Goal: Information Seeking & Learning: Learn about a topic

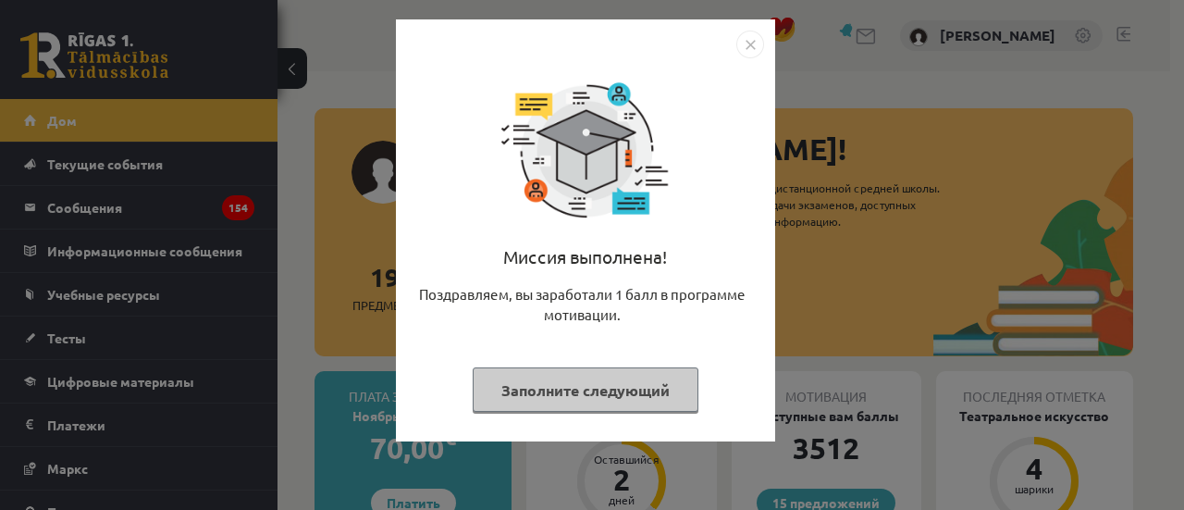
click at [591, 387] on font "Заполните следующий" at bounding box center [585, 389] width 168 height 19
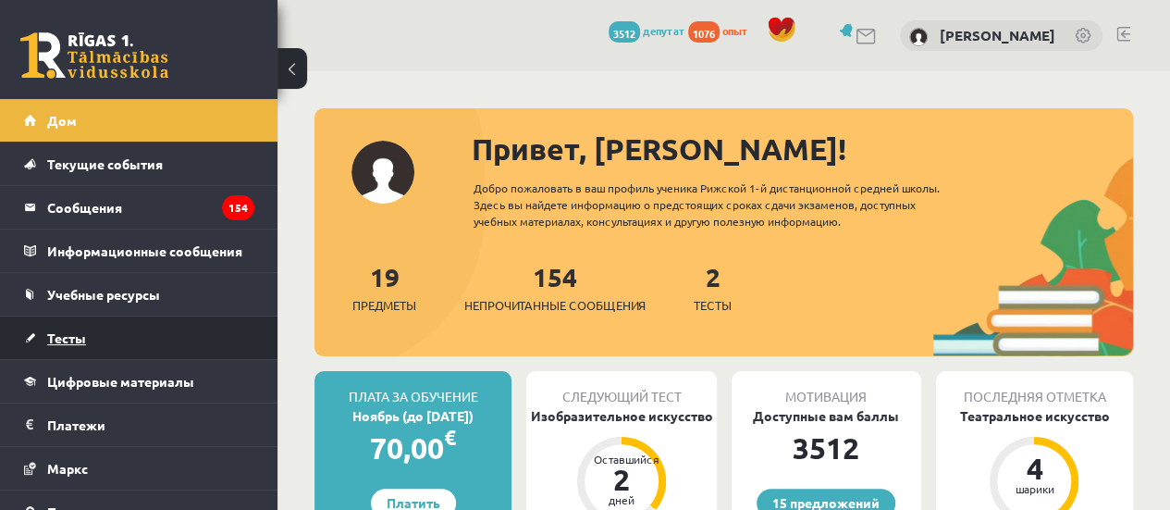
click at [134, 339] on link "Тесты" at bounding box center [139, 337] width 230 height 43
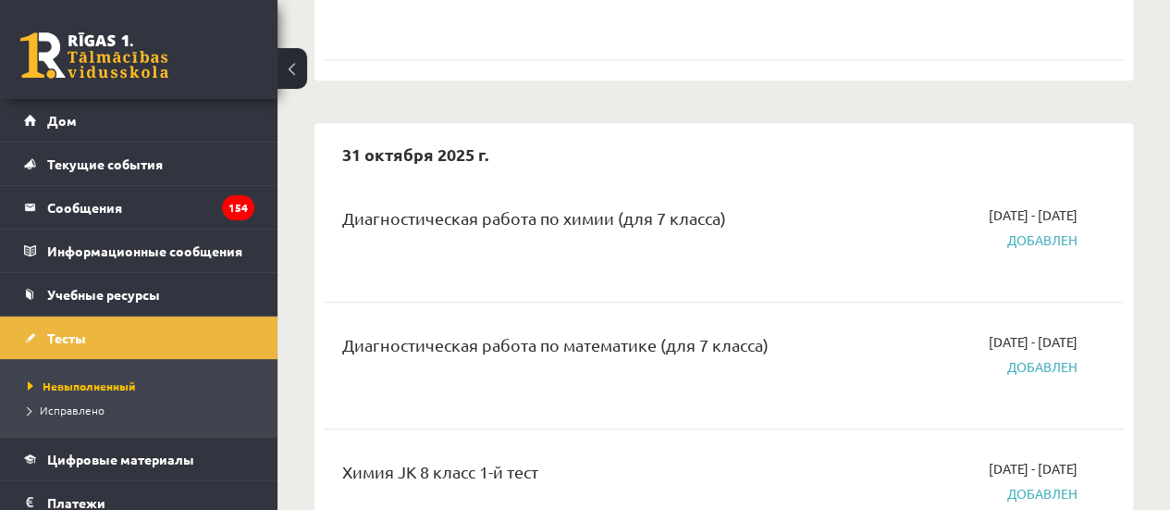
scroll to position [833, 0]
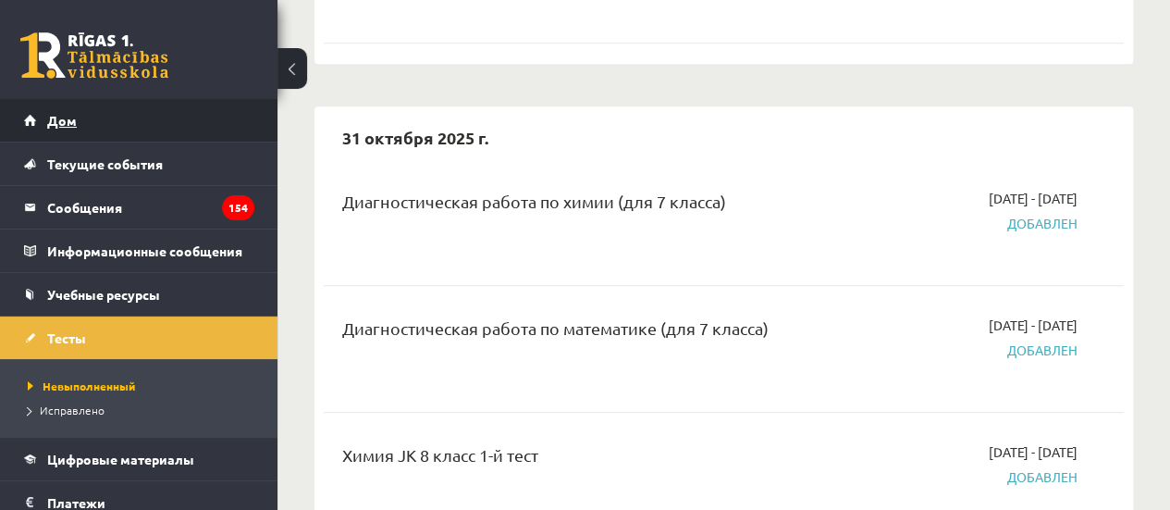
click at [164, 103] on link "Дом" at bounding box center [139, 120] width 230 height 43
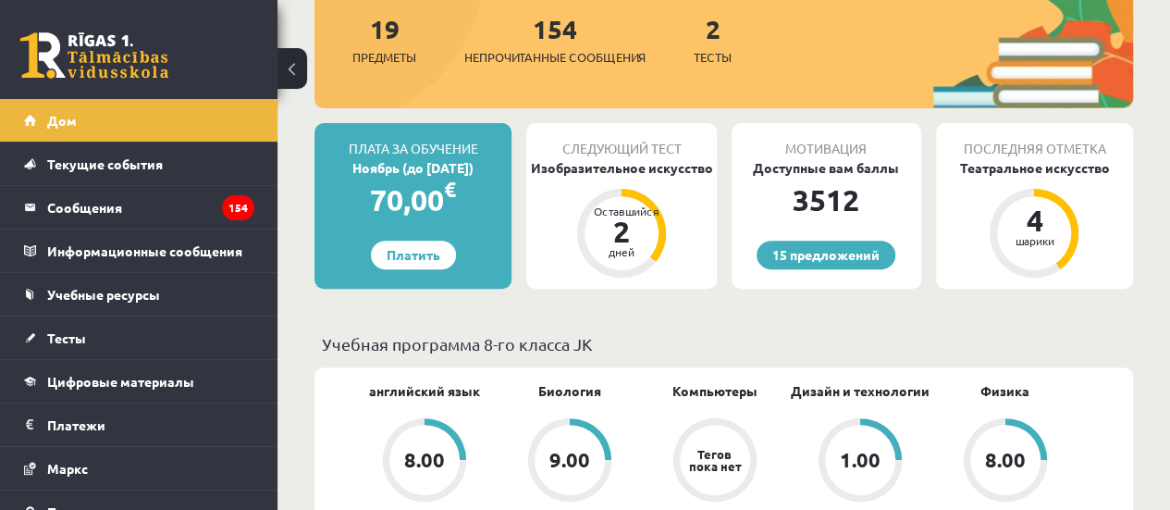
scroll to position [278, 0]
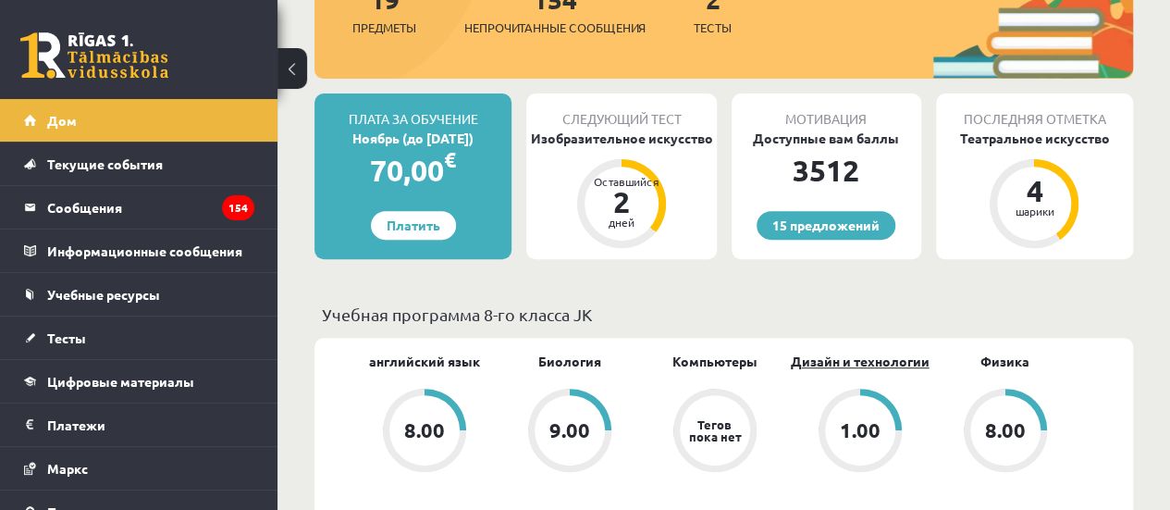
click at [867, 362] on font "Дизайн и технологии" at bounding box center [860, 360] width 139 height 17
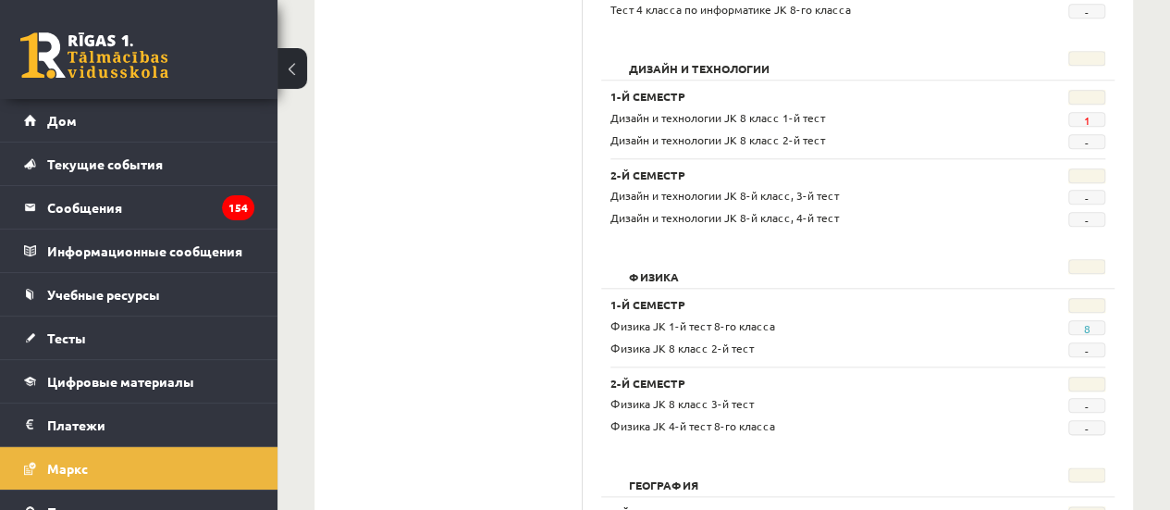
scroll to position [833, 0]
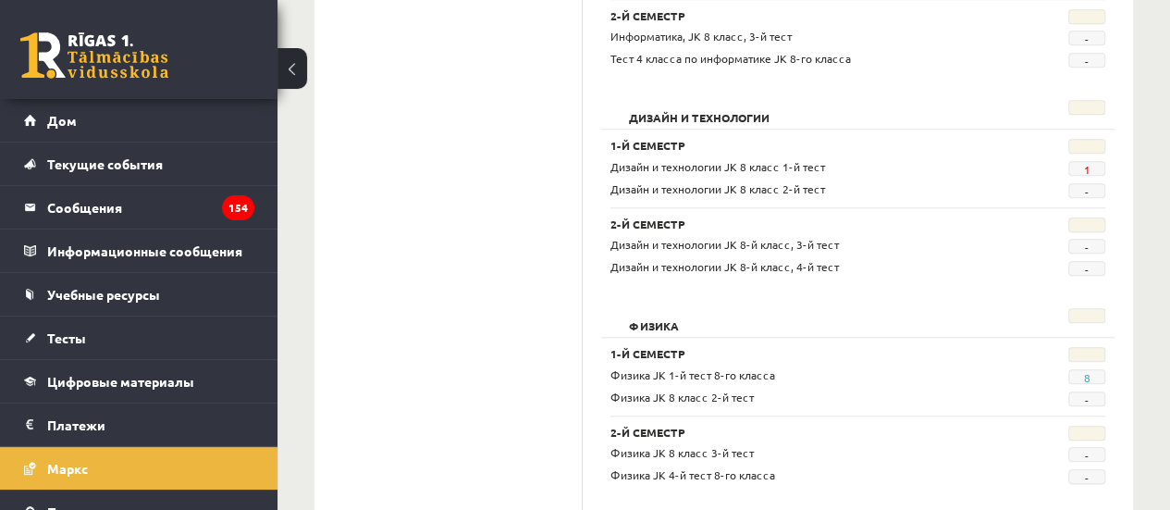
click at [1081, 167] on span "1" at bounding box center [1086, 168] width 37 height 15
click at [1084, 166] on font "1" at bounding box center [1086, 169] width 6 height 15
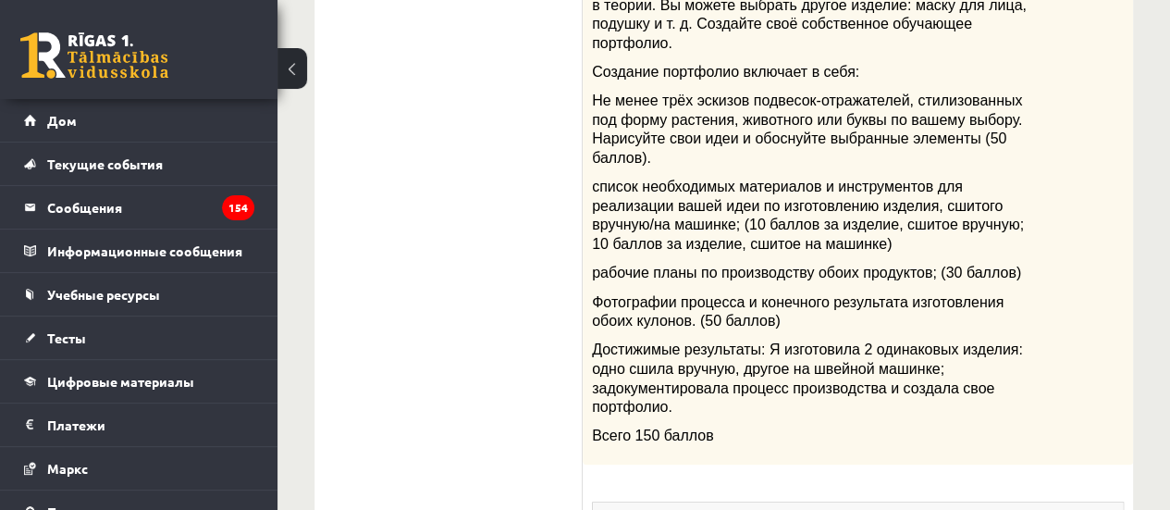
scroll to position [231, 0]
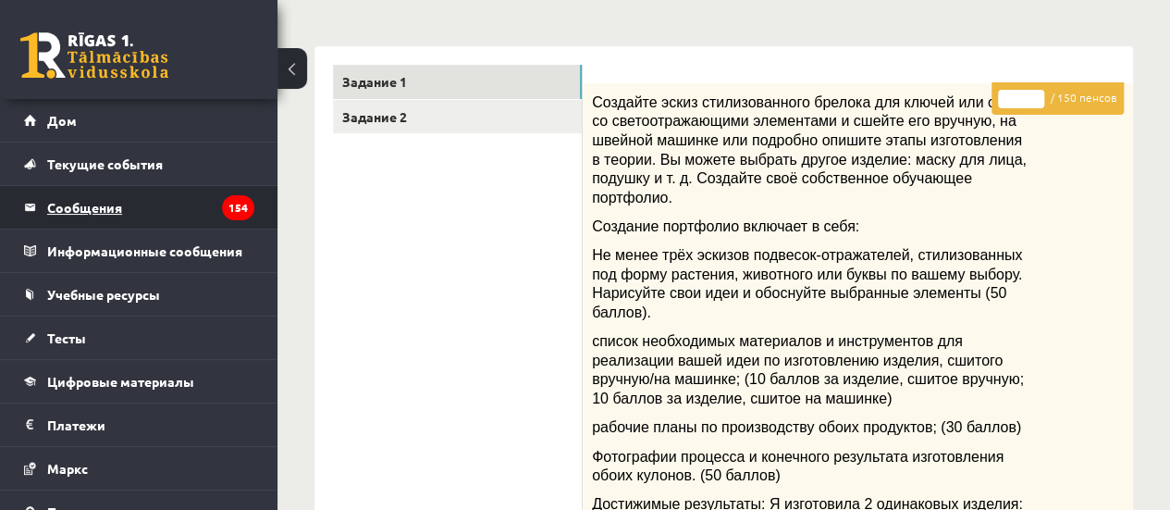
click at [127, 214] on legend "Сообщения 154" at bounding box center [150, 207] width 207 height 43
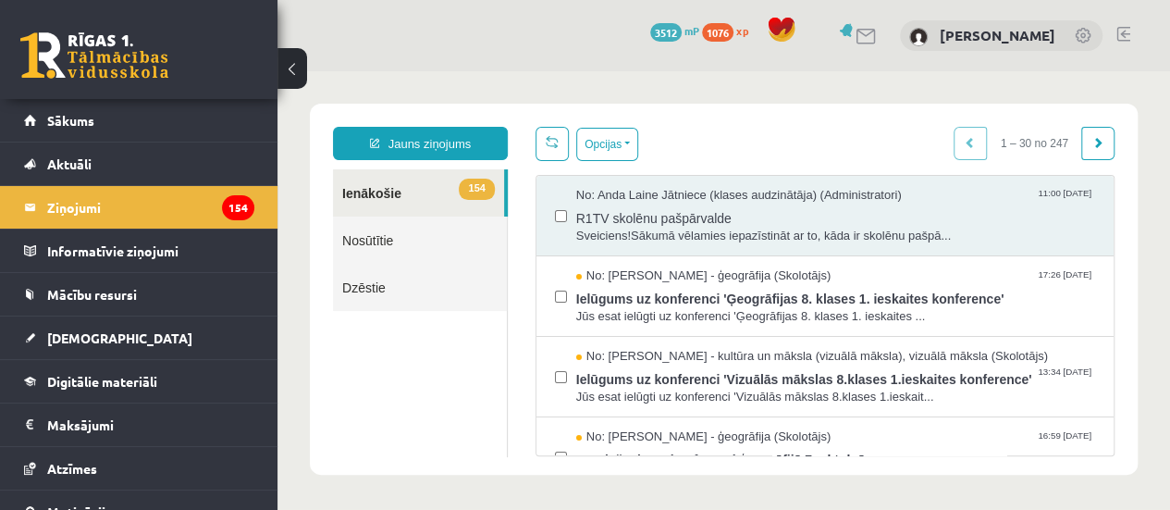
drag, startPoint x: 397, startPoint y: 49, endPoint x: 413, endPoint y: 68, distance: 24.9
click at [397, 49] on div "0 Dāvanas 3512 mP 1076 xp Andrejs Kalmikovs" at bounding box center [724, 35] width 893 height 71
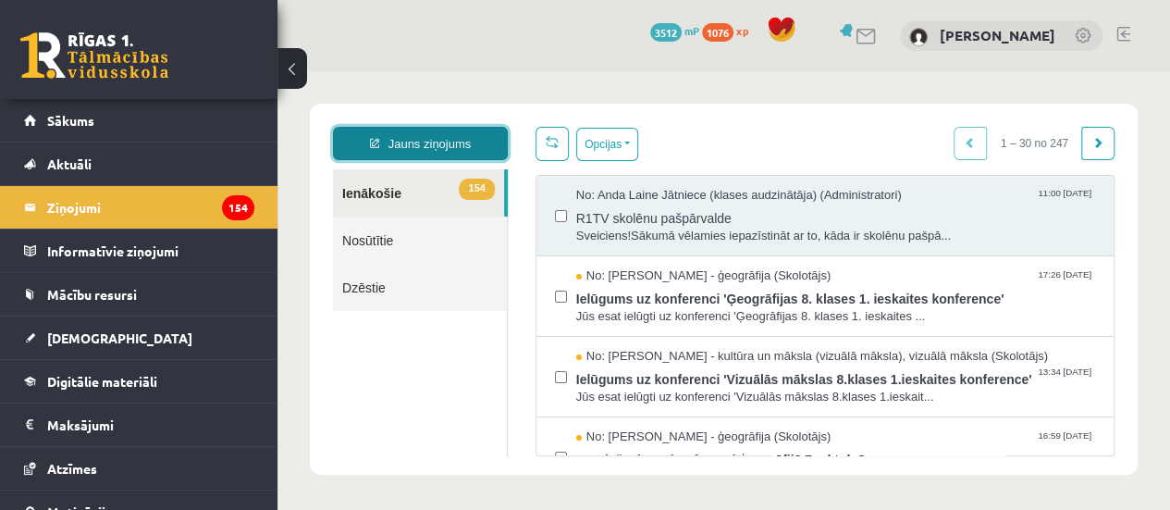
click at [480, 143] on link "Jauns ziņojums" at bounding box center [420, 143] width 175 height 33
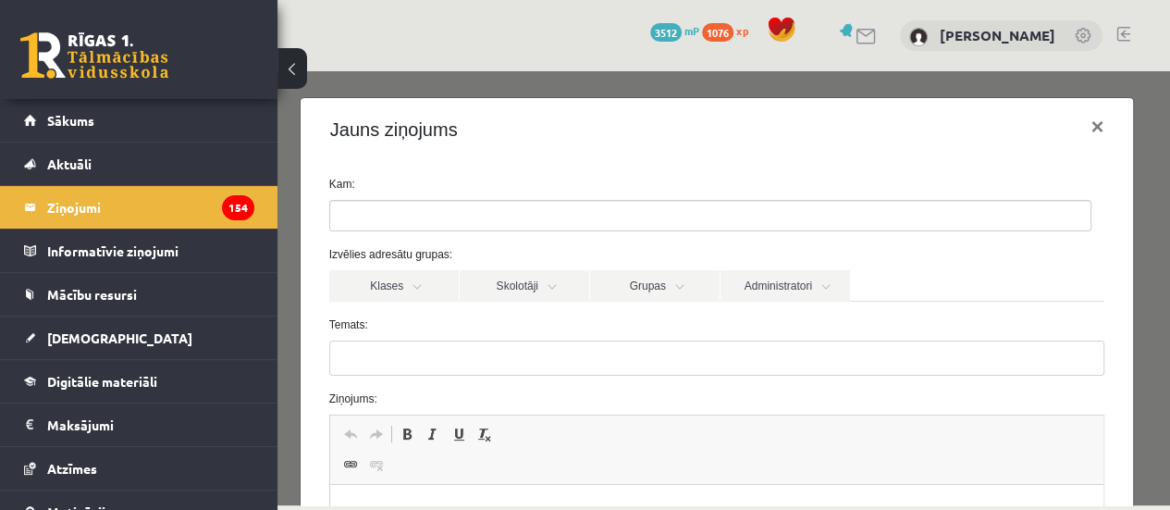
click at [439, 203] on div "Kam:" at bounding box center [717, 204] width 804 height 56
click at [435, 210] on ul at bounding box center [710, 216] width 760 height 30
click at [429, 318] on label "Temats:" at bounding box center [717, 324] width 804 height 17
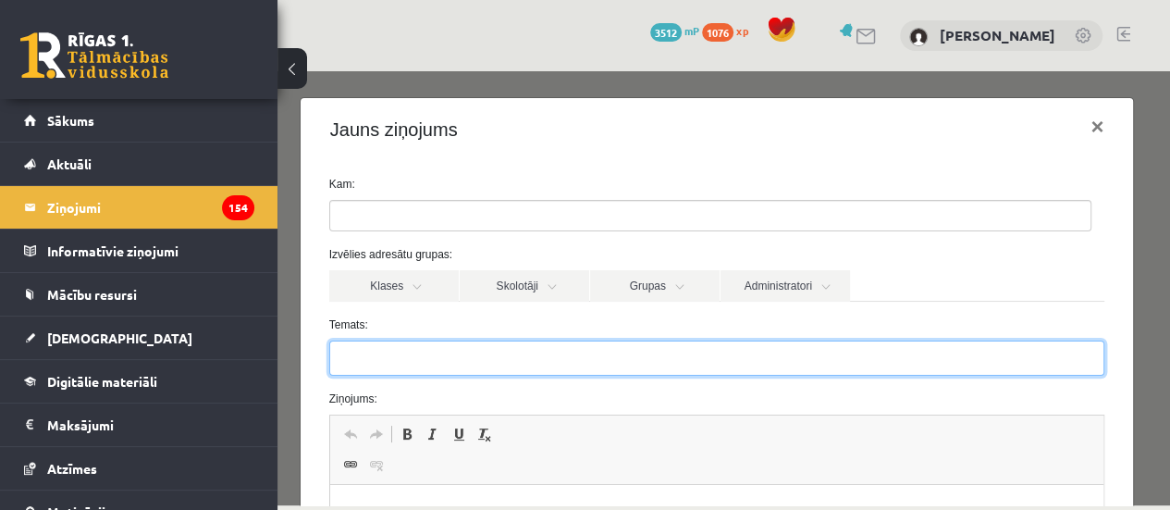
click at [429, 340] on input "Temats:" at bounding box center [717, 357] width 776 height 35
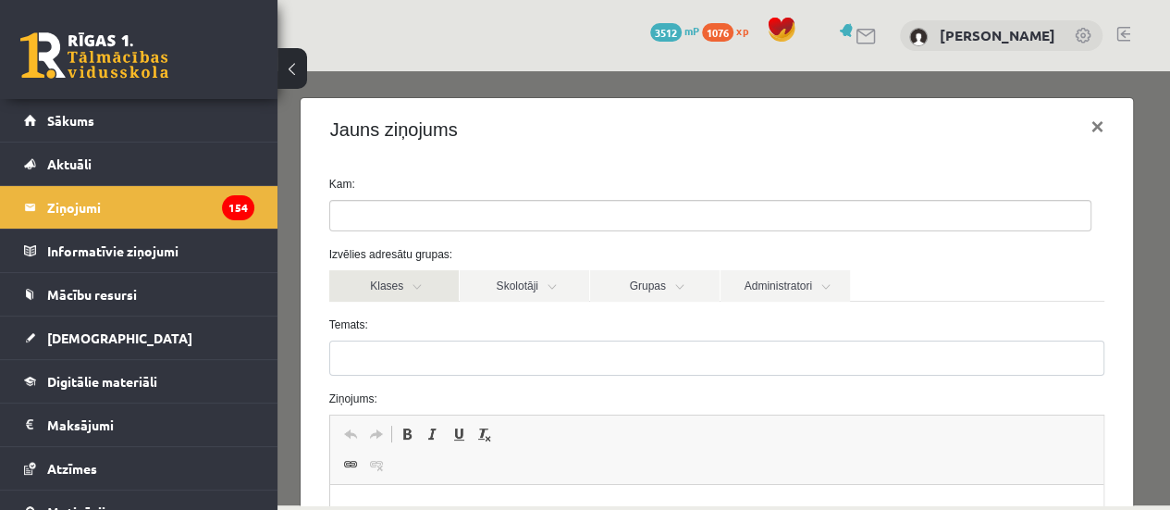
click at [427, 286] on link "Klases" at bounding box center [394, 285] width 130 height 31
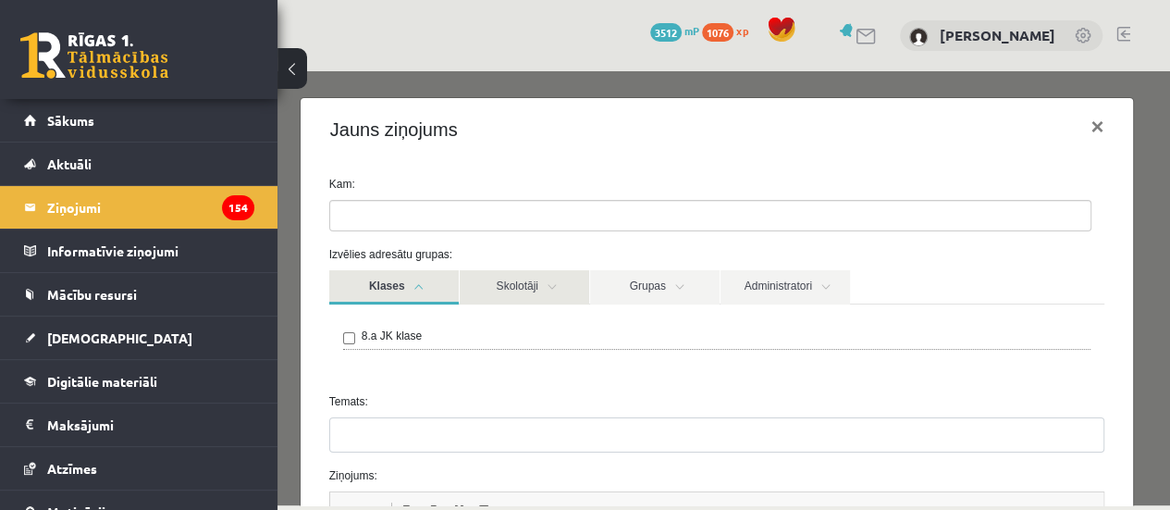
click at [534, 275] on link "Skolotāji" at bounding box center [525, 287] width 130 height 34
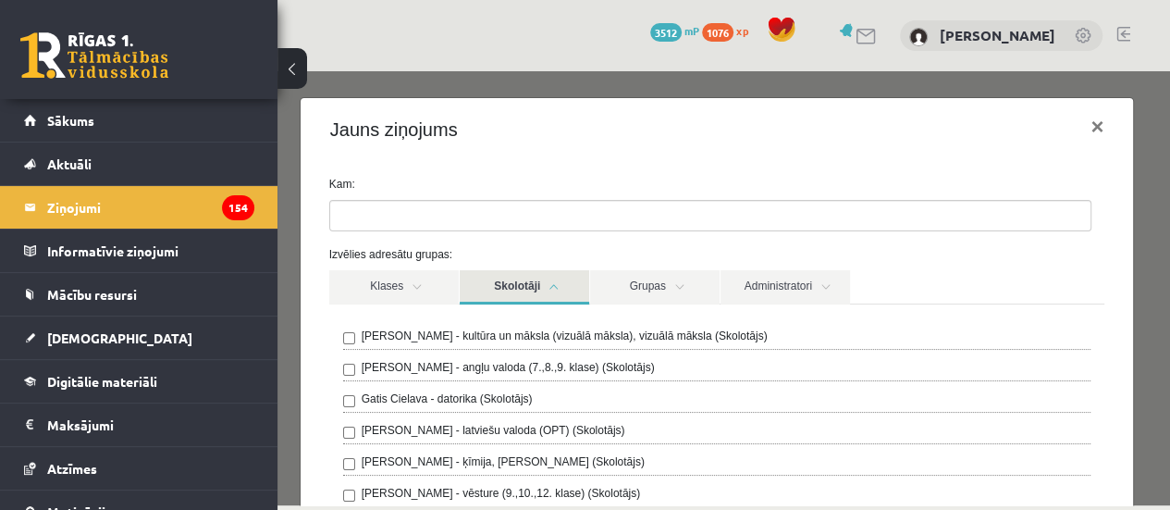
click at [515, 290] on link "Skolotāji" at bounding box center [525, 287] width 130 height 34
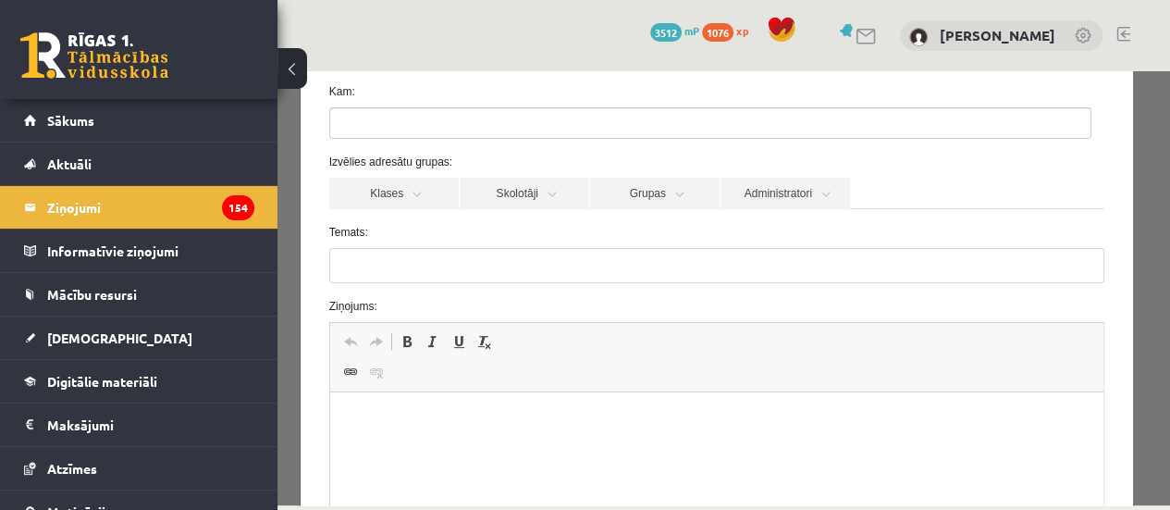
scroll to position [185, 0]
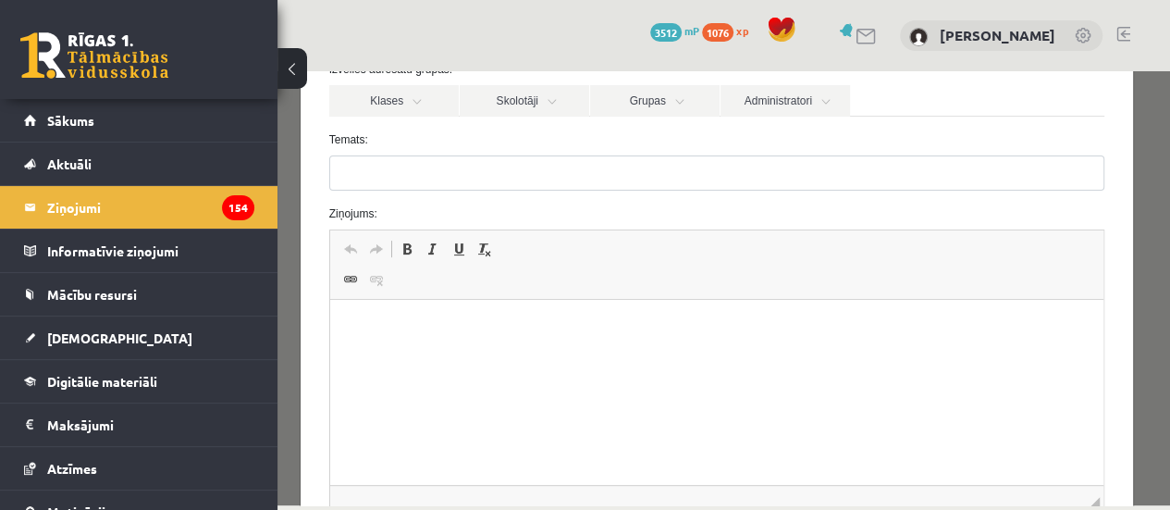
drag, startPoint x: 426, startPoint y: 384, endPoint x: 401, endPoint y: 370, distance: 27.8
click at [418, 356] on html at bounding box center [716, 328] width 774 height 56
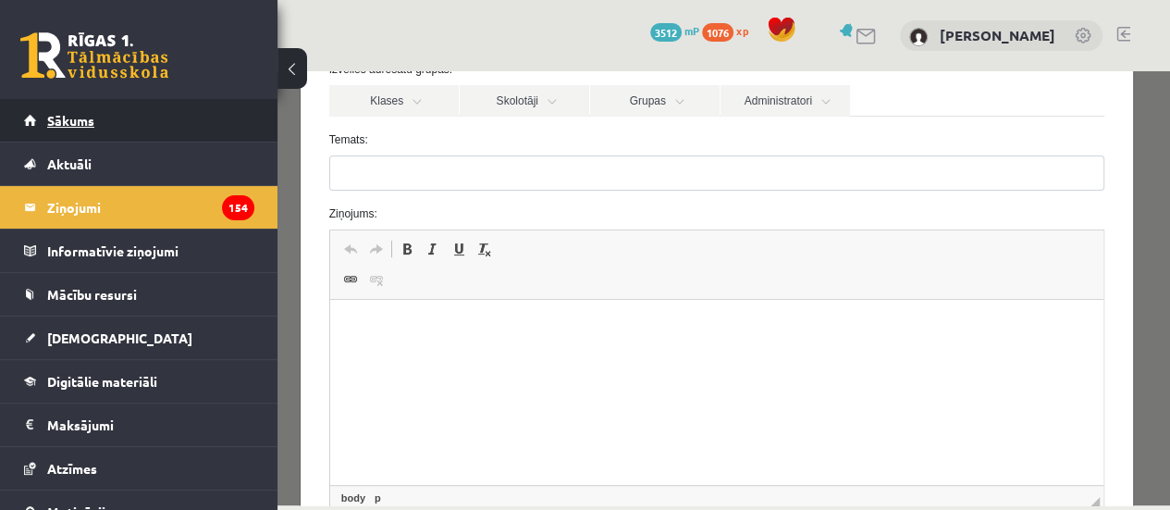
click at [143, 124] on link "Sākums" at bounding box center [139, 120] width 230 height 43
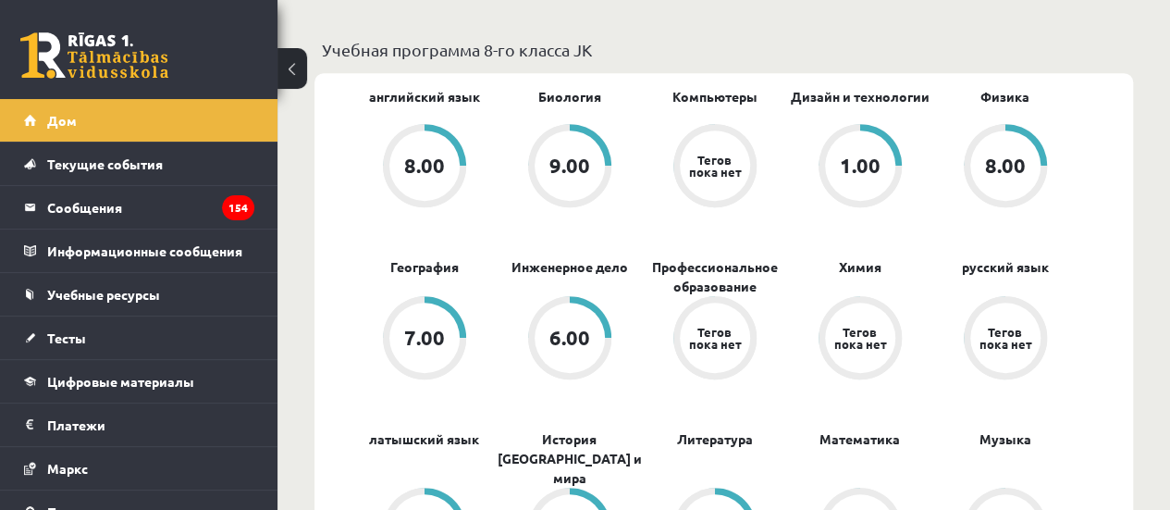
scroll to position [555, 0]
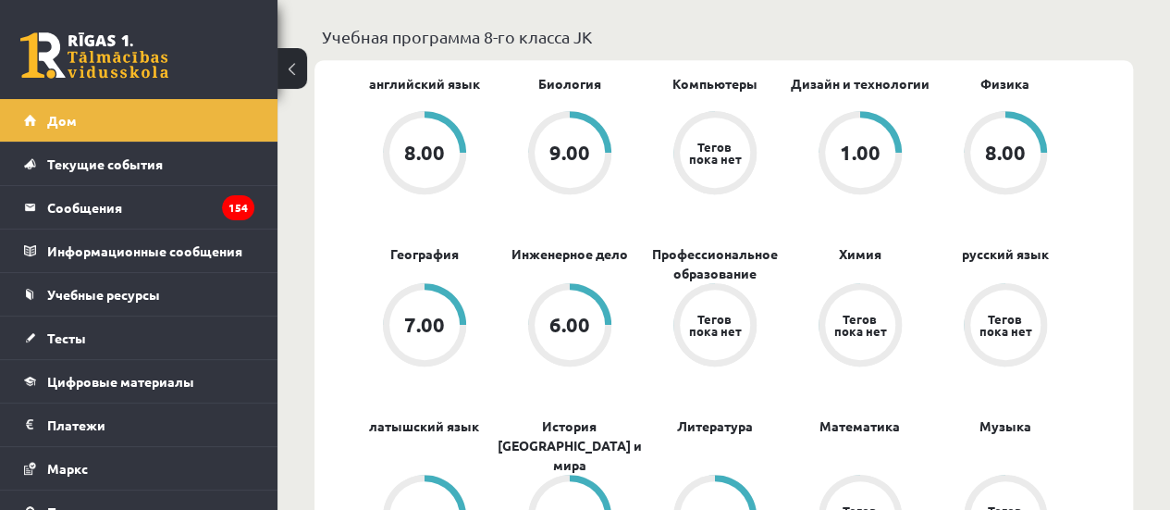
click at [647, 191] on link "Тегов пока нет" at bounding box center [714, 154] width 145 height 87
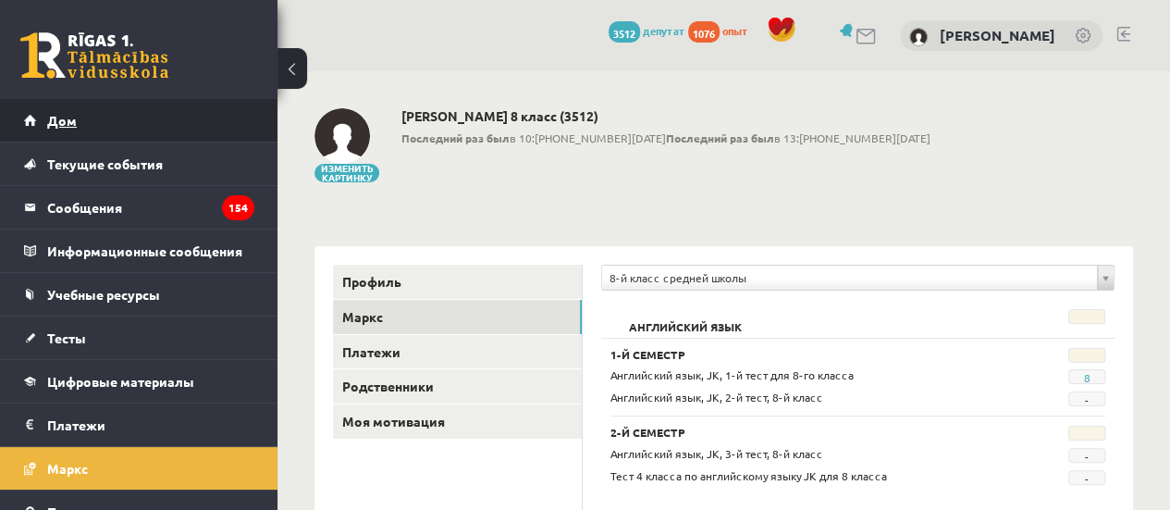
click at [93, 132] on link "Дом" at bounding box center [139, 120] width 230 height 43
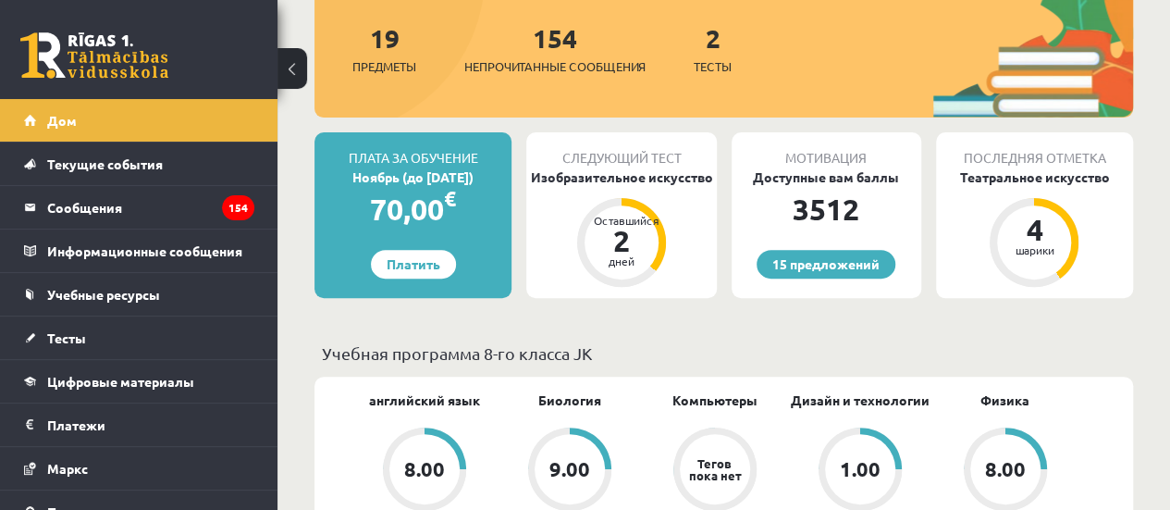
scroll to position [370, 0]
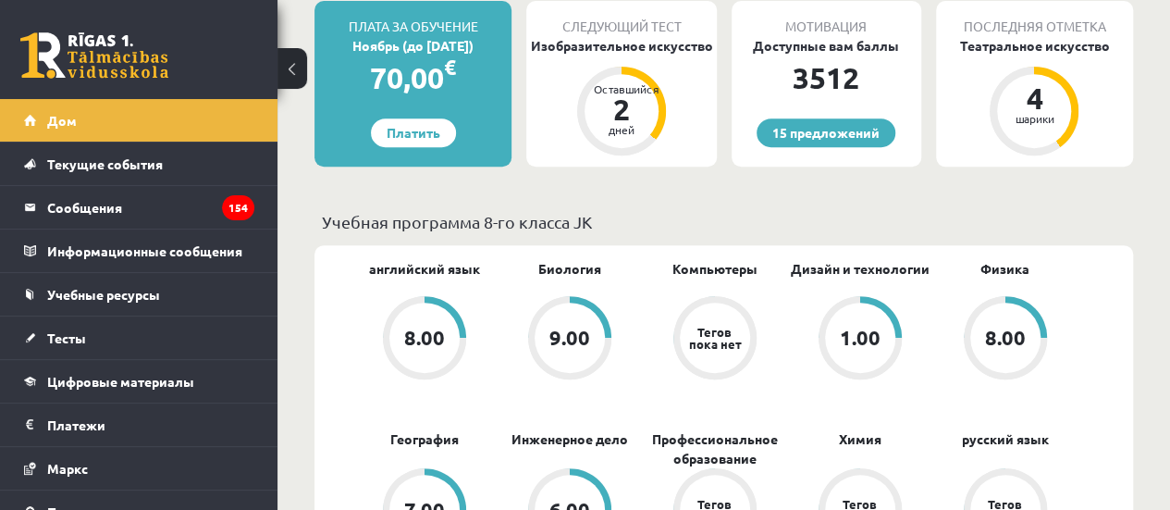
click at [867, 285] on span "Дизайн и технологии" at bounding box center [860, 277] width 139 height 37
click at [867, 281] on span "Дизайн и технологии" at bounding box center [860, 277] width 139 height 37
click at [867, 266] on font "Дизайн и технологии" at bounding box center [860, 268] width 139 height 17
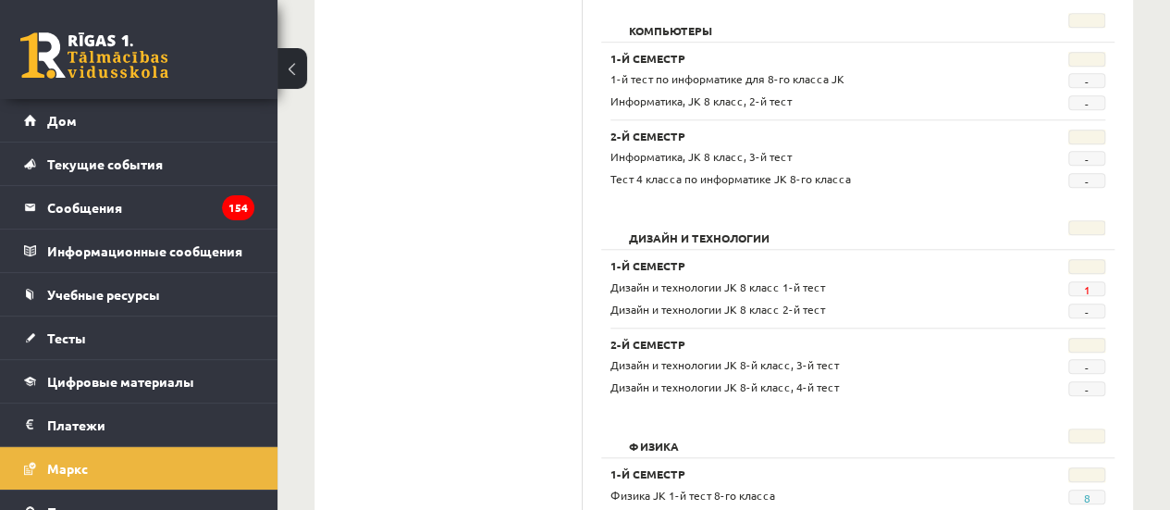
scroll to position [740, 0]
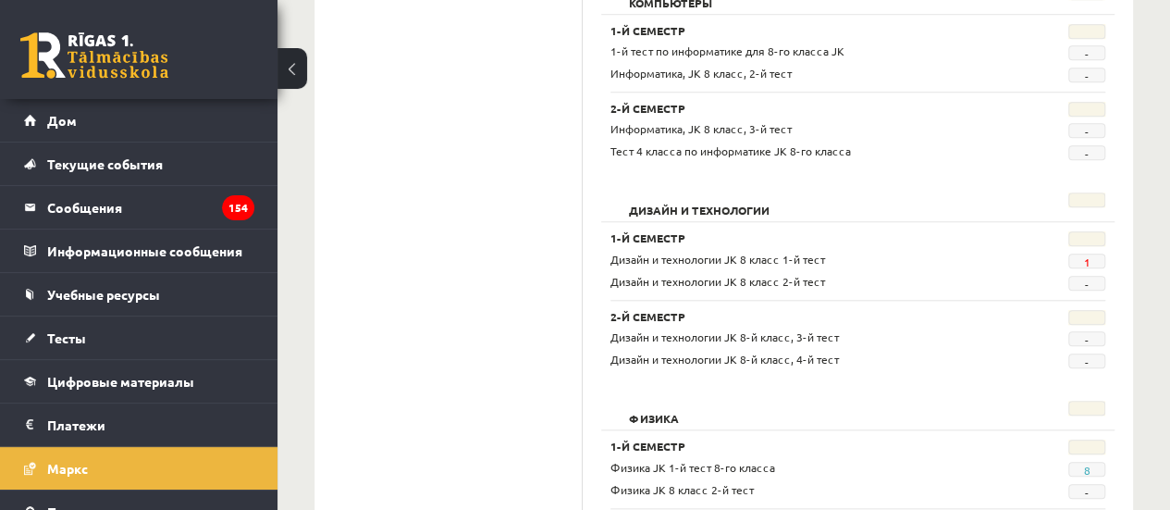
click at [1079, 266] on div "Дизайн и технологии JK 8 класс 1-й тест 1 Дизайн и технологии JK 8 класс 2-й те…" at bounding box center [858, 271] width 495 height 40
click at [1086, 260] on font "1" at bounding box center [1086, 261] width 6 height 15
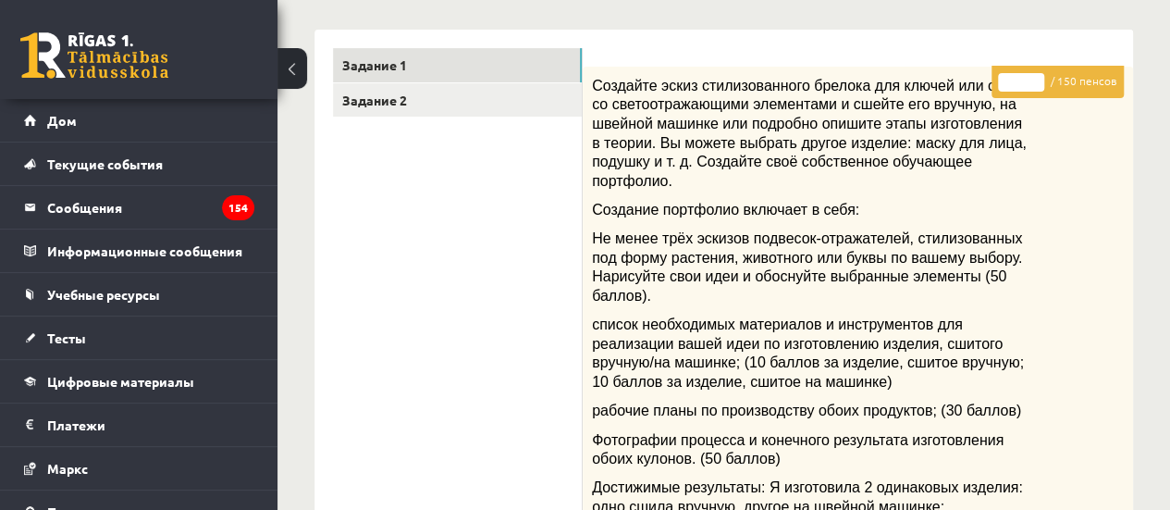
scroll to position [278, 0]
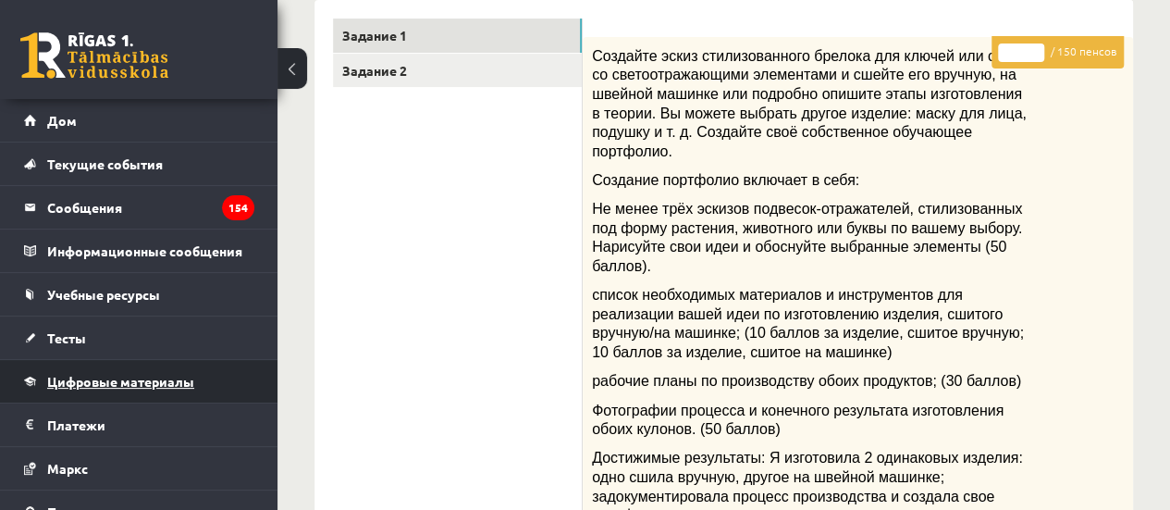
drag, startPoint x: 216, startPoint y: 387, endPoint x: 226, endPoint y: 399, distance: 15.2
drag, startPoint x: 226, startPoint y: 399, endPoint x: 448, endPoint y: 477, distance: 235.5
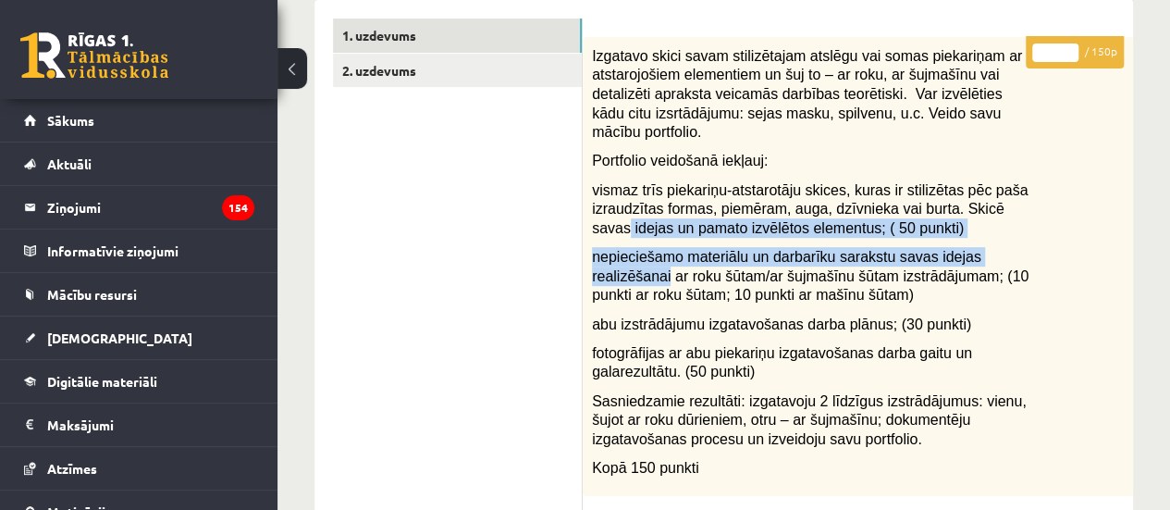
drag, startPoint x: 1063, startPoint y: 202, endPoint x: 1079, endPoint y: 269, distance: 69.3
click at [1072, 234] on div "Izgatavo skici savam stilizētajam atslēgu vai somas piekariņam ar atstarojošiem…" at bounding box center [858, 267] width 550 height 460
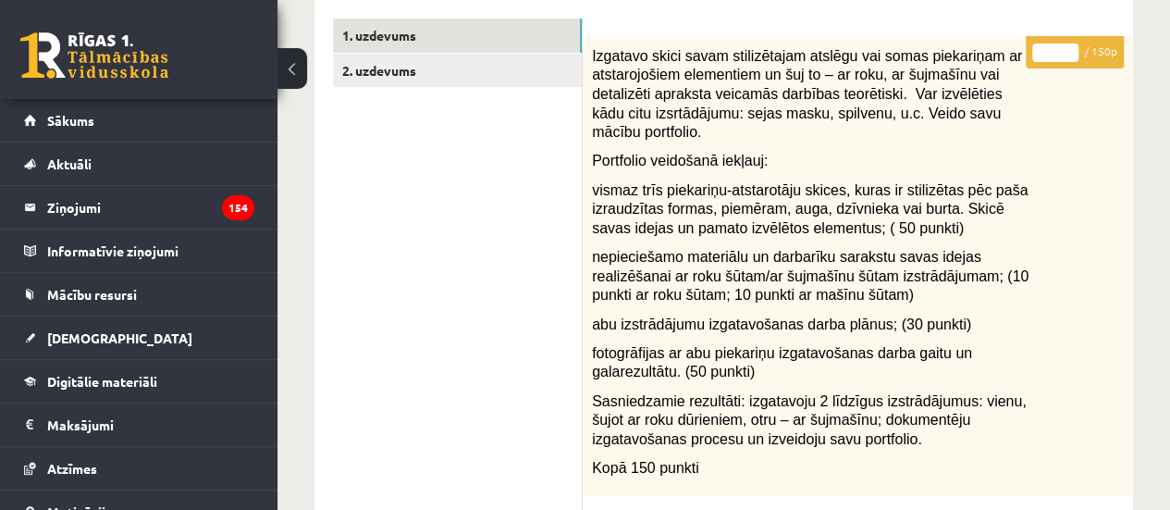
click at [1093, 325] on div "Izgatavo skici savam stilizētajam atslēgu vai somas piekariņam ar atstarojošiem…" at bounding box center [858, 267] width 550 height 460
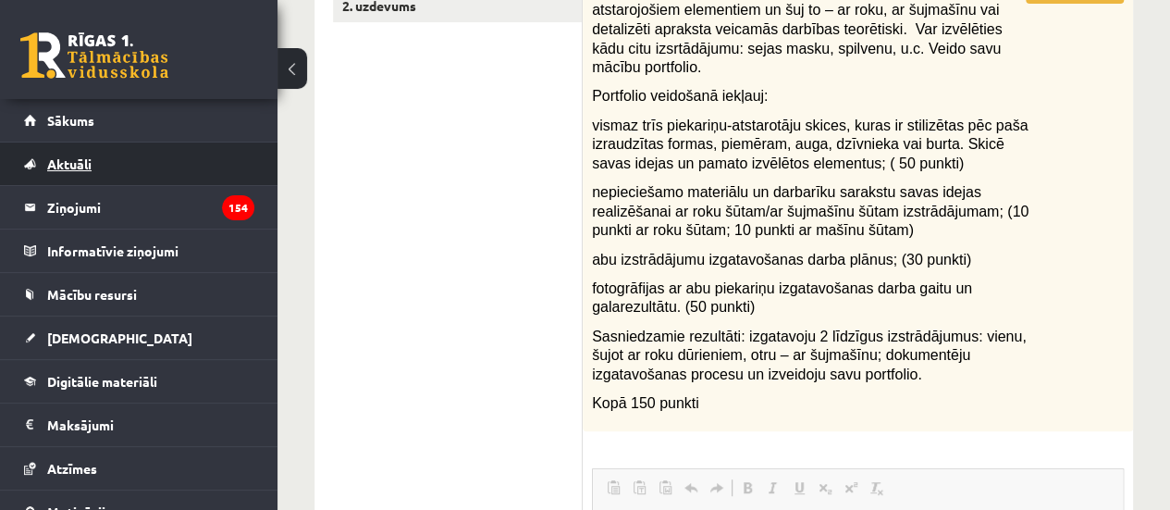
scroll to position [185, 0]
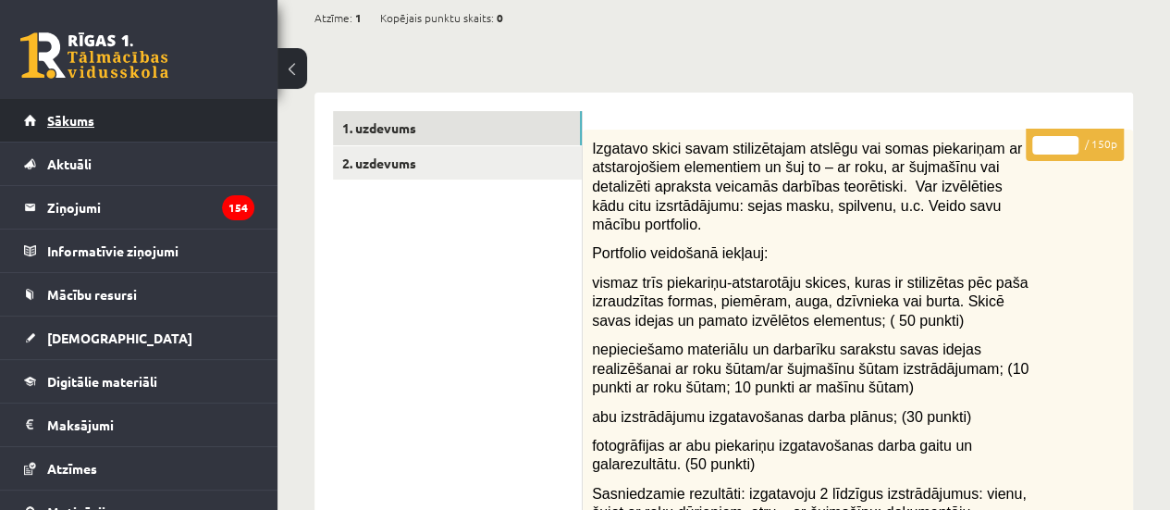
click at [173, 110] on link "Sākums" at bounding box center [139, 120] width 230 height 43
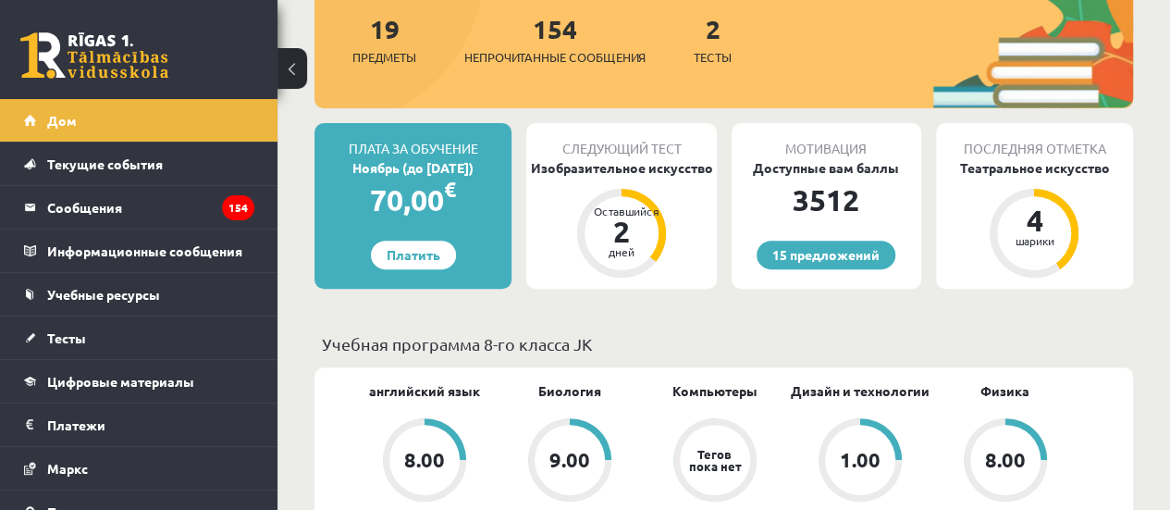
scroll to position [278, 0]
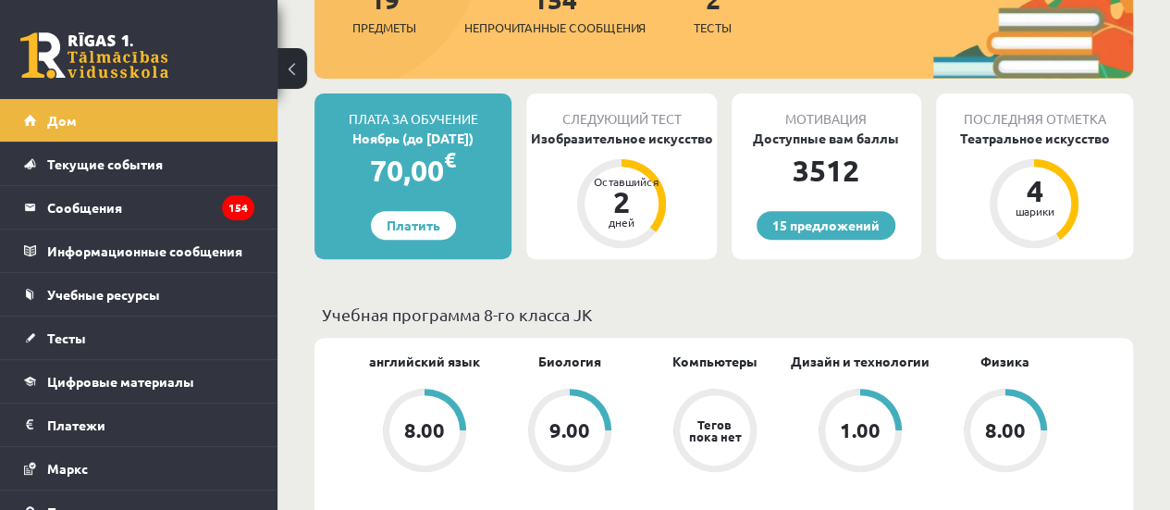
click at [885, 378] on span "Дизайн и технологии" at bounding box center [860, 370] width 139 height 37
click at [892, 360] on font "Дизайн и технологии" at bounding box center [860, 360] width 139 height 17
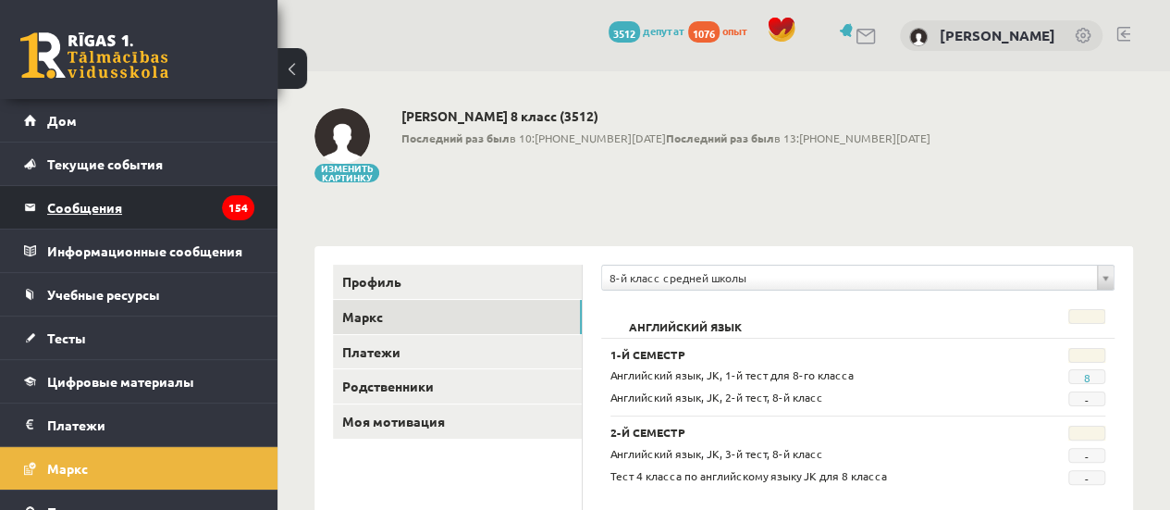
click at [156, 204] on legend "Сообщения 154" at bounding box center [150, 207] width 207 height 43
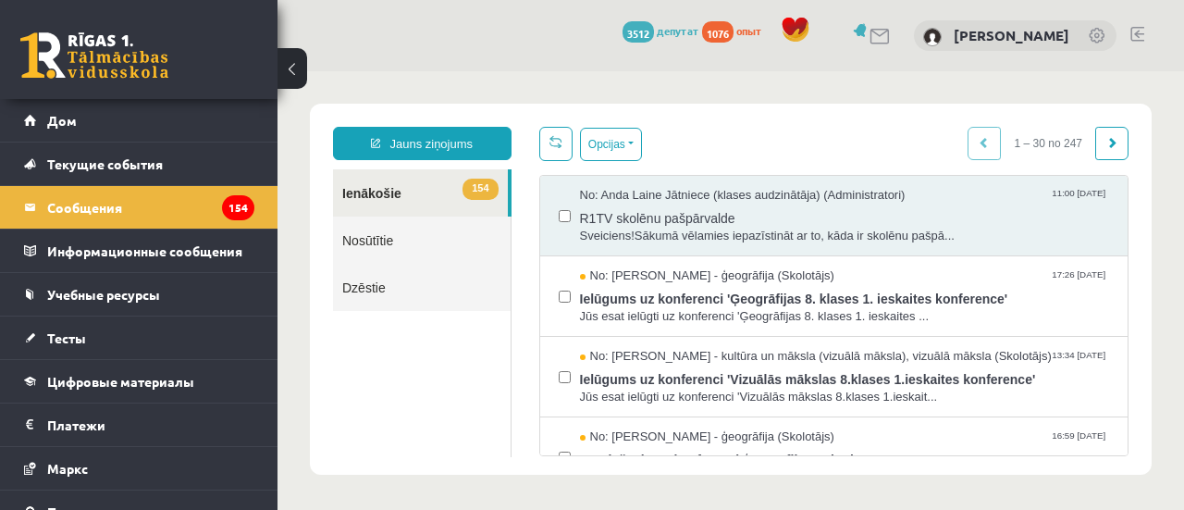
drag, startPoint x: 496, startPoint y: 296, endPoint x: 425, endPoint y: 389, distance: 117.5
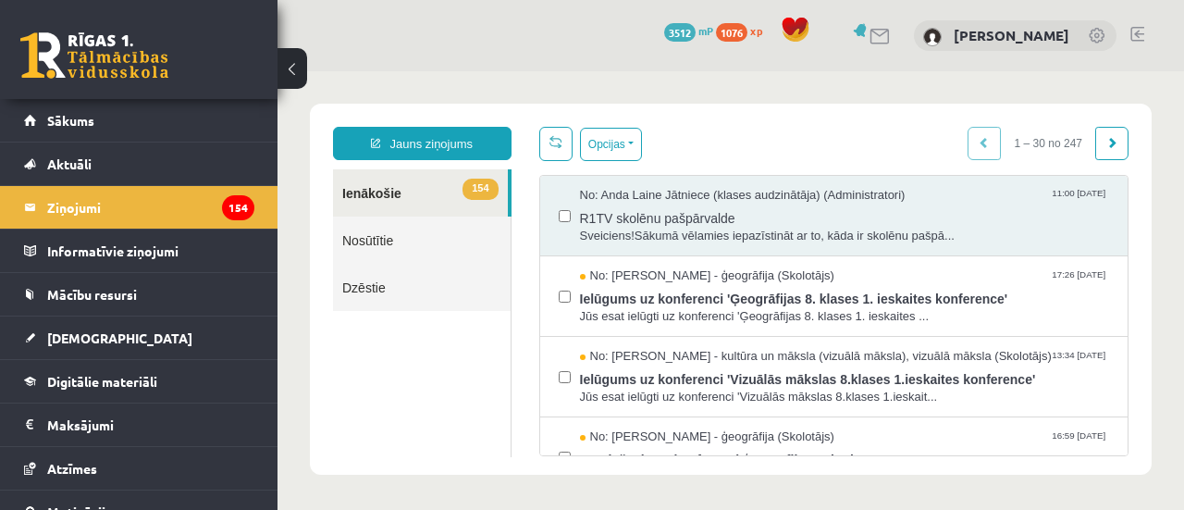
click at [805, 137] on div "Opcijas Atzīmēt visus ziņojumus Atcelt izvēlētos Atzīmēt visus kā lasītus Atzīm…" at bounding box center [834, 144] width 590 height 34
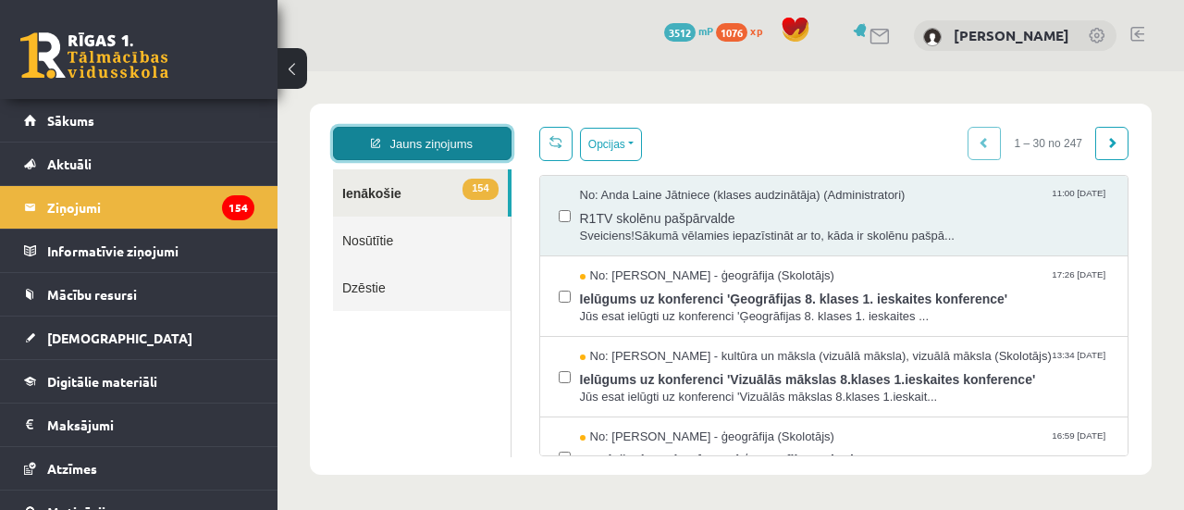
click at [444, 134] on link "Jauns ziņojums" at bounding box center [422, 143] width 179 height 33
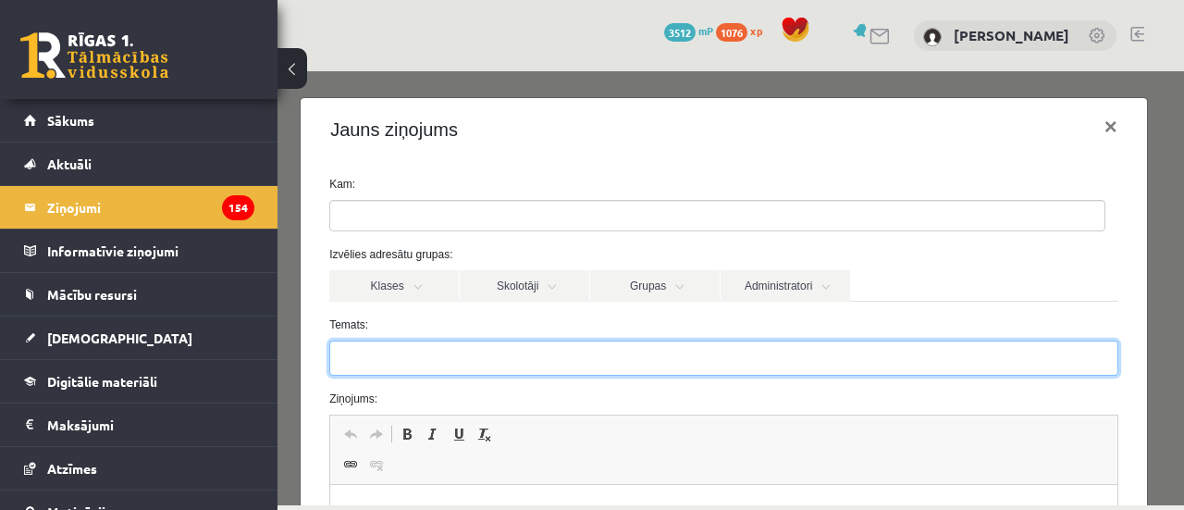
click at [413, 345] on input "Temats:" at bounding box center [723, 357] width 789 height 35
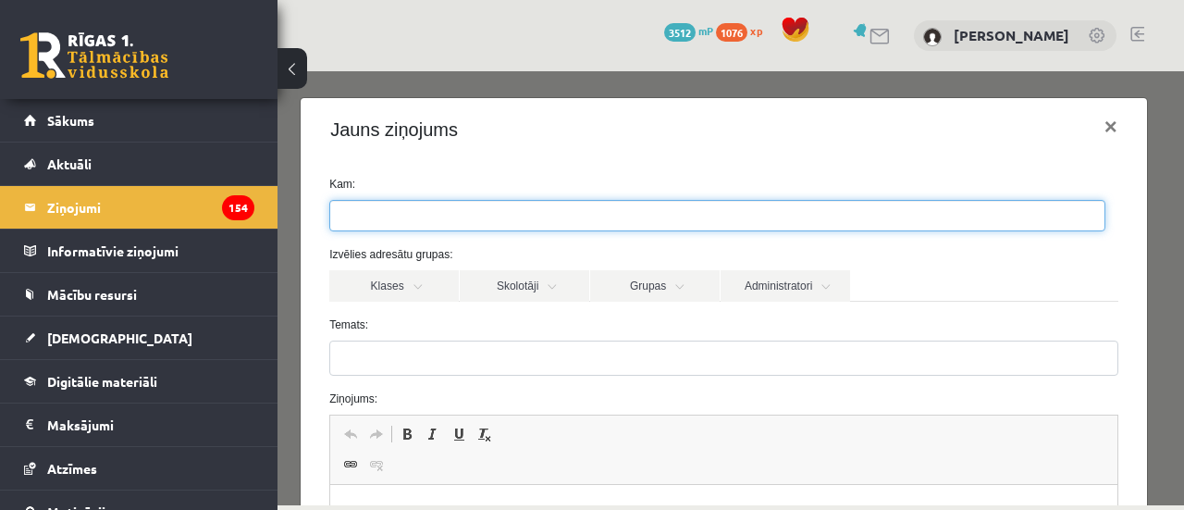
click at [487, 206] on ul at bounding box center [717, 216] width 774 height 30
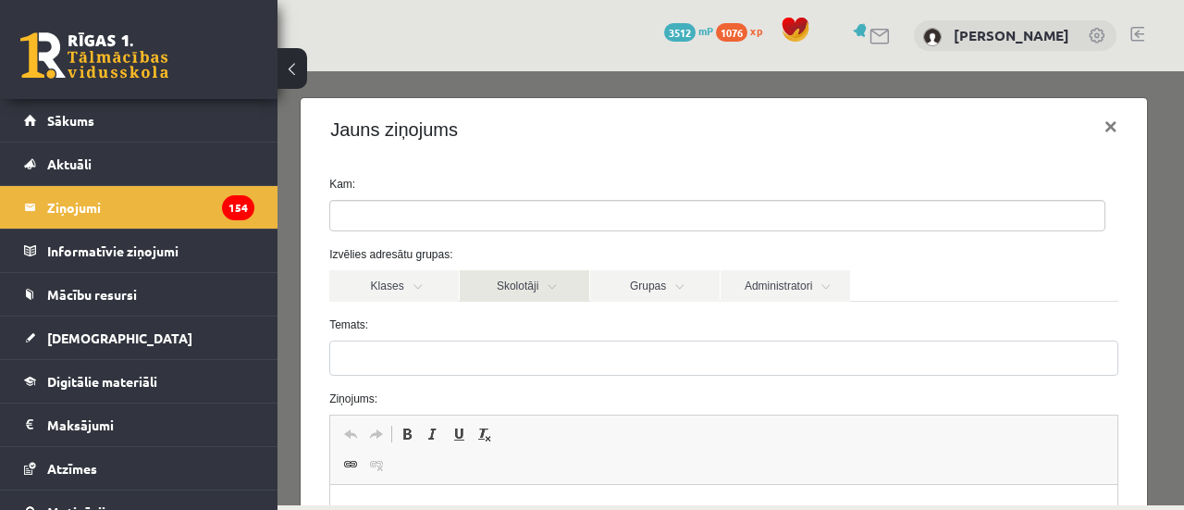
click at [551, 295] on link "Skolotāji" at bounding box center [525, 285] width 130 height 31
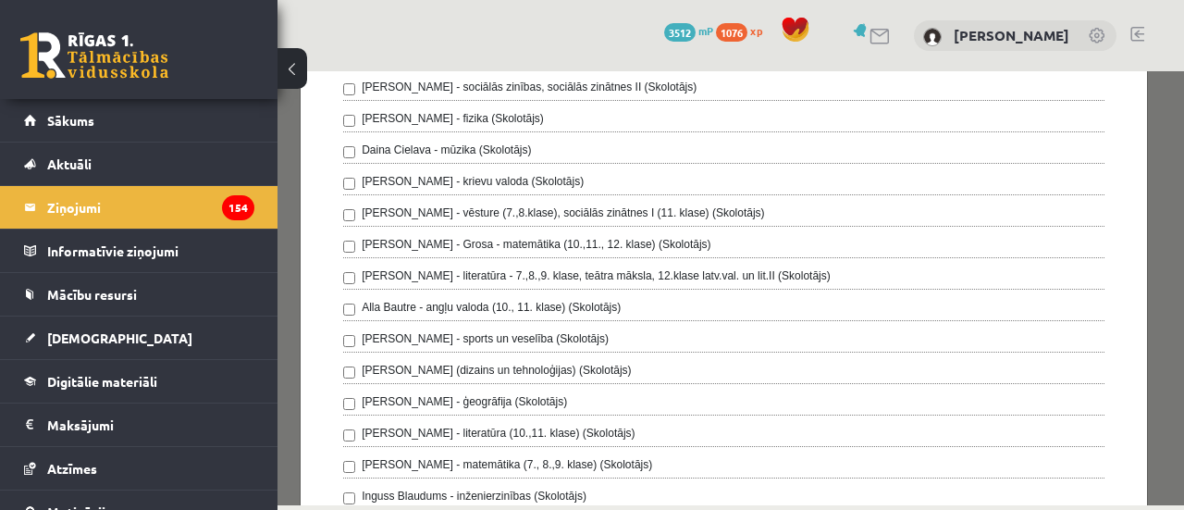
scroll to position [463, 0]
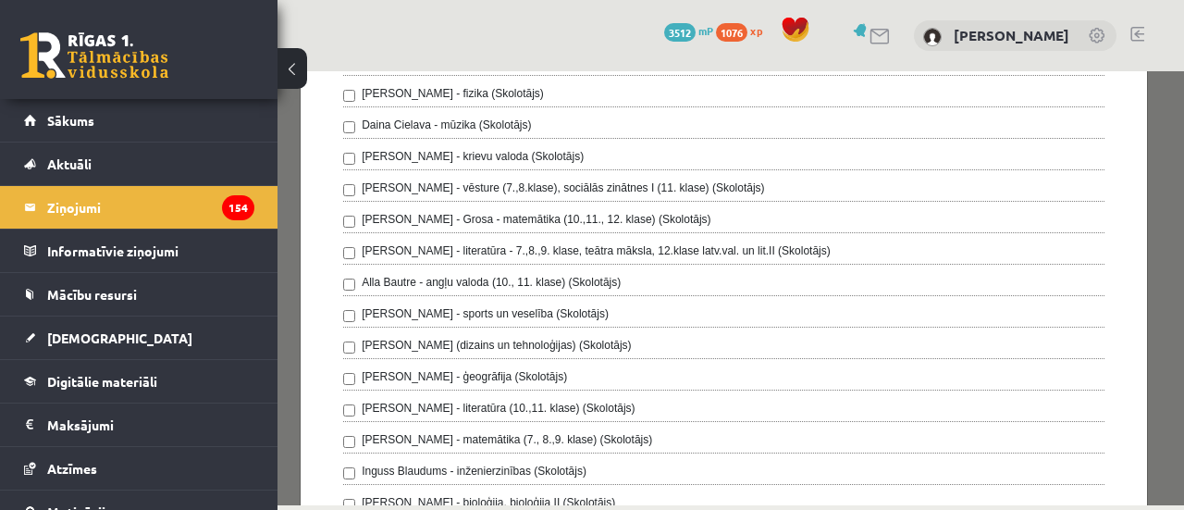
click at [355, 341] on div "[PERSON_NAME] (dizains un tehnoloģijas) (Skolotājs)" at bounding box center [723, 348] width 761 height 22
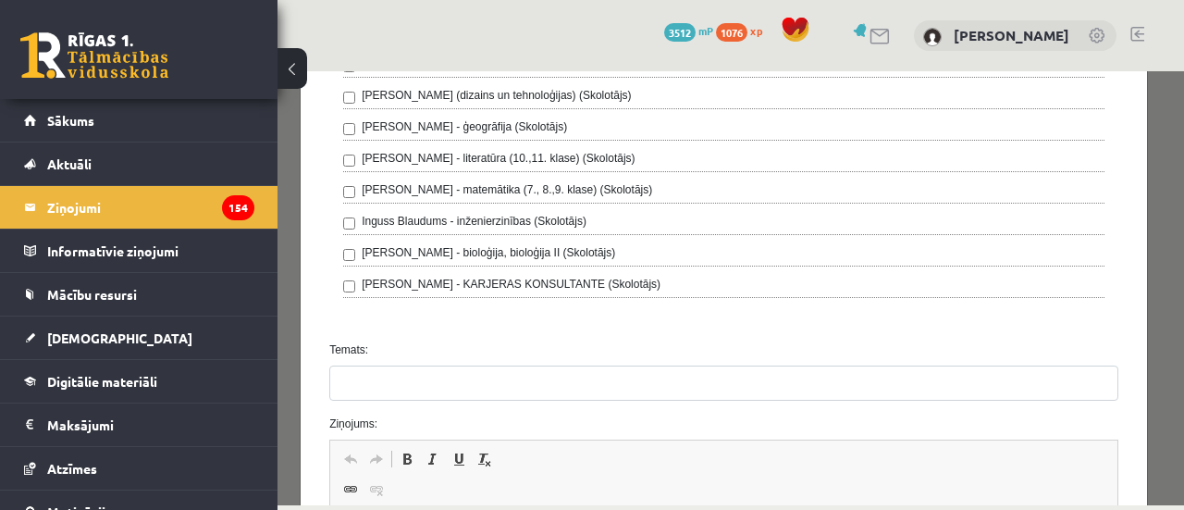
scroll to position [740, 0]
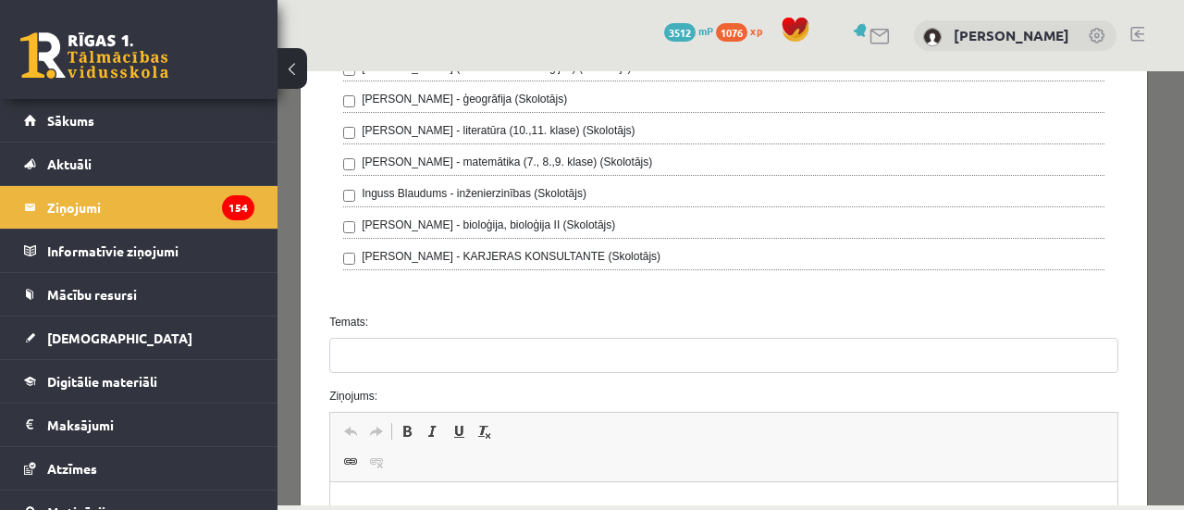
click at [453, 369] on form "**********" at bounding box center [723, 95] width 817 height 1318
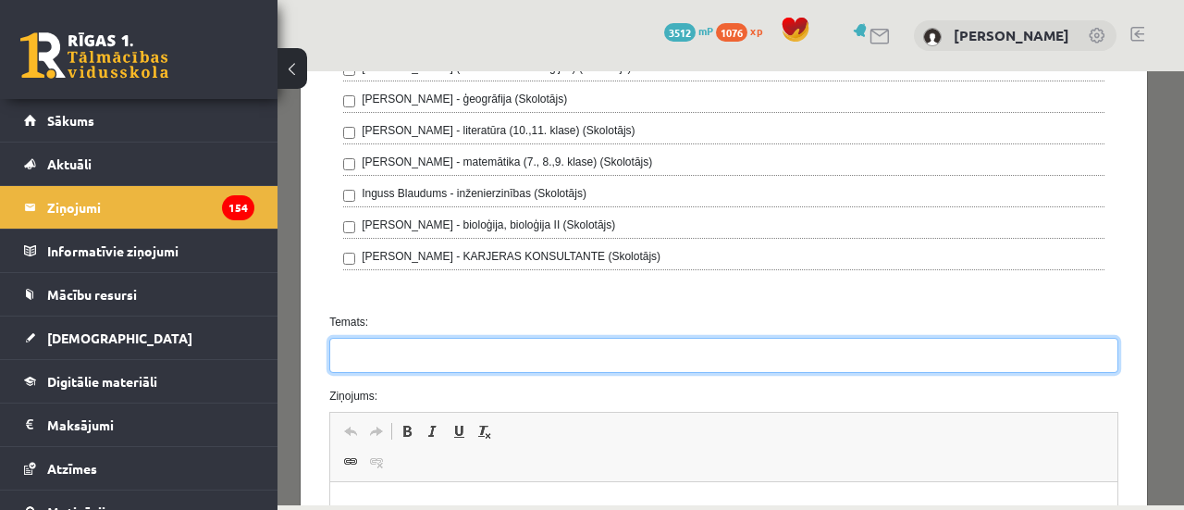
click at [446, 354] on input "Temats:" at bounding box center [723, 355] width 789 height 35
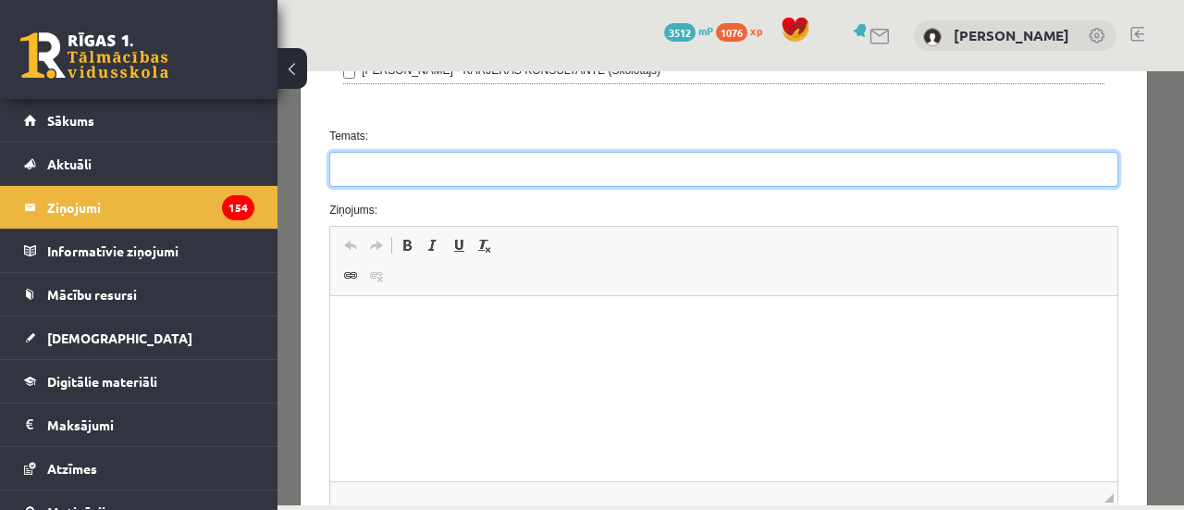
scroll to position [1018, 0]
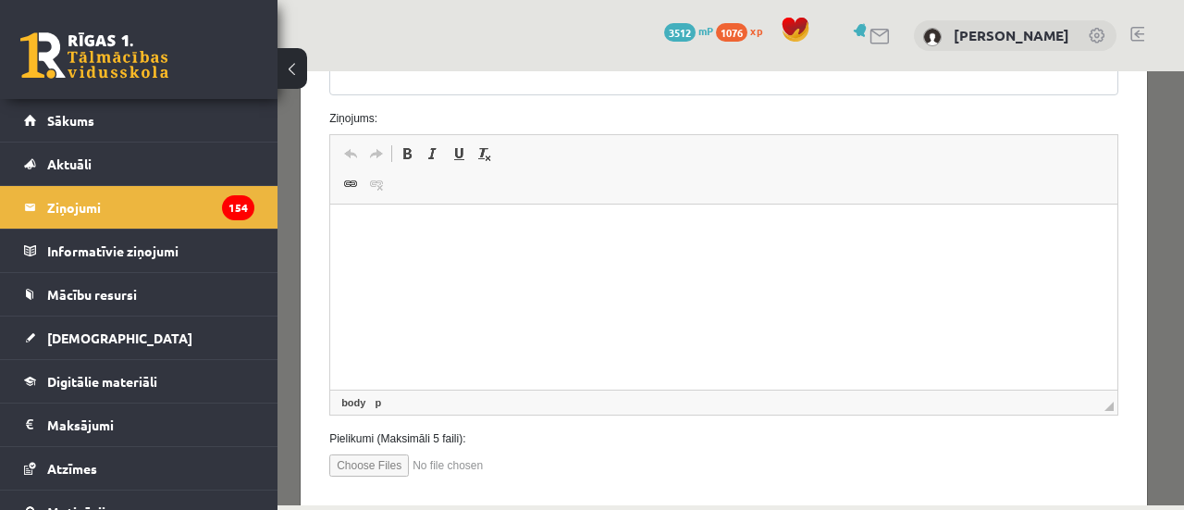
click at [468, 261] on html at bounding box center [723, 232] width 787 height 56
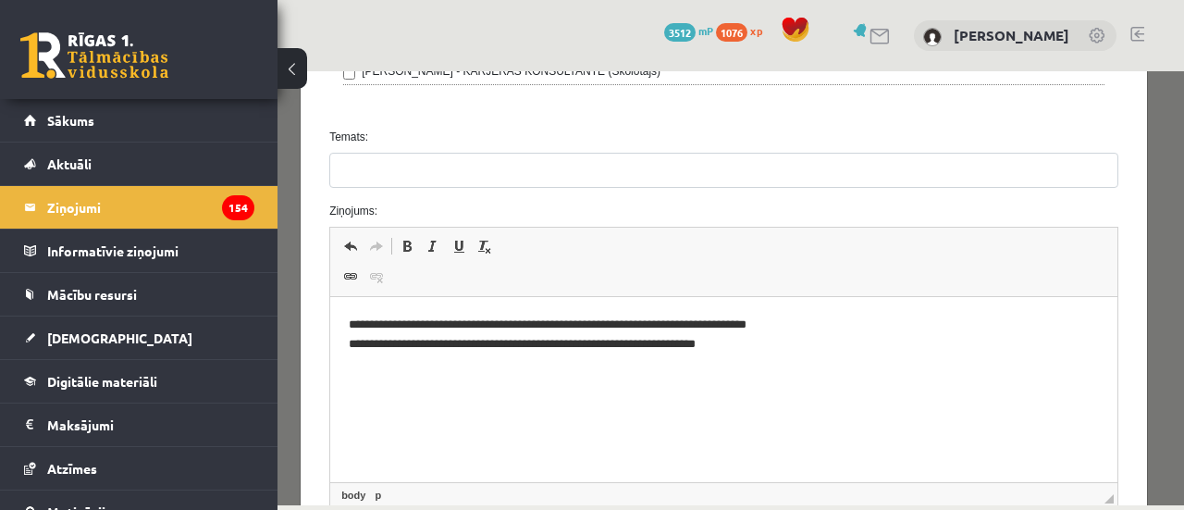
scroll to position [833, 0]
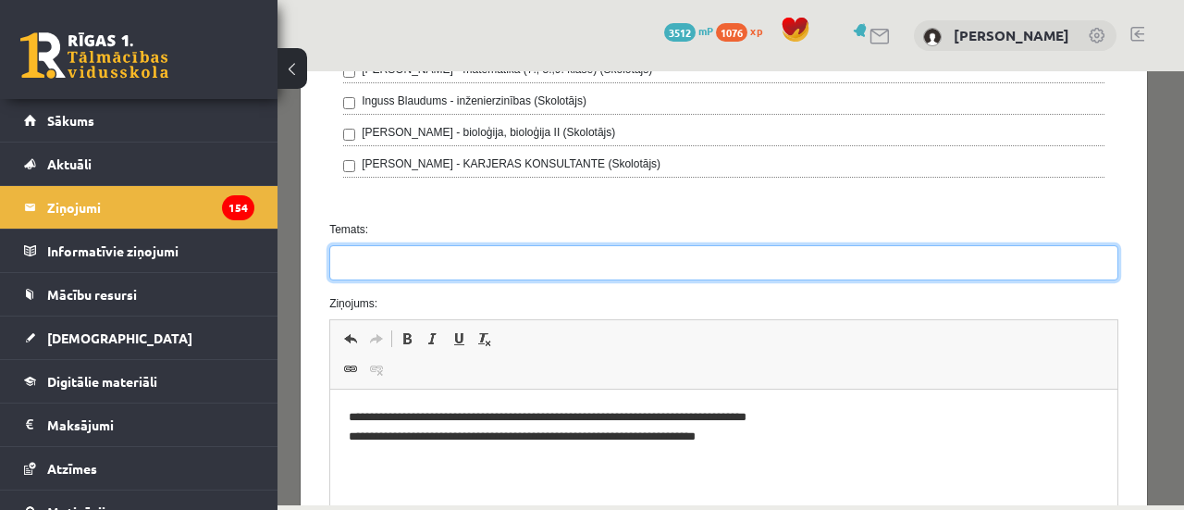
click at [492, 266] on input "Temats:" at bounding box center [723, 262] width 789 height 35
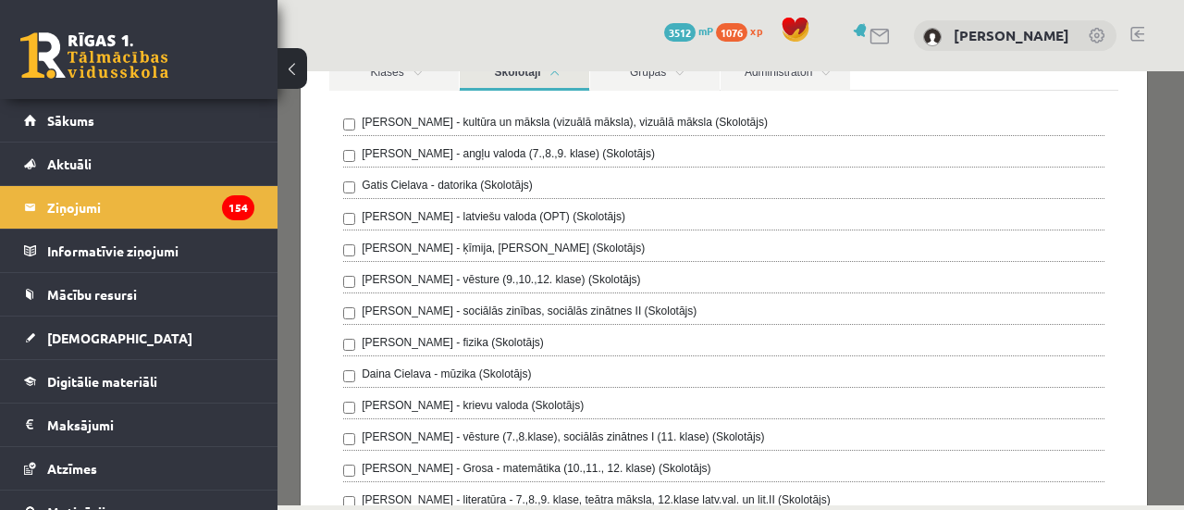
scroll to position [0, 0]
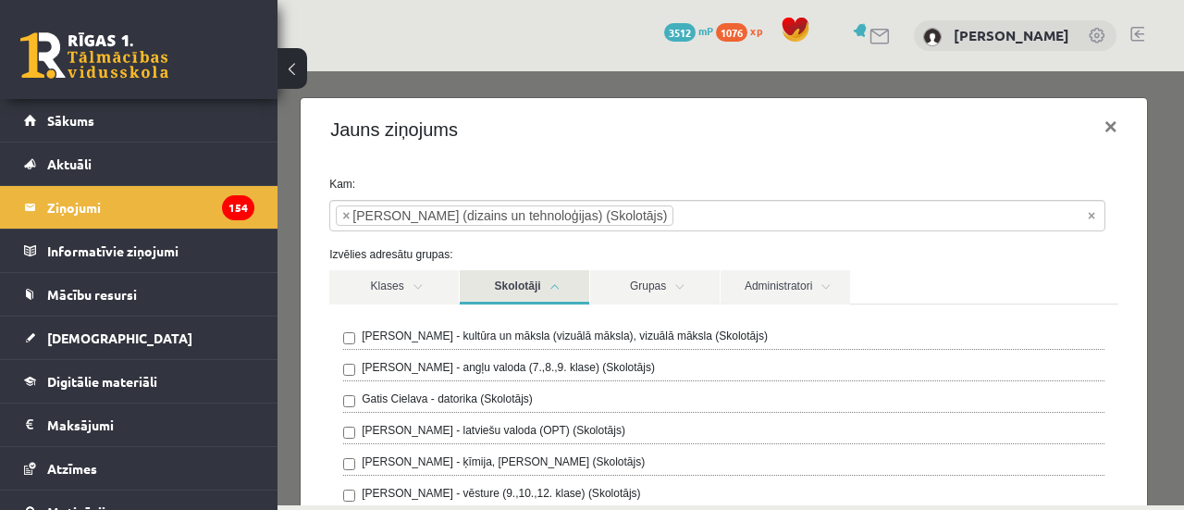
type input "**********"
click at [575, 290] on link "Skolotāji" at bounding box center [525, 287] width 130 height 34
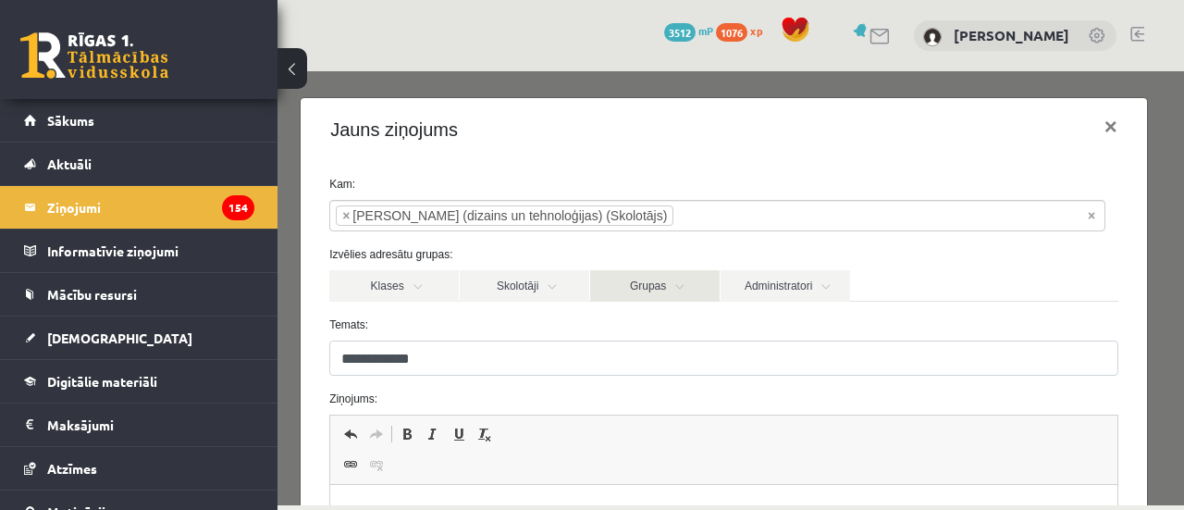
click at [649, 283] on link "Grupas" at bounding box center [655, 285] width 130 height 31
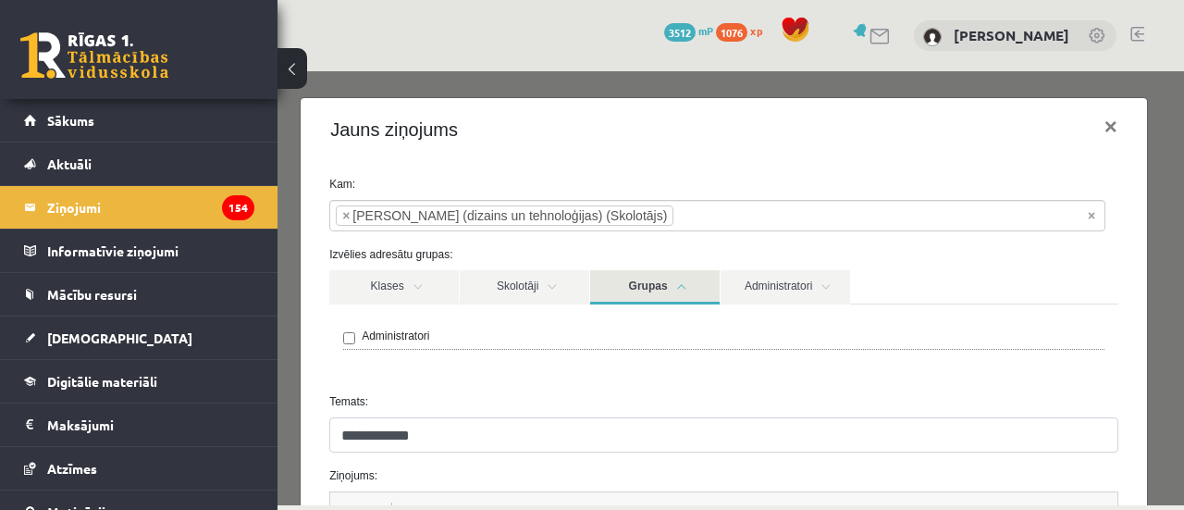
click at [611, 283] on link "Grupas" at bounding box center [655, 287] width 130 height 34
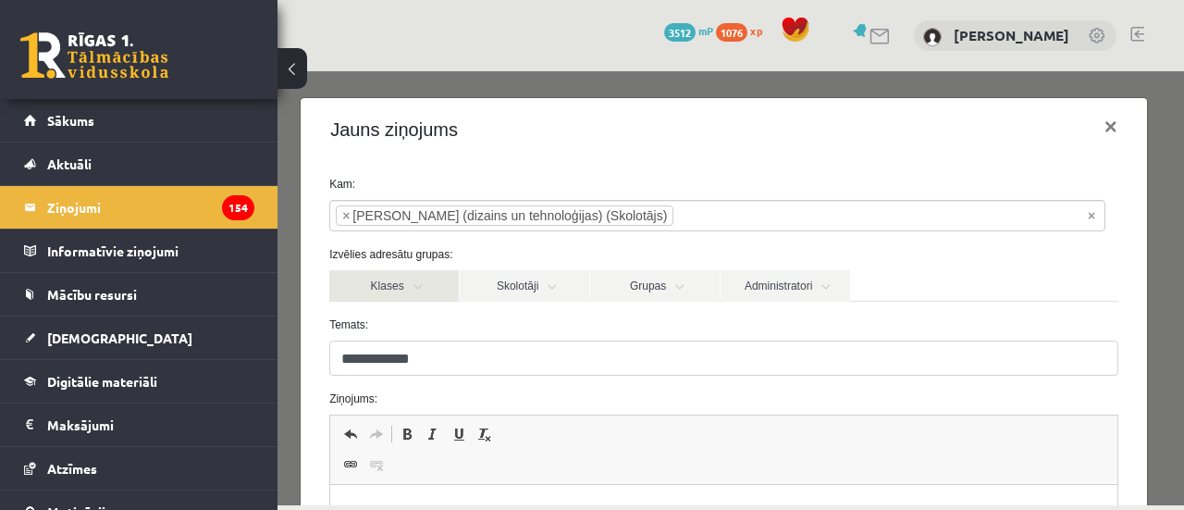
click at [386, 283] on link "Klases" at bounding box center [394, 285] width 130 height 31
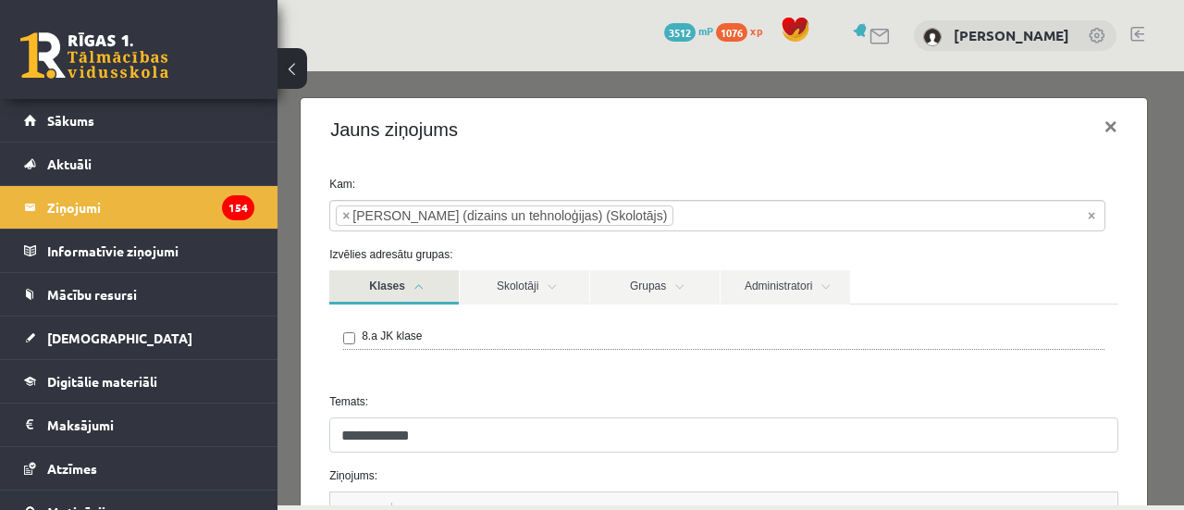
click at [384, 283] on link "Klases" at bounding box center [394, 287] width 130 height 34
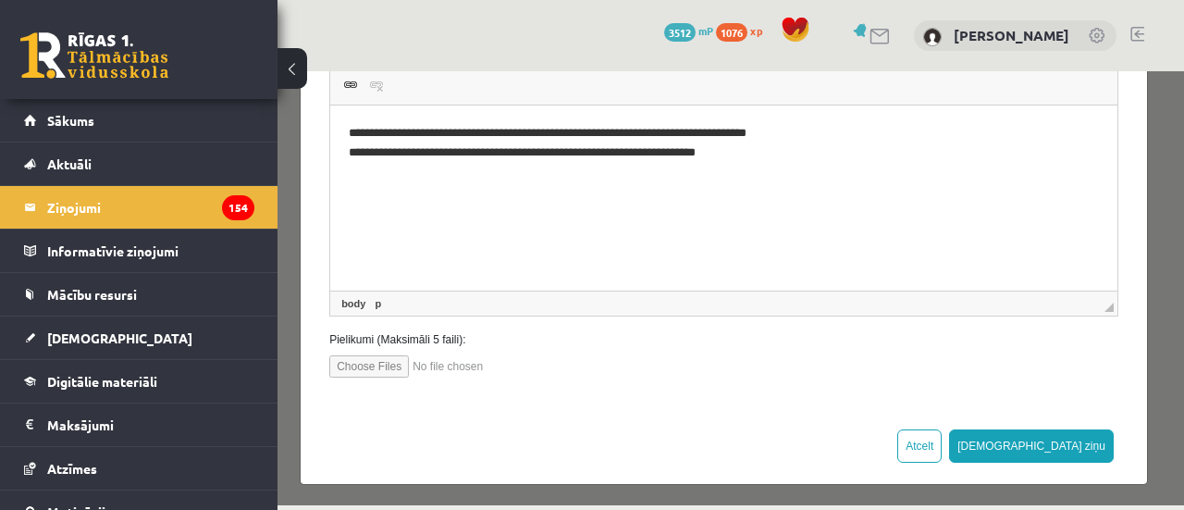
scroll to position [383, 0]
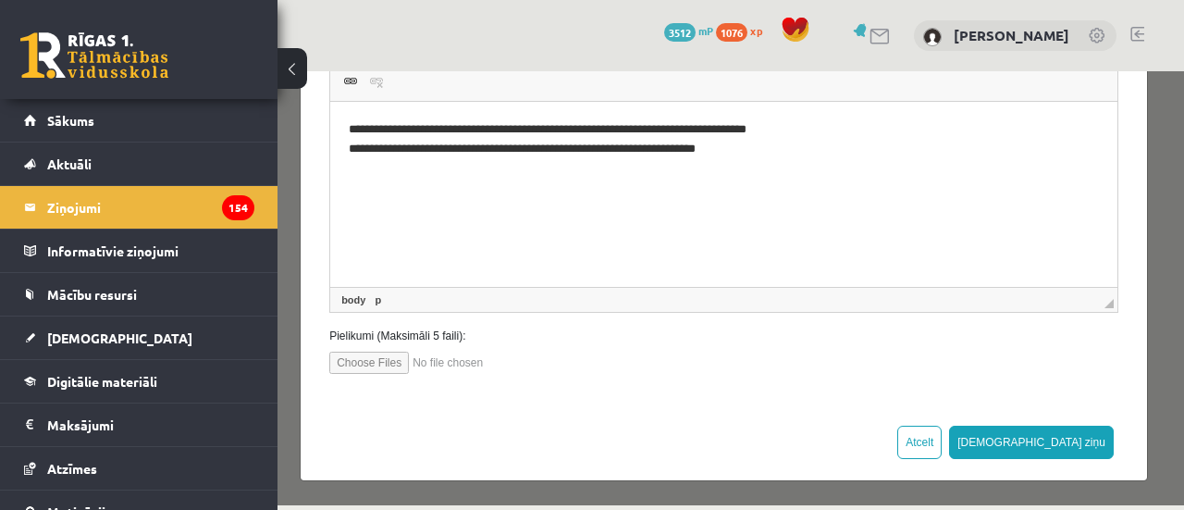
click at [390, 360] on input "file" at bounding box center [434, 363] width 210 height 22
click at [389, 359] on input "file" at bounding box center [434, 363] width 210 height 22
type input "**********"
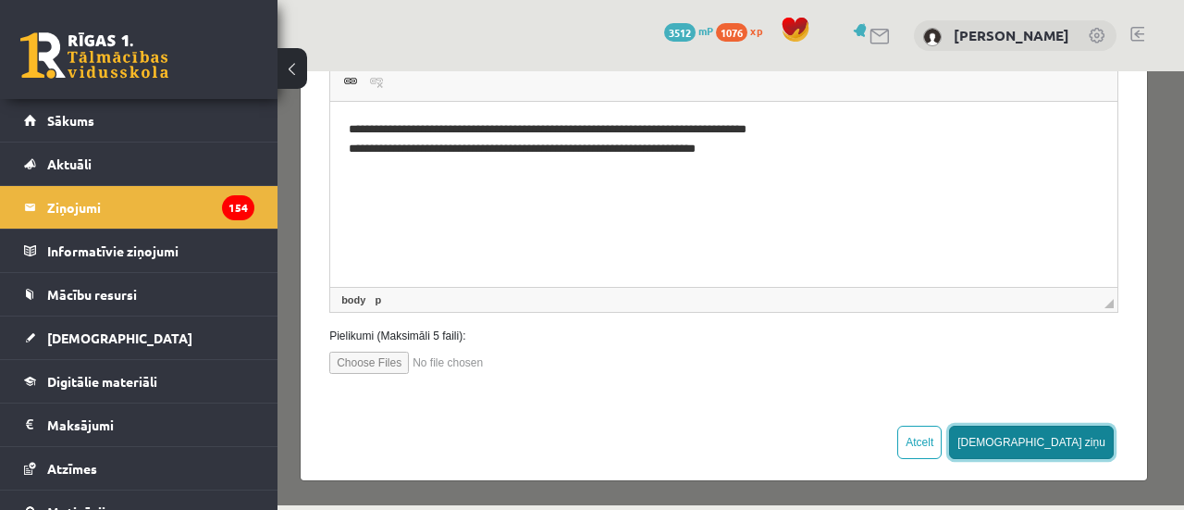
click at [1072, 439] on button "Sūtīt ziņu" at bounding box center [1031, 442] width 165 height 33
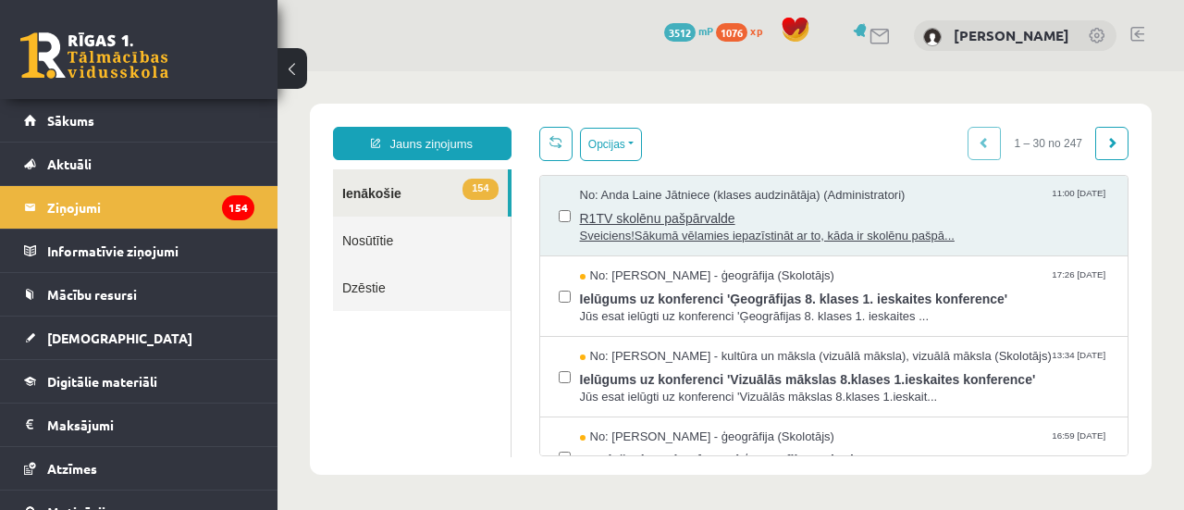
scroll to position [0, 0]
click at [420, 239] on link "Nosūtītie" at bounding box center [422, 239] width 178 height 47
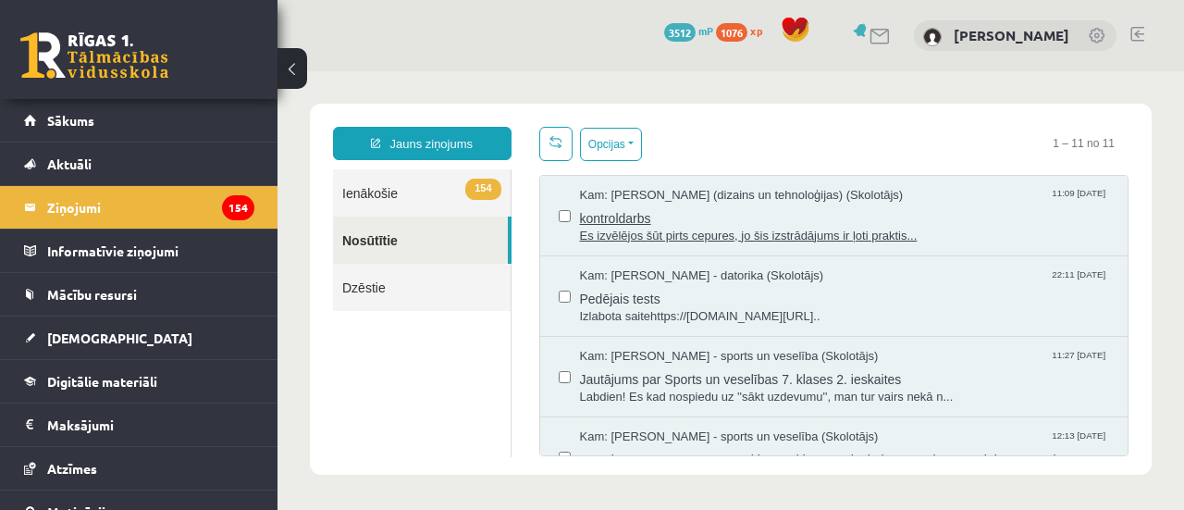
click at [748, 214] on span "kontroldarbs" at bounding box center [845, 215] width 530 height 23
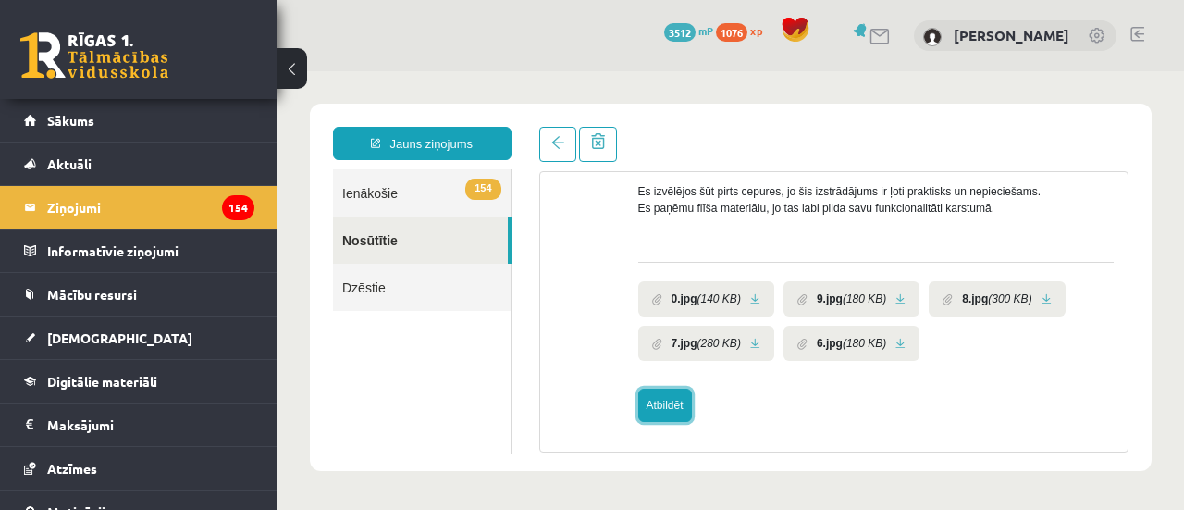
click at [651, 412] on link "Atbildēt" at bounding box center [665, 405] width 54 height 33
type input "**********"
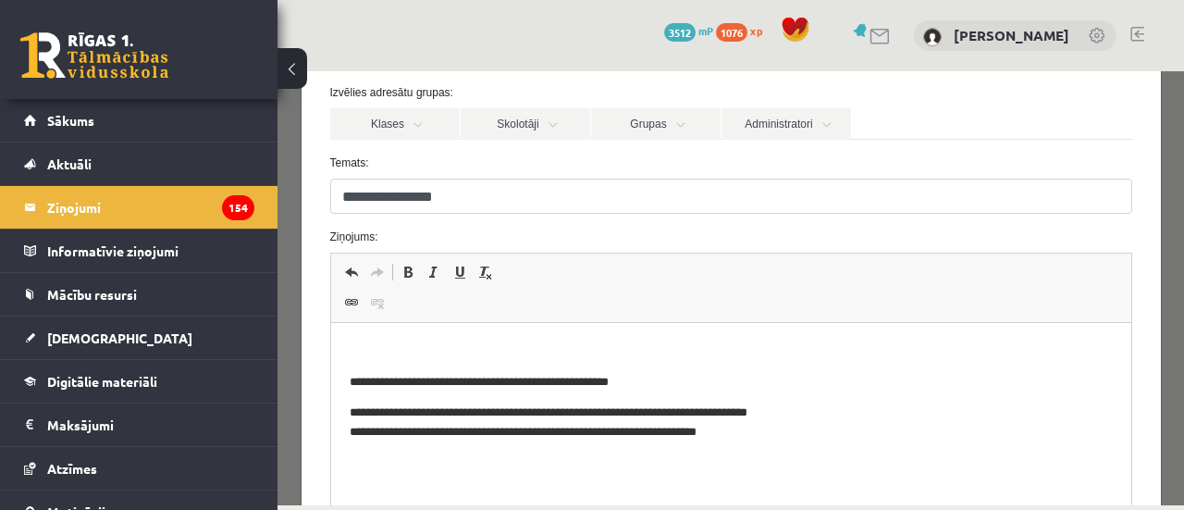
scroll to position [370, 0]
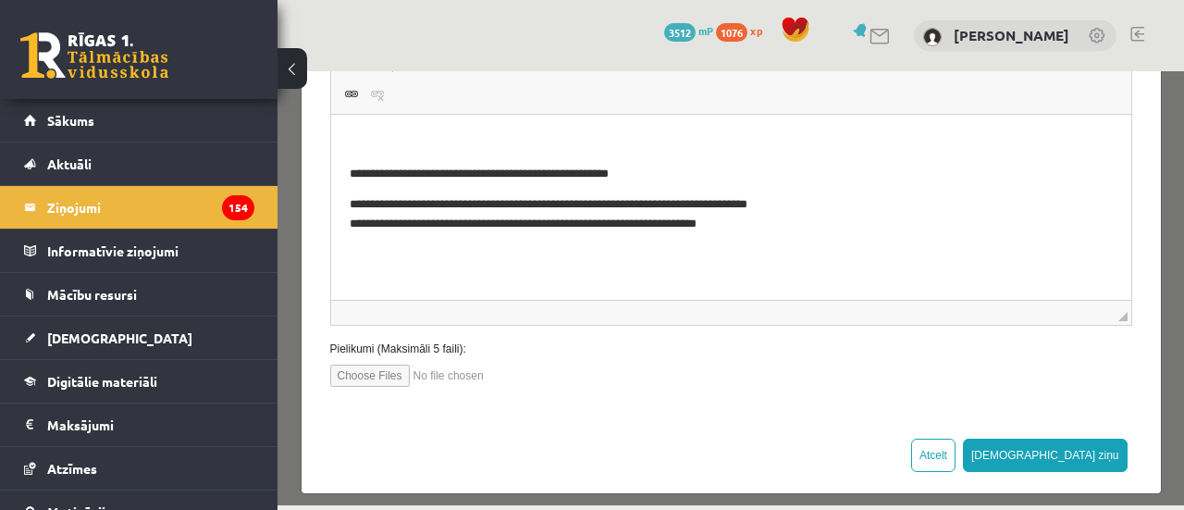
drag, startPoint x: 383, startPoint y: 375, endPoint x: 625, endPoint y: 348, distance: 243.8
click at [625, 348] on div "Pielikumi (Maksimāli 5 faili):" at bounding box center [731, 363] width 830 height 46
click at [381, 385] on div "**********" at bounding box center [731, 103] width 859 height 625
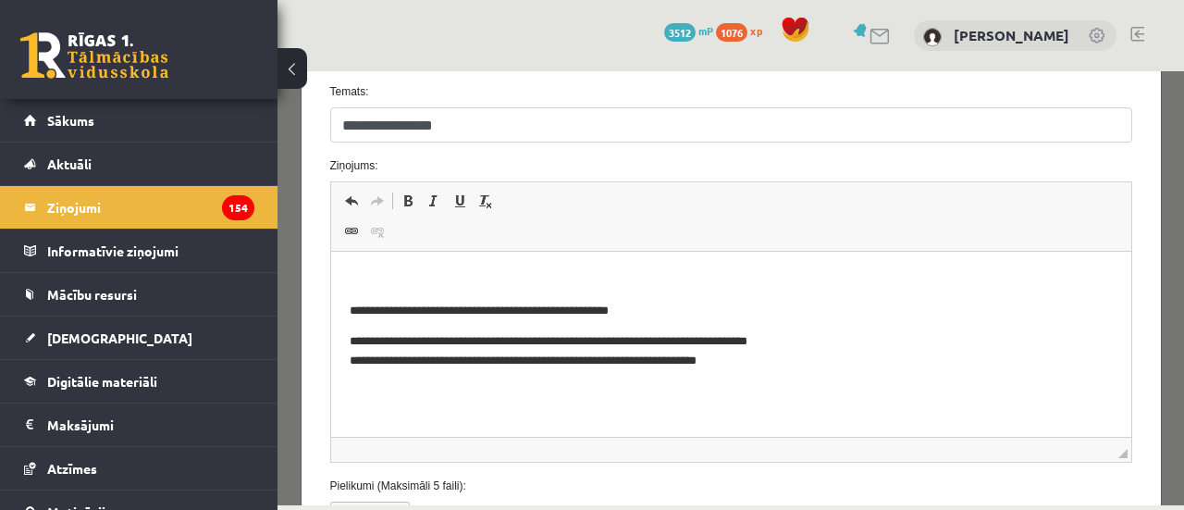
scroll to position [383, 0]
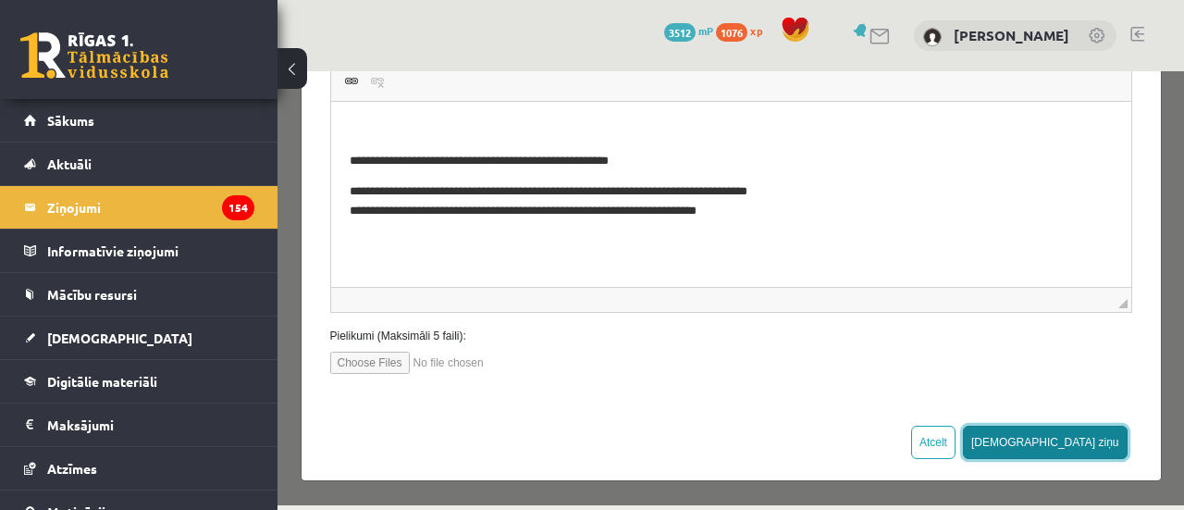
click at [1075, 452] on button "Sūtīt ziņu" at bounding box center [1045, 442] width 165 height 33
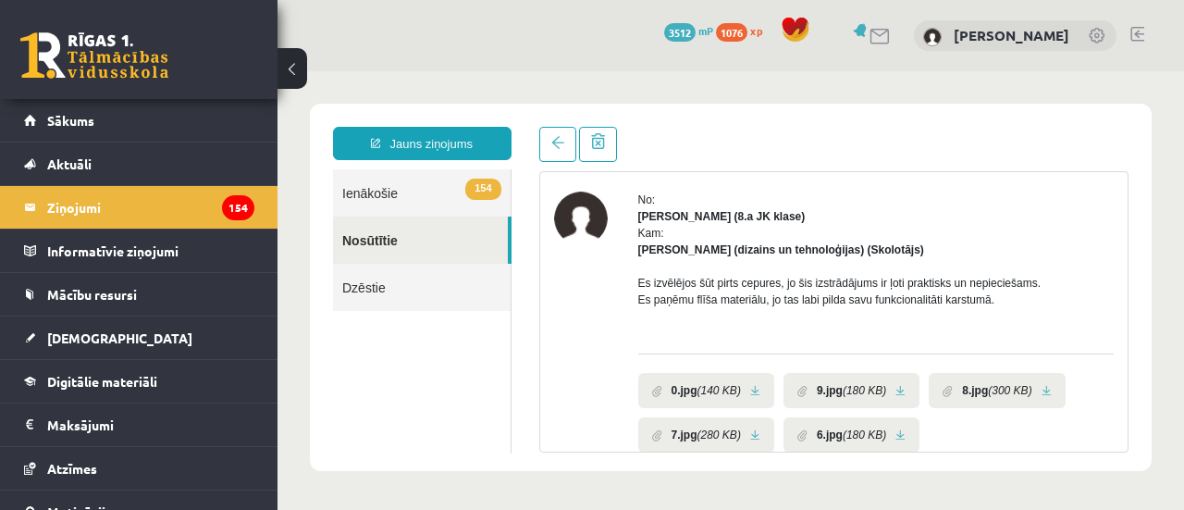
scroll to position [0, 0]
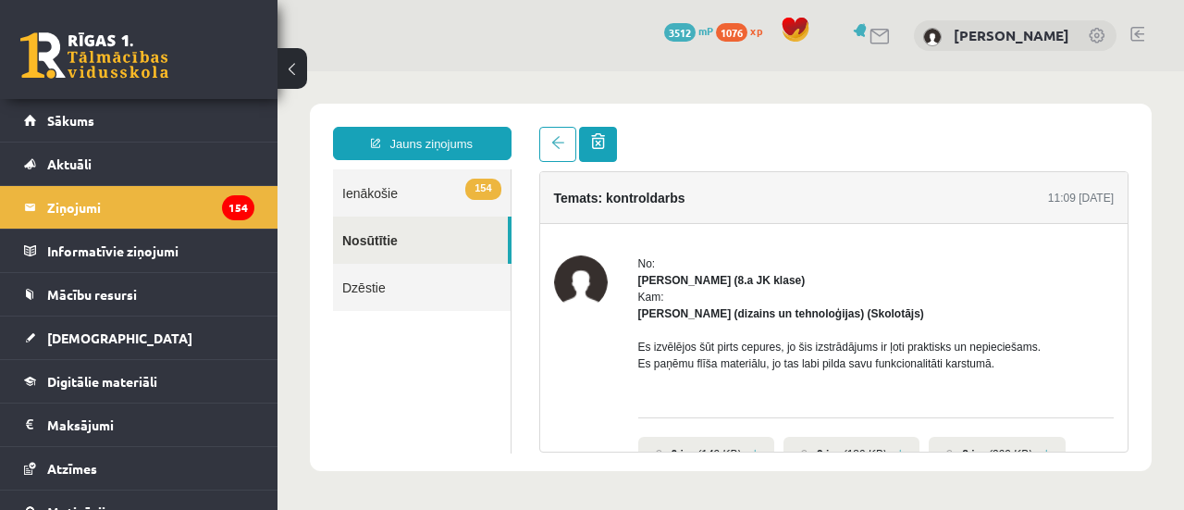
click at [619, 151] on div at bounding box center [834, 144] width 590 height 35
click at [611, 151] on link at bounding box center [598, 144] width 38 height 35
click at [605, 138] on link at bounding box center [598, 144] width 38 height 35
click at [601, 138] on span at bounding box center [598, 141] width 14 height 16
click at [598, 149] on span at bounding box center [598, 141] width 14 height 16
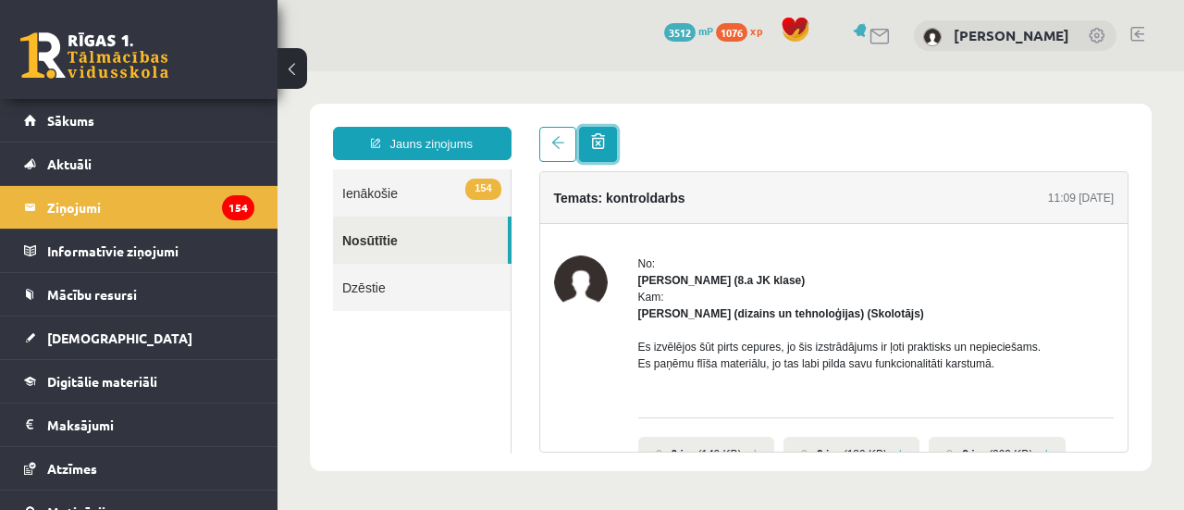
click at [598, 149] on span at bounding box center [598, 141] width 14 height 16
drag, startPoint x: 705, startPoint y: 143, endPoint x: 463, endPoint y: 377, distance: 336.9
click at [464, 375] on ul "154 Ienākošie Nosūtītie Dzēstie" at bounding box center [422, 311] width 179 height 284
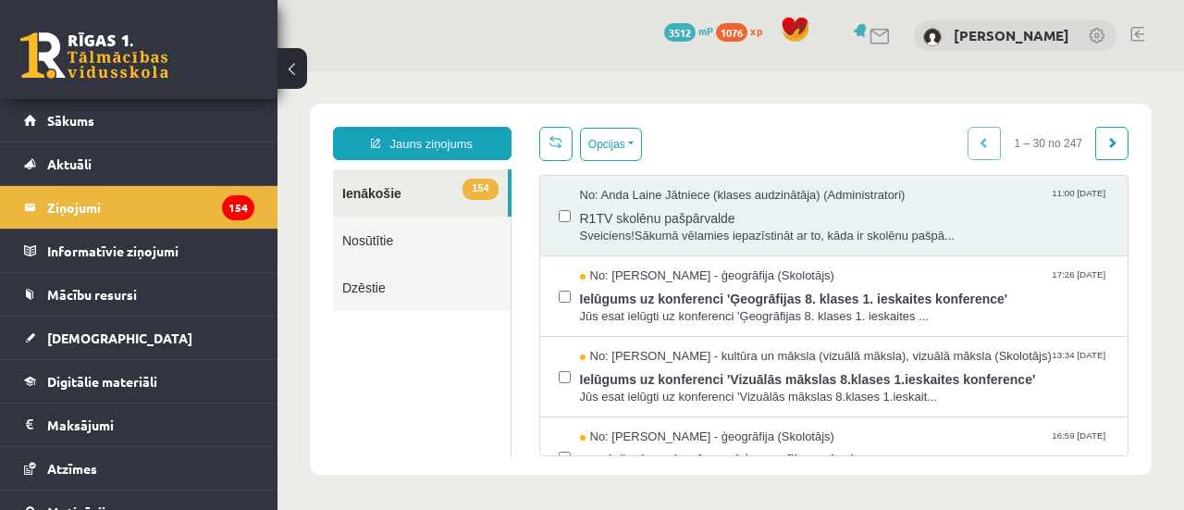
click at [407, 239] on link "Nosūtītie" at bounding box center [422, 239] width 178 height 47
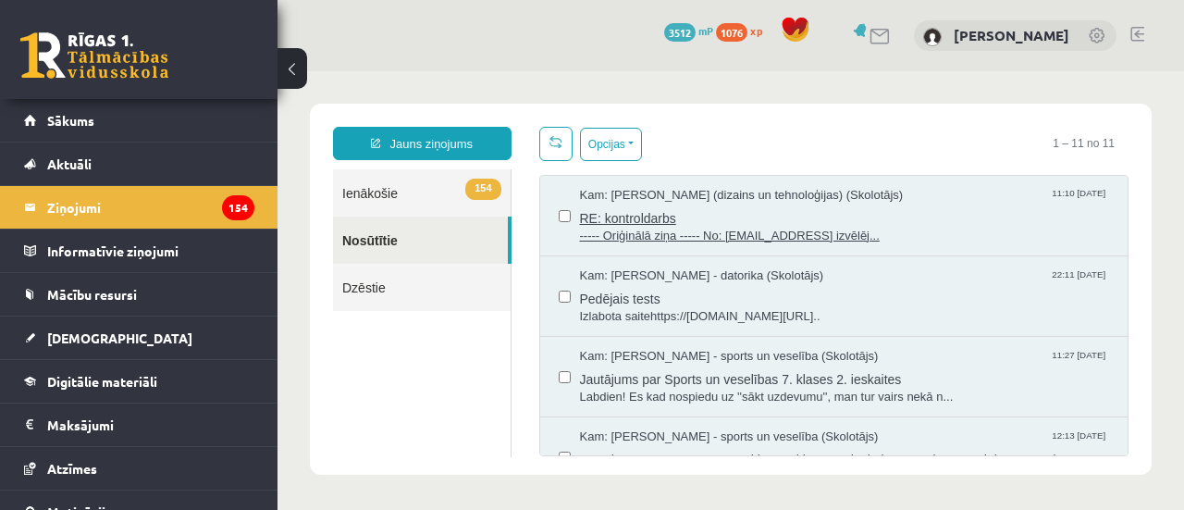
click at [635, 209] on span "RE: kontroldarbs" at bounding box center [845, 215] width 530 height 23
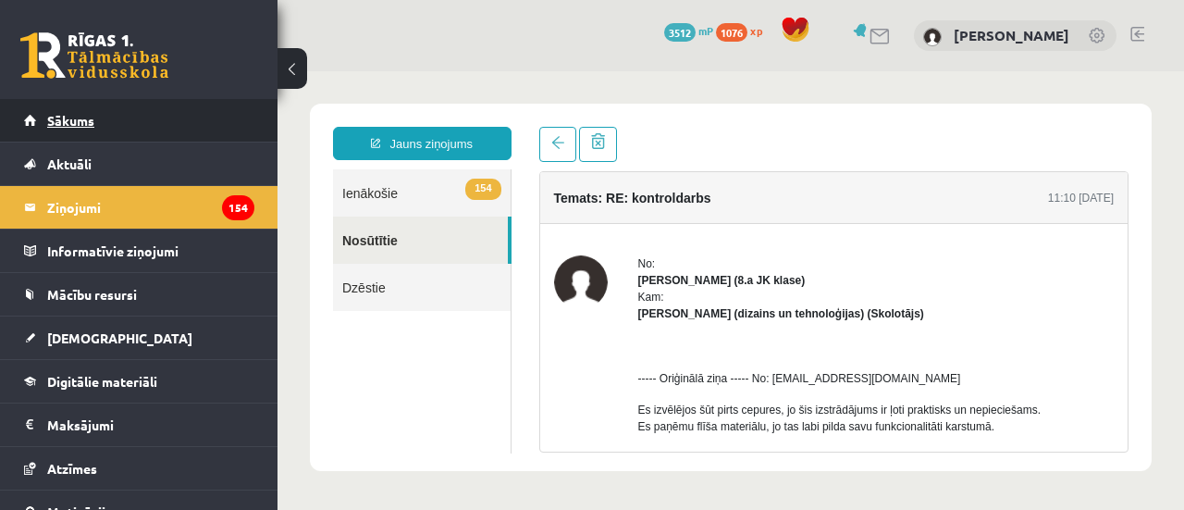
click at [168, 138] on link "Sākums" at bounding box center [139, 120] width 230 height 43
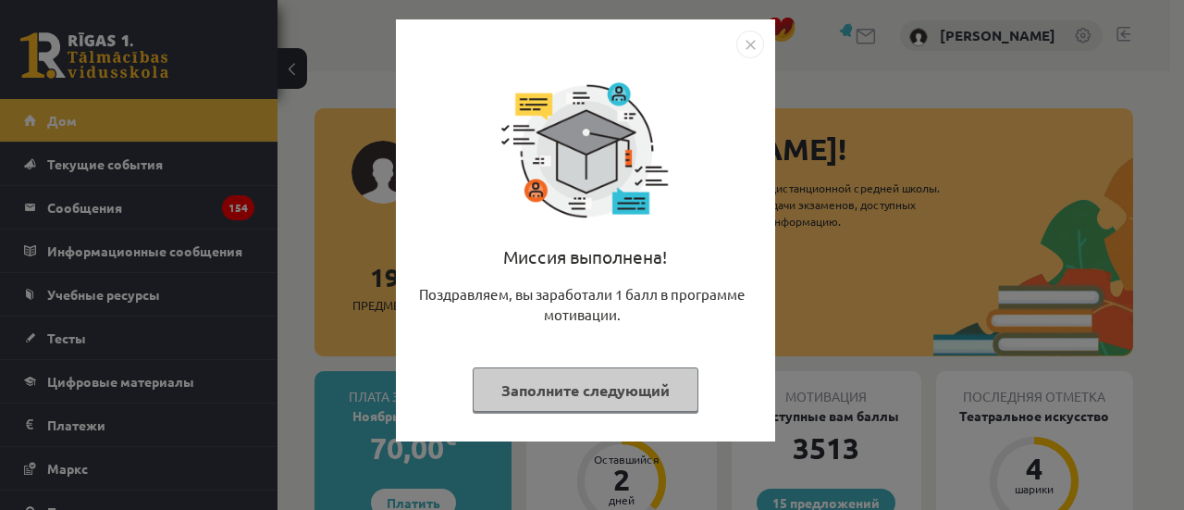
drag, startPoint x: 568, startPoint y: 380, endPoint x: 573, endPoint y: 371, distance: 10.3
click at [568, 380] on font "Заполните следующий" at bounding box center [585, 389] width 168 height 19
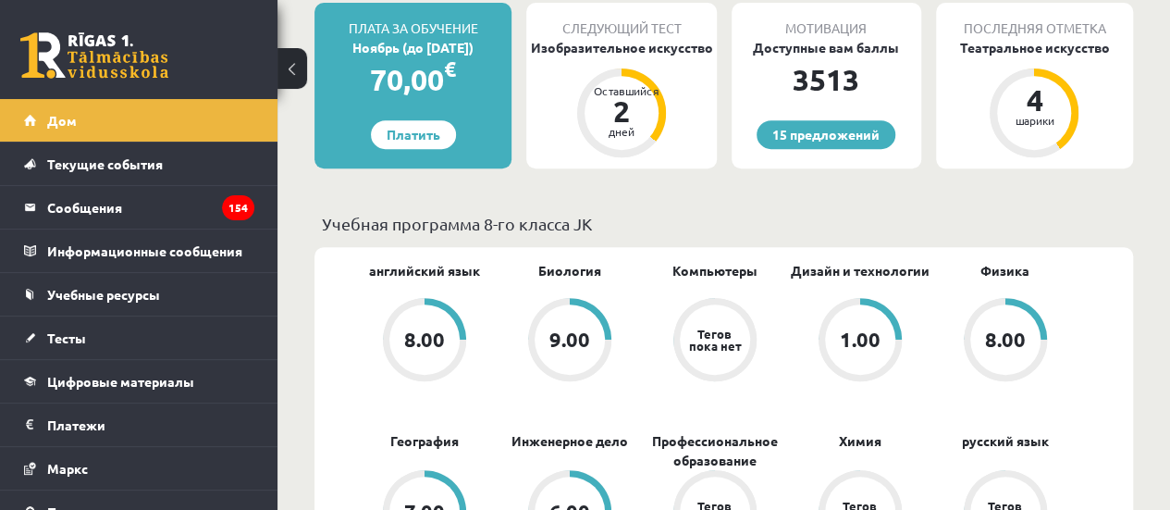
scroll to position [370, 0]
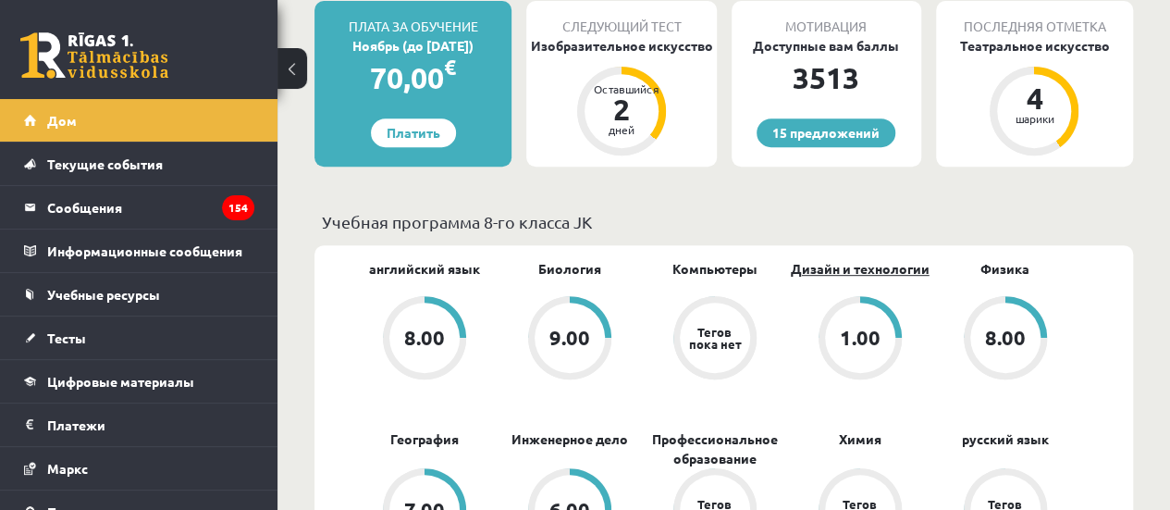
click at [869, 272] on font "Дизайн и технологии" at bounding box center [860, 268] width 139 height 17
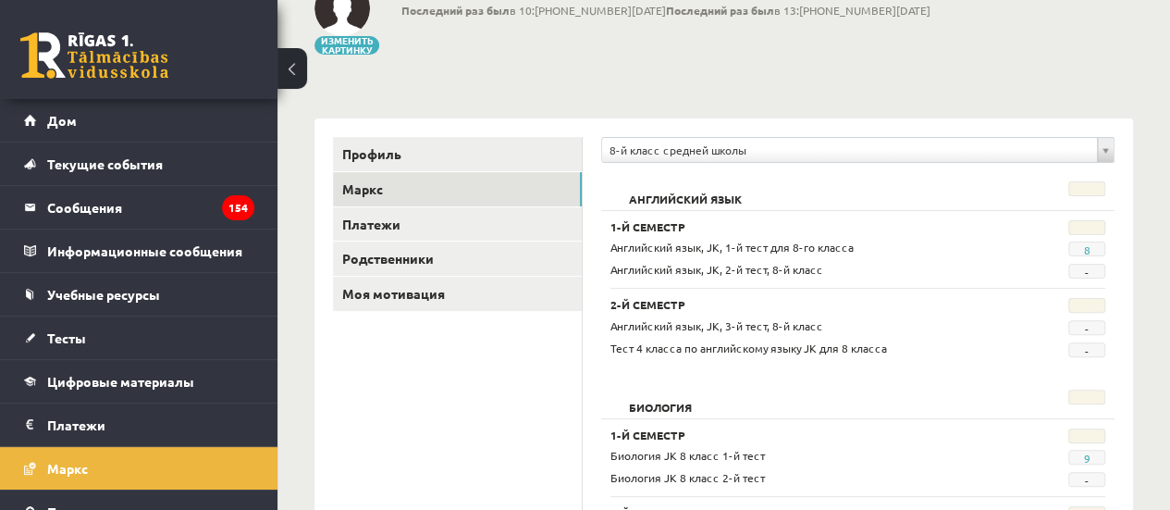
scroll to position [185, 0]
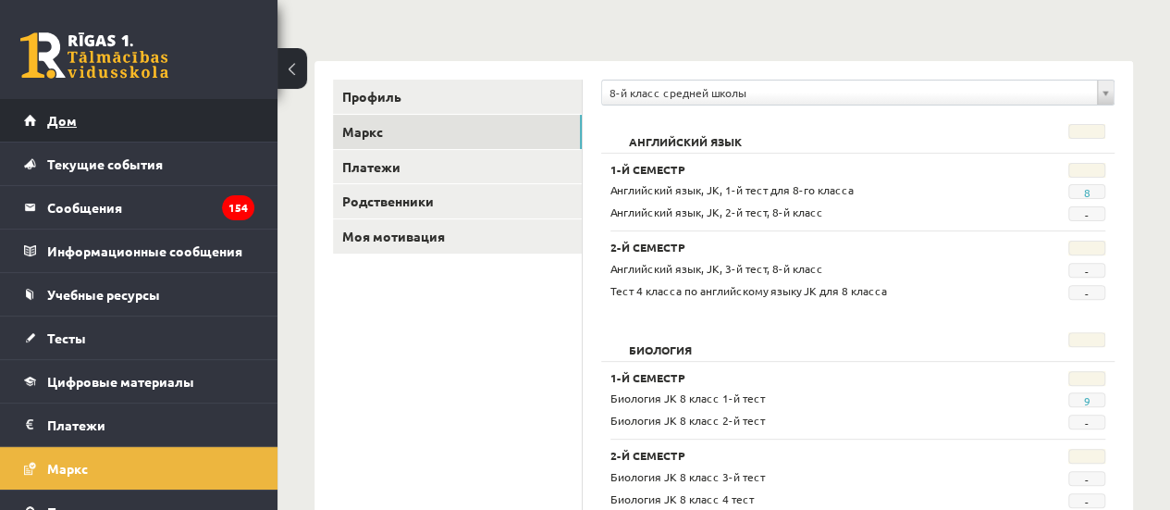
click at [207, 123] on link "Дом" at bounding box center [139, 120] width 230 height 43
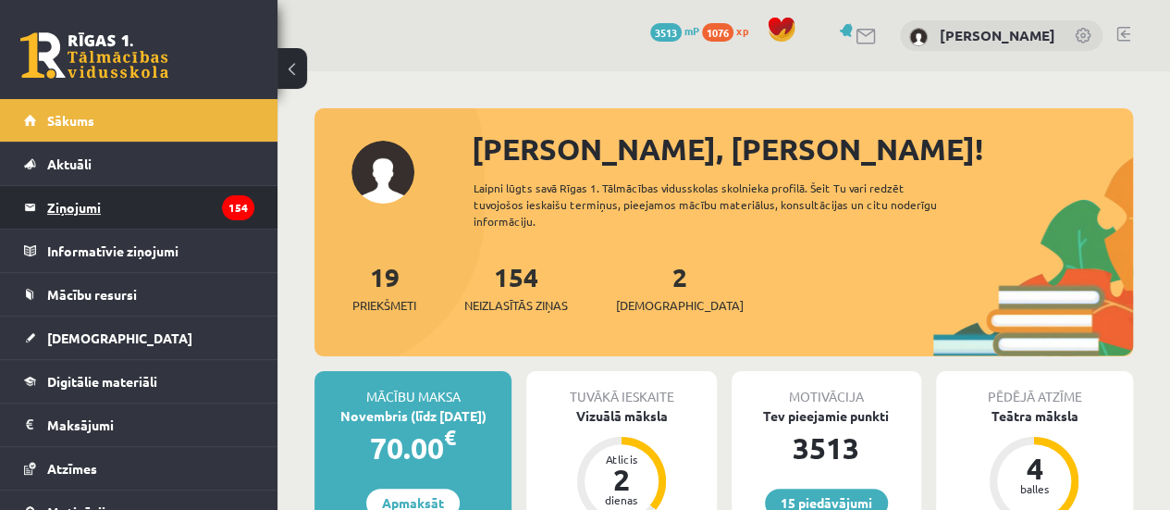
click at [135, 204] on legend "Ziņojumi 154" at bounding box center [150, 207] width 207 height 43
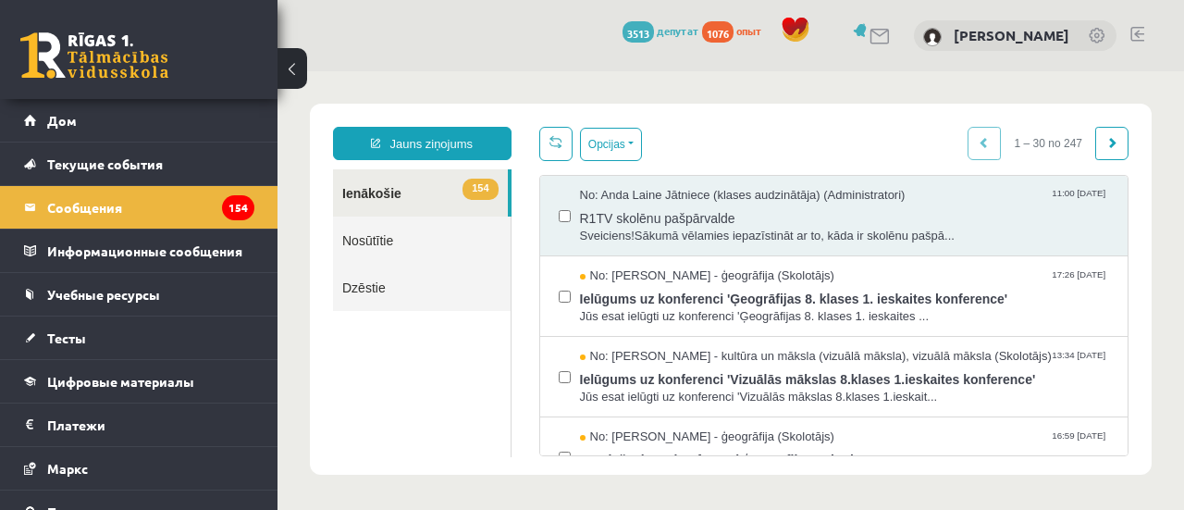
click at [389, 241] on link "Nosūtītie" at bounding box center [422, 239] width 178 height 47
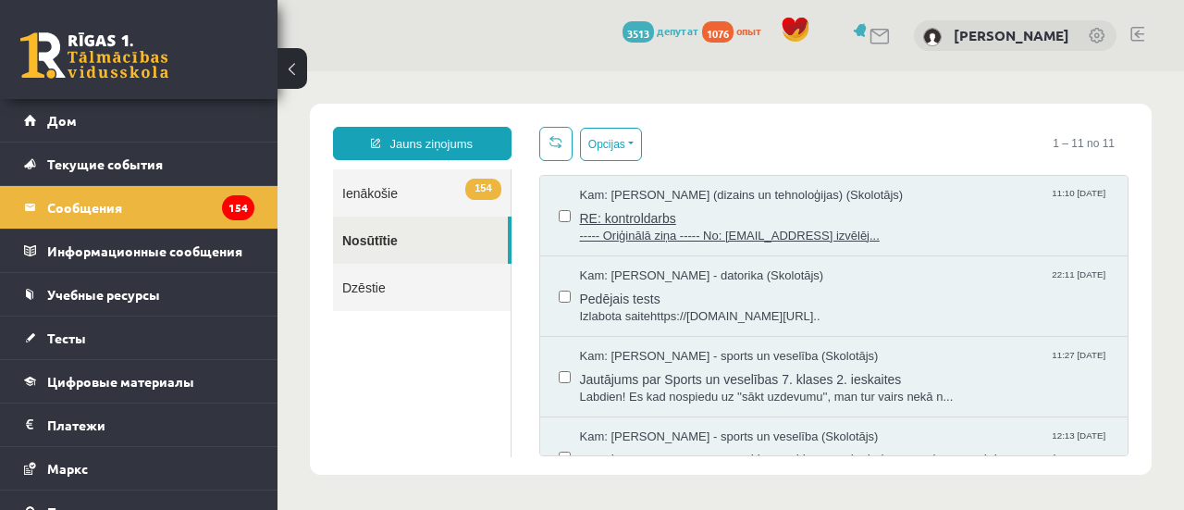
click at [799, 228] on span "----- Oriģinālā ziņa ----- No: [EMAIL_ADDRESS] izvēlēj..." at bounding box center [845, 237] width 530 height 18
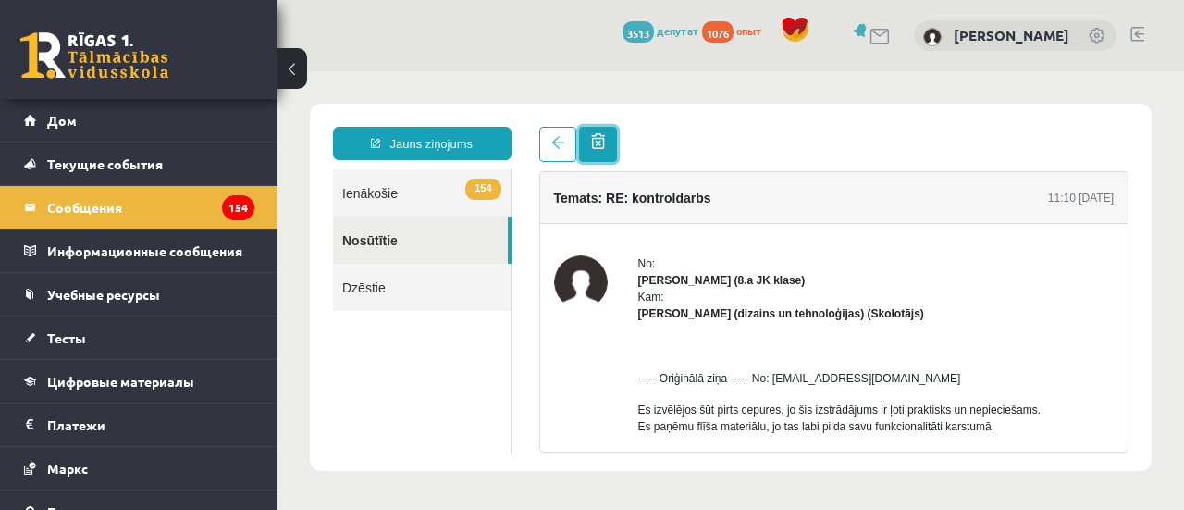
click at [605, 142] on link at bounding box center [598, 144] width 38 height 35
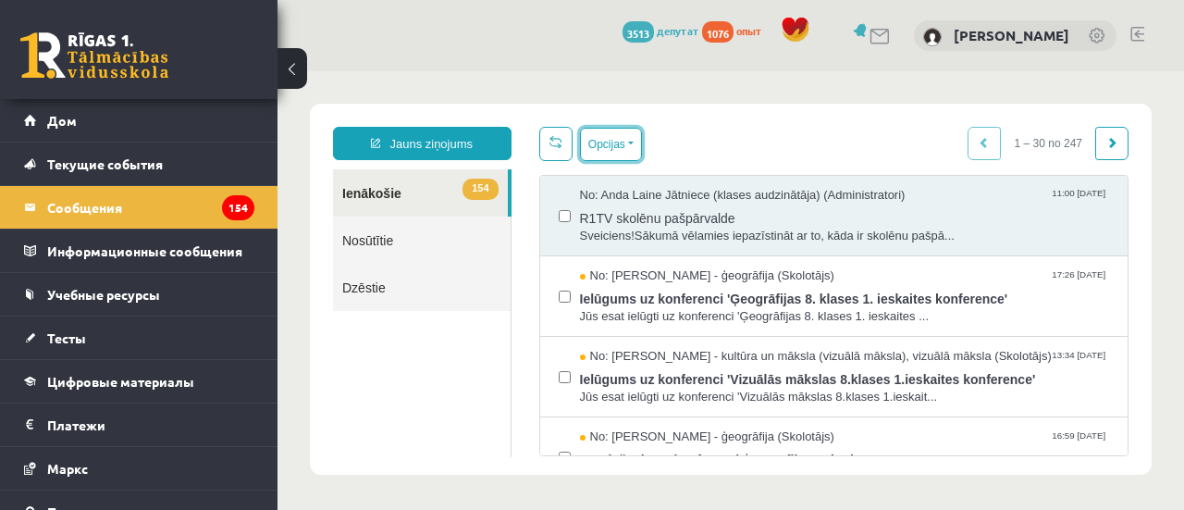
click at [596, 151] on button "Opcijas" at bounding box center [611, 144] width 62 height 33
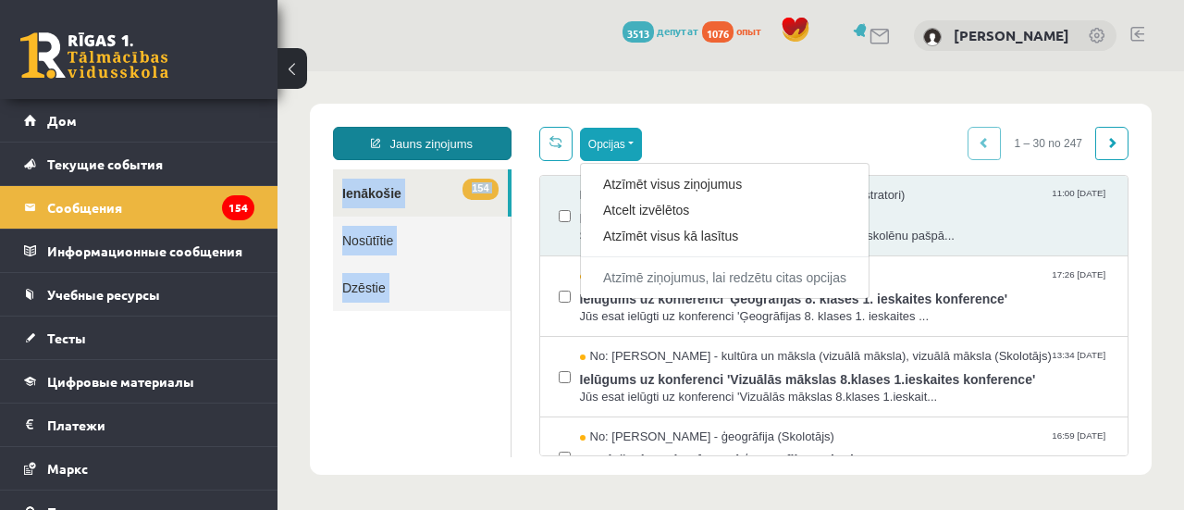
drag, startPoint x: 527, startPoint y: 147, endPoint x: 460, endPoint y: 144, distance: 67.6
click at [469, 147] on div "Jauns ziņojums 154 Ienākošie Nosūtītie Dzēstie *** ********* ********* ******* …" at bounding box center [730, 291] width 823 height 329
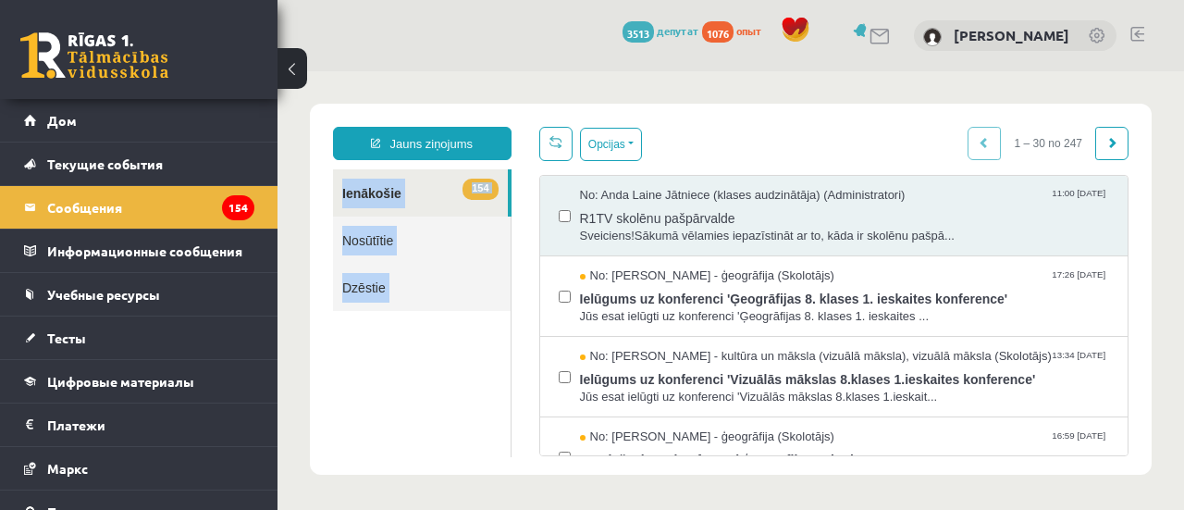
click at [398, 248] on link "Nosūtītie" at bounding box center [422, 239] width 178 height 47
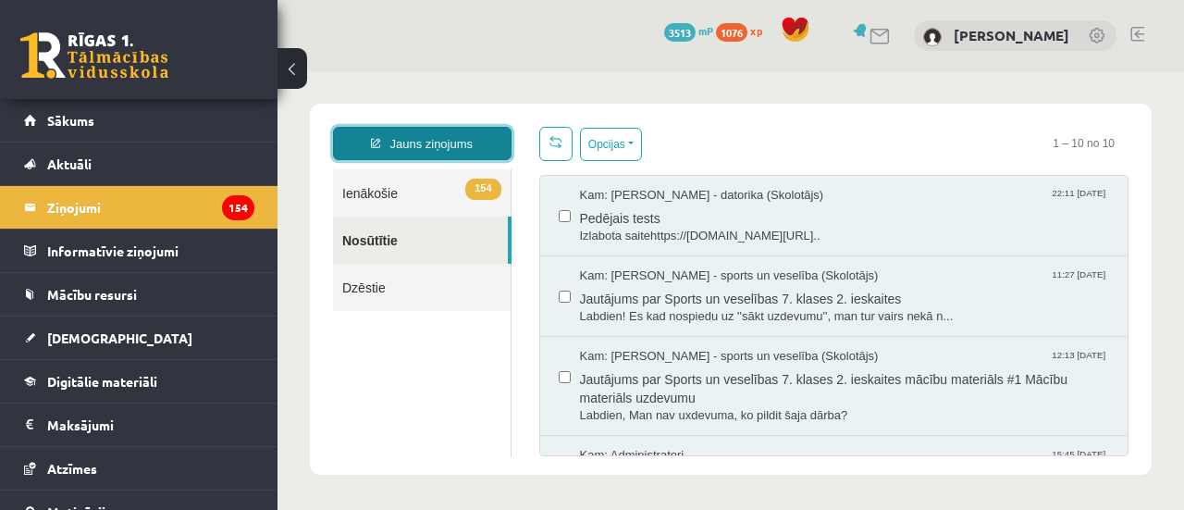
click at [471, 137] on link "Jauns ziņojums" at bounding box center [422, 143] width 179 height 33
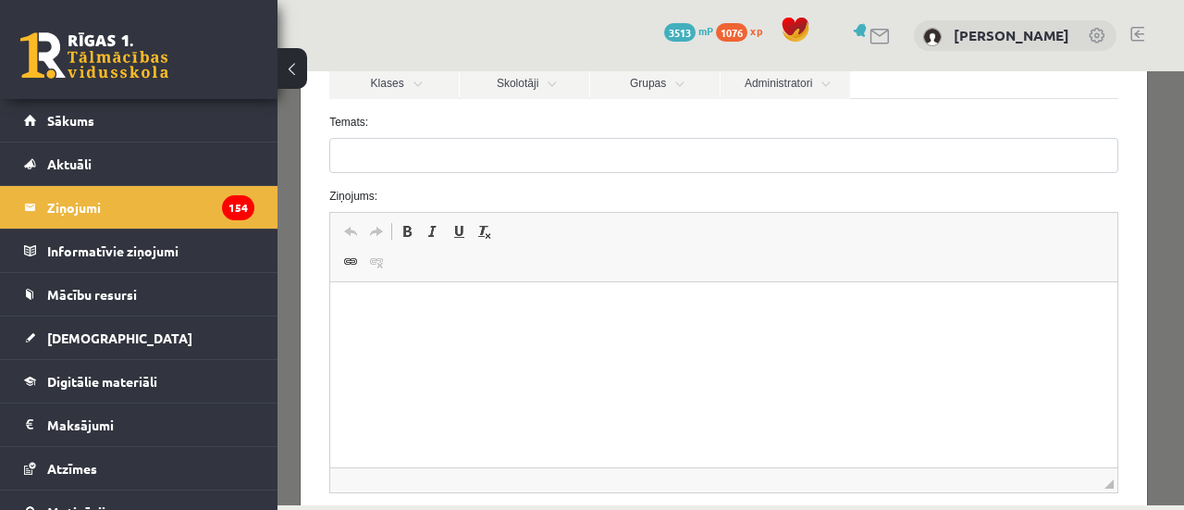
scroll to position [278, 0]
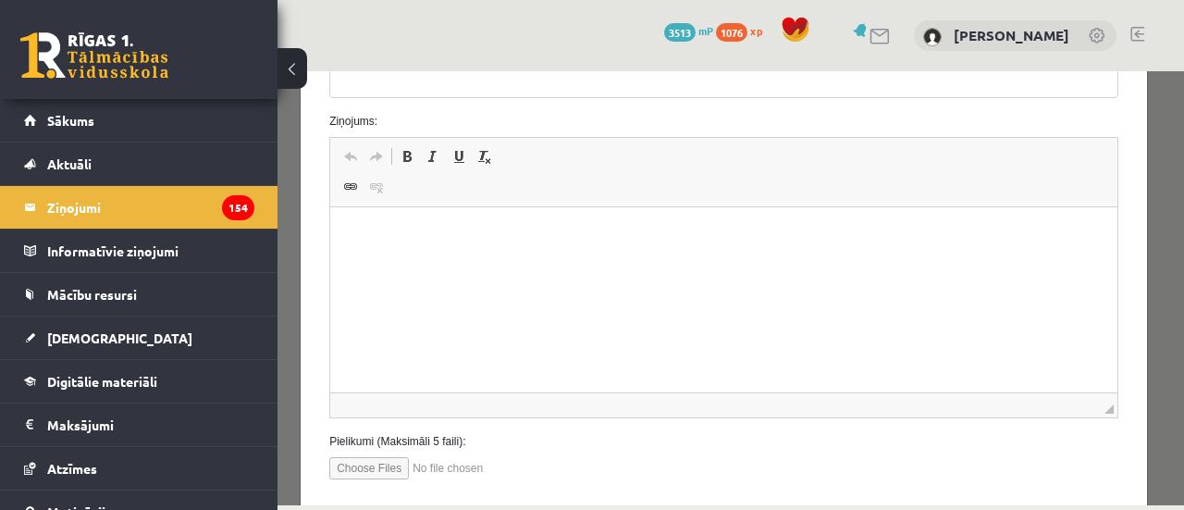
click at [475, 264] on html at bounding box center [723, 235] width 787 height 56
drag, startPoint x: 427, startPoint y: 249, endPoint x: 316, endPoint y: 242, distance: 111.2
click at [330, 242] on html "**********" at bounding box center [723, 235] width 787 height 56
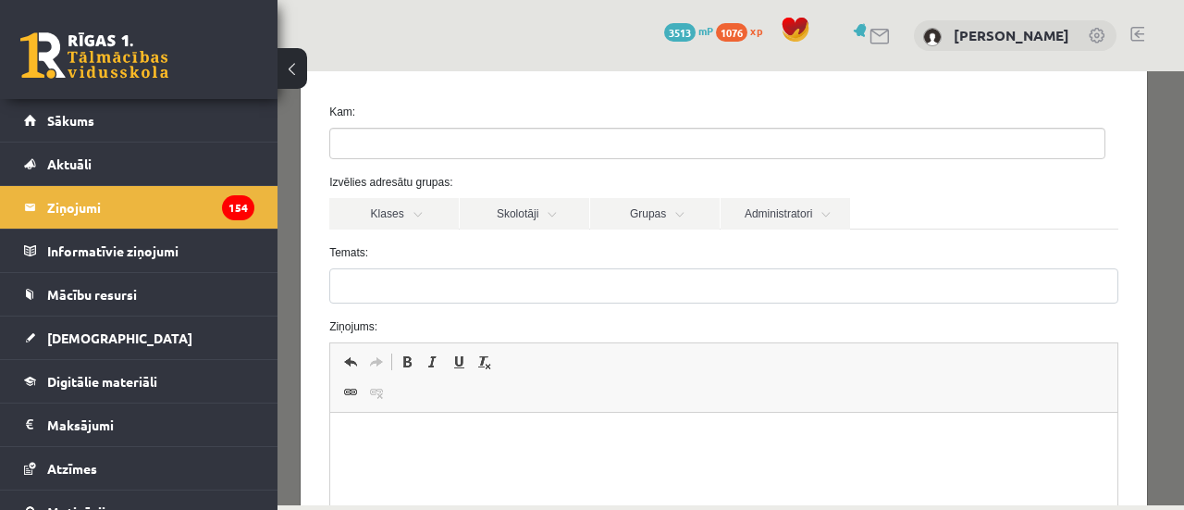
scroll to position [0, 0]
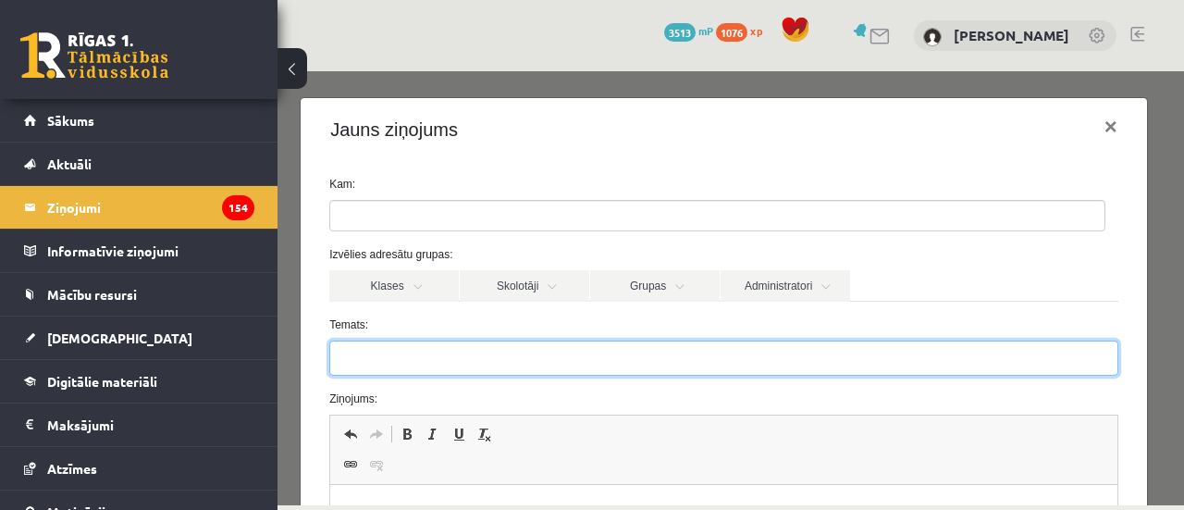
click at [399, 367] on input "Temats:" at bounding box center [723, 357] width 789 height 35
paste input "**********"
type input "**********"
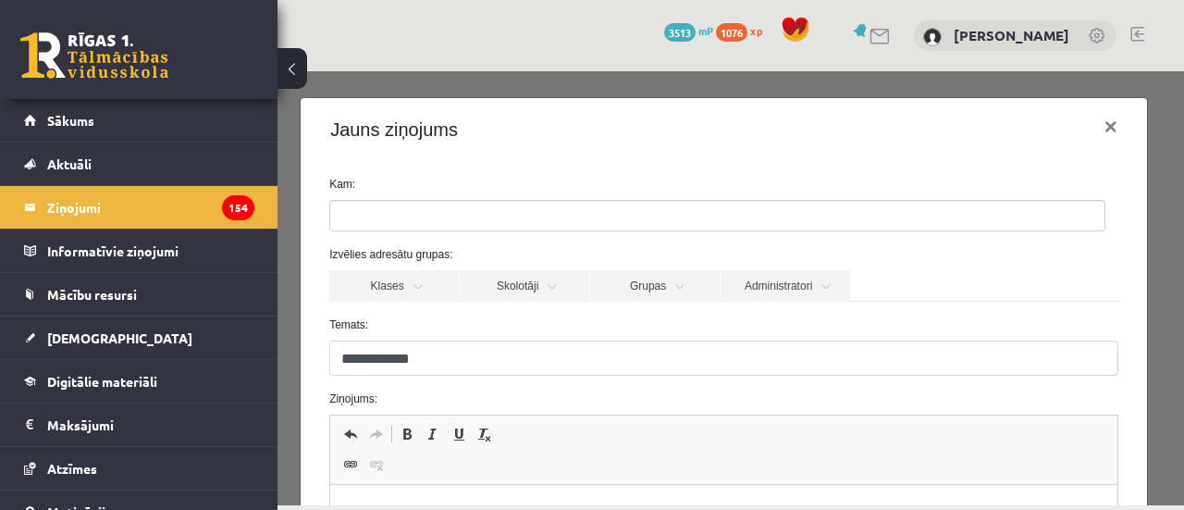
click at [440, 216] on ul at bounding box center [717, 216] width 774 height 30
click at [500, 138] on div "Jauns ziņojums ×" at bounding box center [724, 129] width 846 height 63
click at [505, 272] on link "Skolotāji" at bounding box center [525, 285] width 130 height 31
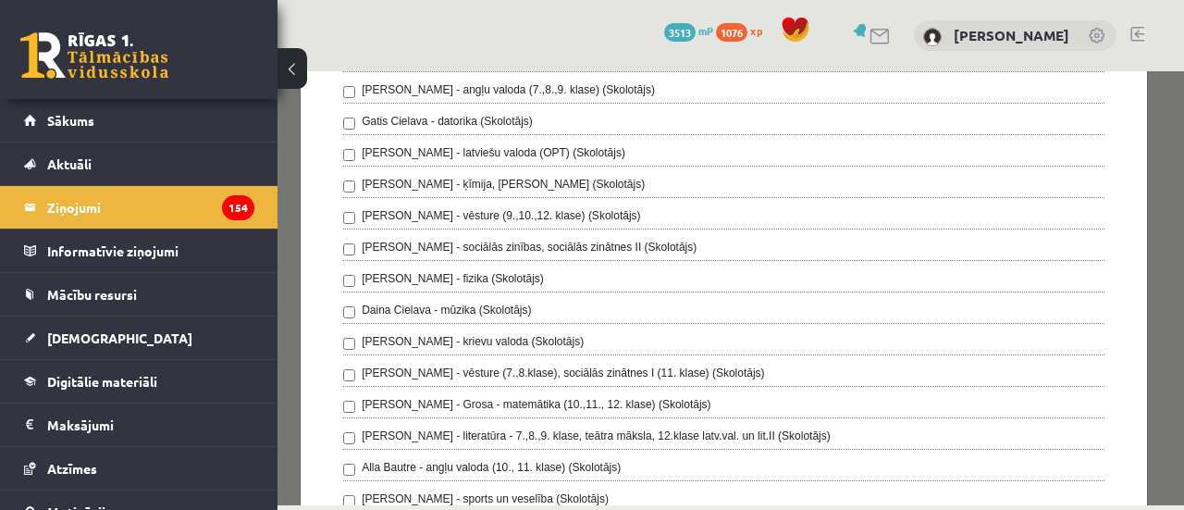
scroll to position [370, 0]
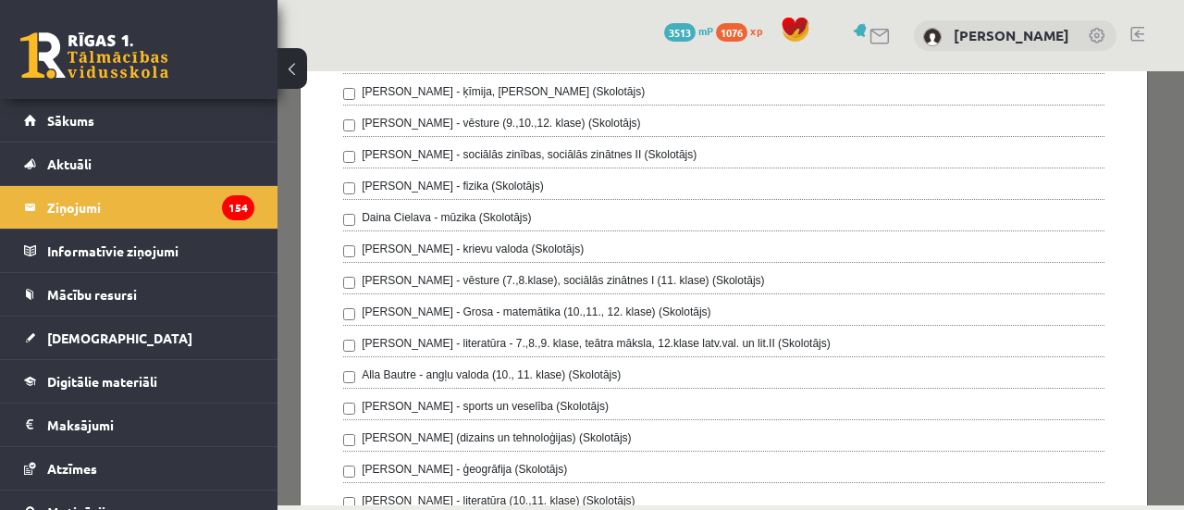
click at [537, 27] on div "15 Dāvanas 3513 mP 1076 xp Andrejs Kalmikovs" at bounding box center [731, 35] width 907 height 71
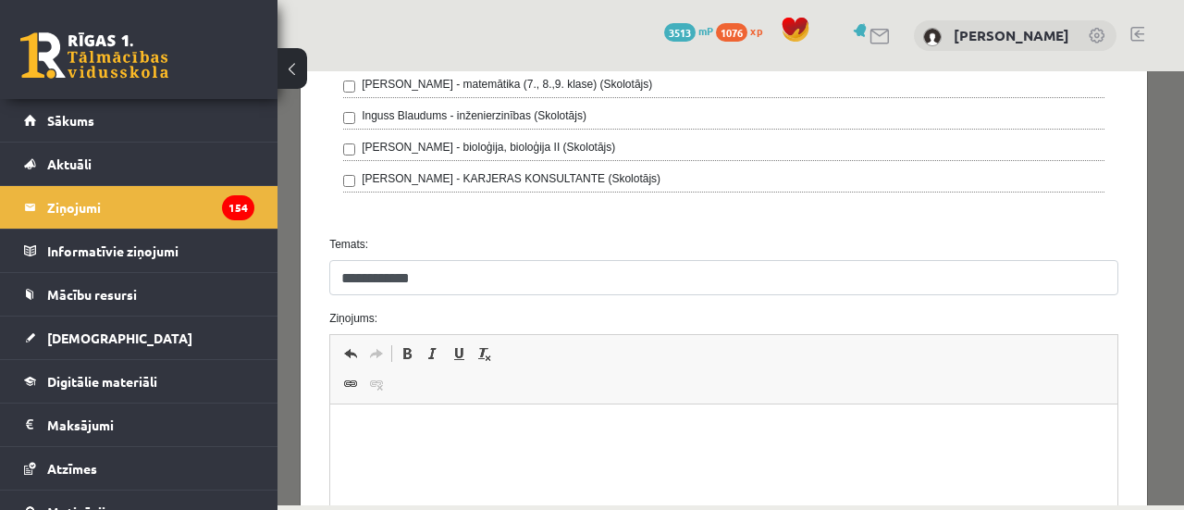
scroll to position [925, 0]
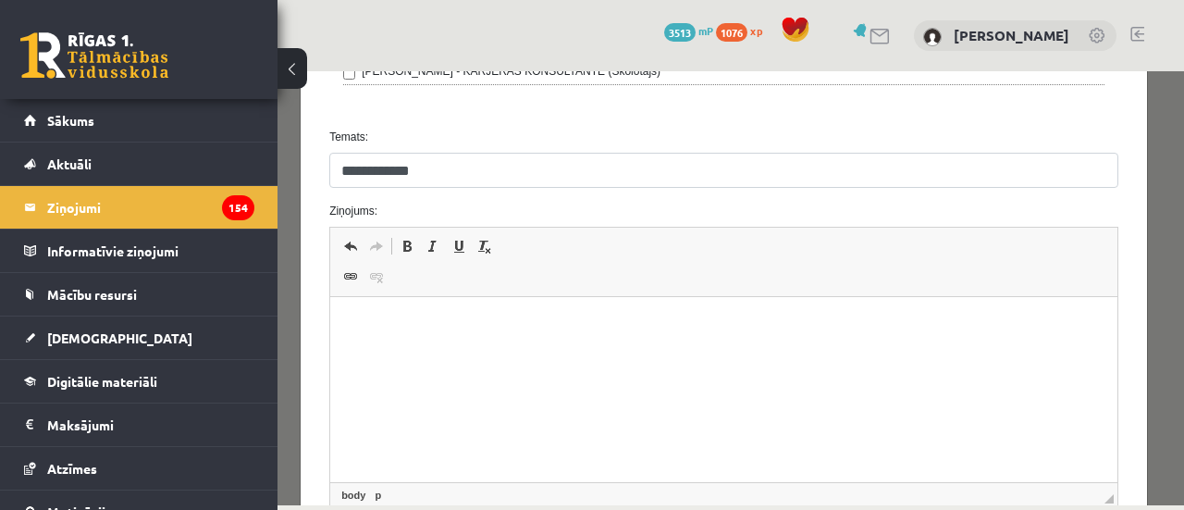
drag, startPoint x: 495, startPoint y: 351, endPoint x: 790, endPoint y: 303, distance: 298.8
click at [495, 351] on html at bounding box center [723, 325] width 787 height 56
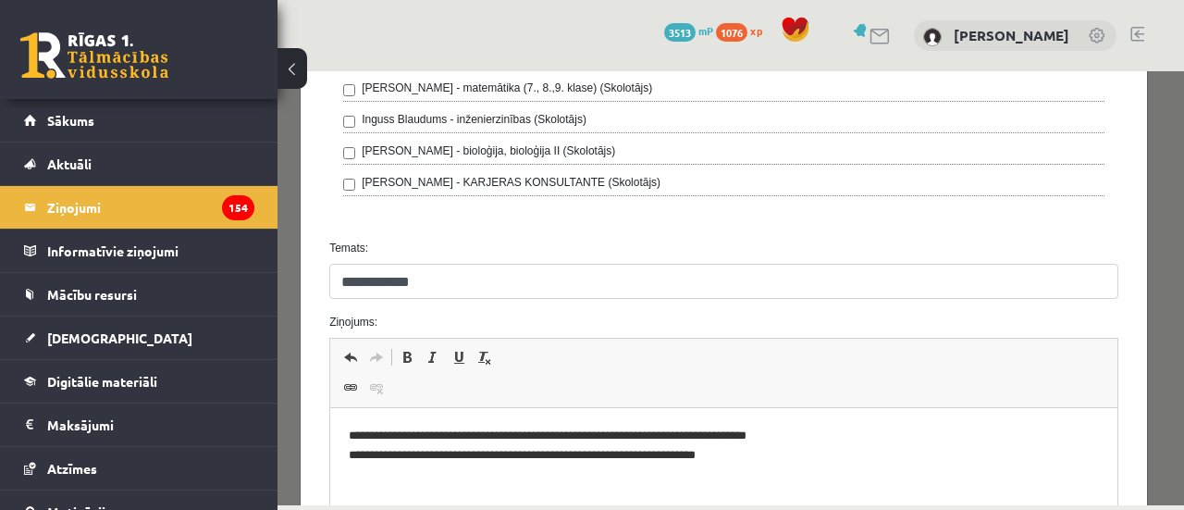
scroll to position [1018, 0]
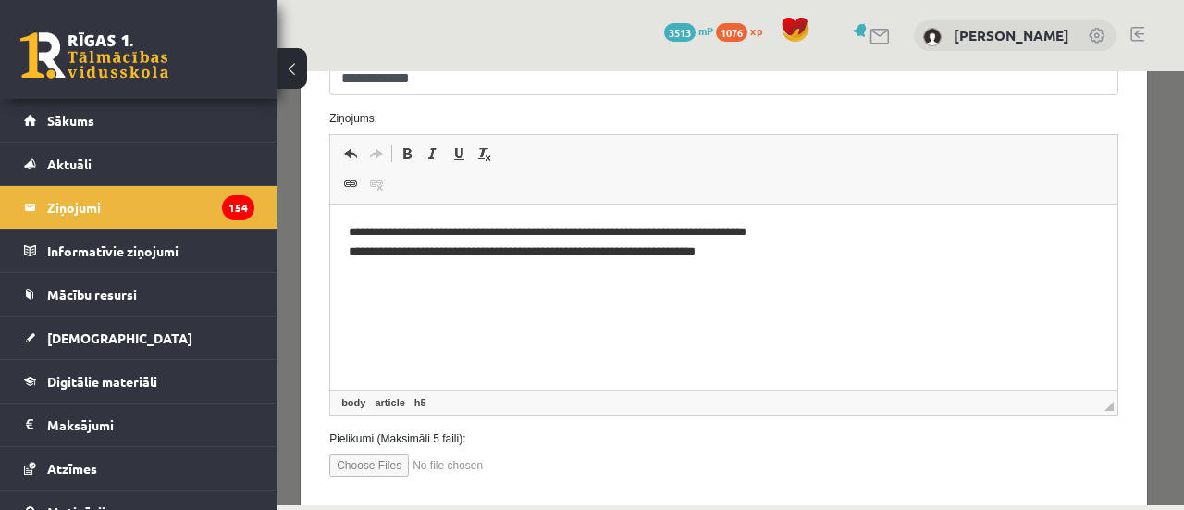
click at [389, 445] on div "Pielikumi (Maksimāli 5 faili):" at bounding box center [723, 453] width 817 height 46
click at [389, 454] on input "file" at bounding box center [434, 465] width 210 height 22
type input "**********"
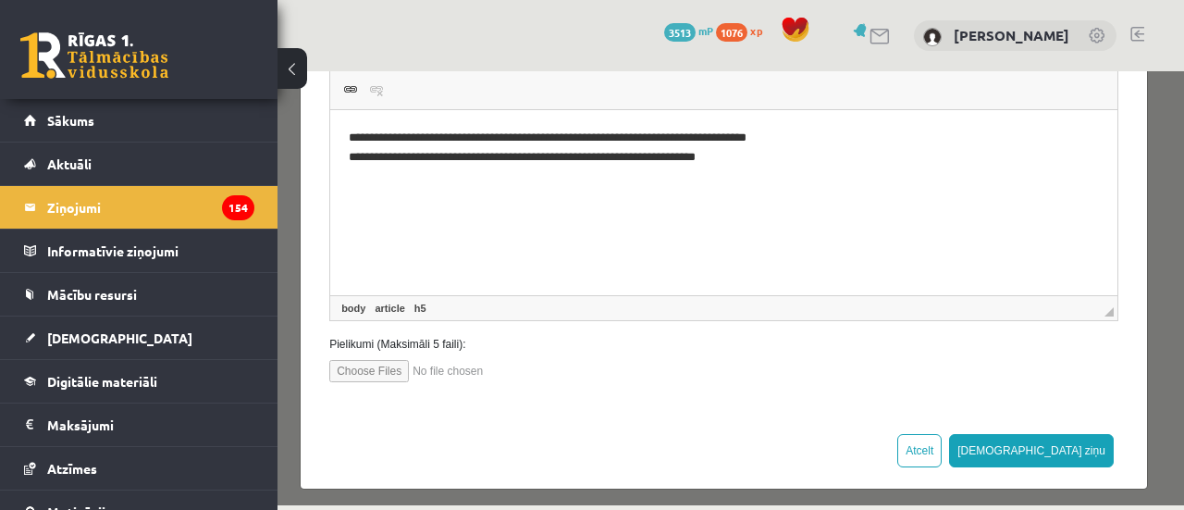
scroll to position [1113, 0]
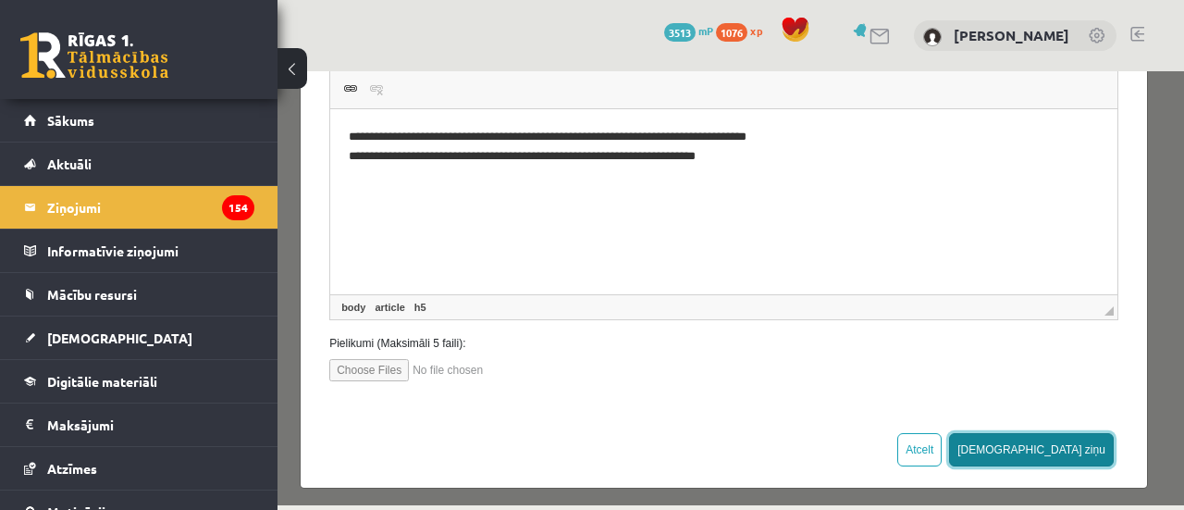
click at [1084, 434] on button "Sūtīt ziņu" at bounding box center [1031, 449] width 165 height 33
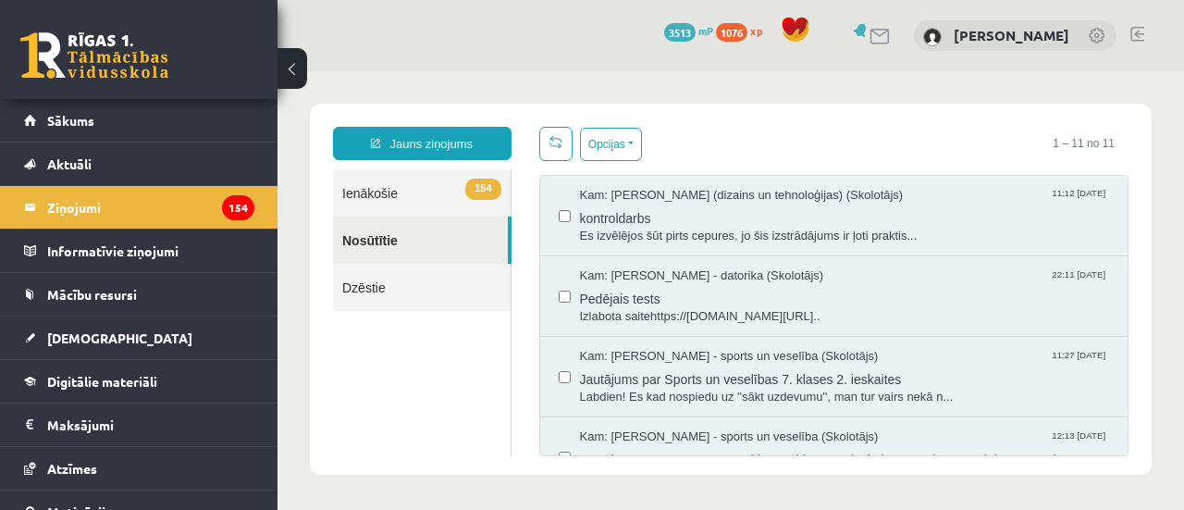
scroll to position [0, 0]
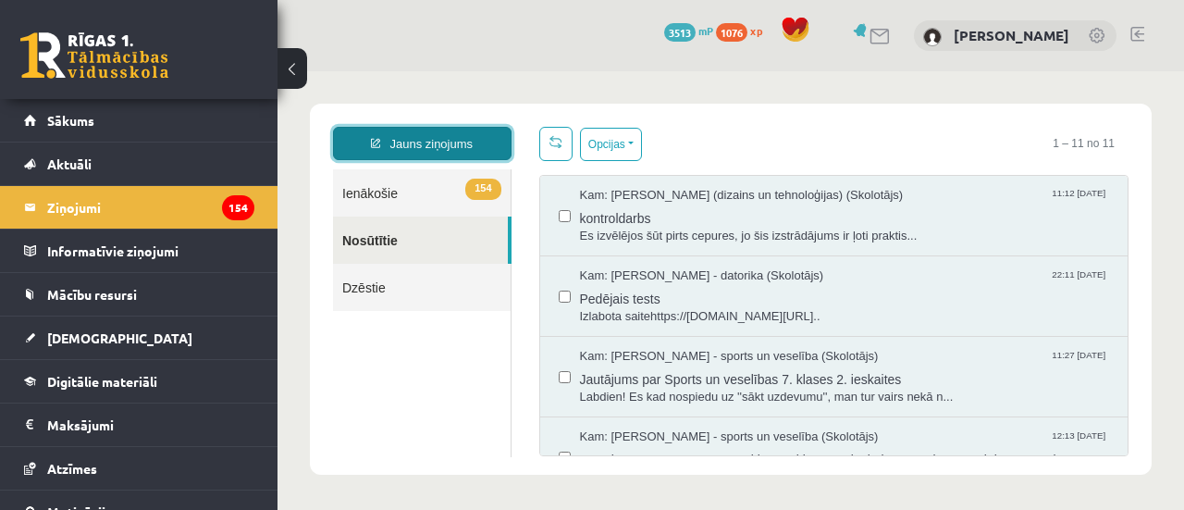
click at [409, 147] on link "Jauns ziņojums" at bounding box center [422, 143] width 179 height 33
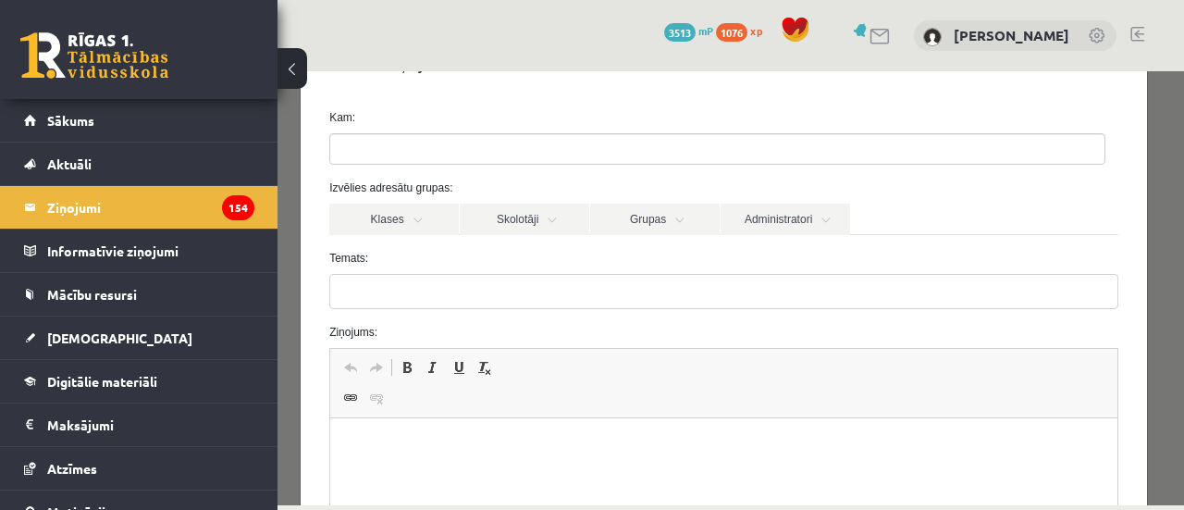
scroll to position [93, 0]
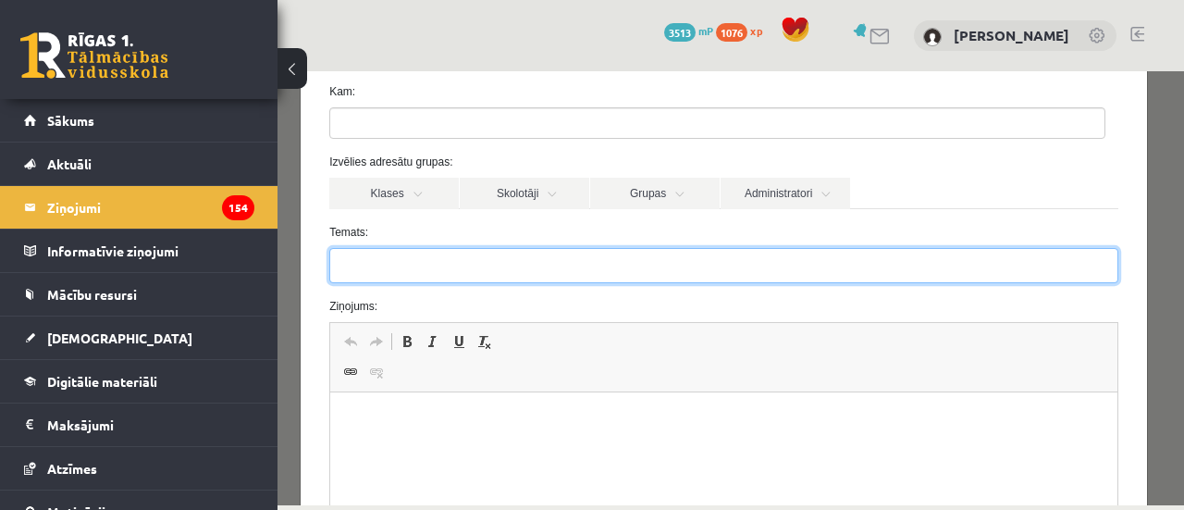
click at [401, 260] on input "Temats:" at bounding box center [723, 265] width 789 height 35
type input "*"
paste input "**********"
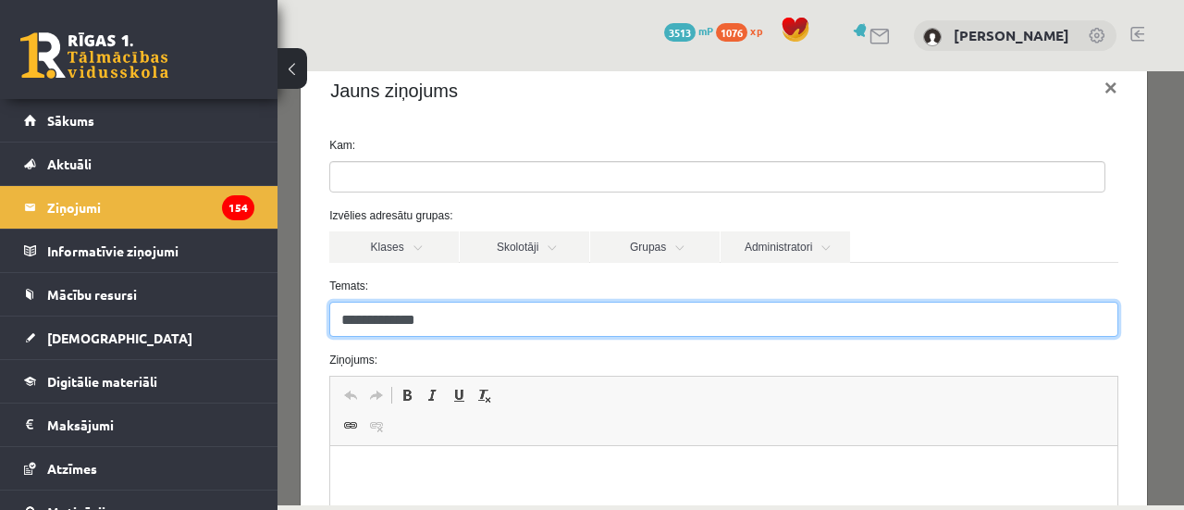
scroll to position [0, 0]
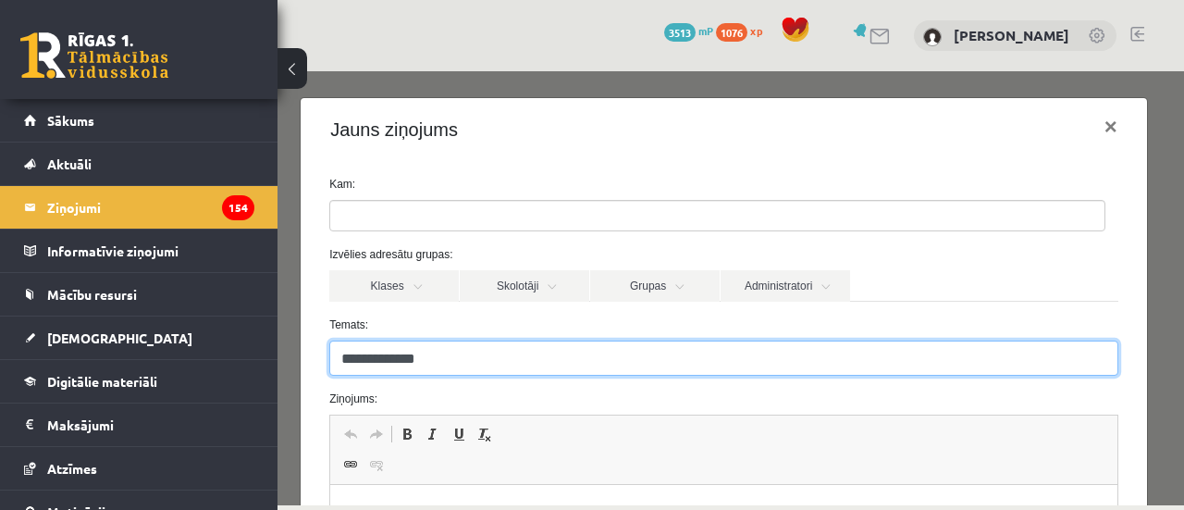
type input "**********"
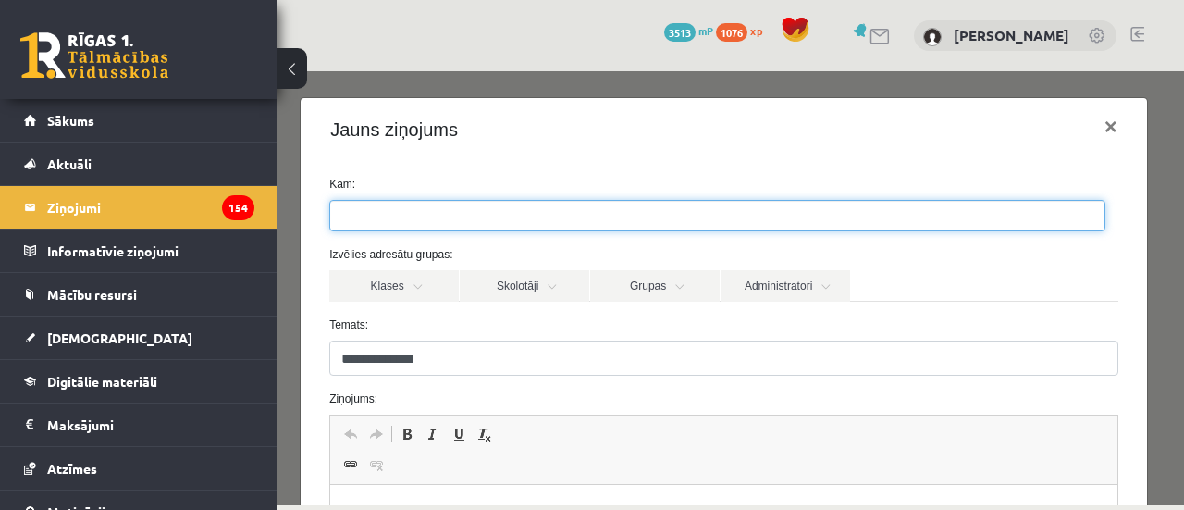
click at [409, 214] on ul at bounding box center [717, 216] width 774 height 30
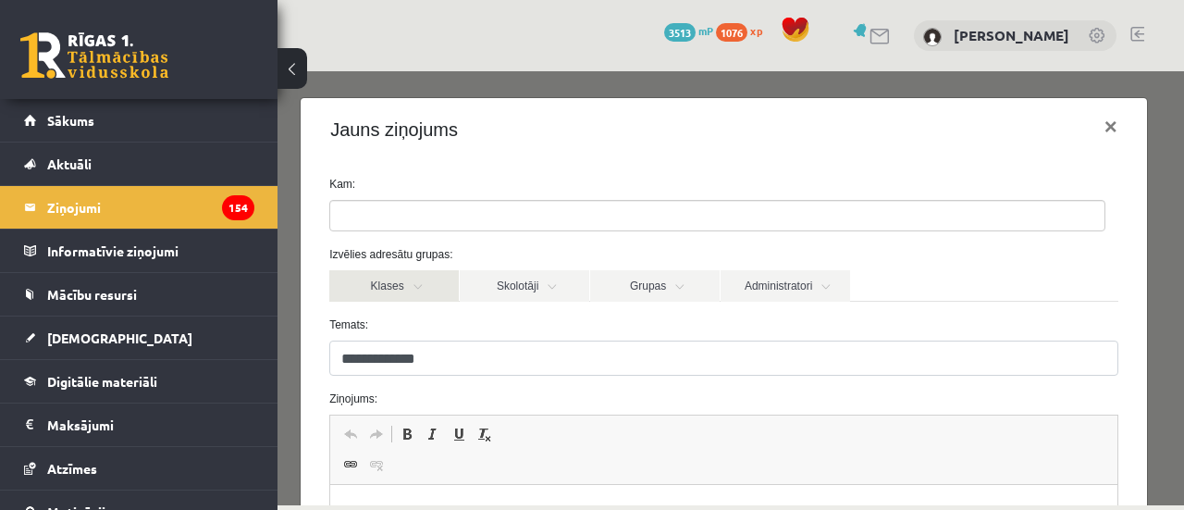
click at [374, 277] on link "Klases" at bounding box center [394, 285] width 130 height 31
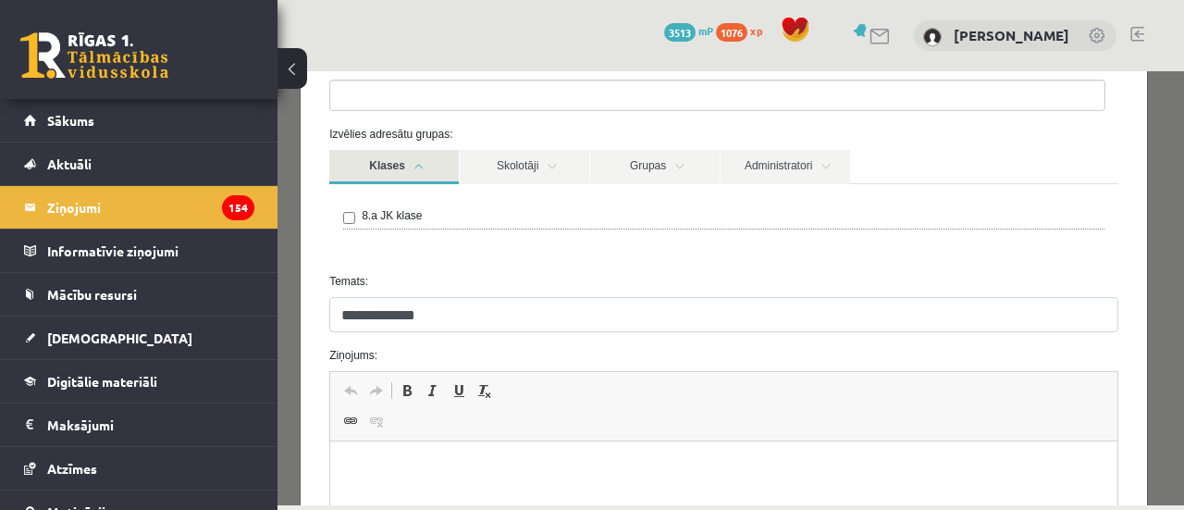
scroll to position [185, 0]
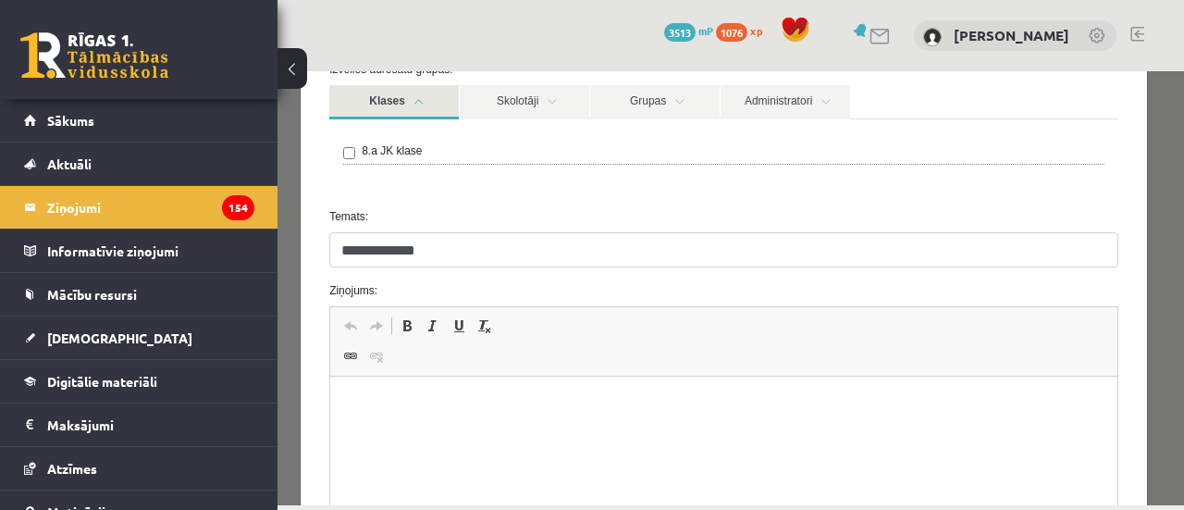
click at [427, 108] on link "Klases" at bounding box center [394, 102] width 130 height 34
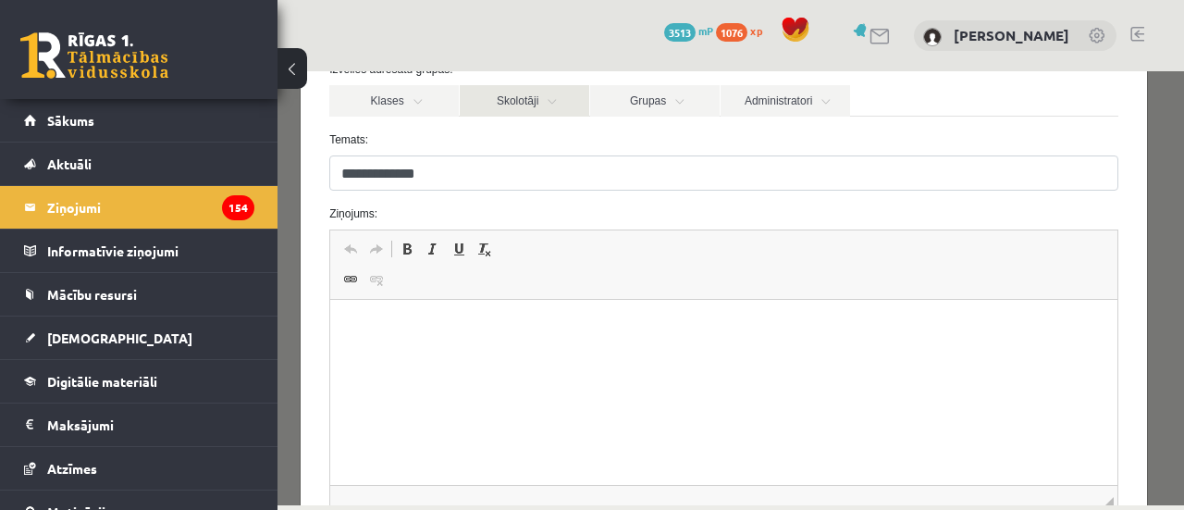
click at [549, 103] on link "Skolotāji" at bounding box center [525, 100] width 130 height 31
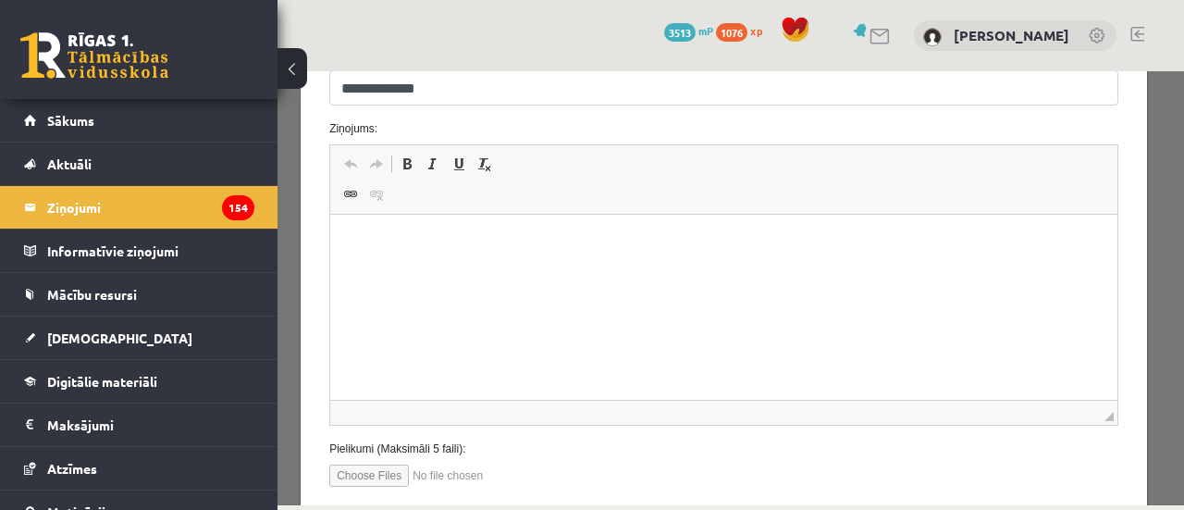
scroll to position [1110, 0]
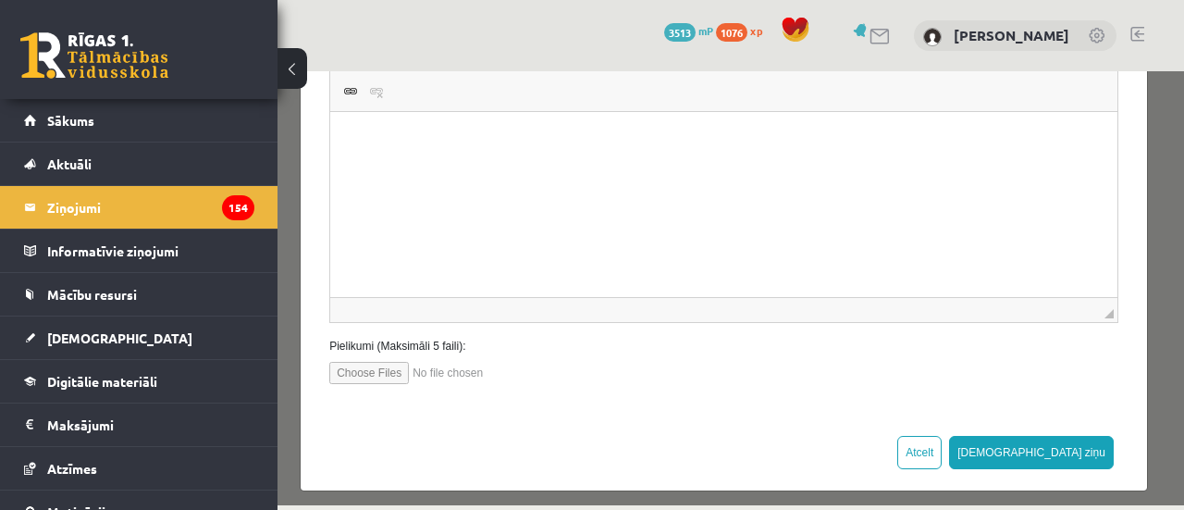
click at [392, 362] on input "file" at bounding box center [434, 373] width 210 height 22
type input "**********"
click at [1058, 436] on button "Sūtīt ziņu" at bounding box center [1031, 452] width 165 height 33
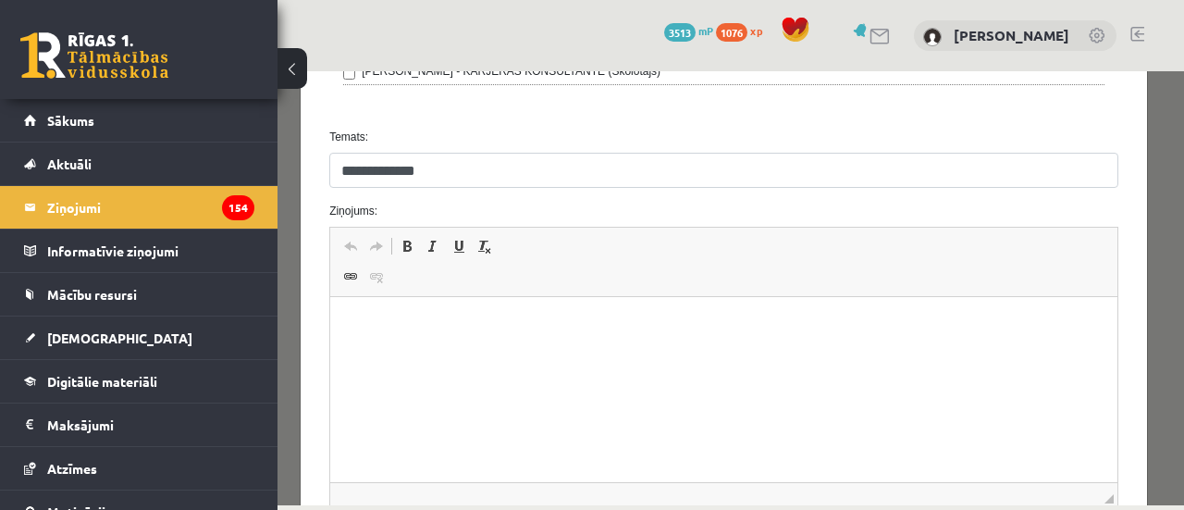
scroll to position [1113, 0]
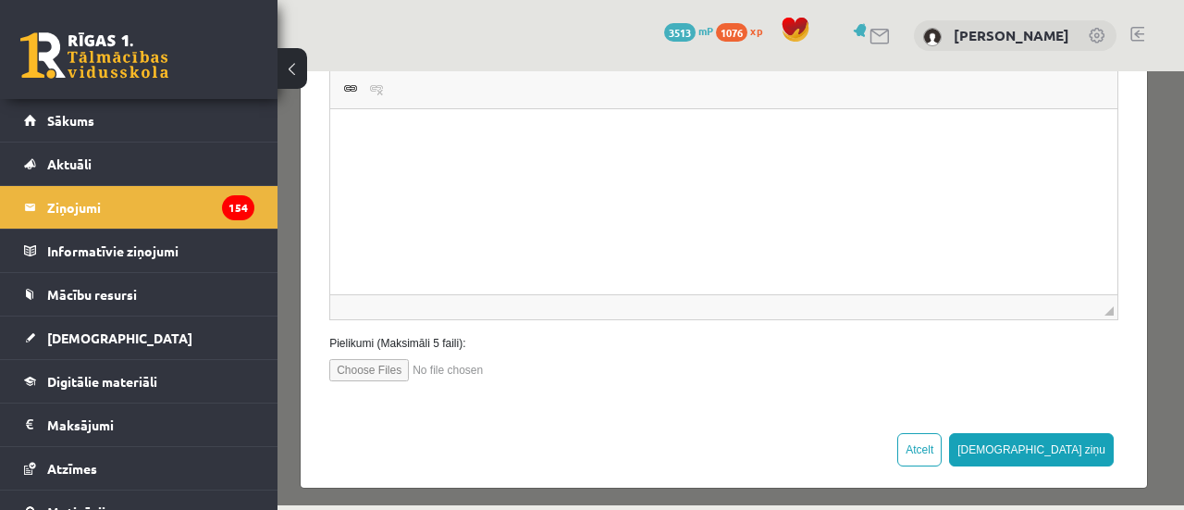
click at [592, 166] on html at bounding box center [723, 137] width 787 height 56
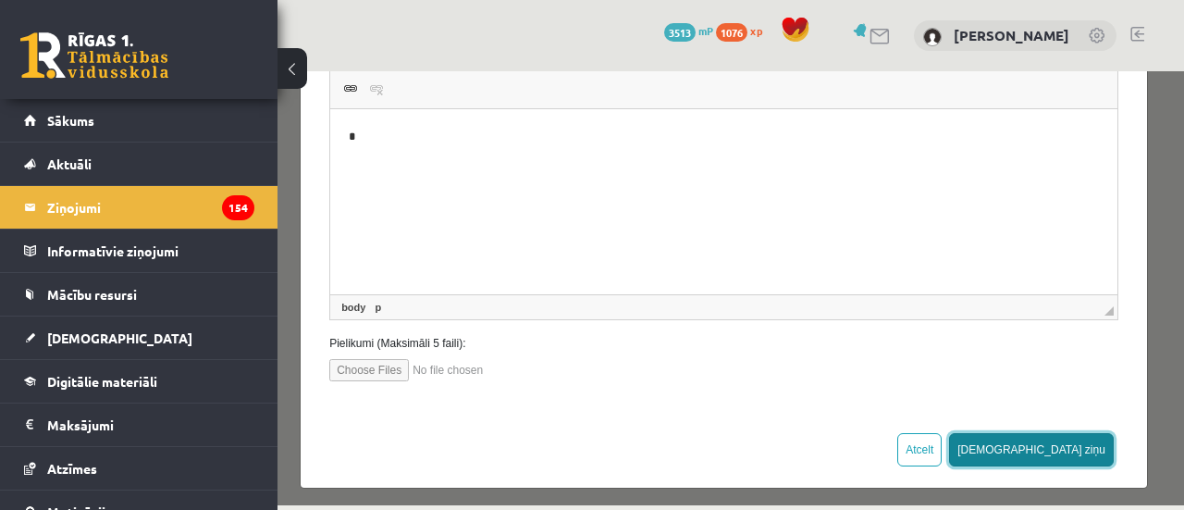
click at [1069, 450] on button "Sūtīt ziņu" at bounding box center [1031, 449] width 165 height 33
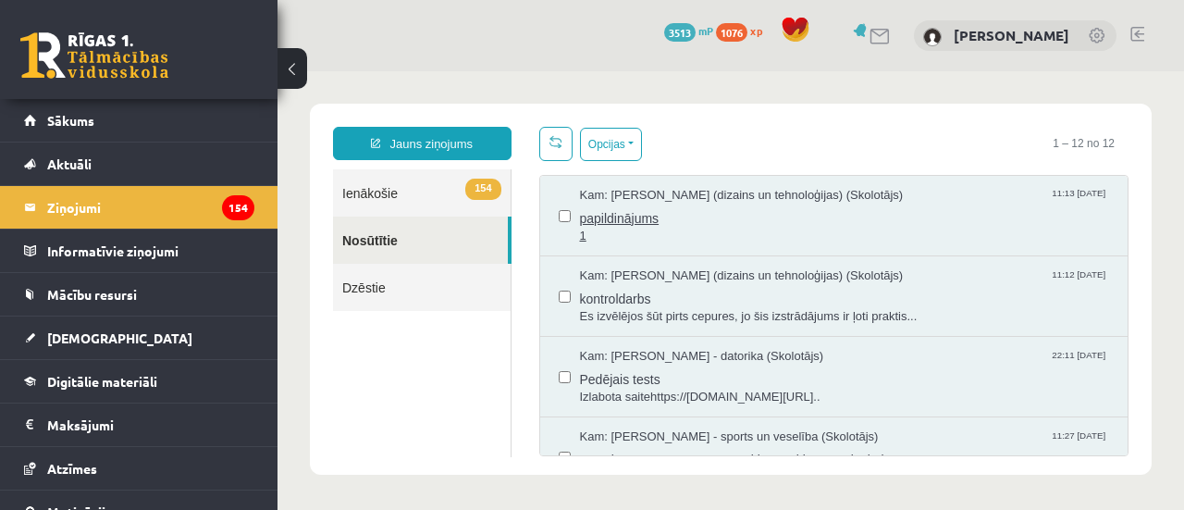
scroll to position [0, 0]
click at [834, 295] on span "kontroldarbs" at bounding box center [845, 296] width 530 height 23
click at [714, 207] on span "papildinājums" at bounding box center [845, 215] width 530 height 23
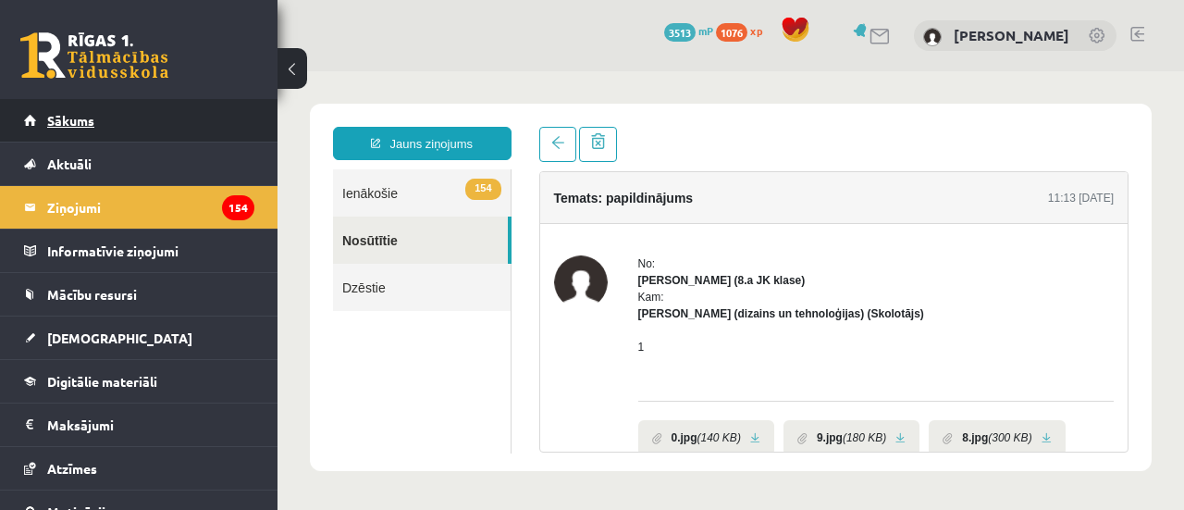
click at [136, 129] on link "Sākums" at bounding box center [139, 120] width 230 height 43
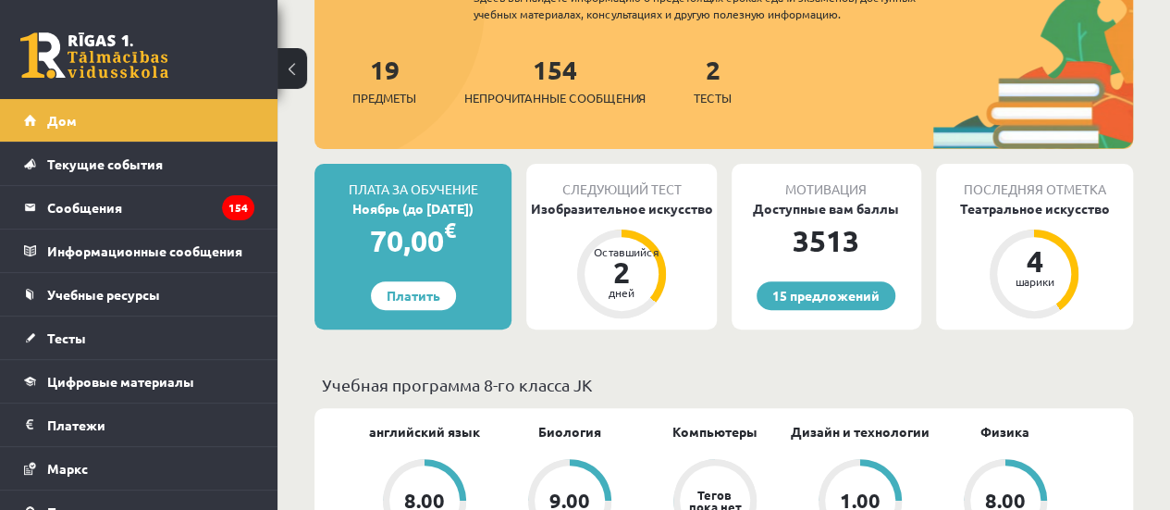
scroll to position [370, 0]
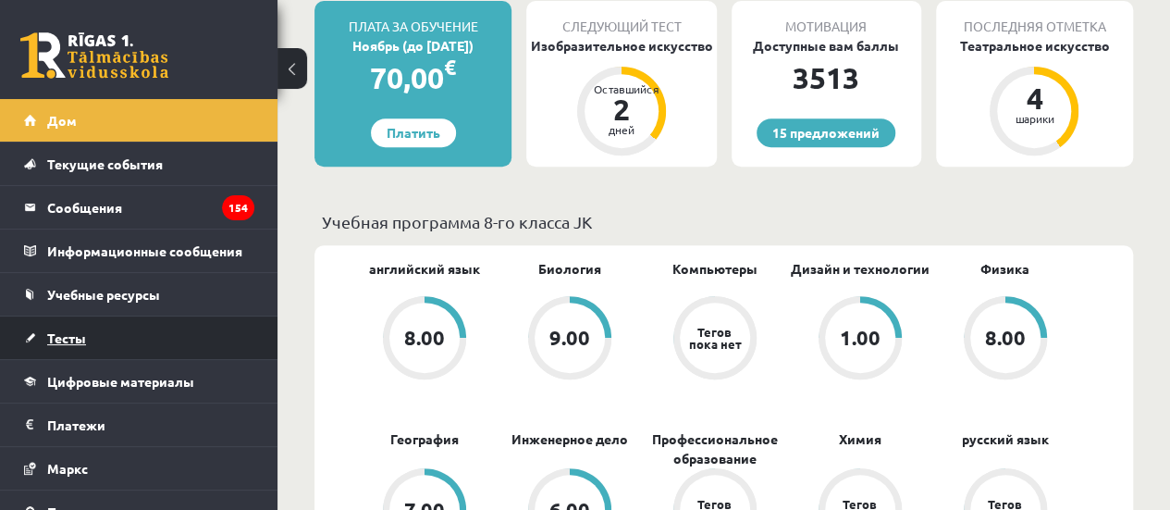
click at [113, 348] on link "Тесты" at bounding box center [139, 337] width 230 height 43
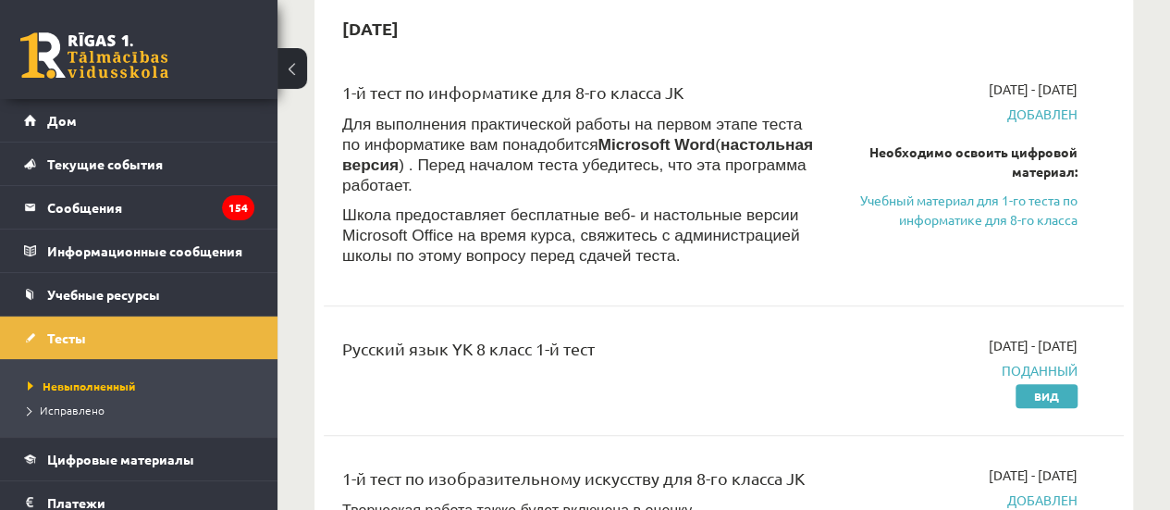
scroll to position [93, 0]
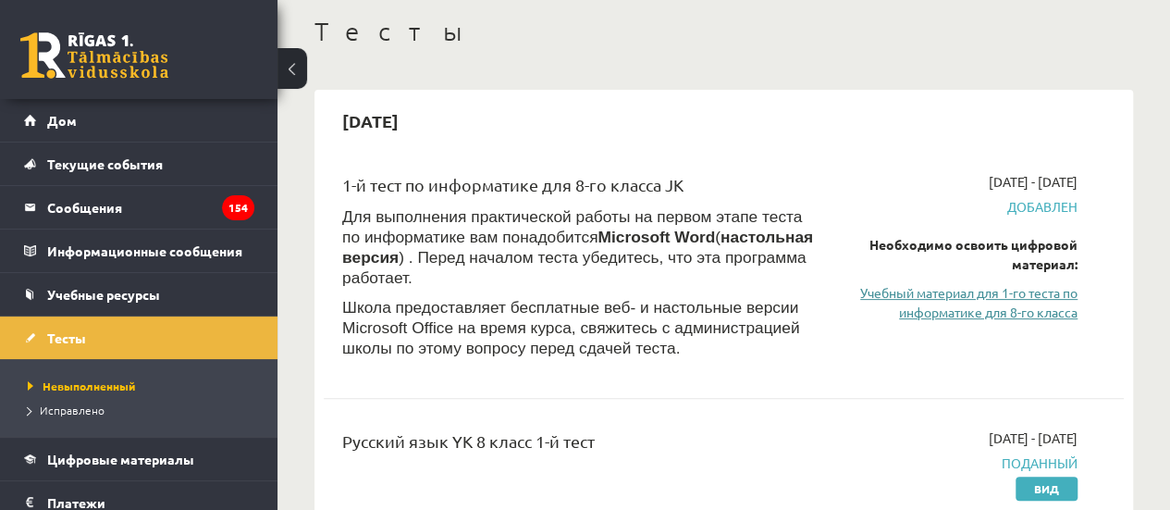
click at [971, 302] on link "Учебный материал для 1-го теста по информатике для 8-го класса" at bounding box center [964, 302] width 227 height 39
click at [929, 294] on font "Учебный материал для 1-го теста по информатике для 8-го класса" at bounding box center [968, 302] width 217 height 36
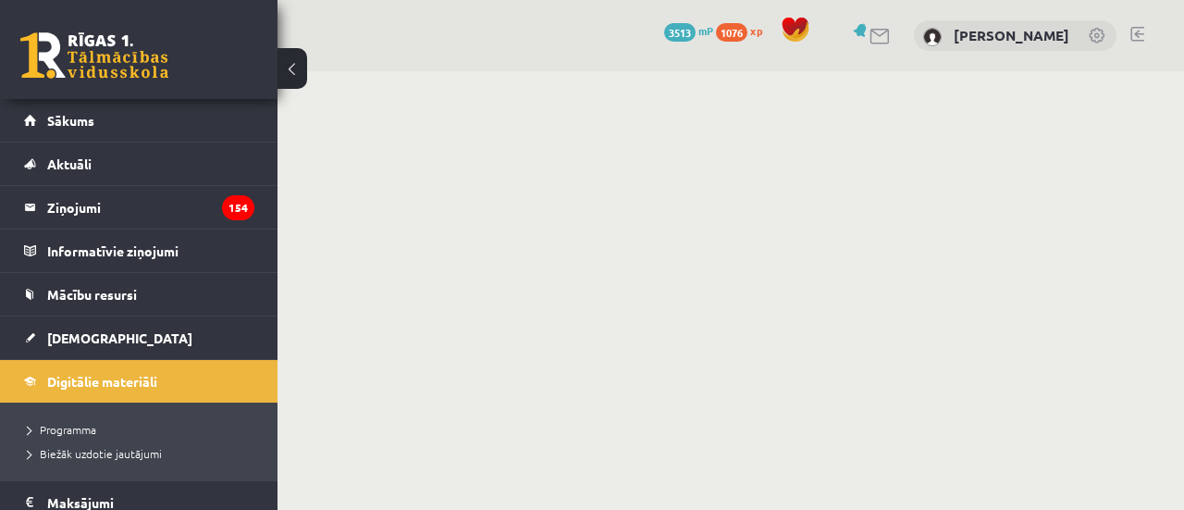
click at [1012, 269] on body "0 Dāvanas 3513 mP 1076 xp [PERSON_NAME] Sākums Aktuāli Kā mācīties eSKOLĀ Konta…" at bounding box center [592, 255] width 1184 height 510
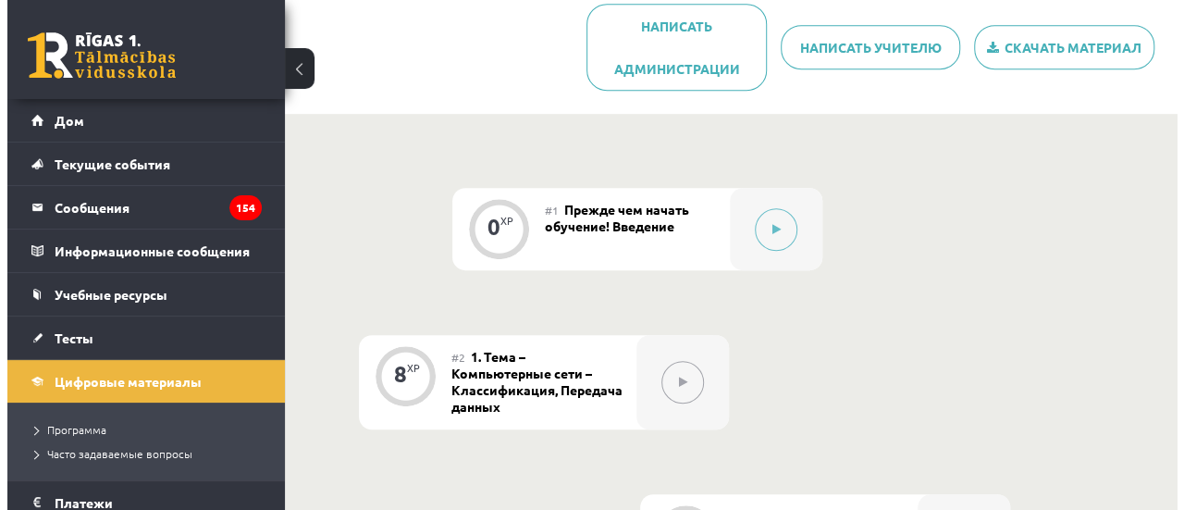
scroll to position [555, 0]
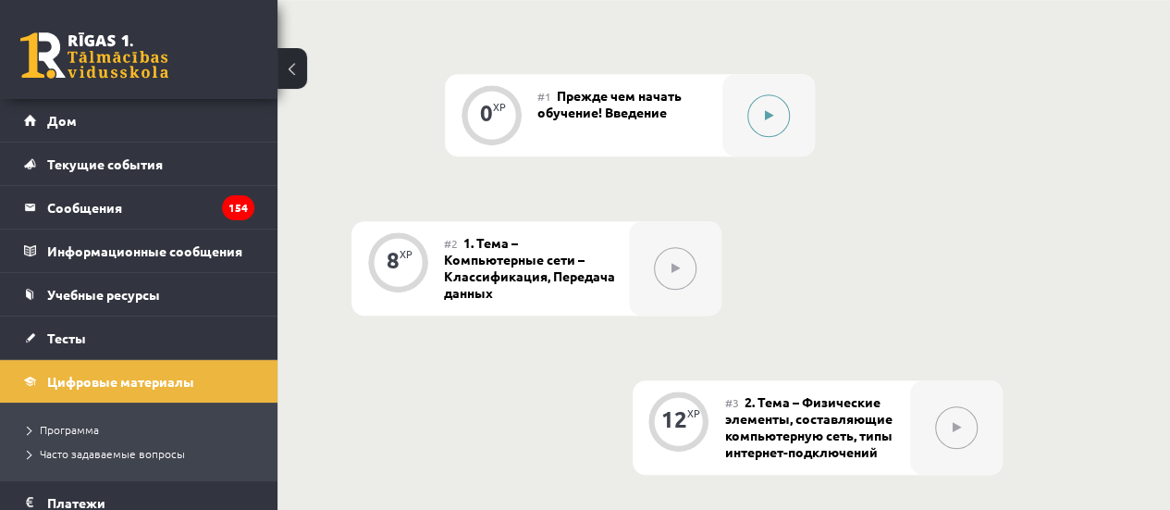
click at [768, 105] on button at bounding box center [768, 115] width 43 height 43
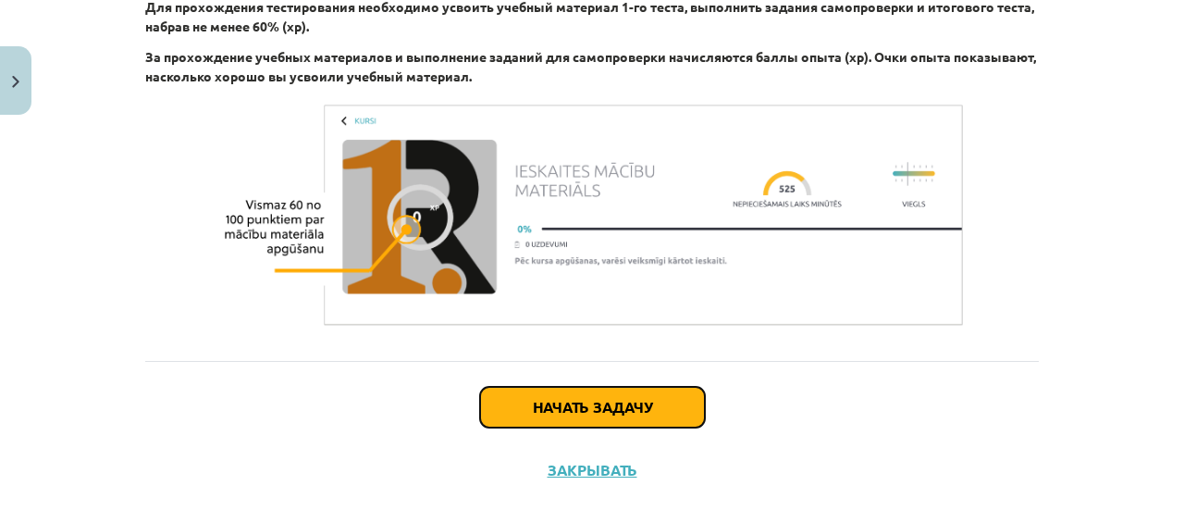
click at [580, 401] on font "Начать задачу" at bounding box center [592, 406] width 119 height 19
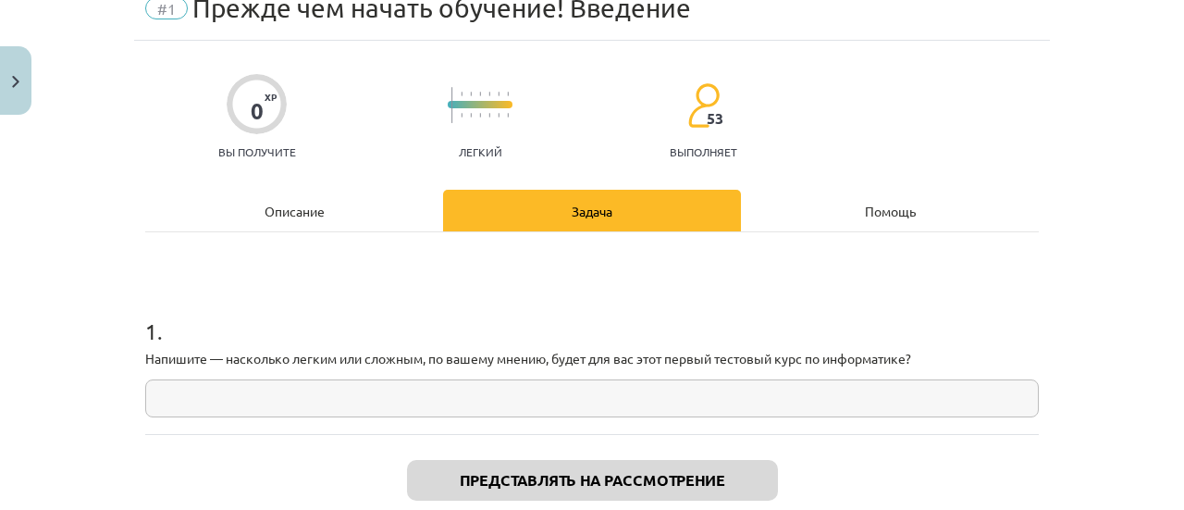
scroll to position [46, 0]
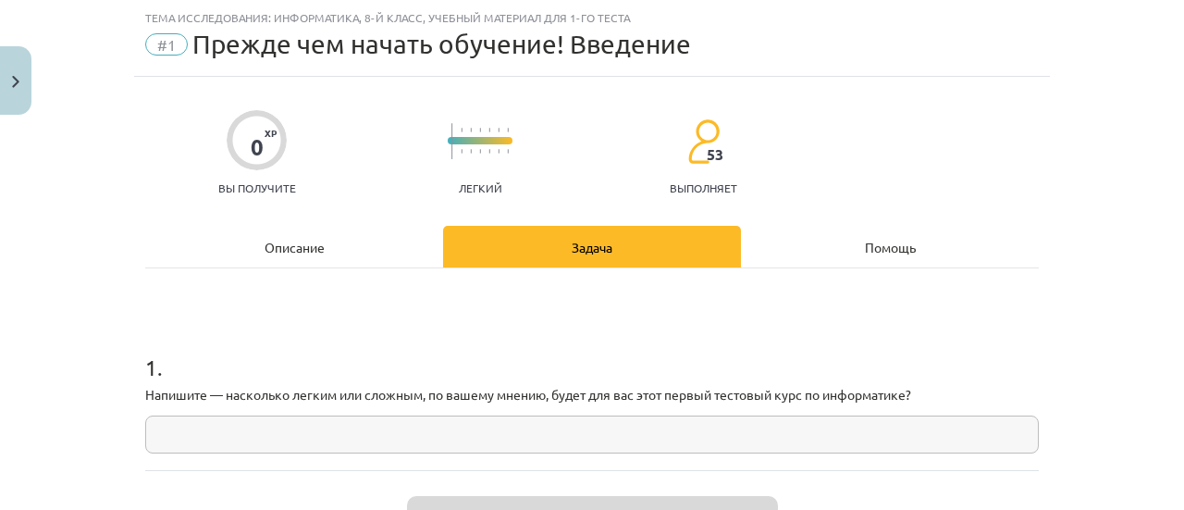
click at [421, 445] on input "text" at bounding box center [592, 434] width 894 height 38
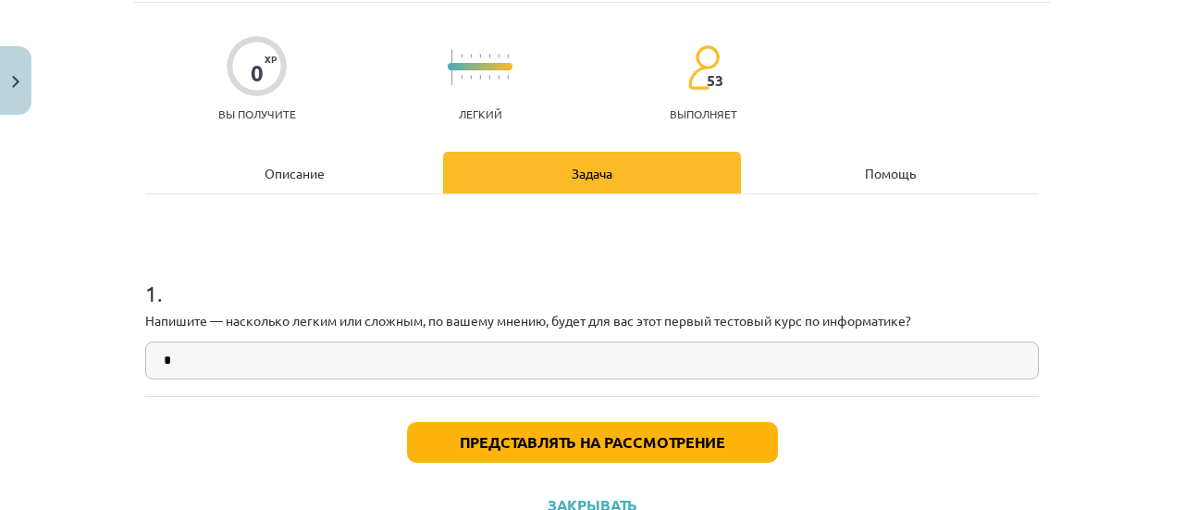
scroll to position [192, 0]
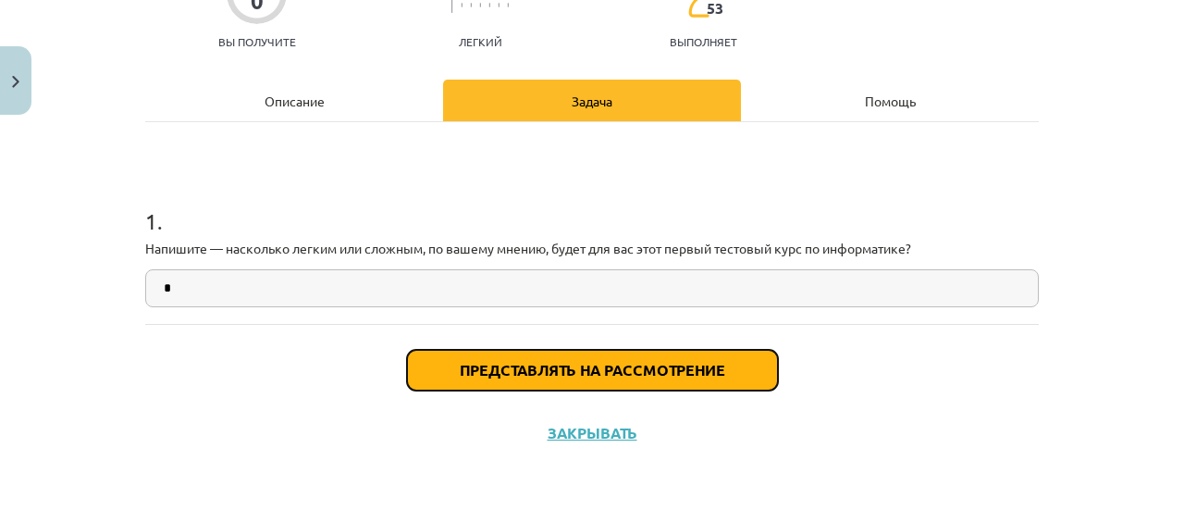
click at [509, 377] on button "Представлять на рассмотрение" at bounding box center [592, 370] width 371 height 41
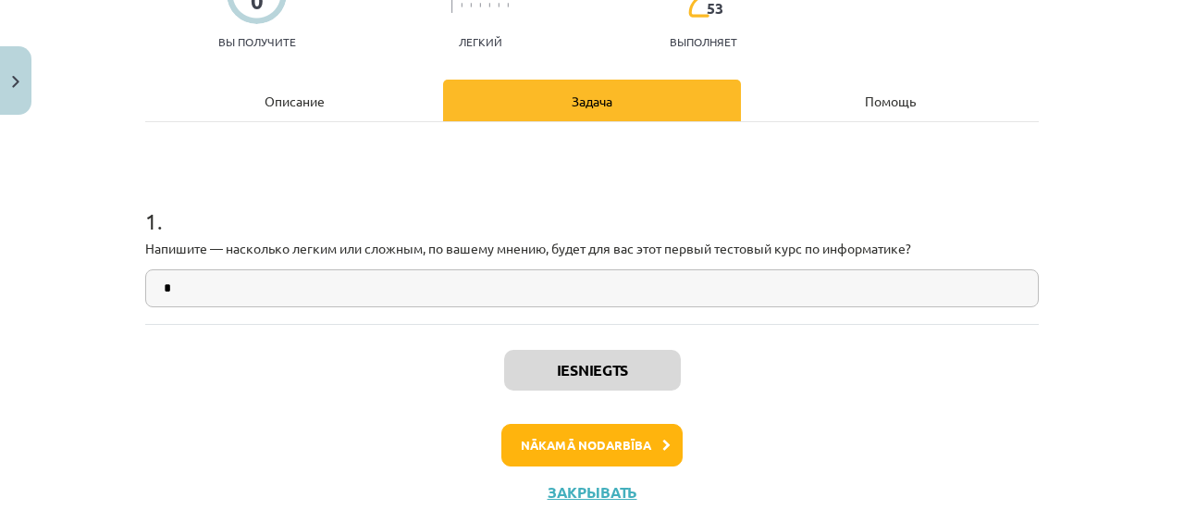
scroll to position [599, 0]
click at [605, 473] on div "Поданный Следующий урок Закрывать" at bounding box center [592, 418] width 894 height 189
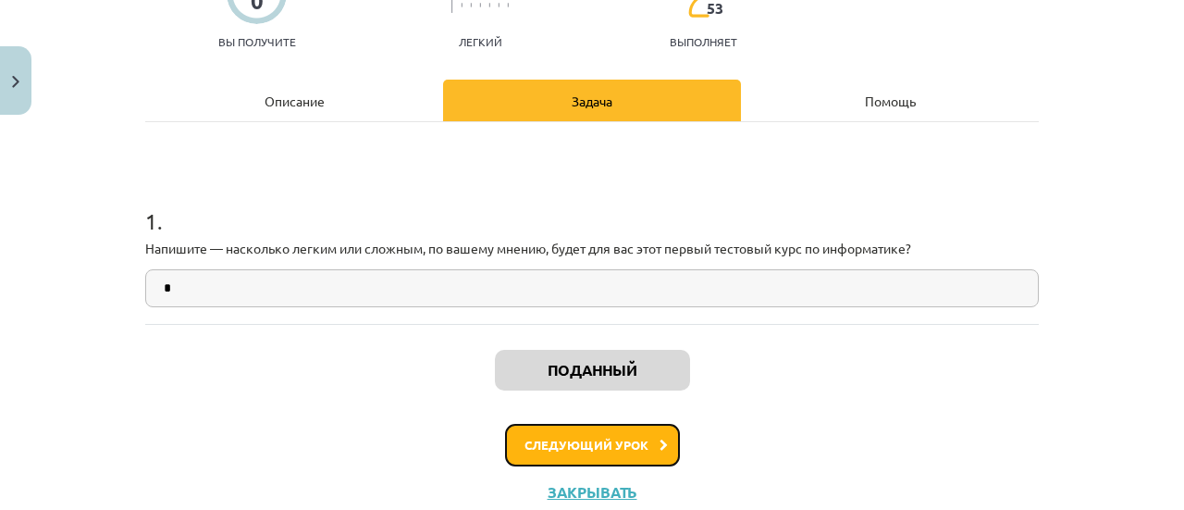
click at [603, 440] on font "Следующий урок" at bounding box center [586, 445] width 124 height 16
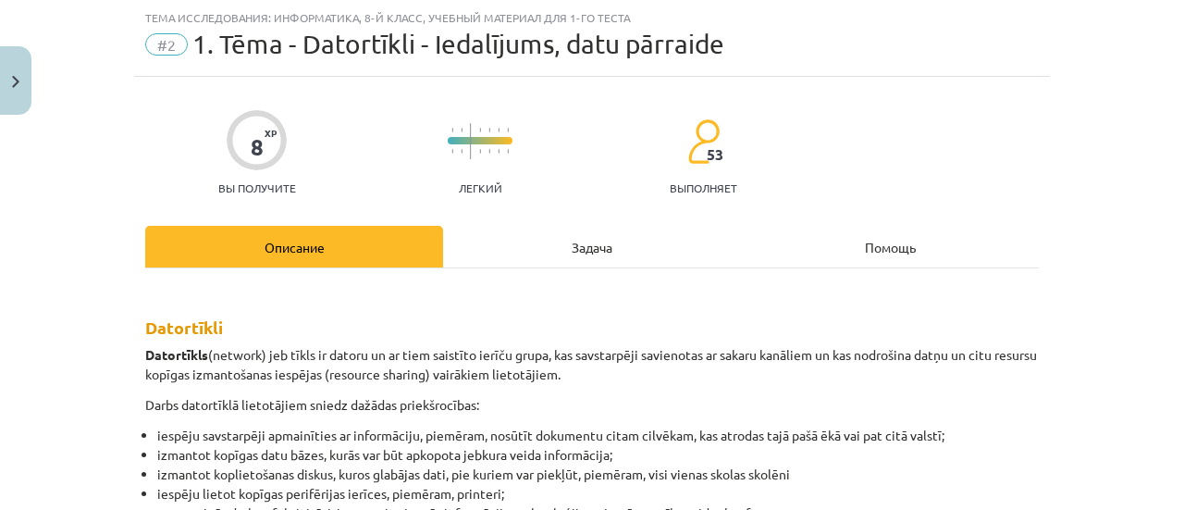
scroll to position [46, 0]
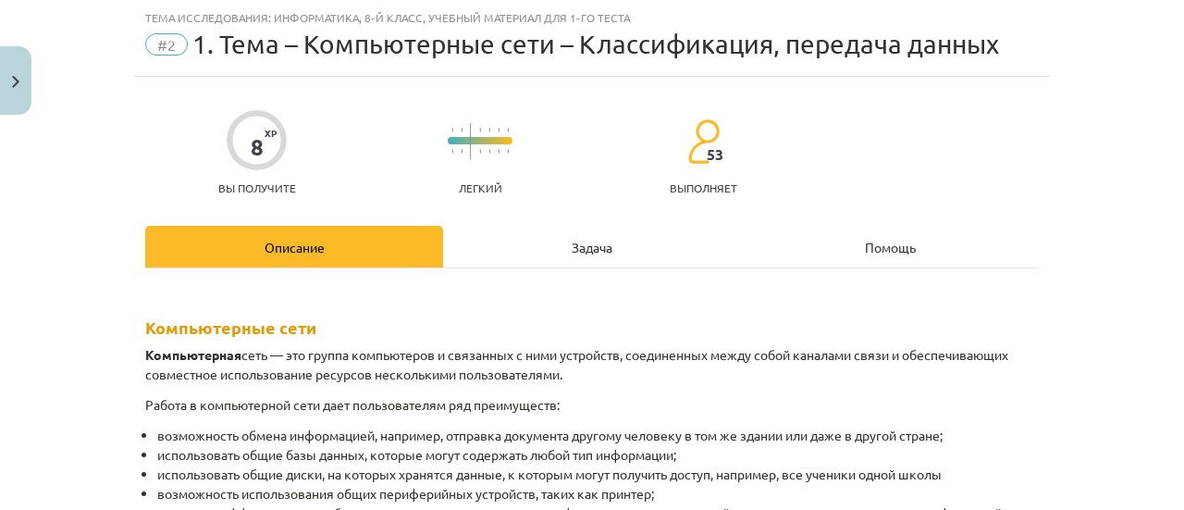
drag, startPoint x: 566, startPoint y: 225, endPoint x: 532, endPoint y: 278, distance: 63.6
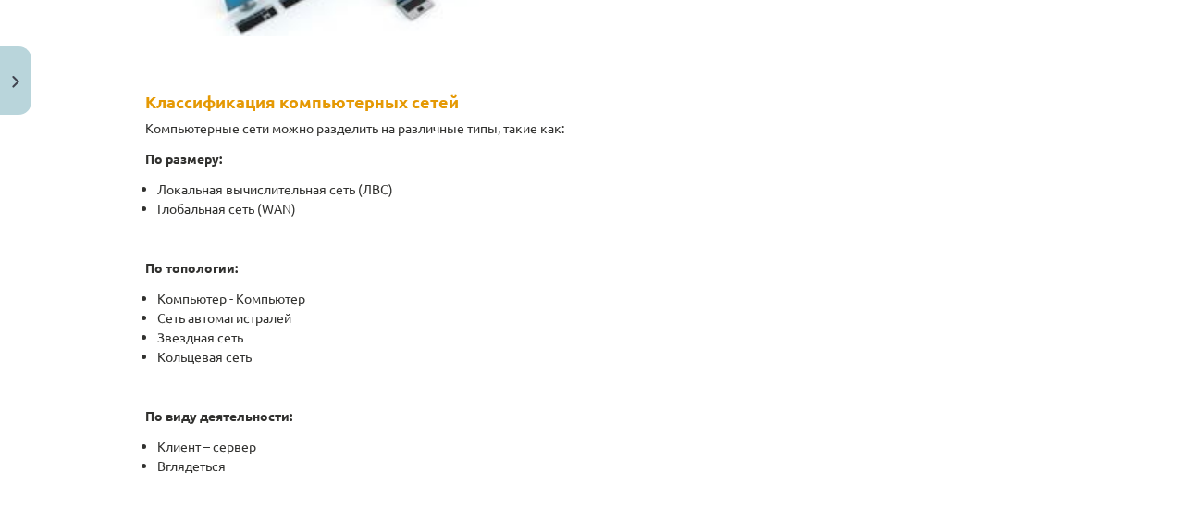
scroll to position [971, 0]
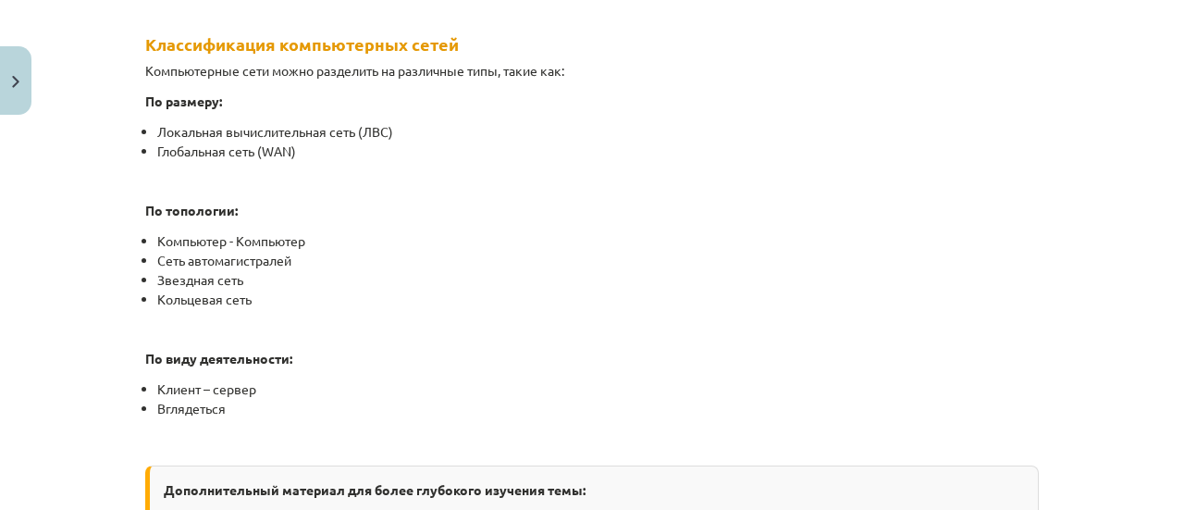
click at [603, 255] on li "Сеть автомагистралей" at bounding box center [598, 260] width 882 height 19
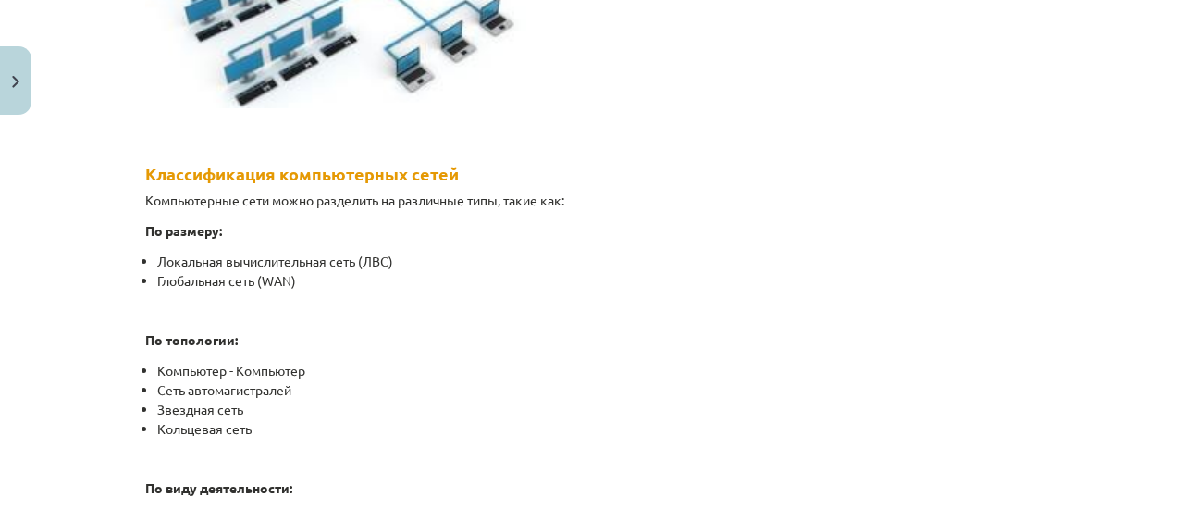
scroll to position [841, 0]
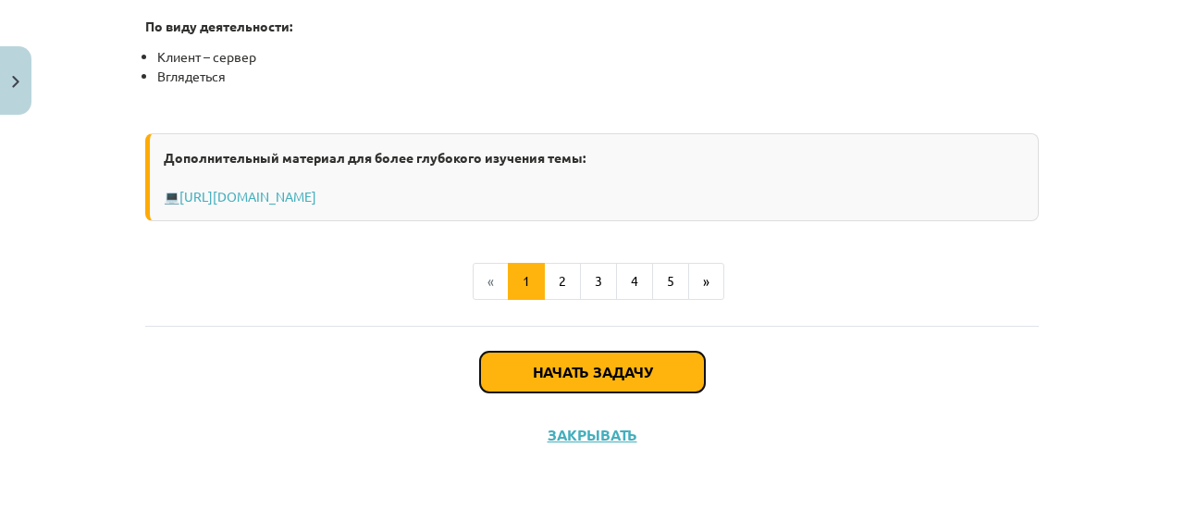
click at [549, 359] on button "Начать задачу" at bounding box center [592, 372] width 225 height 41
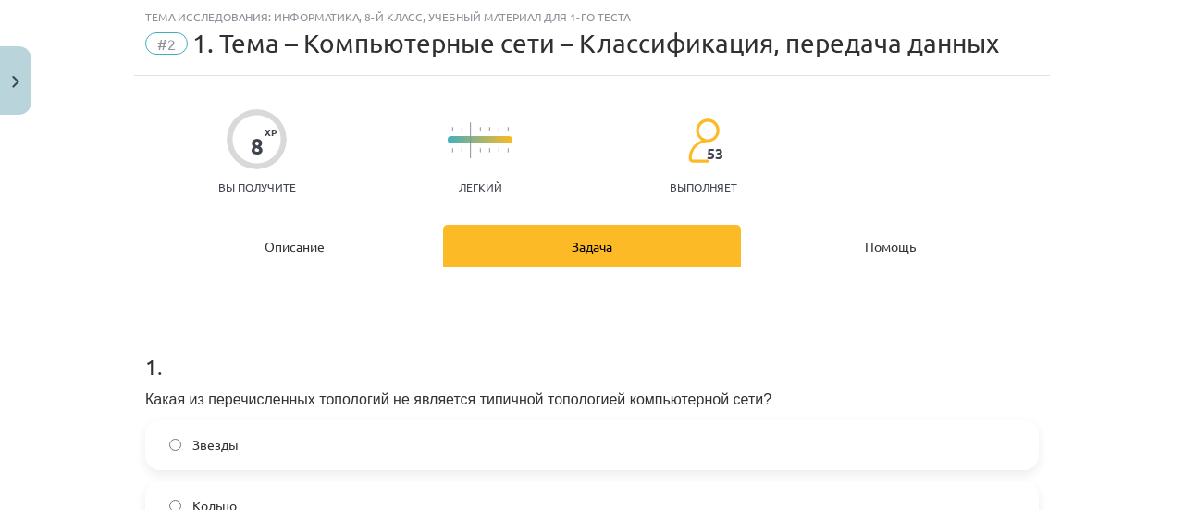
scroll to position [46, 0]
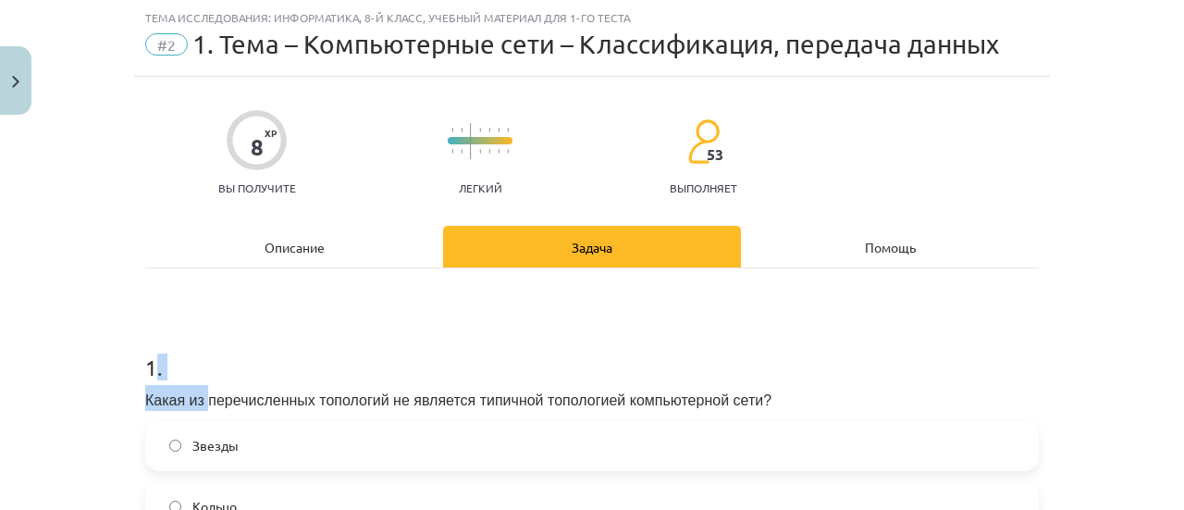
drag, startPoint x: 152, startPoint y: 354, endPoint x: 198, endPoint y: 382, distance: 53.9
click at [198, 382] on div "1 . Какая из перечисленных топологий не является типичной топологией компьютерн…" at bounding box center [592, 488] width 894 height 332
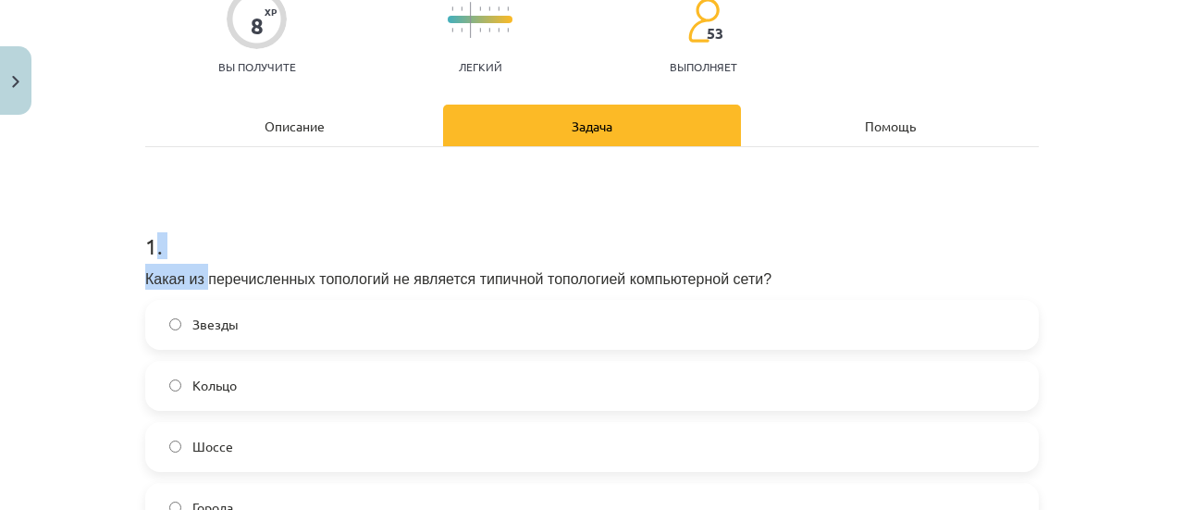
scroll to position [231, 0]
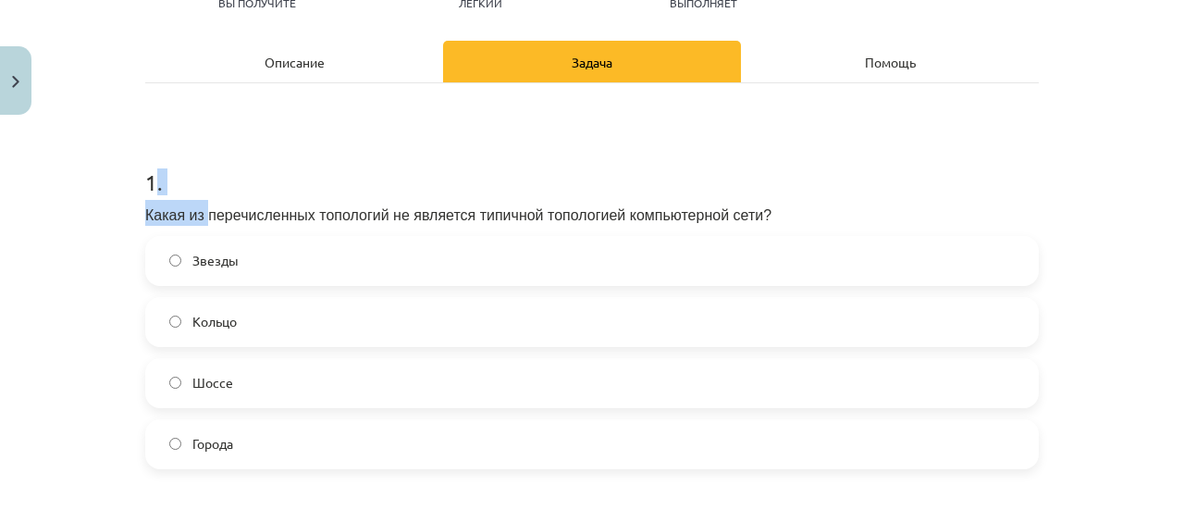
click at [229, 188] on h1 "1 ." at bounding box center [592, 165] width 894 height 57
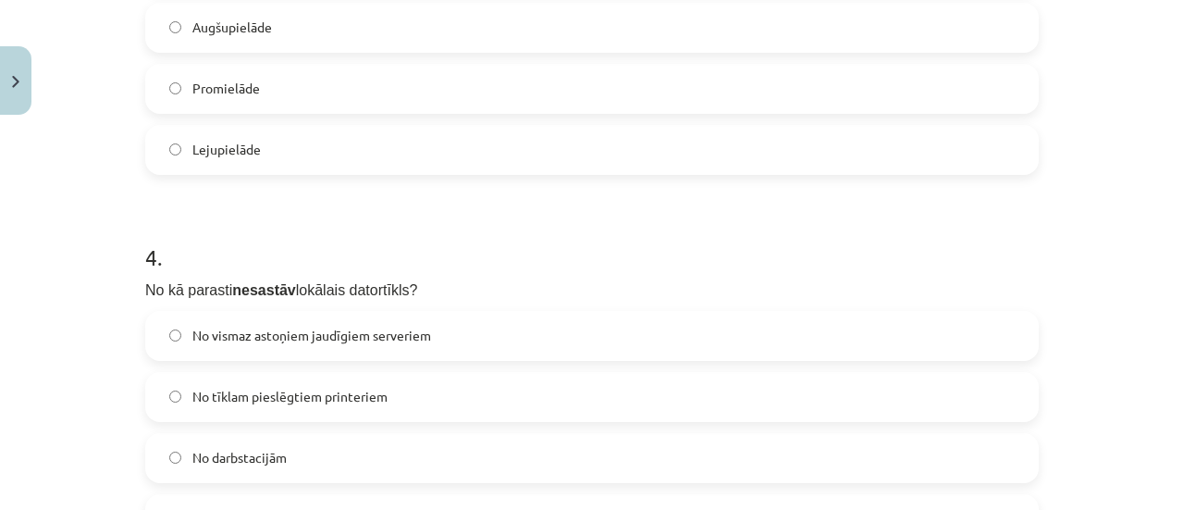
scroll to position [1510, 0]
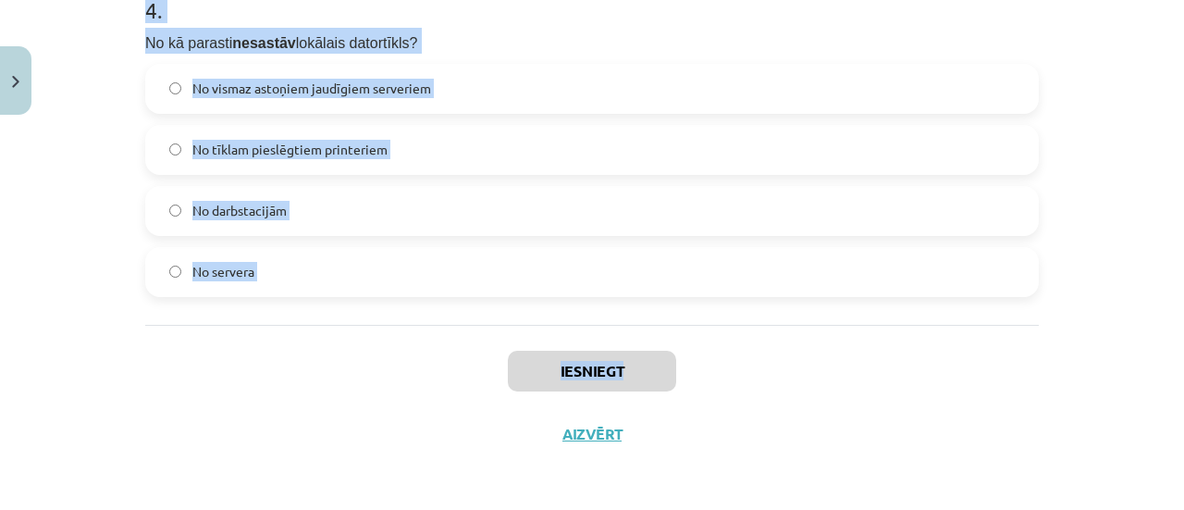
drag, startPoint x: 142, startPoint y: 169, endPoint x: 685, endPoint y: 325, distance: 563.9
copy div "1 . Kura no šīm nav tipveida datortīklu topoloģija? Zvaigznes Gredzena Maģistrā…"
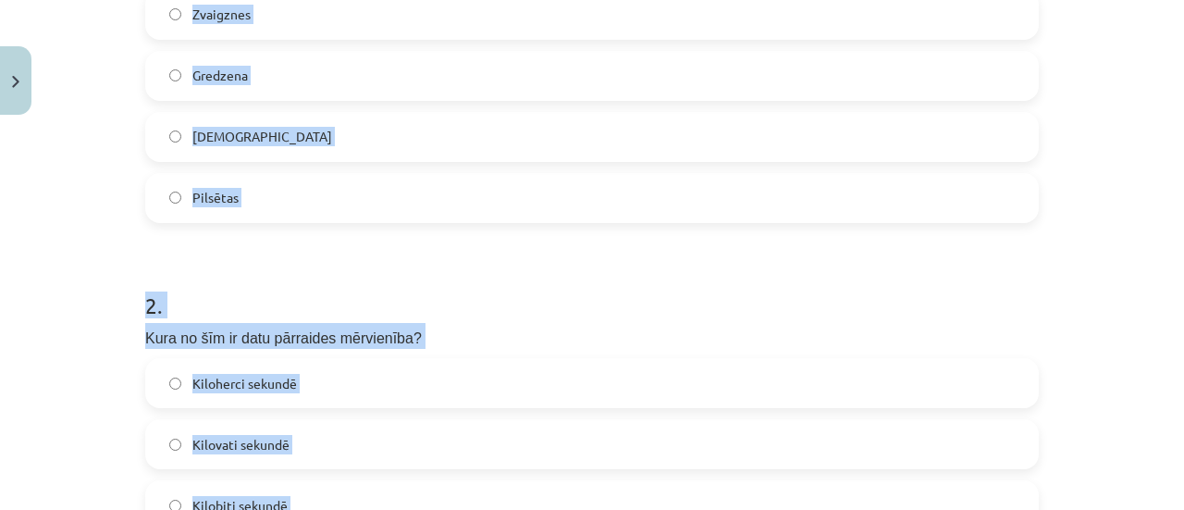
scroll to position [307, 0]
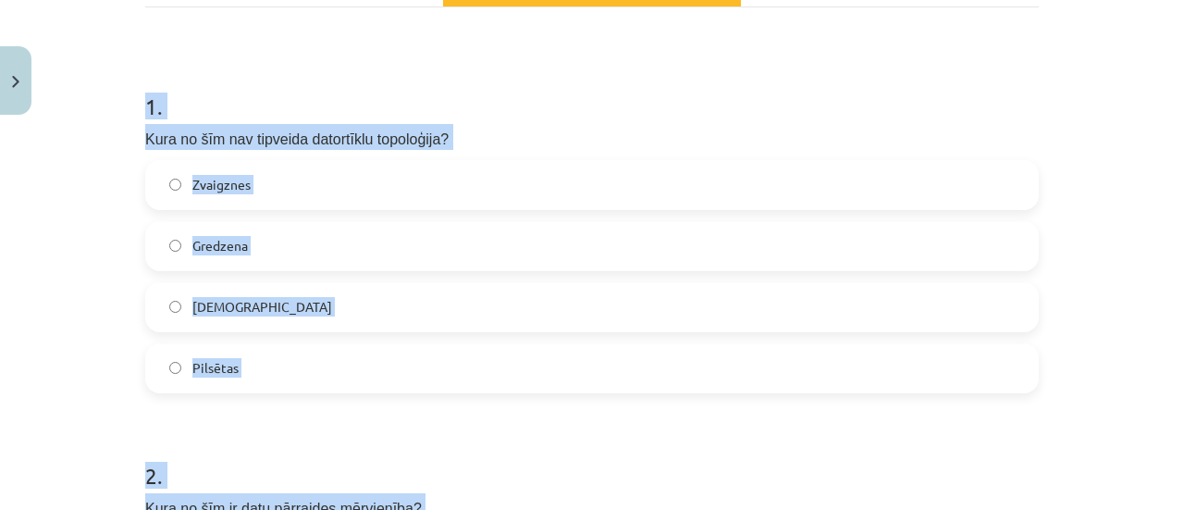
click at [256, 368] on label "Pilsētas" at bounding box center [592, 368] width 890 height 46
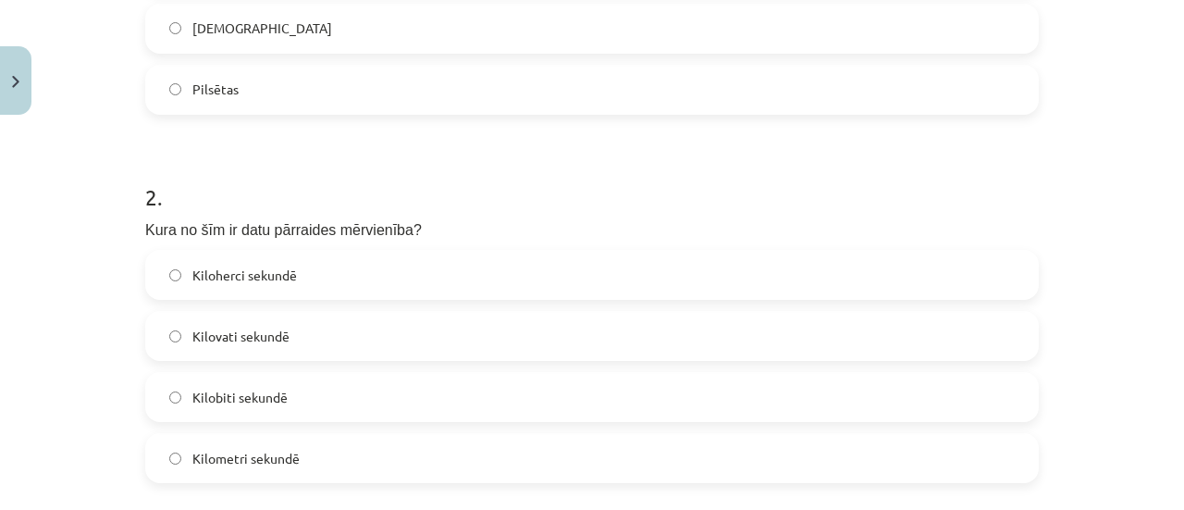
scroll to position [677, 0]
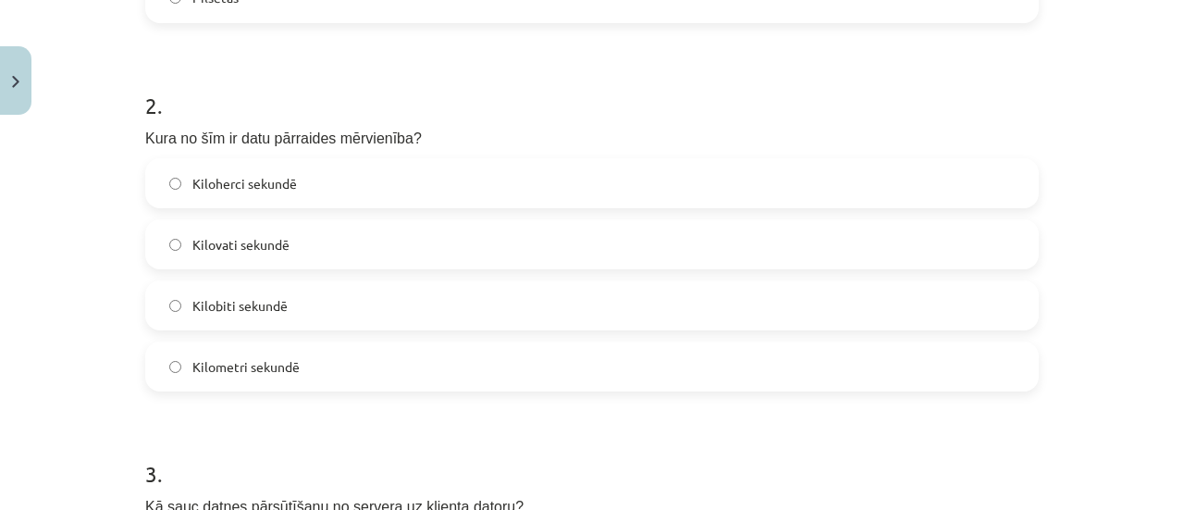
click at [265, 309] on span "Kilobiti sekundē" at bounding box center [239, 305] width 95 height 19
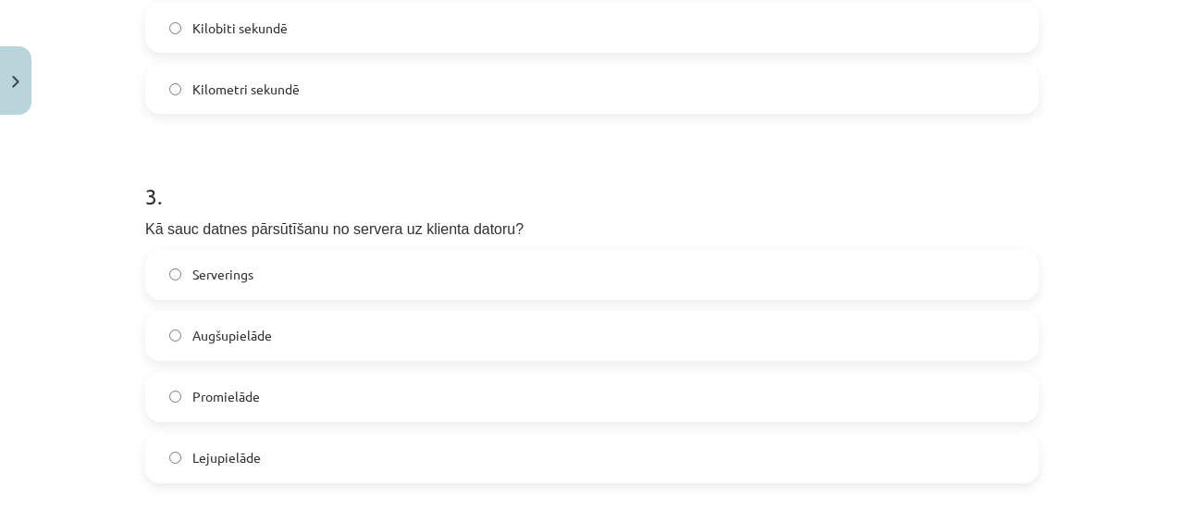
scroll to position [955, 0]
click at [302, 443] on label "Lejupielāde" at bounding box center [592, 458] width 890 height 46
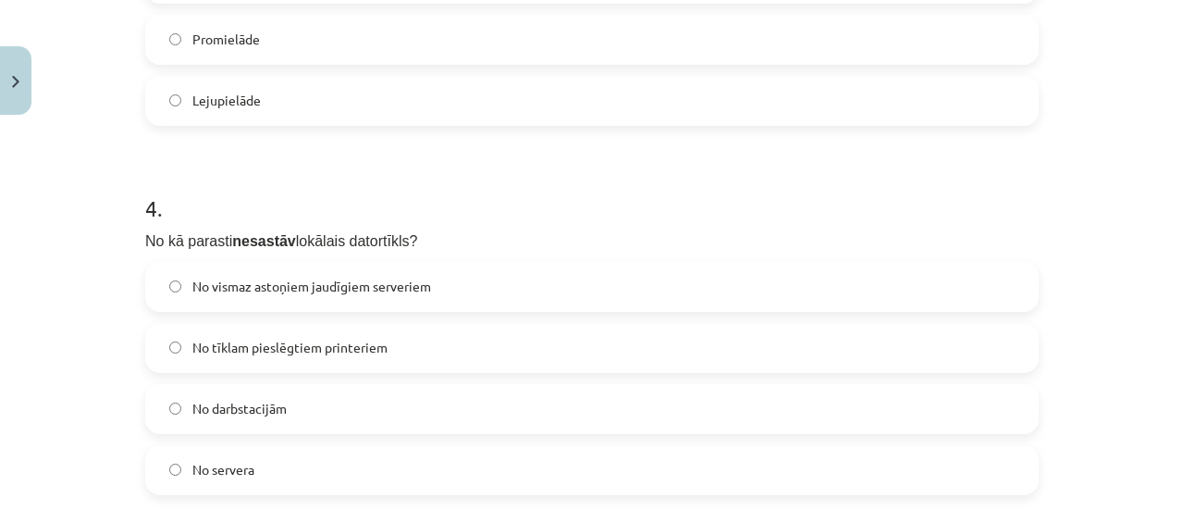
scroll to position [1417, 0]
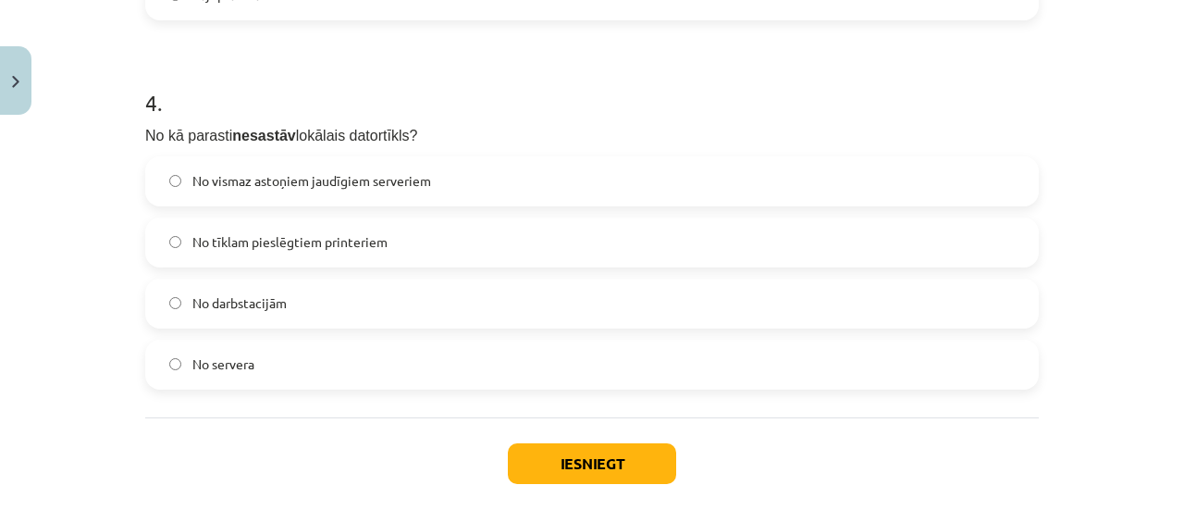
click at [256, 158] on label "No vismaz astoņiem jaudīgiem serveriem" at bounding box center [592, 181] width 890 height 46
click at [577, 445] on button "Iesniegt" at bounding box center [592, 463] width 168 height 41
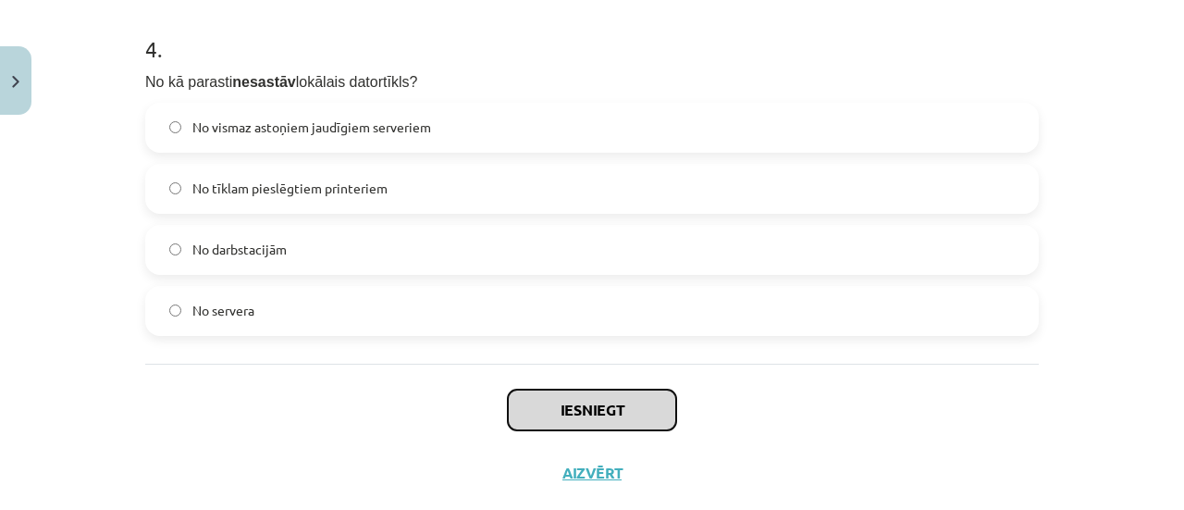
scroll to position [1510, 0]
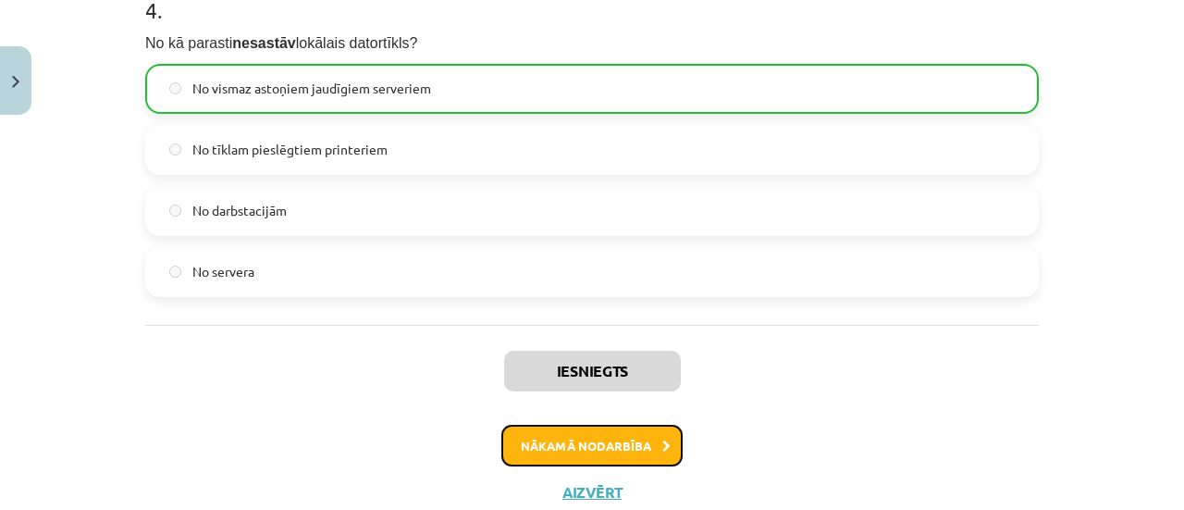
click at [623, 431] on button "Nākamā nodarbība" at bounding box center [591, 446] width 181 height 43
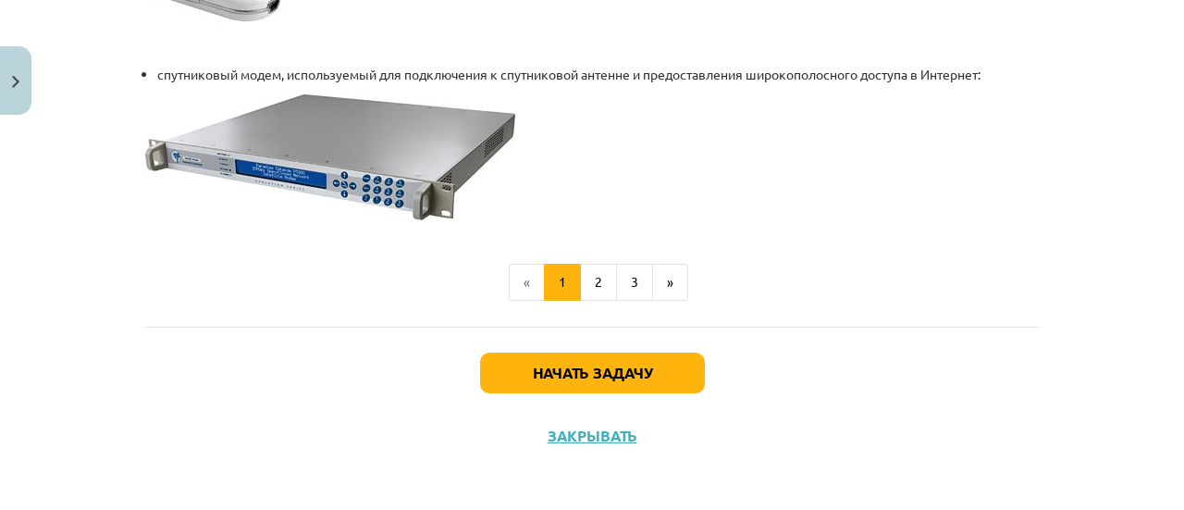
scroll to position [533, 0]
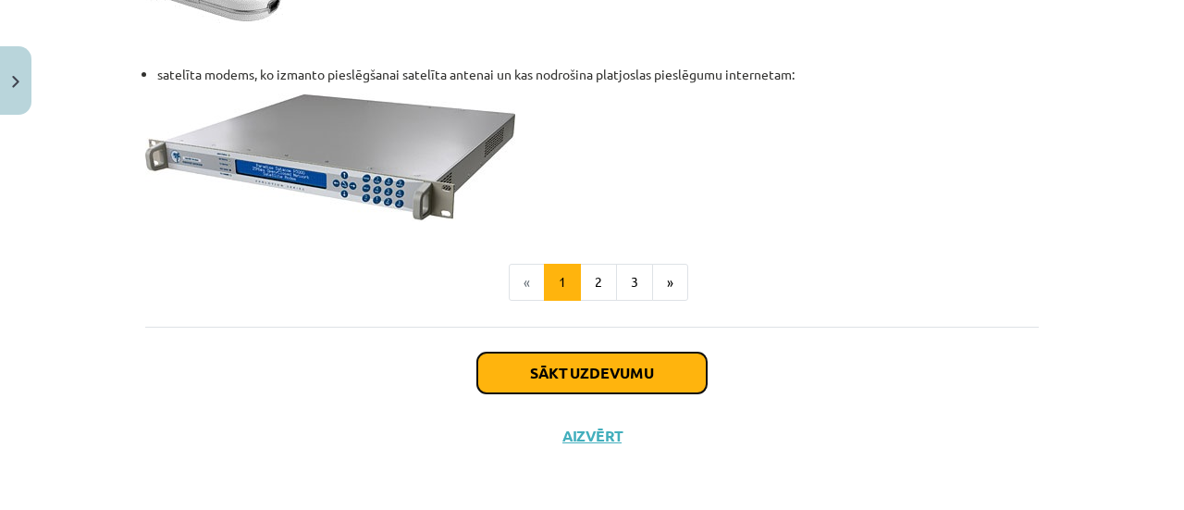
click at [631, 362] on button "Sākt uzdevumu" at bounding box center [591, 372] width 229 height 41
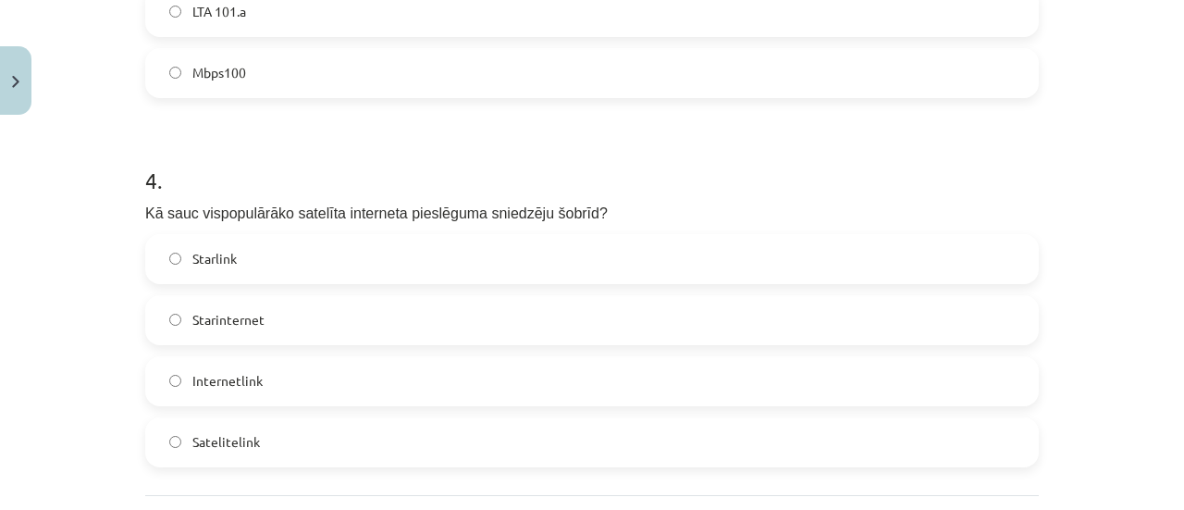
scroll to position [1539, 0]
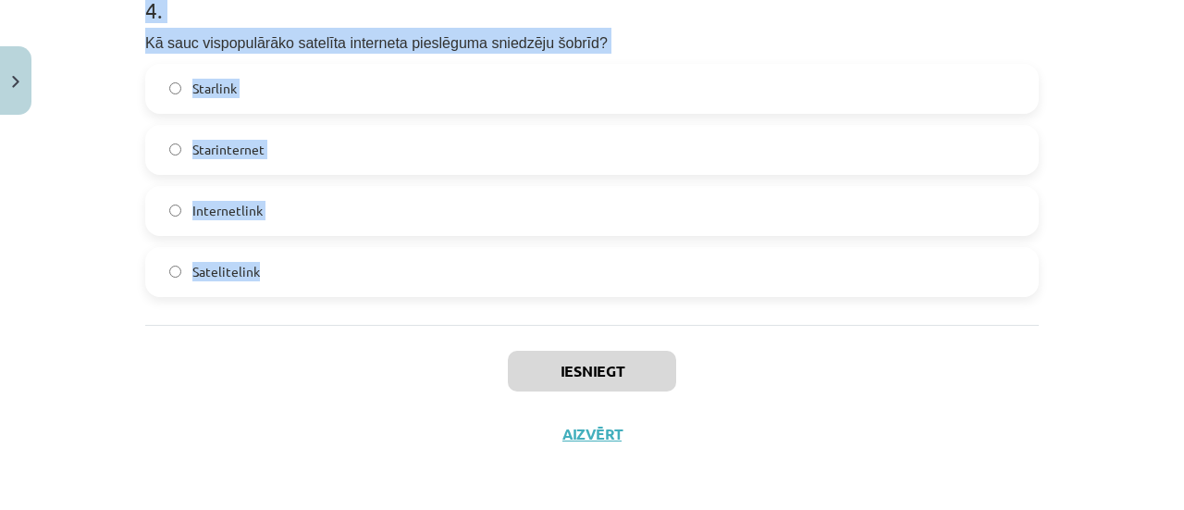
drag, startPoint x: 130, startPoint y: 128, endPoint x: 564, endPoint y: 302, distance: 468.3
copy form "1 . Lai pieslēgtu datoru vai datortīklu pie interneta, visbiežāk tiek lietots… …"
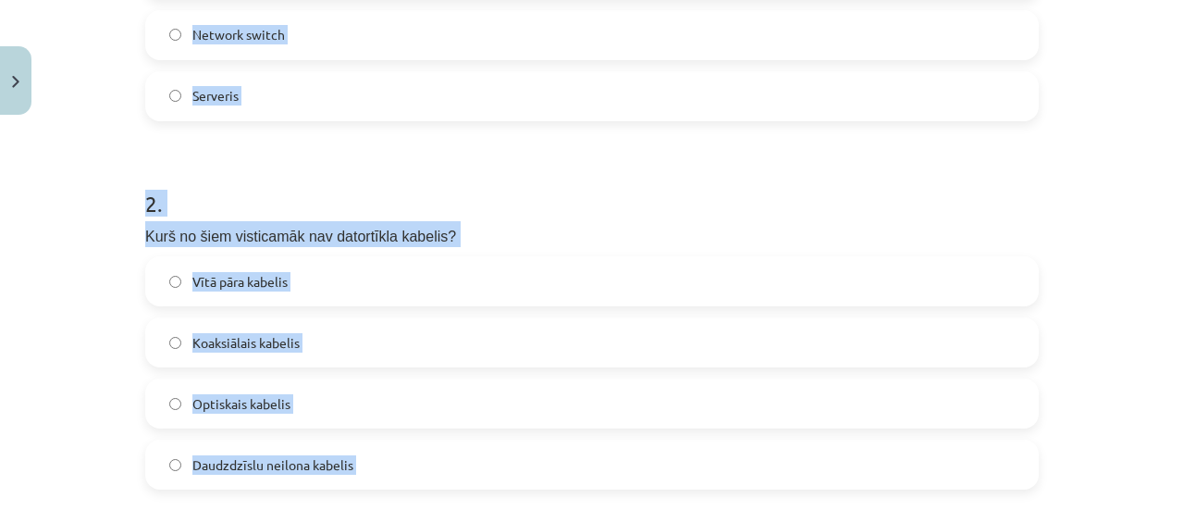
scroll to position [337, 0]
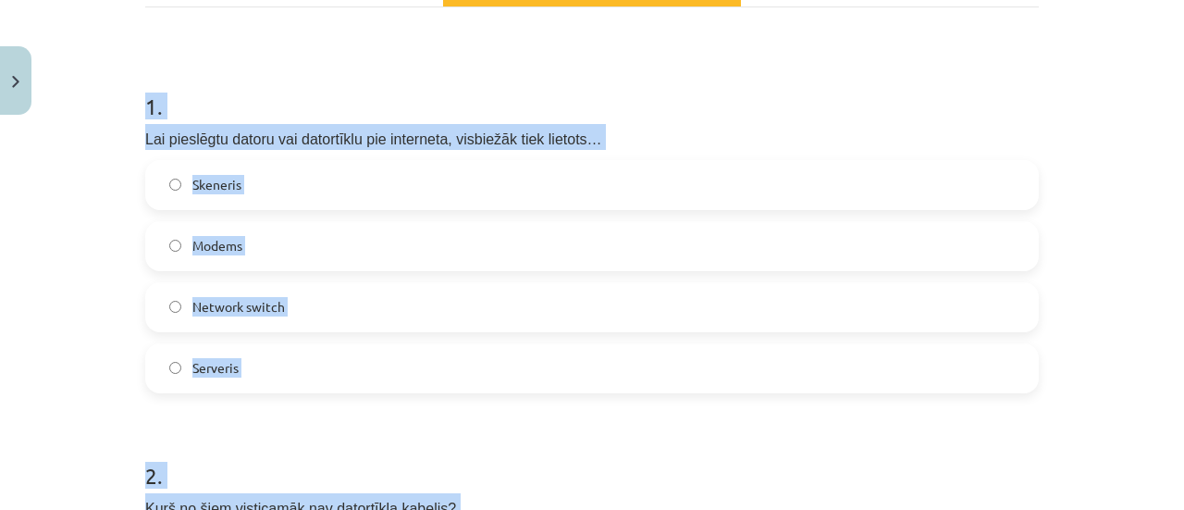
click at [247, 237] on label "Modems" at bounding box center [592, 246] width 890 height 46
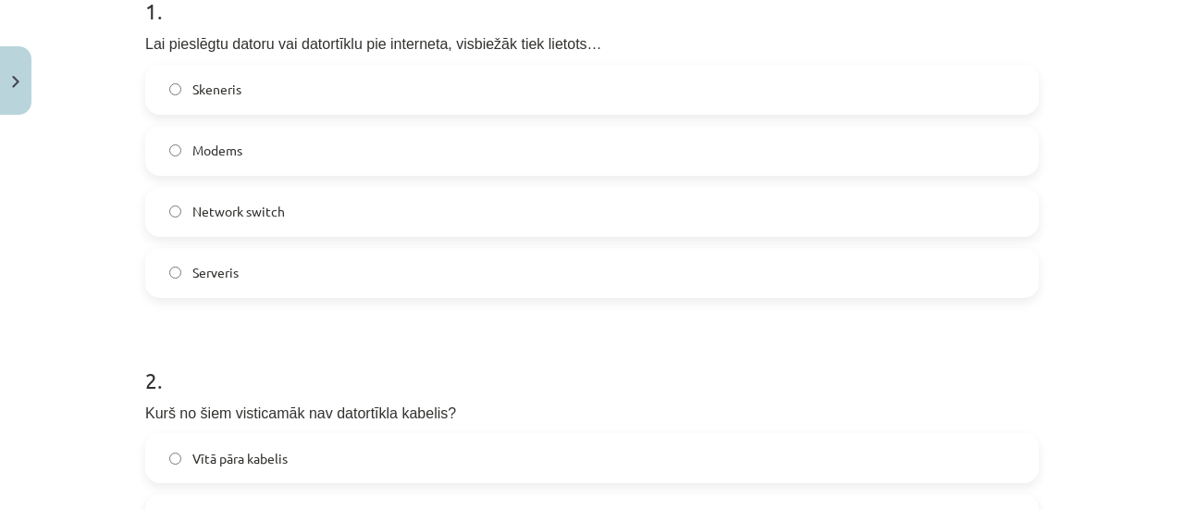
scroll to position [707, 0]
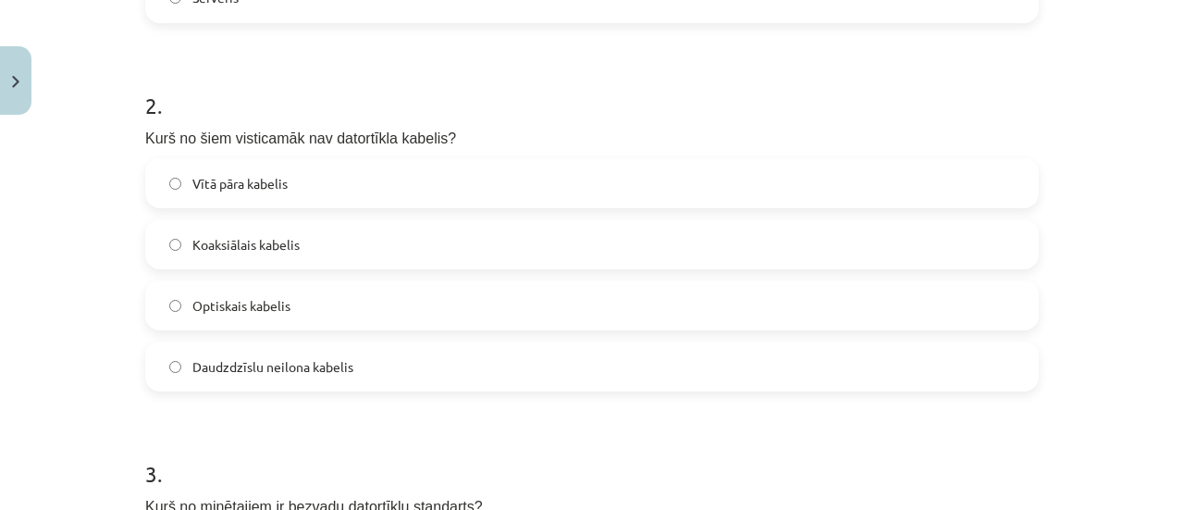
click at [261, 380] on label "Daudzdzīslu neilona kabelis" at bounding box center [592, 366] width 890 height 46
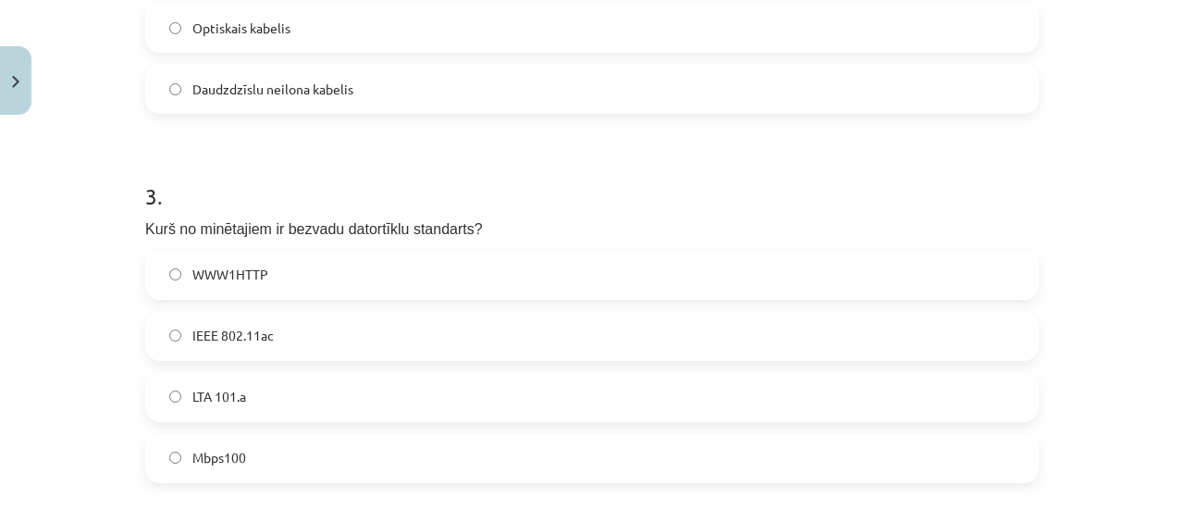
click at [286, 71] on label "Daudzdzīslu neilona kabelis" at bounding box center [592, 89] width 890 height 46
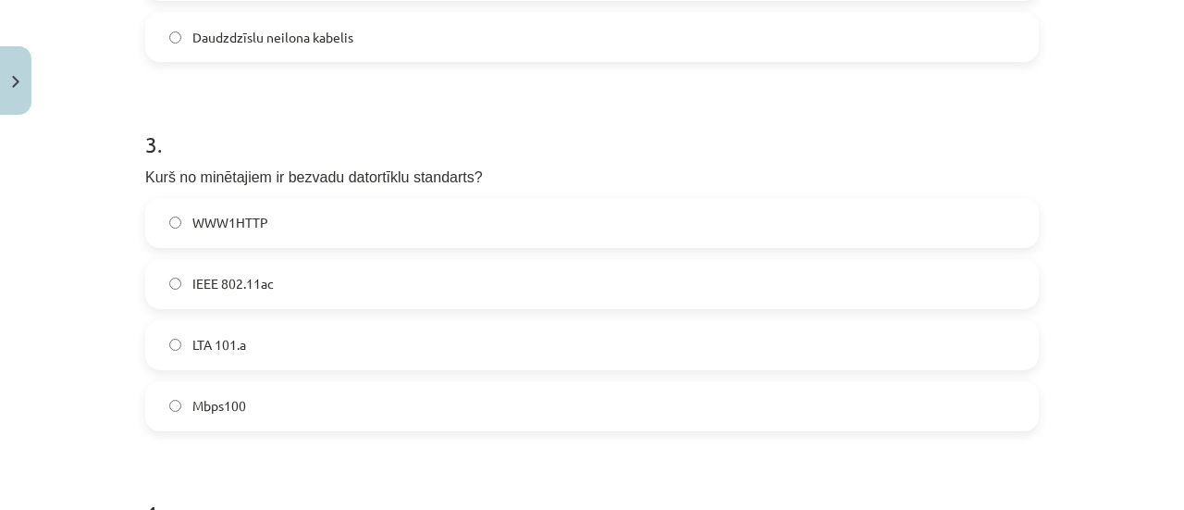
scroll to position [1077, 0]
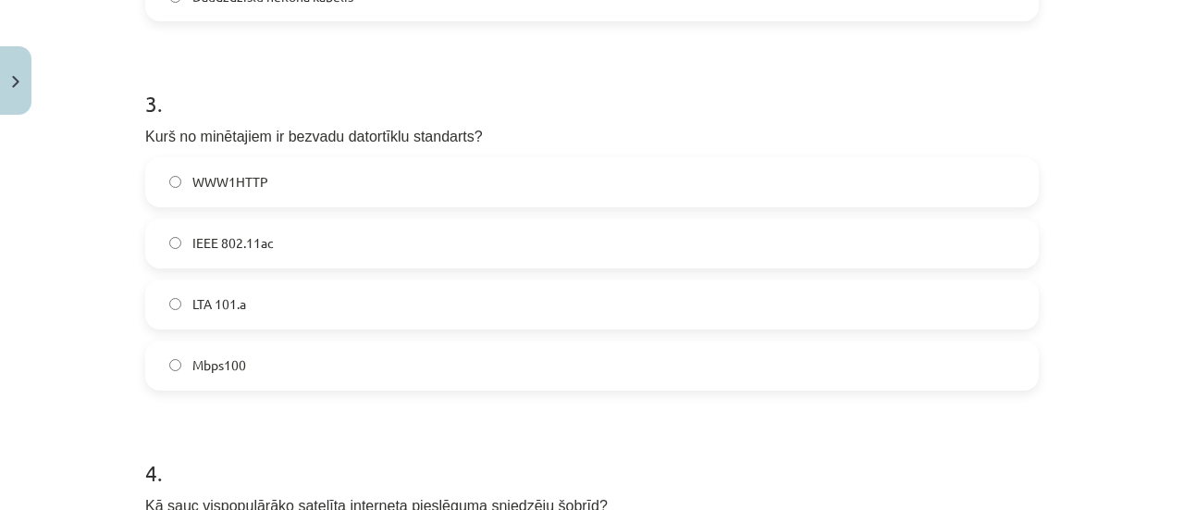
click at [302, 264] on label "IEEE 802.11ac" at bounding box center [592, 243] width 890 height 46
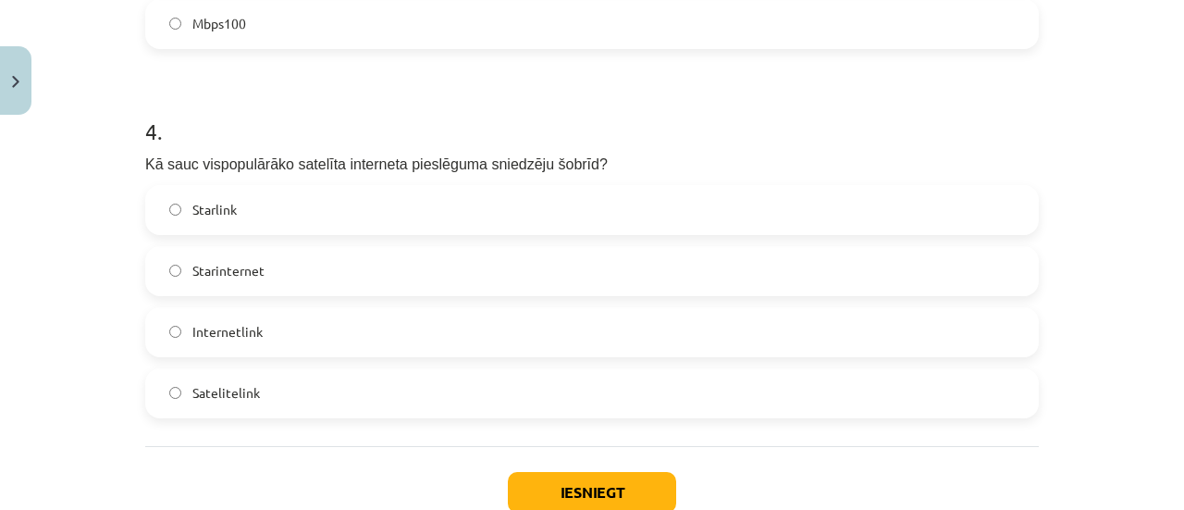
scroll to position [1447, 0]
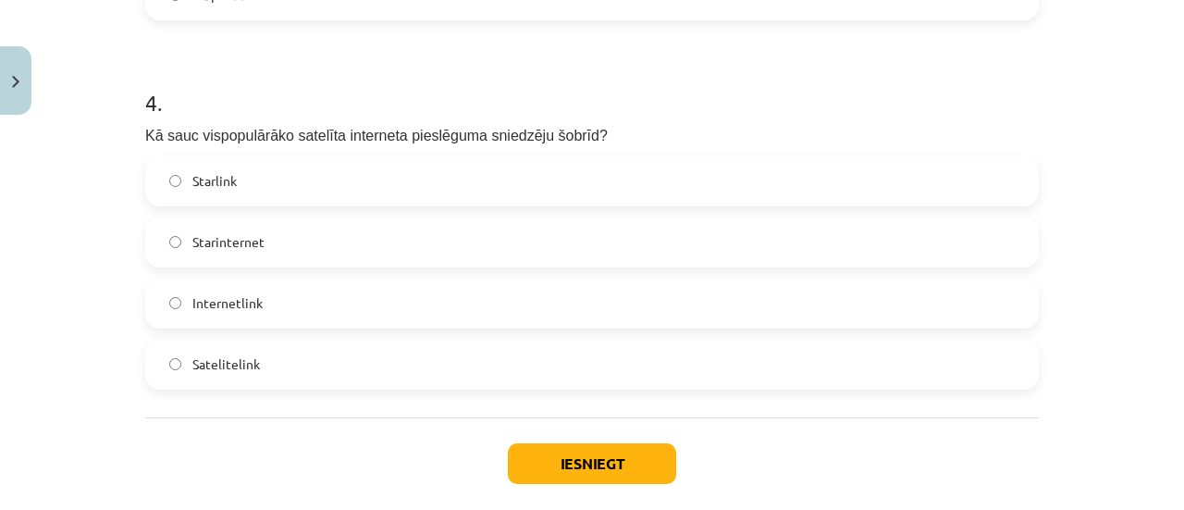
click at [274, 188] on label "Starlink" at bounding box center [592, 181] width 890 height 46
click at [559, 480] on button "Iesniegt" at bounding box center [592, 463] width 168 height 41
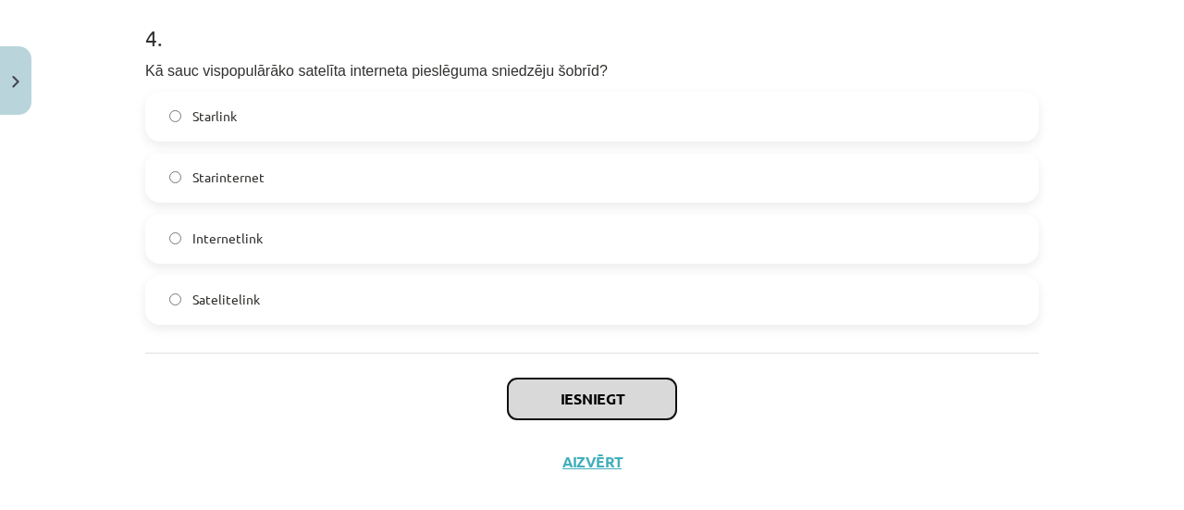
scroll to position [1539, 0]
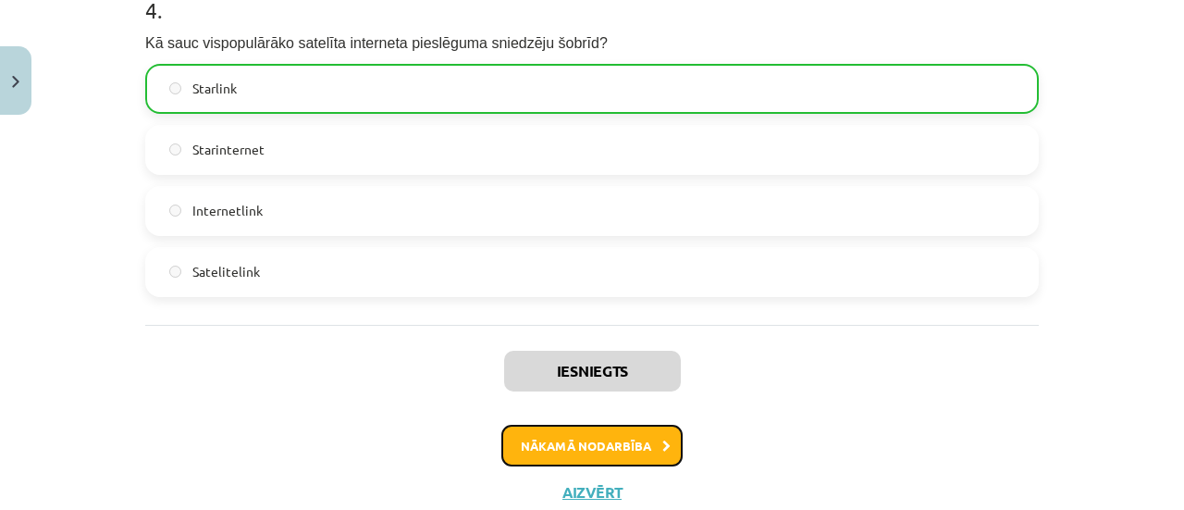
click at [542, 428] on button "Nākamā nodarbība" at bounding box center [591, 446] width 181 height 43
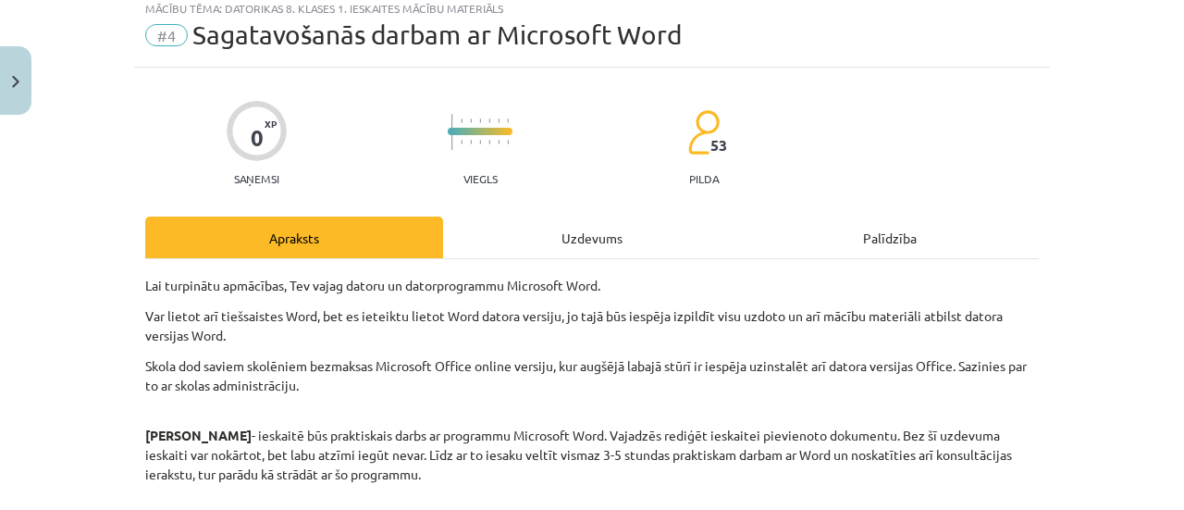
scroll to position [46, 0]
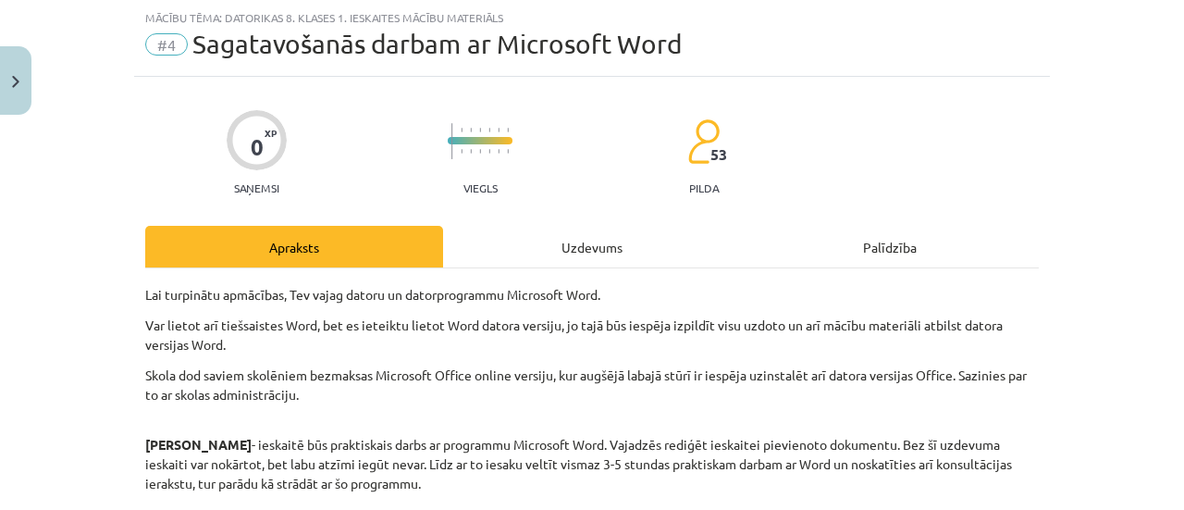
click at [557, 218] on div "0 XP Saņemsi Viegls 53 pilda Apraksts Uzdevums Palīdzība Lai turpinātu apmācība…" at bounding box center [592, 369] width 916 height 585
click at [548, 243] on div "Uzdevums" at bounding box center [592, 247] width 298 height 42
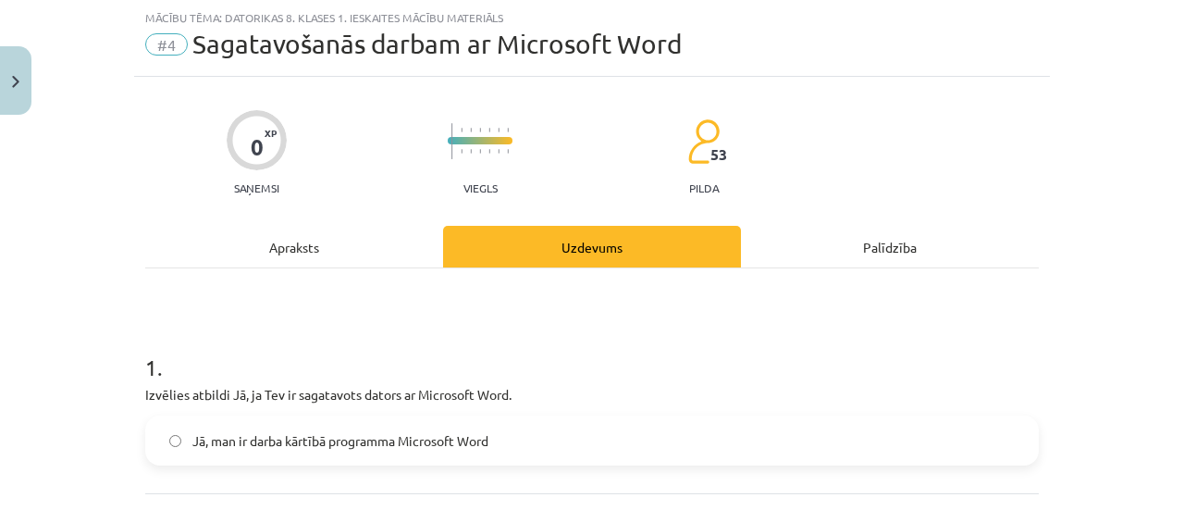
click at [390, 249] on div "Apraksts" at bounding box center [294, 247] width 298 height 42
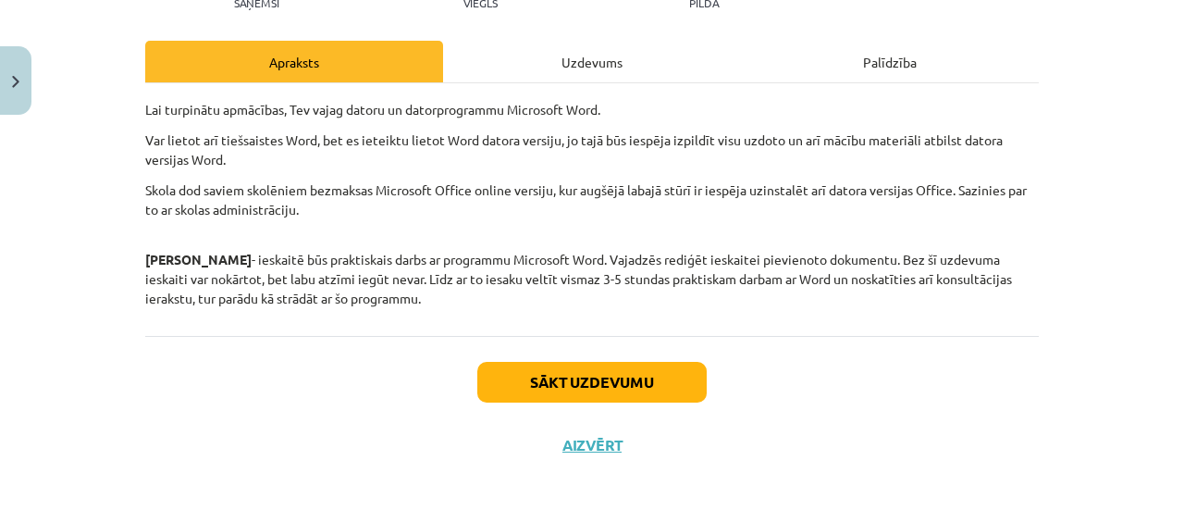
scroll to position [599, 0]
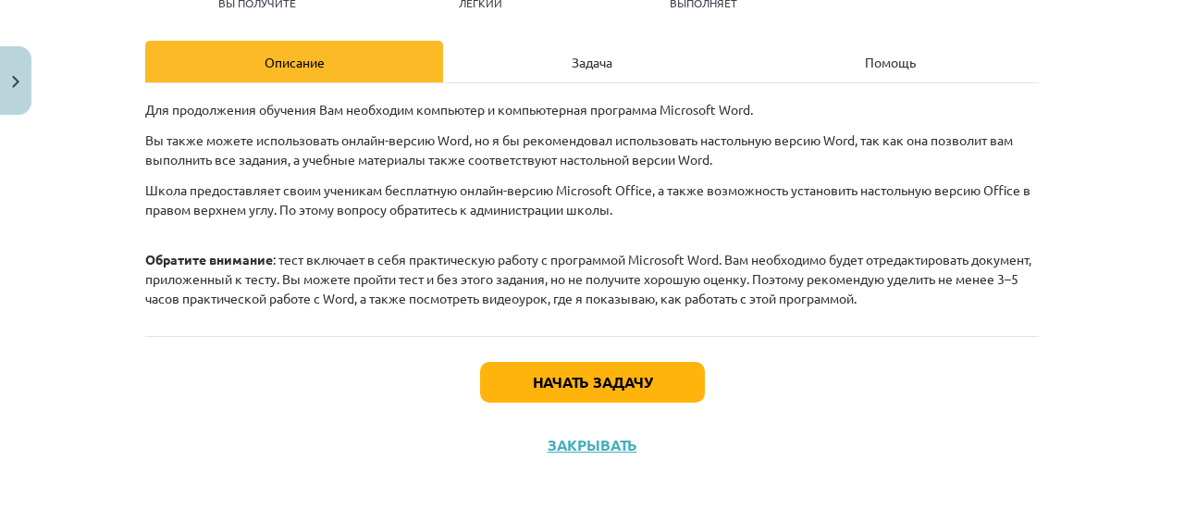
click at [574, 70] on div "Задача" at bounding box center [592, 62] width 298 height 42
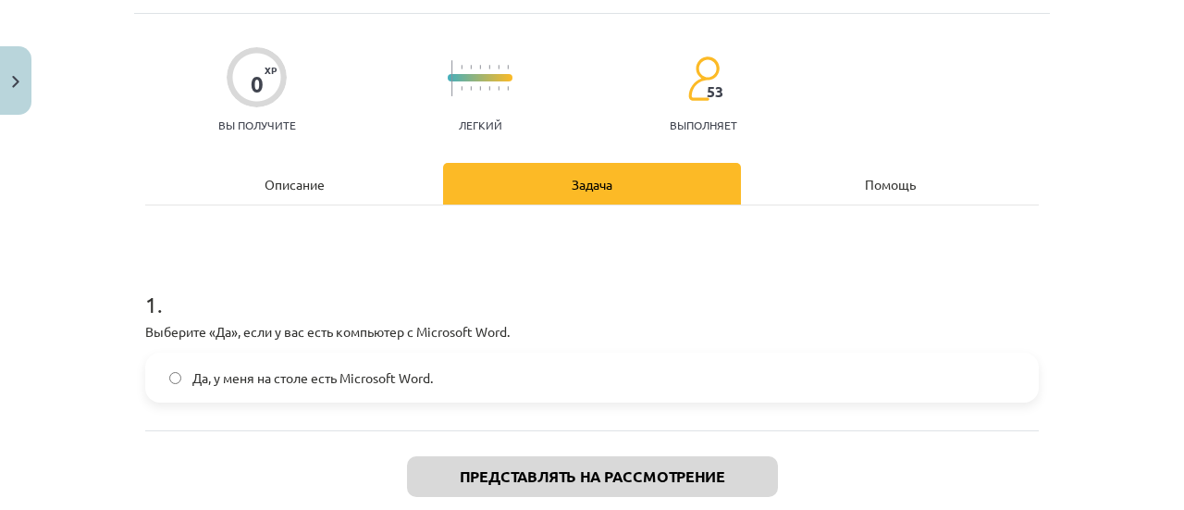
scroll to position [139, 0]
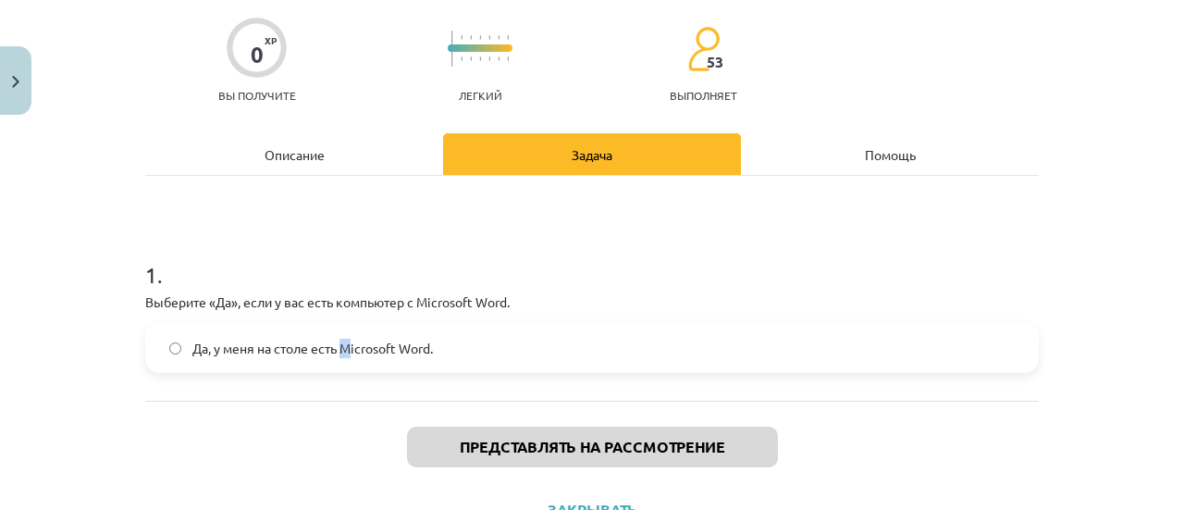
click at [339, 325] on div "1 . Выберите «Да», если у вас есть компьютер с Microsoft Word. Да, у меня на ст…" at bounding box center [592, 300] width 894 height 143
click at [337, 331] on label "Да, у меня на столе есть Microsoft Word." at bounding box center [592, 348] width 890 height 46
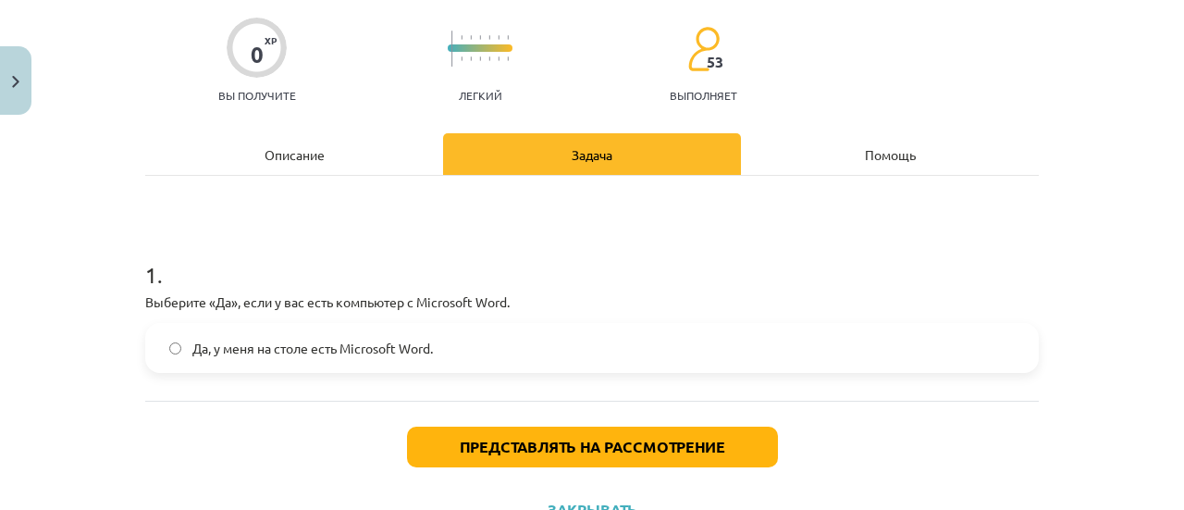
drag, startPoint x: 372, startPoint y: 366, endPoint x: 364, endPoint y: 348, distance: 19.9
click at [367, 362] on label "Да, у меня на столе есть Microsoft Word." at bounding box center [592, 348] width 890 height 46
click at [364, 348] on font "Да, у меня на столе есть Microsoft Word." at bounding box center [312, 347] width 241 height 17
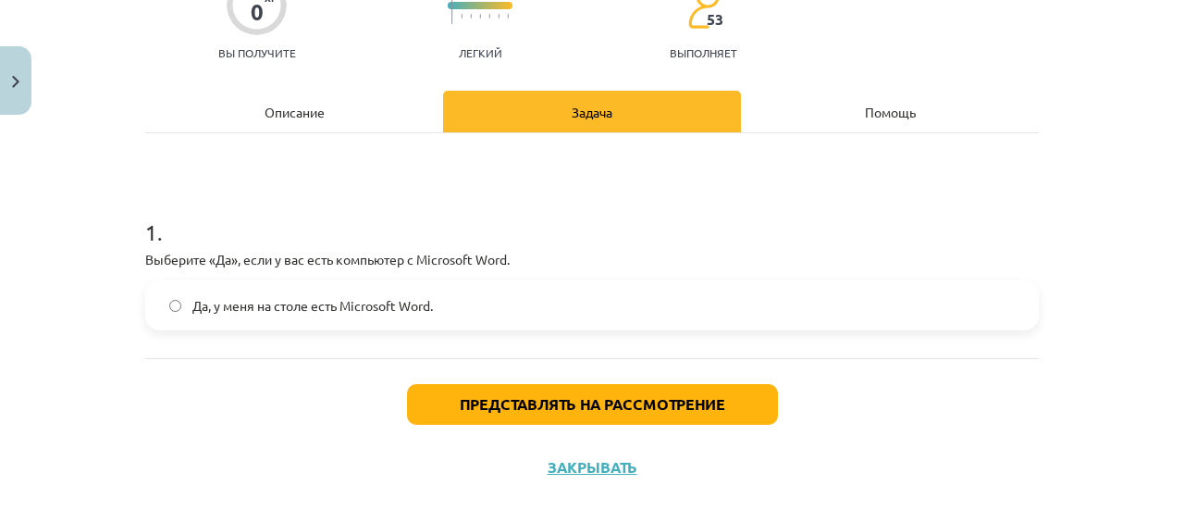
scroll to position [215, 0]
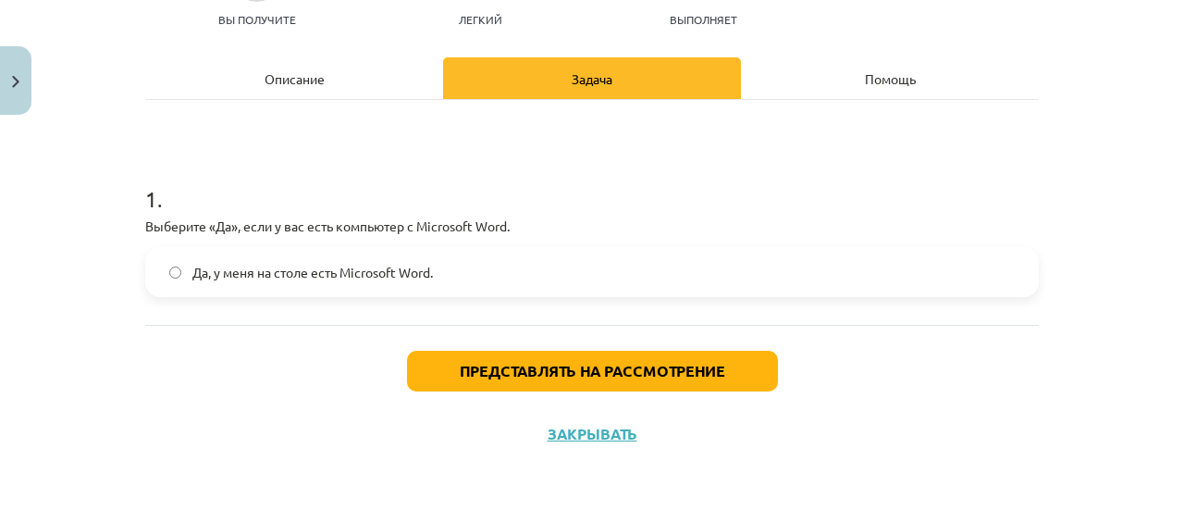
click at [413, 266] on font "Да, у меня на столе есть Microsoft Word." at bounding box center [312, 272] width 241 height 17
click at [411, 266] on font "Да, у меня на столе есть Microsoft Word." at bounding box center [312, 272] width 241 height 17
click at [411, 269] on font "Да, у меня на столе есть Microsoft Word." at bounding box center [312, 272] width 241 height 17
drag, startPoint x: 411, startPoint y: 269, endPoint x: 409, endPoint y: 278, distance: 9.4
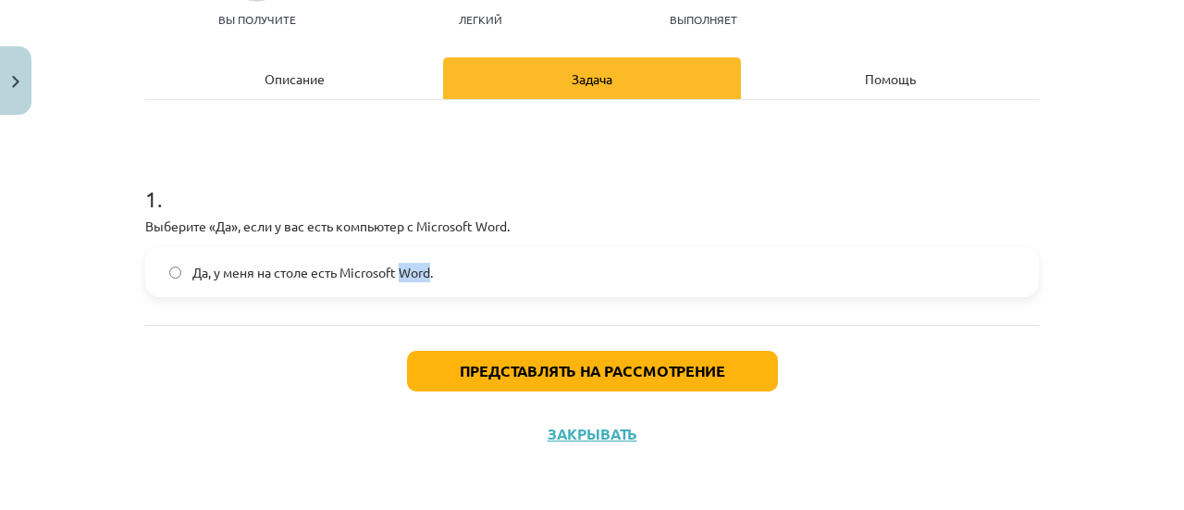
click at [409, 276] on font "Да, у меня на столе есть Microsoft Word." at bounding box center [312, 272] width 241 height 17
click at [409, 280] on label "Да, у меня на столе есть Microsoft Word." at bounding box center [592, 272] width 890 height 46
click at [407, 280] on label "Да, у меня на столе есть Microsoft Word." at bounding box center [592, 272] width 890 height 46
click at [284, 329] on div "Представлять на рассмотрение Закрывать" at bounding box center [592, 390] width 894 height 130
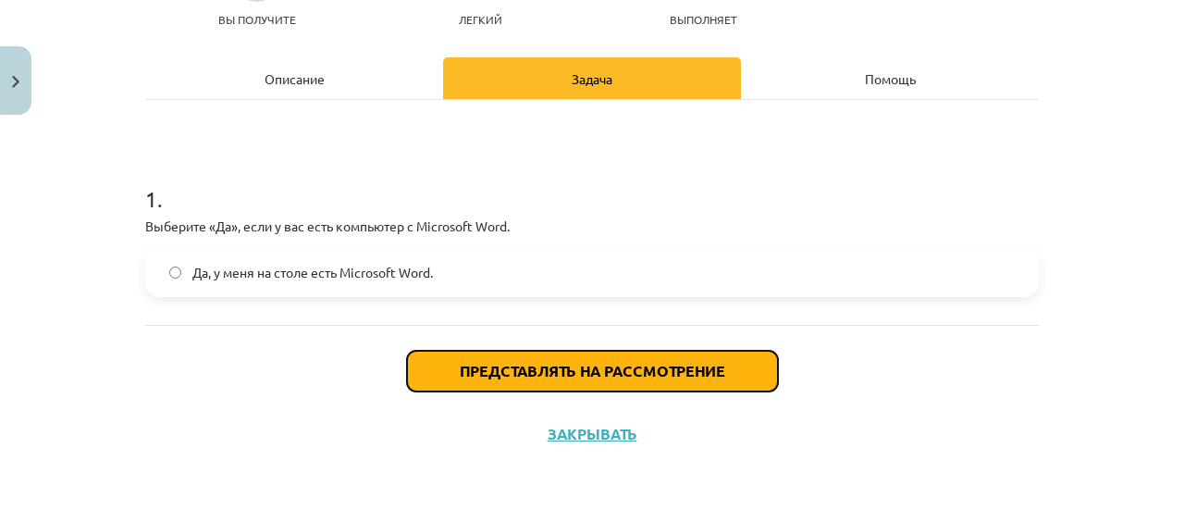
click at [531, 362] on font "Представлять на рассмотрение" at bounding box center [592, 370] width 265 height 19
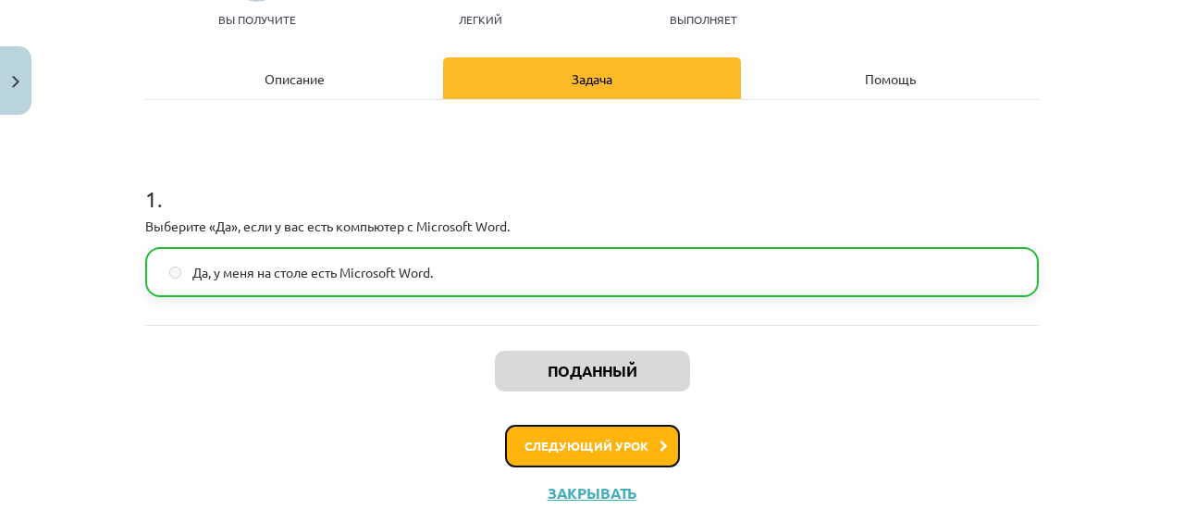
click at [551, 443] on font "Следующий урок" at bounding box center [586, 446] width 124 height 16
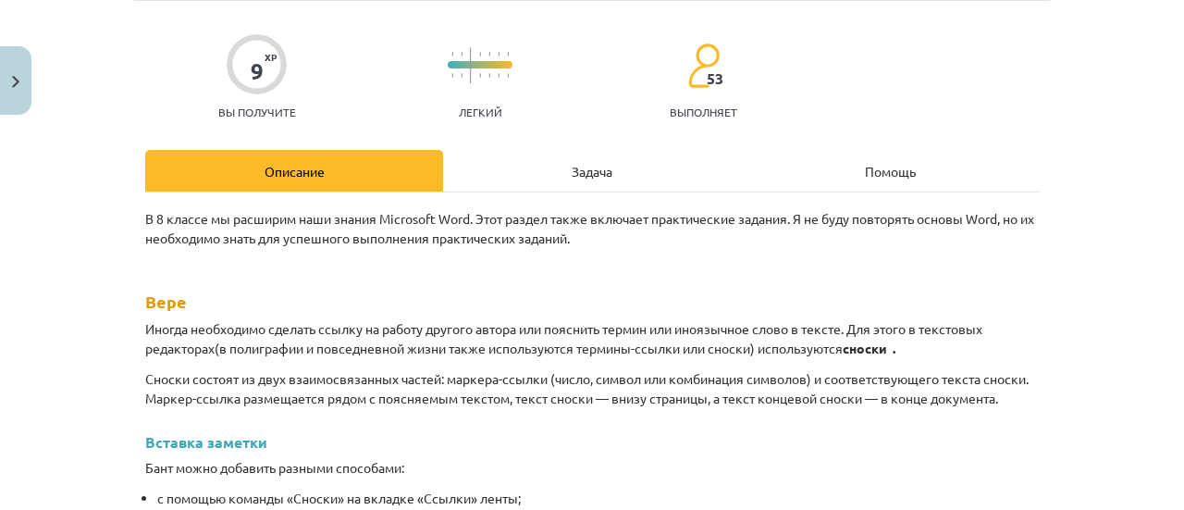
scroll to position [185, 0]
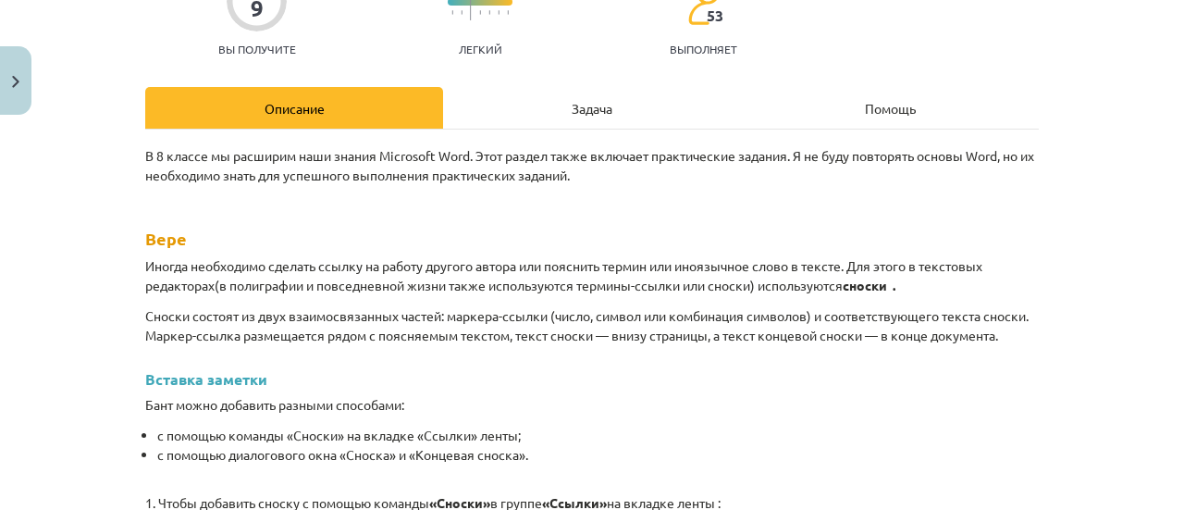
drag, startPoint x: 59, startPoint y: 325, endPoint x: 46, endPoint y: 334, distance: 15.9
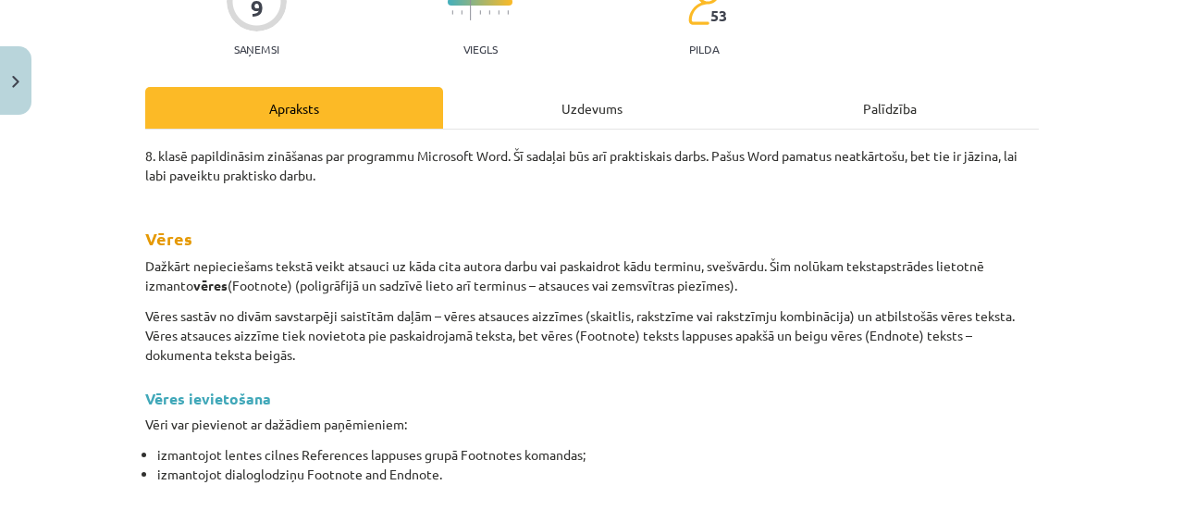
scroll to position [533, 0]
drag, startPoint x: 1029, startPoint y: 366, endPoint x: 1018, endPoint y: 366, distance: 11.1
drag, startPoint x: 136, startPoint y: 240, endPoint x: 292, endPoint y: 264, distance: 158.2
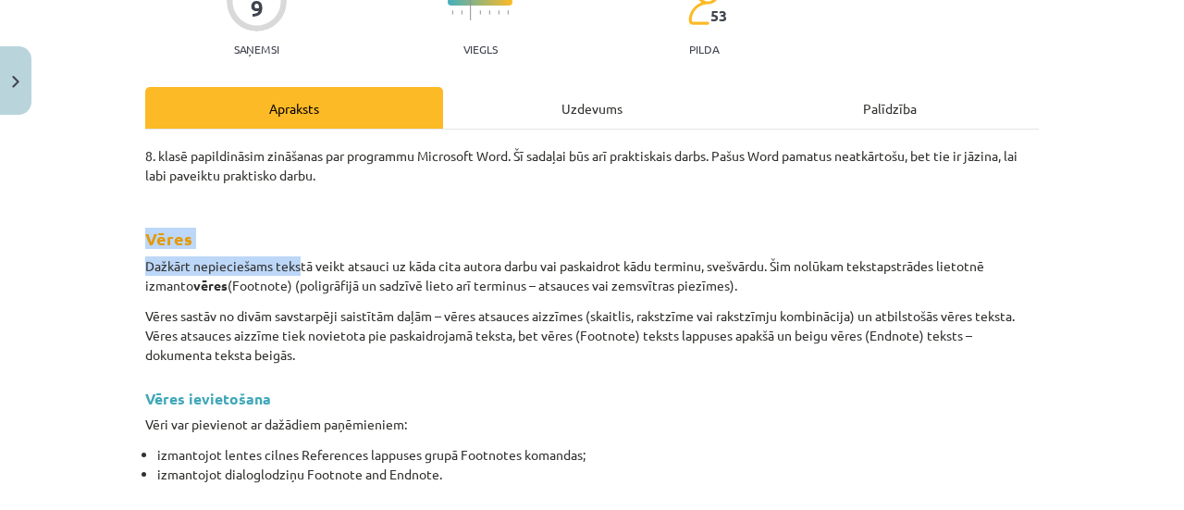
click at [252, 237] on h2 "Vēres" at bounding box center [592, 223] width 894 height 55
click at [182, 223] on h2 "Vēres" at bounding box center [592, 223] width 894 height 55
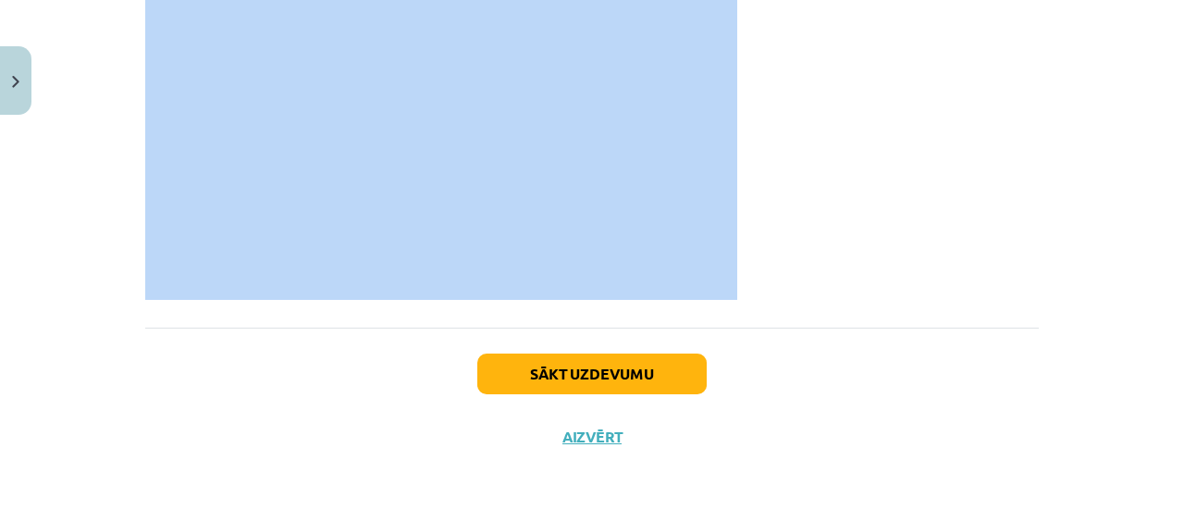
scroll to position [2299, 0]
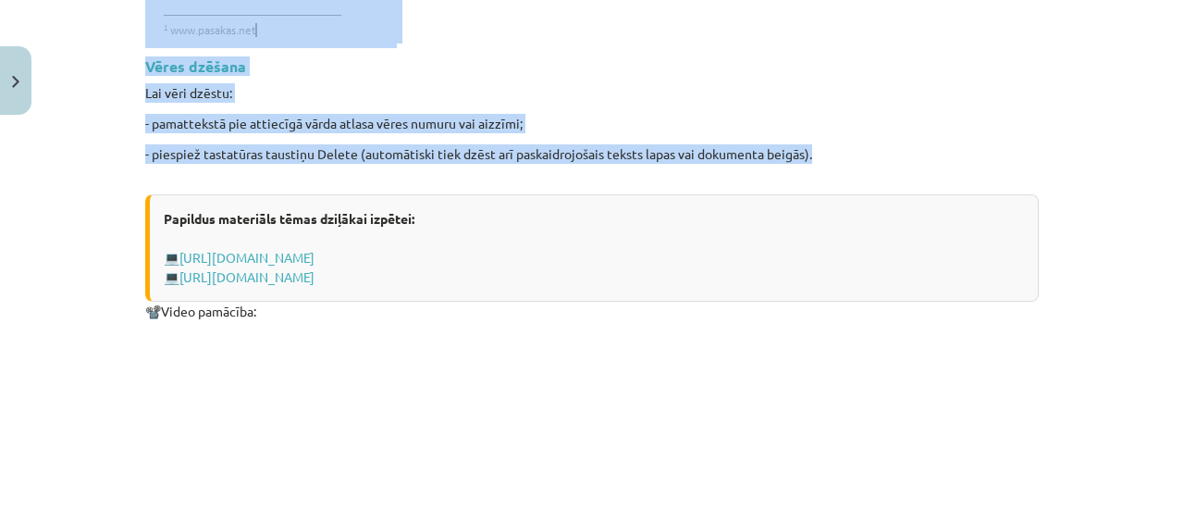
drag, startPoint x: 133, startPoint y: 230, endPoint x: 875, endPoint y: 137, distance: 747.7
copy div "Vēres Dažkārt nepieciešams tekstā veikt atsauci uz kāda cita autora darbu vai p…"
click at [795, 87] on p "Lai vēri dzēstu:" at bounding box center [592, 92] width 894 height 19
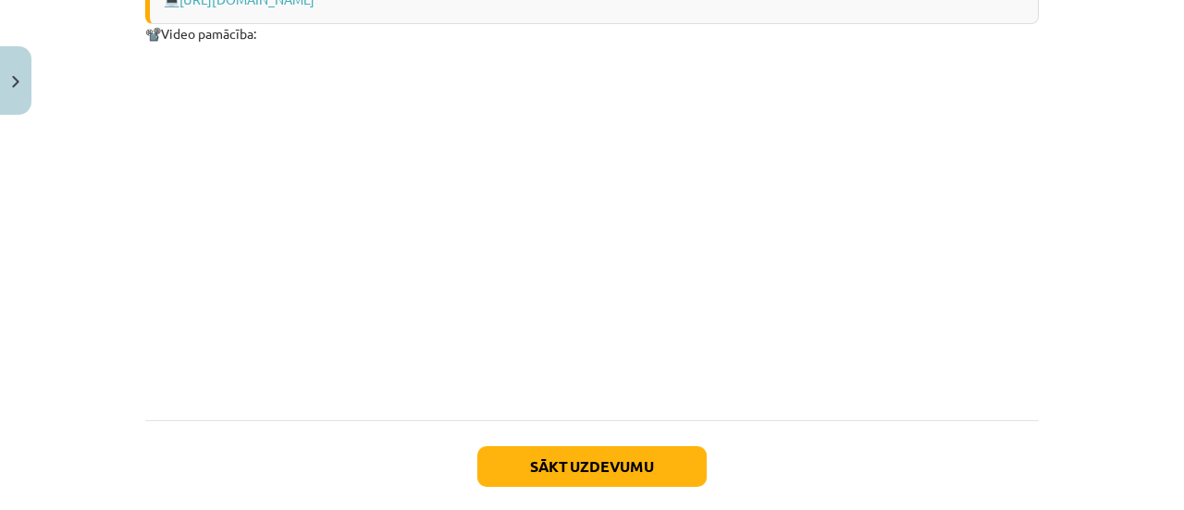
scroll to position [2114, 0]
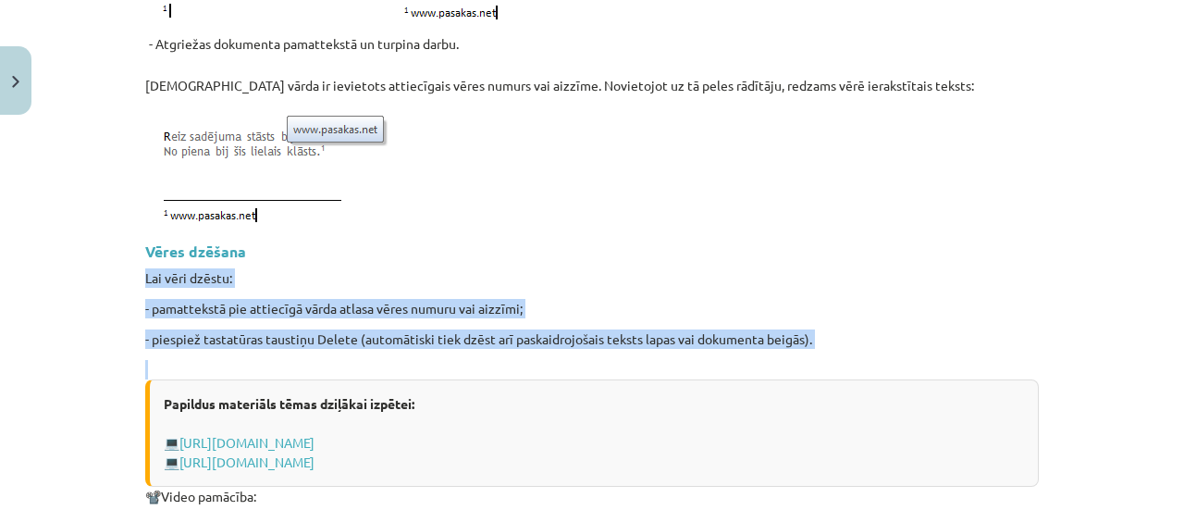
drag, startPoint x: 427, startPoint y: 232, endPoint x: 873, endPoint y: 371, distance: 467.0
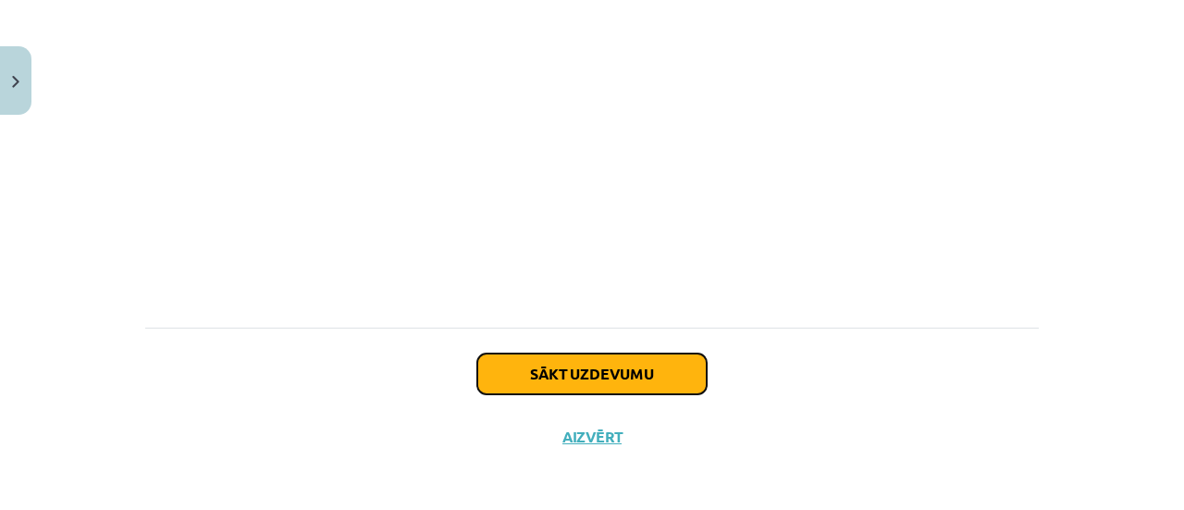
click at [580, 364] on button "Sākt uzdevumu" at bounding box center [591, 373] width 229 height 41
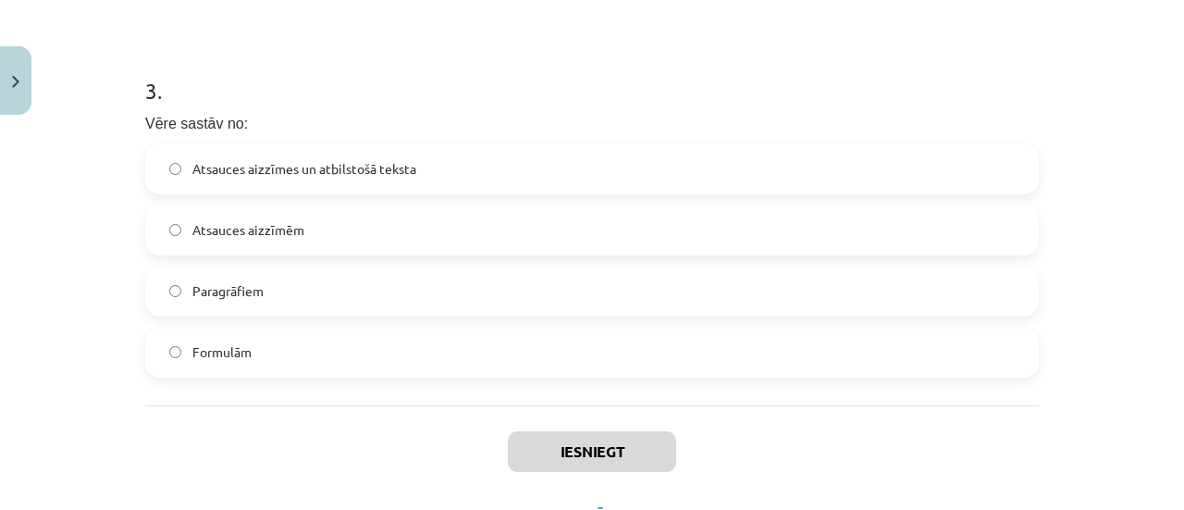
scroll to position [996, 0]
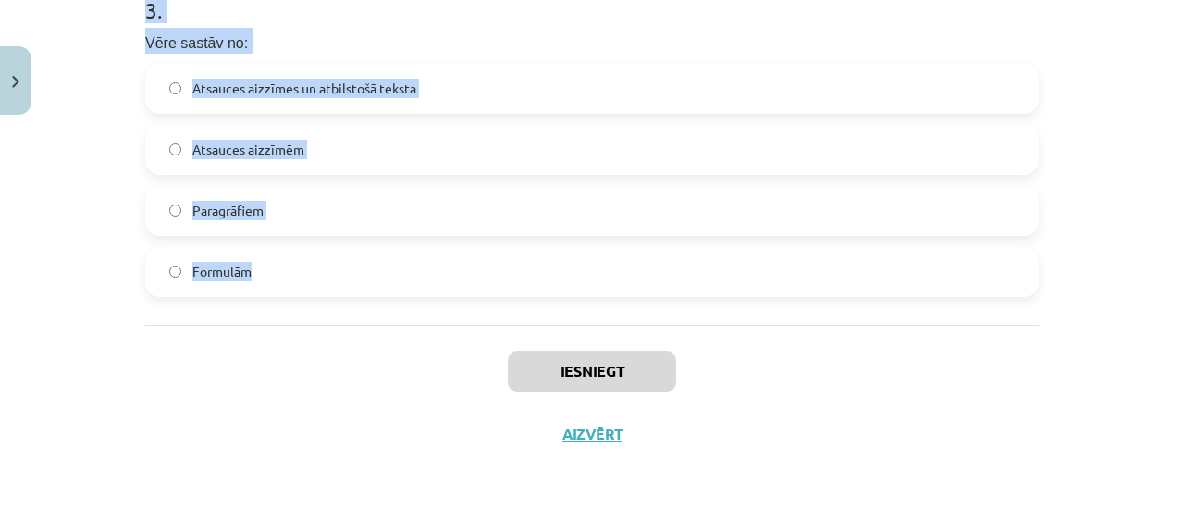
drag, startPoint x: 144, startPoint y: 158, endPoint x: 736, endPoint y: 311, distance: 611.4
copy form ". Vēri nevar novietot: Tieši zem paskaidrojamā teksta Dokumenta sākumā Lapas ap…"
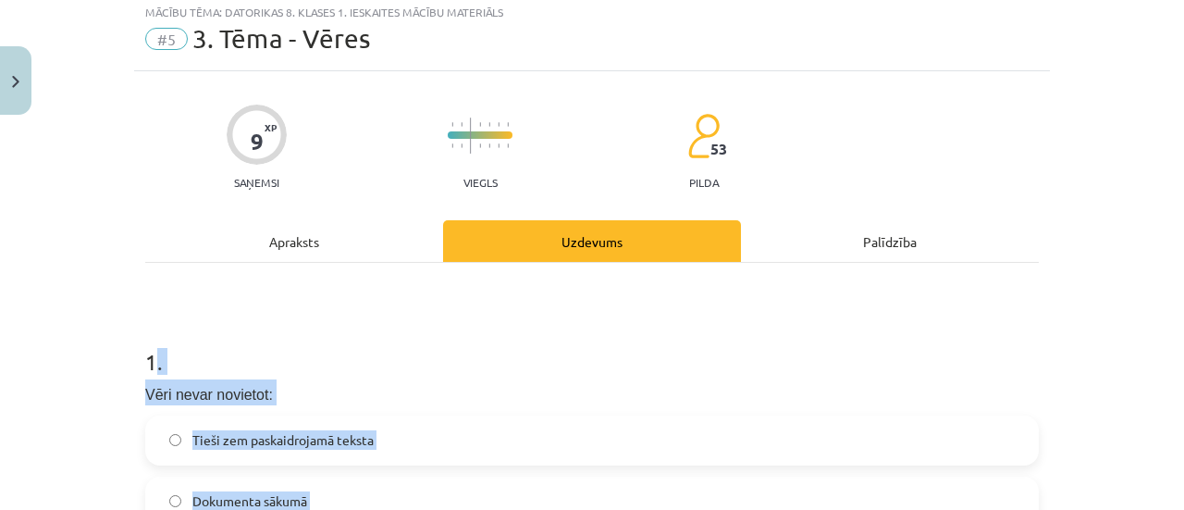
scroll to position [0, 0]
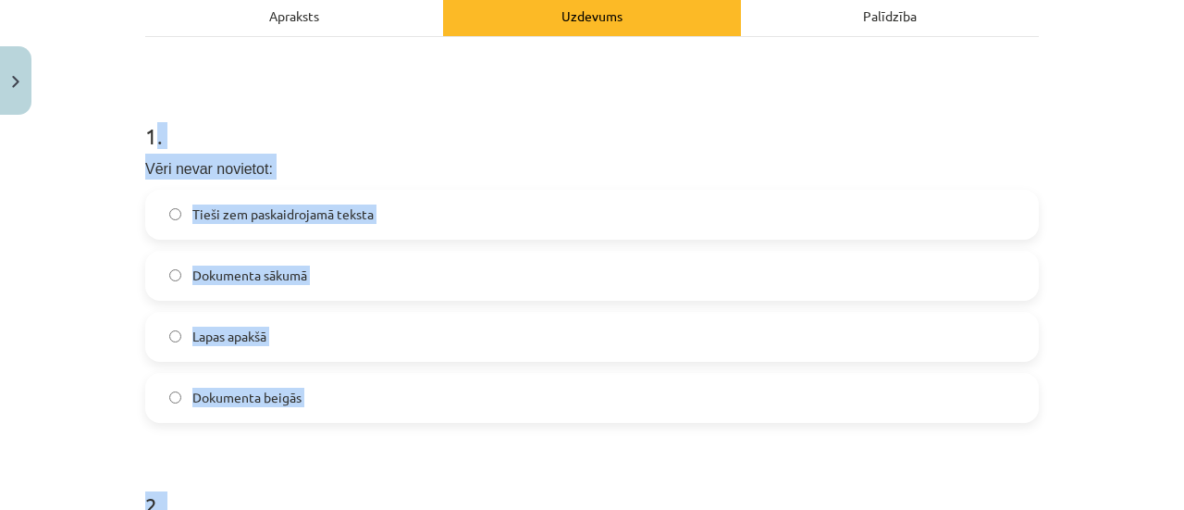
click at [261, 393] on span "Dokumenta beigās" at bounding box center [246, 397] width 109 height 19
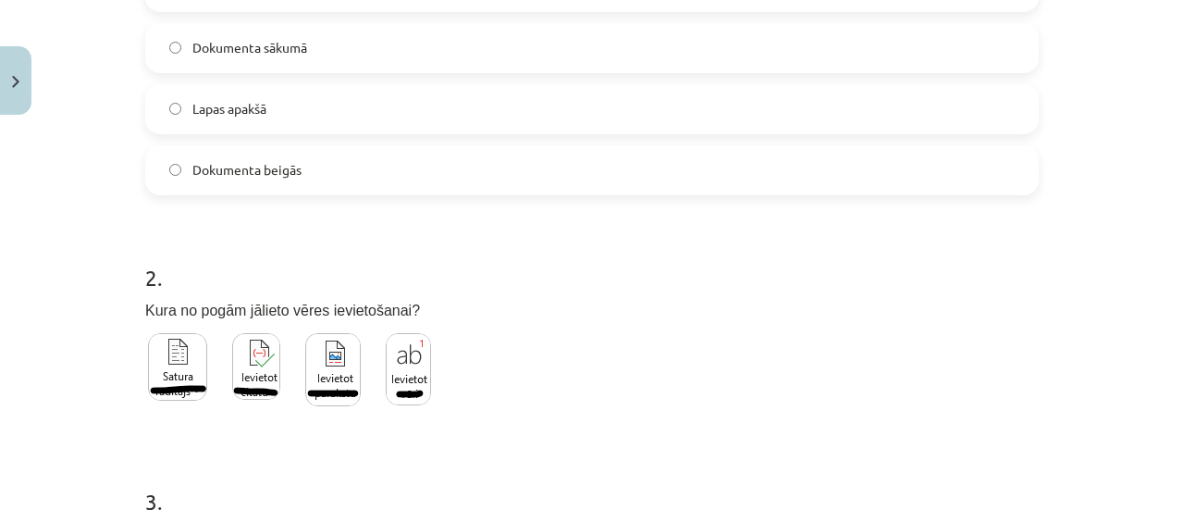
scroll to position [534, 0]
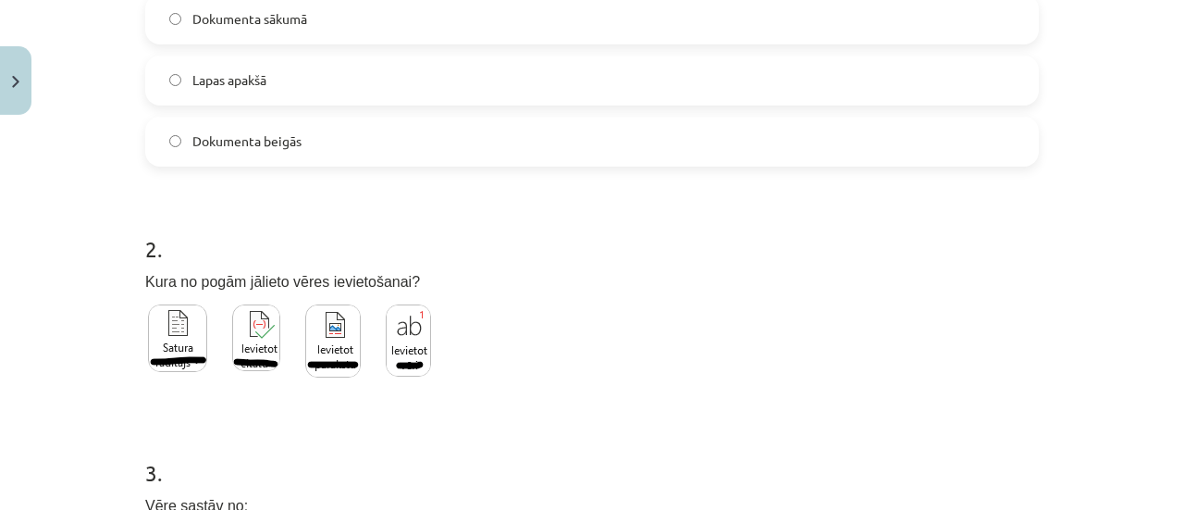
click at [344, 352] on img at bounding box center [333, 340] width 56 height 73
click at [245, 341] on img at bounding box center [256, 337] width 48 height 67
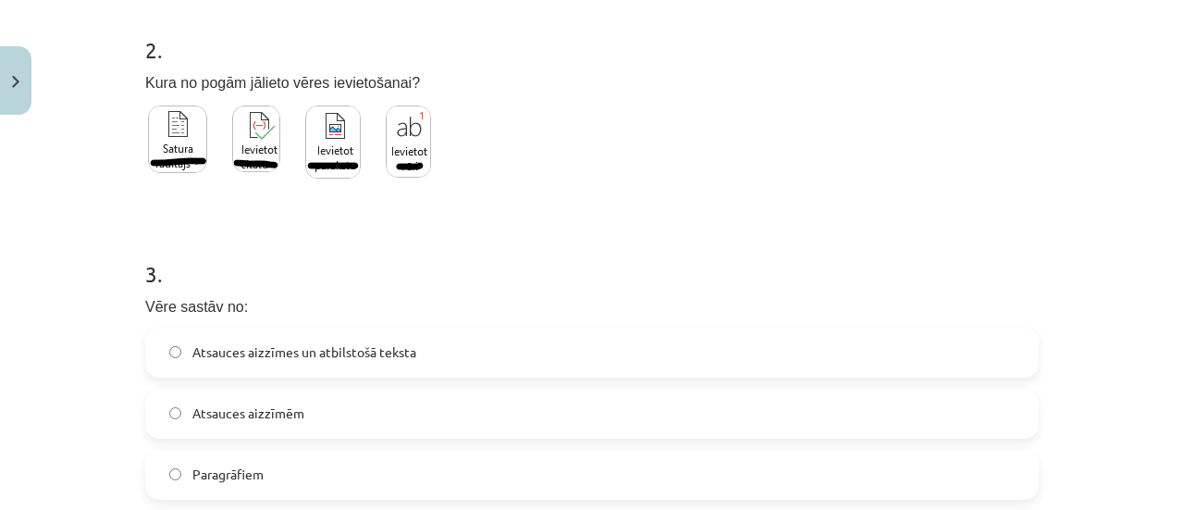
scroll to position [811, 0]
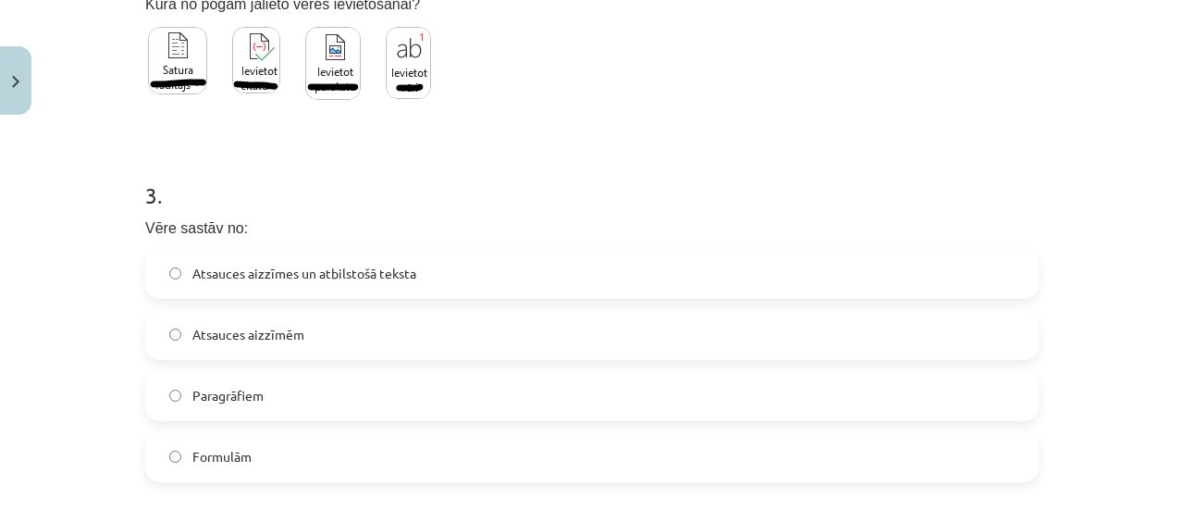
click at [221, 341] on span "Atsauces aizzīmēm" at bounding box center [248, 334] width 112 height 19
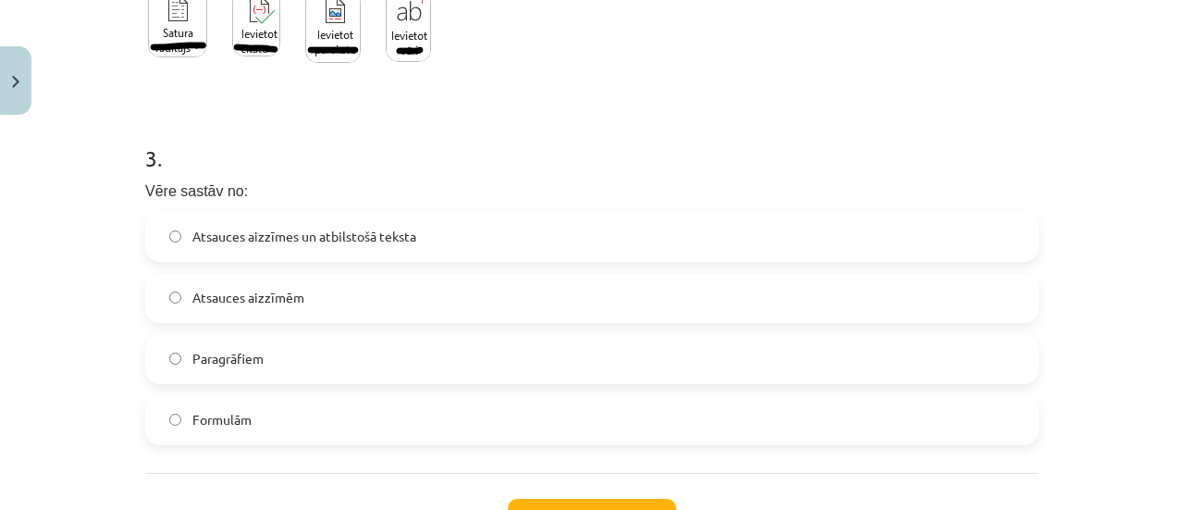
scroll to position [904, 0]
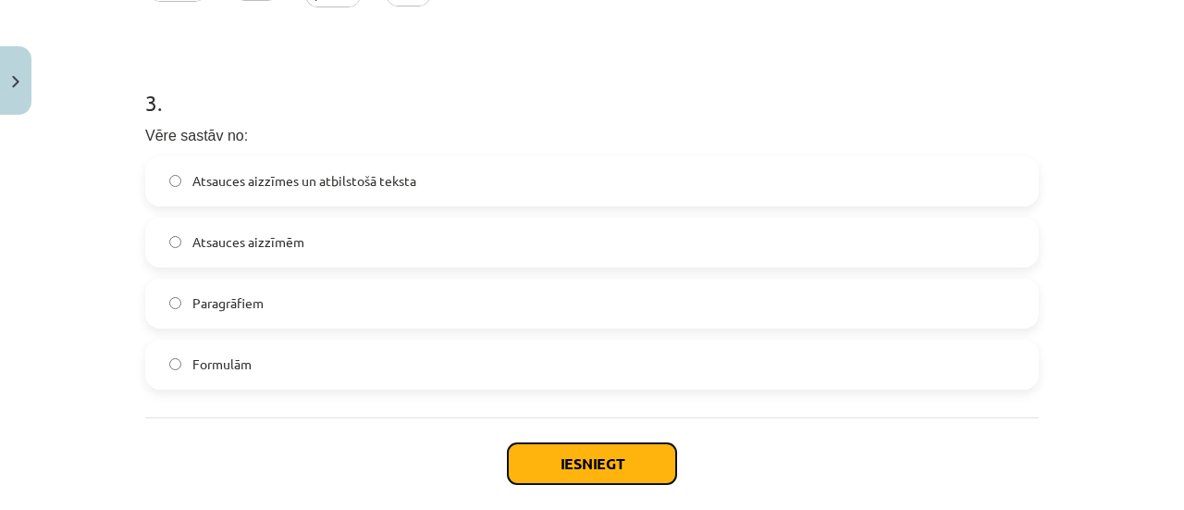
click at [577, 447] on button "Iesniegt" at bounding box center [592, 463] width 168 height 41
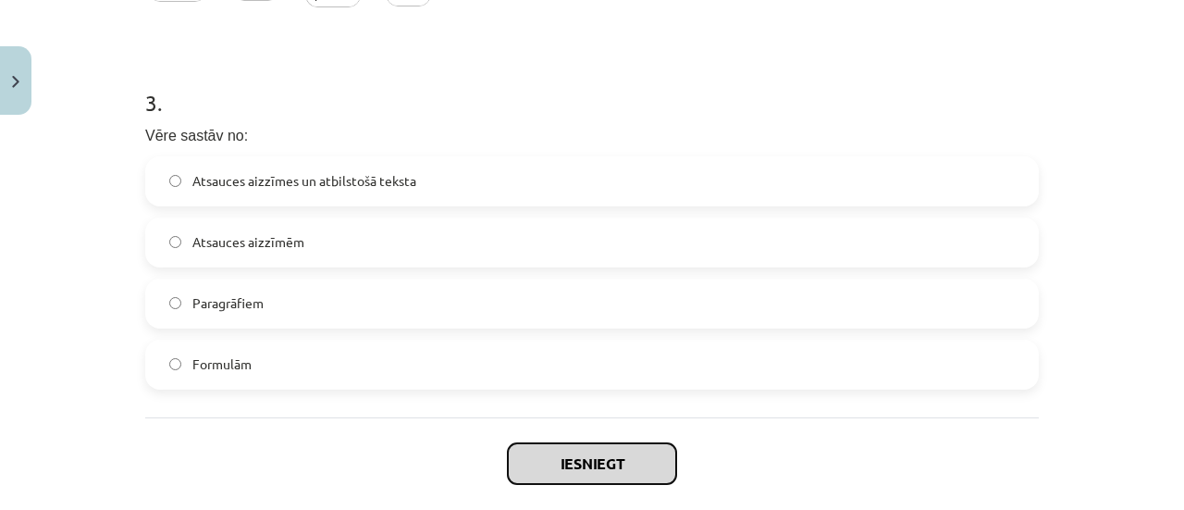
scroll to position [996, 0]
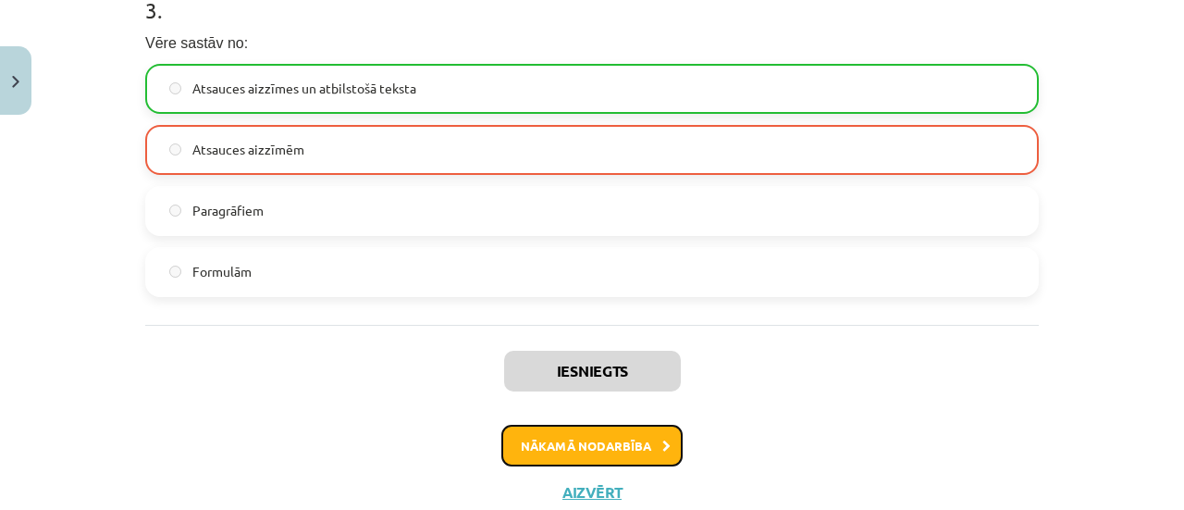
click at [624, 447] on button "Nākamā nodarbība" at bounding box center [591, 446] width 181 height 43
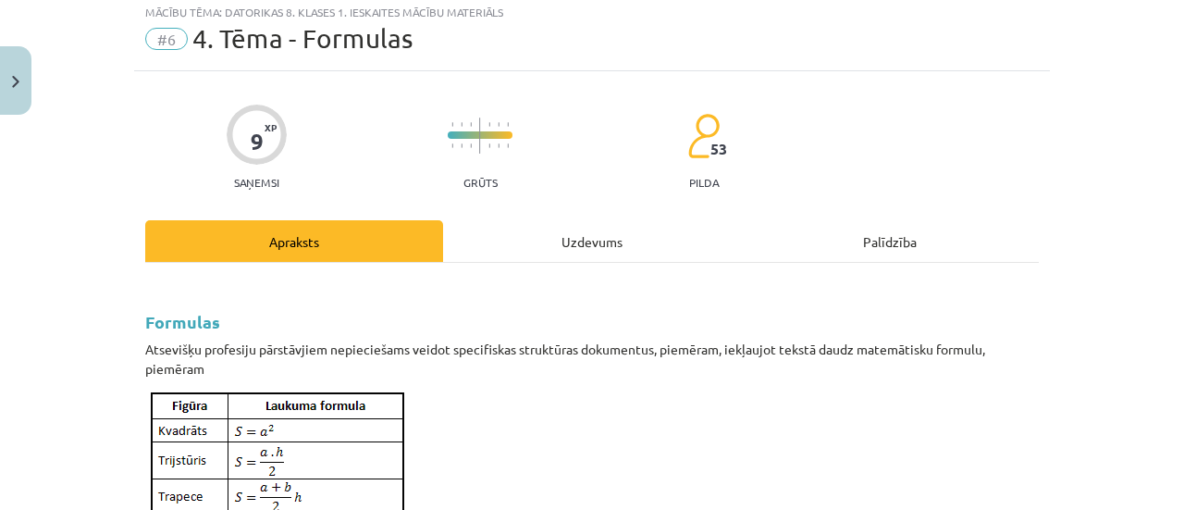
scroll to position [46, 0]
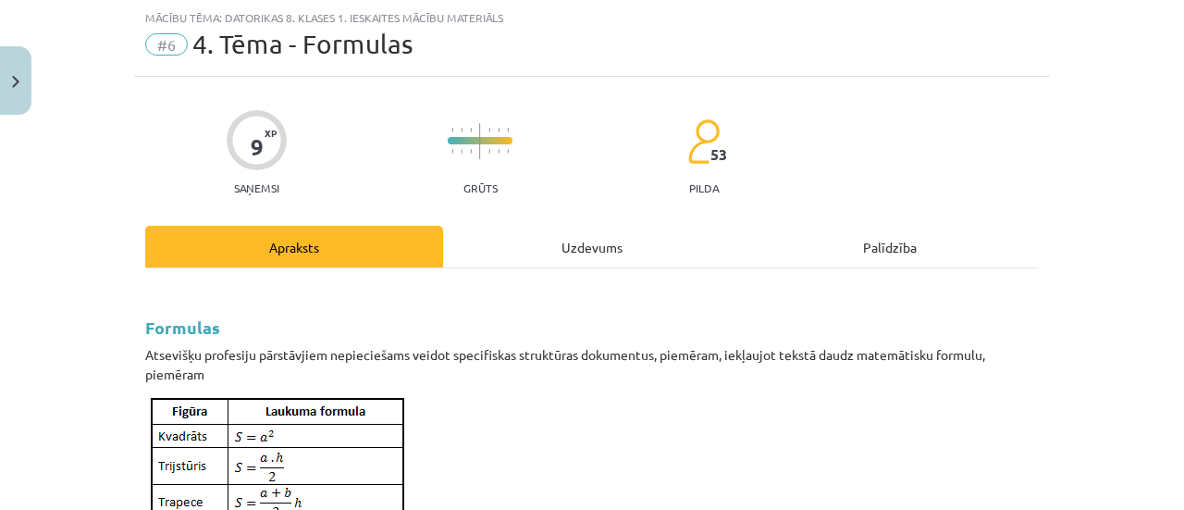
drag, startPoint x: 578, startPoint y: 295, endPoint x: 594, endPoint y: 255, distance: 42.8
click at [578, 292] on h2 "Formulas" at bounding box center [592, 312] width 894 height 55
click at [592, 243] on div "Uzdevums" at bounding box center [592, 247] width 298 height 42
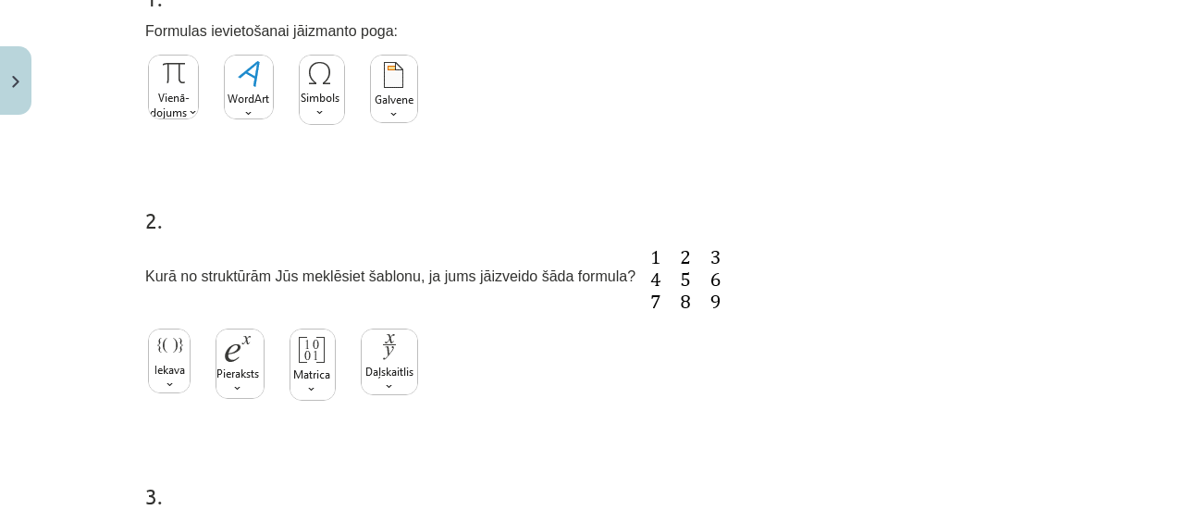
scroll to position [928, 0]
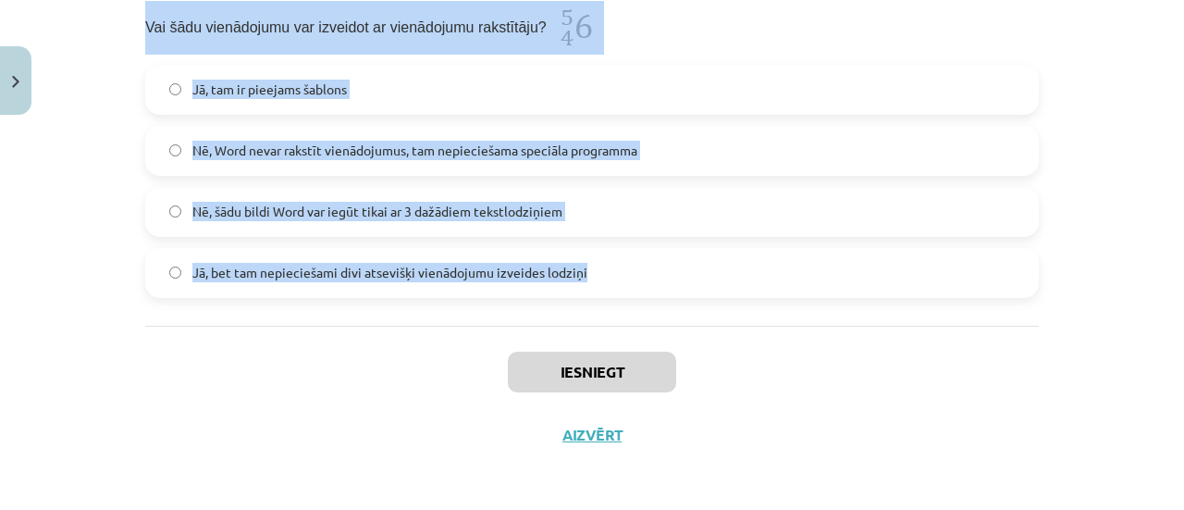
drag, startPoint x: 136, startPoint y: 364, endPoint x: 858, endPoint y: 251, distance: 730.3
copy form "1 . Formulas ievietošanai jāizmanto poga: 2 . Kurā no struktūrām Jūs meklēsiet …"
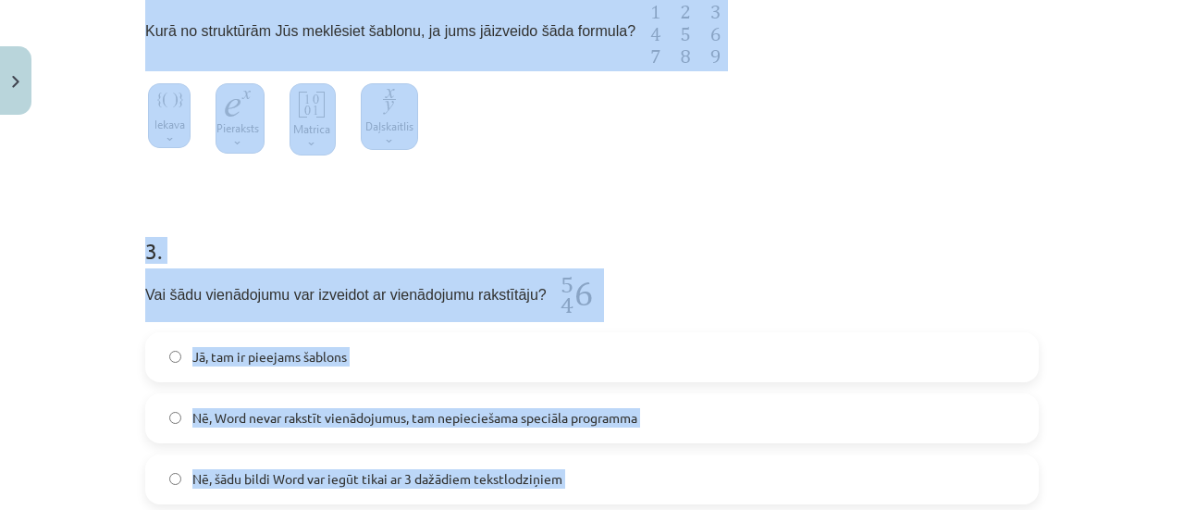
scroll to position [188, 0]
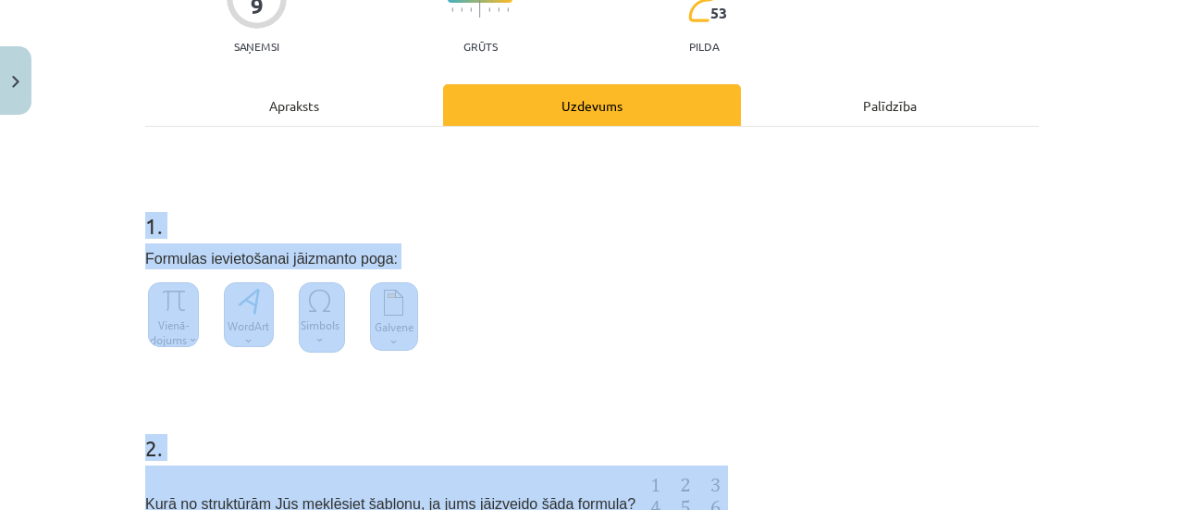
click at [338, 237] on div "1 . Formulas ievietošanai jāizmanto poga:" at bounding box center [592, 272] width 894 height 185
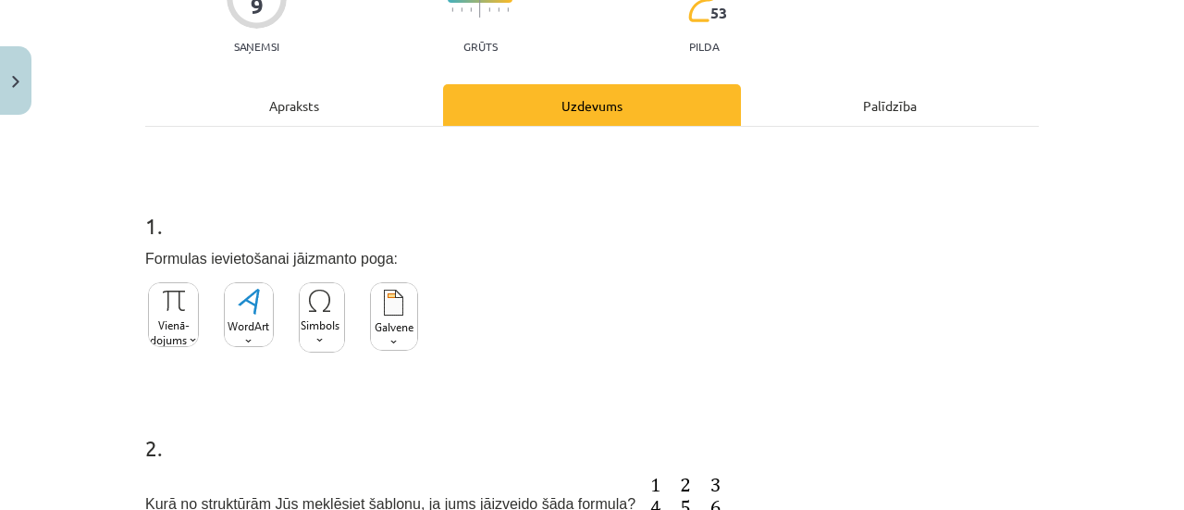
click at [148, 327] on img at bounding box center [173, 314] width 51 height 65
click at [300, 315] on img at bounding box center [322, 317] width 46 height 70
click at [381, 329] on img at bounding box center [394, 316] width 48 height 68
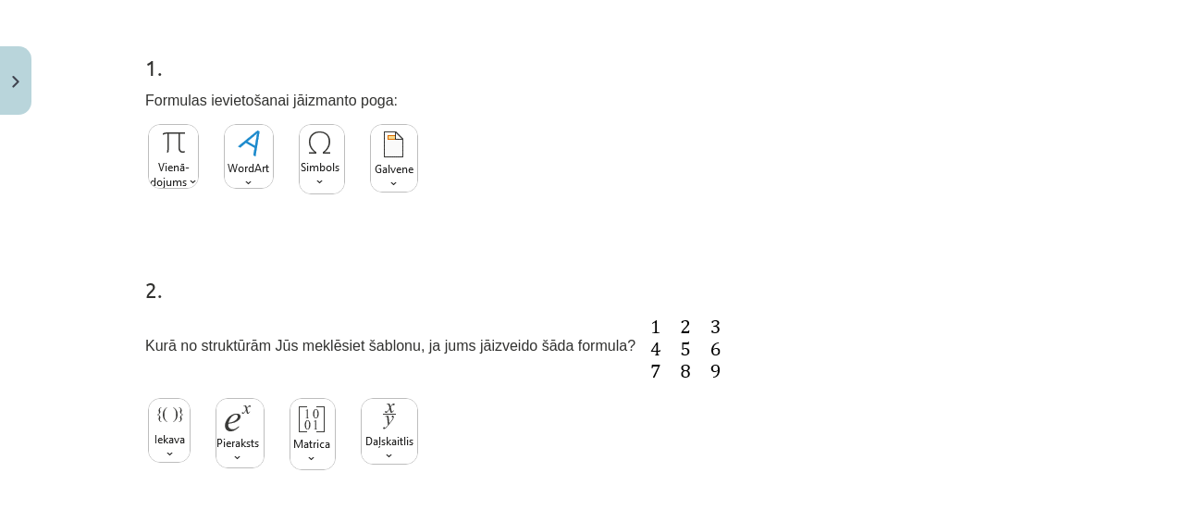
scroll to position [373, 0]
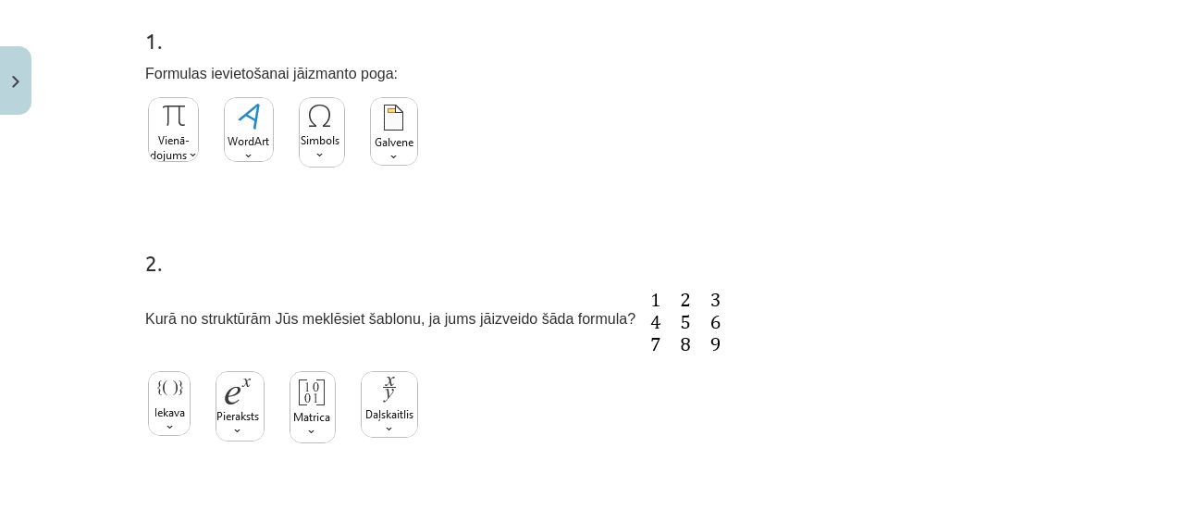
click at [315, 147] on img at bounding box center [322, 132] width 46 height 70
click at [254, 144] on img at bounding box center [249, 129] width 50 height 65
click at [148, 138] on img at bounding box center [173, 129] width 51 height 65
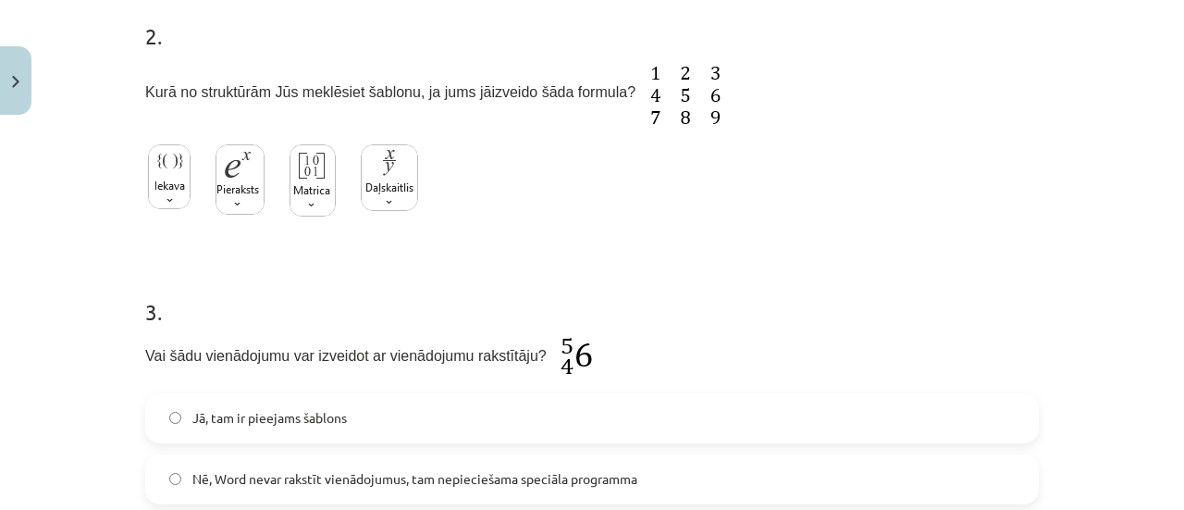
scroll to position [558, 0]
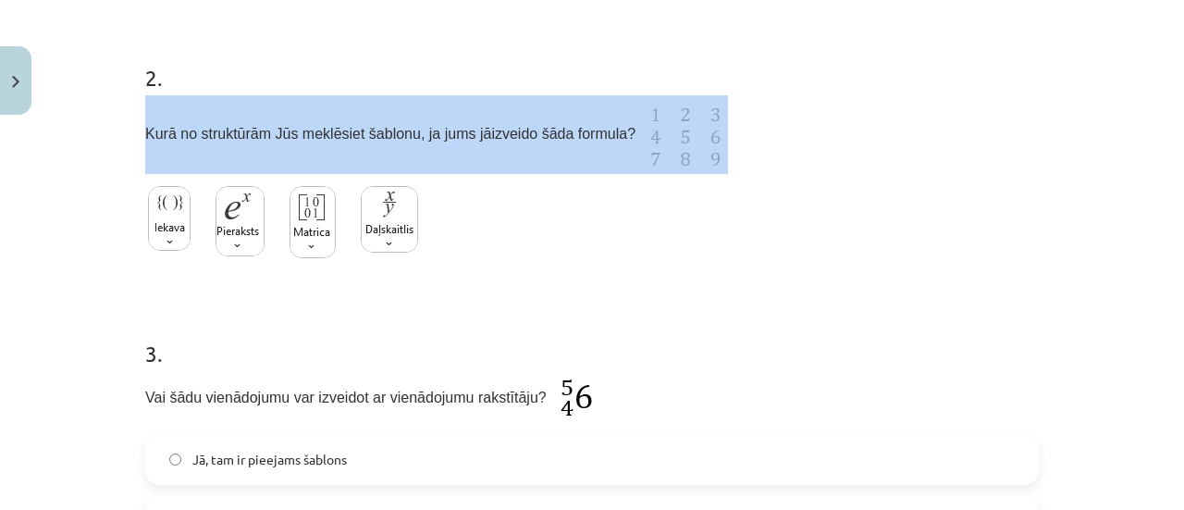
drag, startPoint x: 626, startPoint y: 112, endPoint x: 645, endPoint y: 132, distance: 27.5
click at [637, 132] on div "2 . Kurā no struktūrām Jūs meklēsiet šablonu, ja jums jāizveido šāda formula?" at bounding box center [592, 152] width 894 height 240
click at [648, 132] on img at bounding box center [681, 134] width 93 height 79
click at [765, 121] on p "Kurā no struktūrām Jūs meklēsiet šablonu, ja jums jāizveido šāda formula?" at bounding box center [592, 134] width 894 height 79
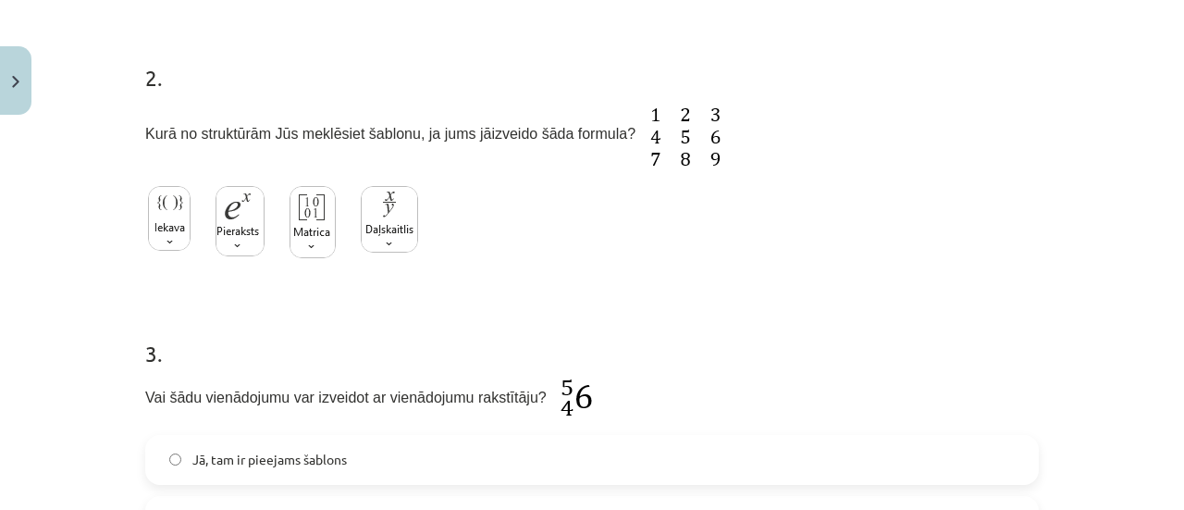
click at [315, 227] on img at bounding box center [313, 222] width 46 height 72
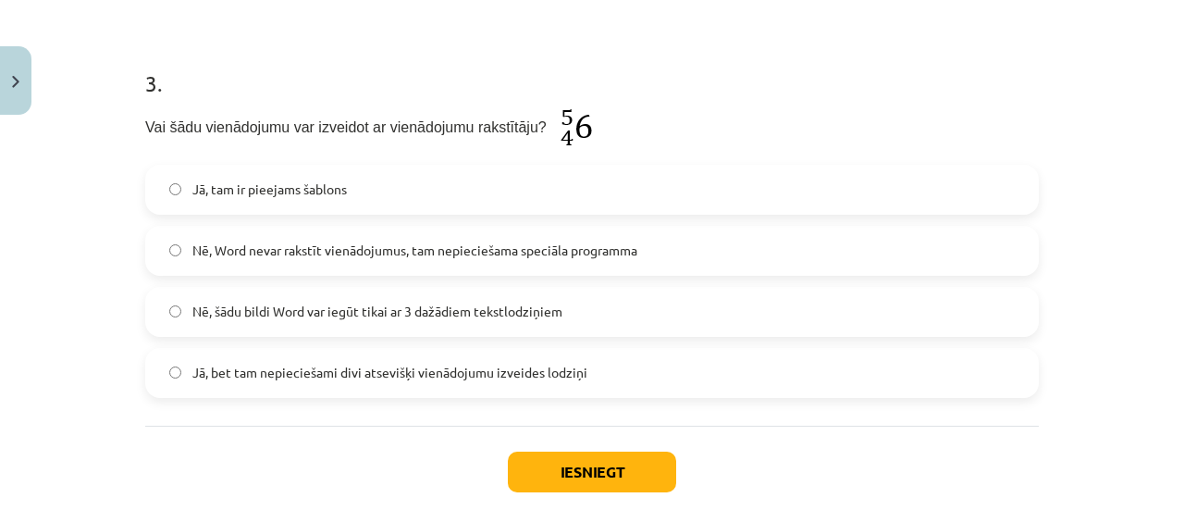
scroll to position [835, 0]
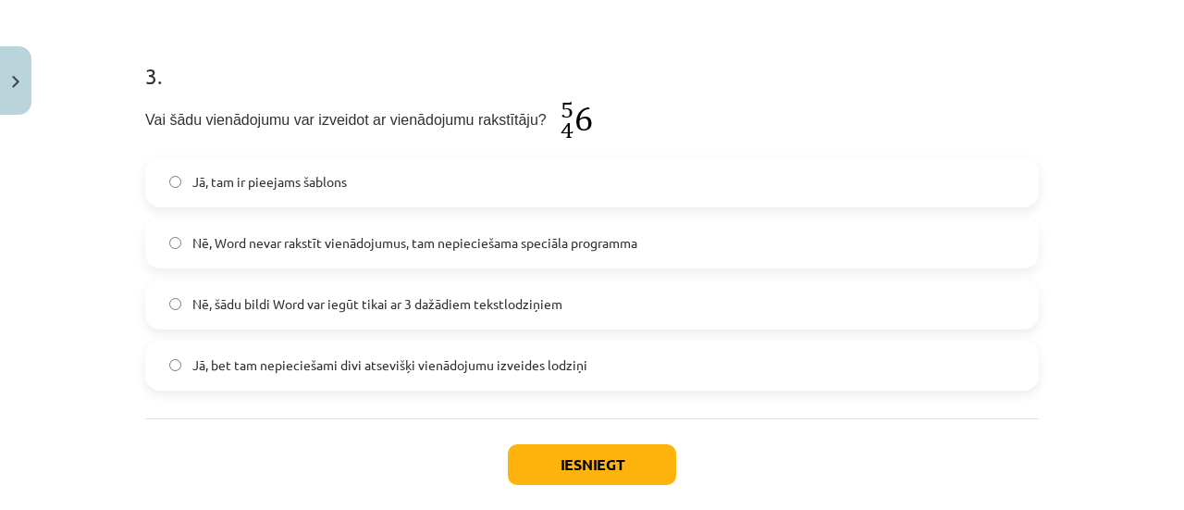
click at [207, 179] on span "Jā, tam ir pieejams šablons" at bounding box center [269, 181] width 154 height 19
drag, startPoint x: 534, startPoint y: 433, endPoint x: 543, endPoint y: 445, distance: 15.2
click at [536, 436] on div "Iesniegt Aizvērt" at bounding box center [592, 483] width 894 height 130
click at [545, 449] on button "Iesniegt" at bounding box center [592, 464] width 168 height 41
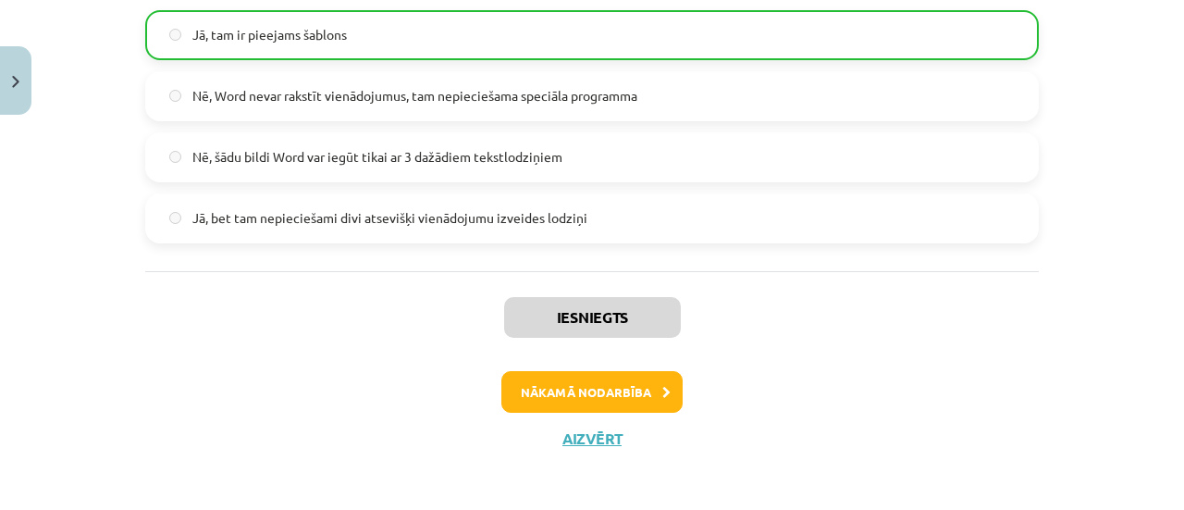
scroll to position [986, 0]
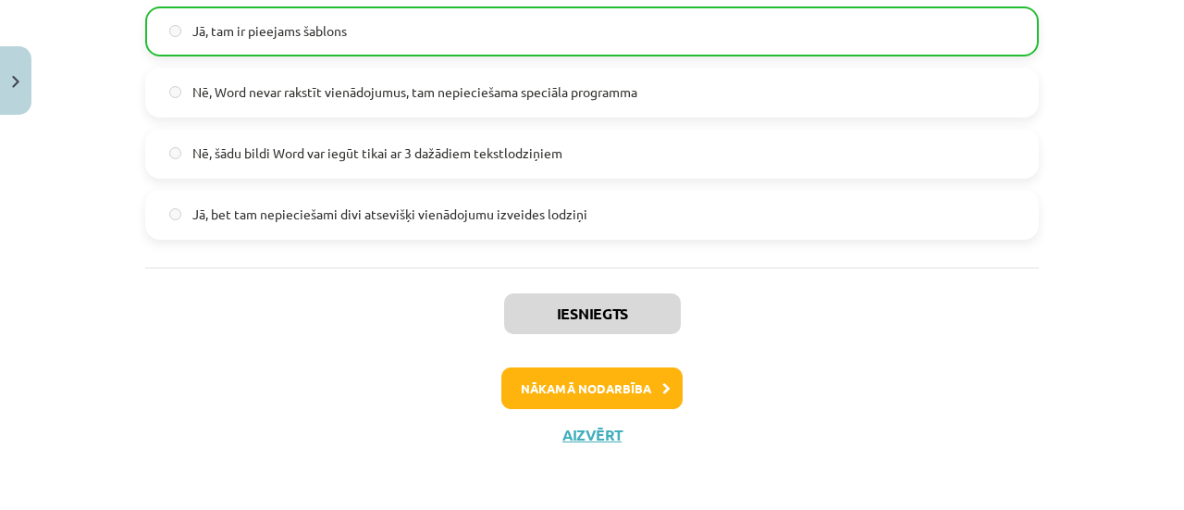
click at [520, 364] on div "Iesniegts Nākamā nodarbība Aizvērt" at bounding box center [592, 361] width 894 height 189
click at [509, 389] on button "Nākamā nodarbība" at bounding box center [591, 388] width 181 height 43
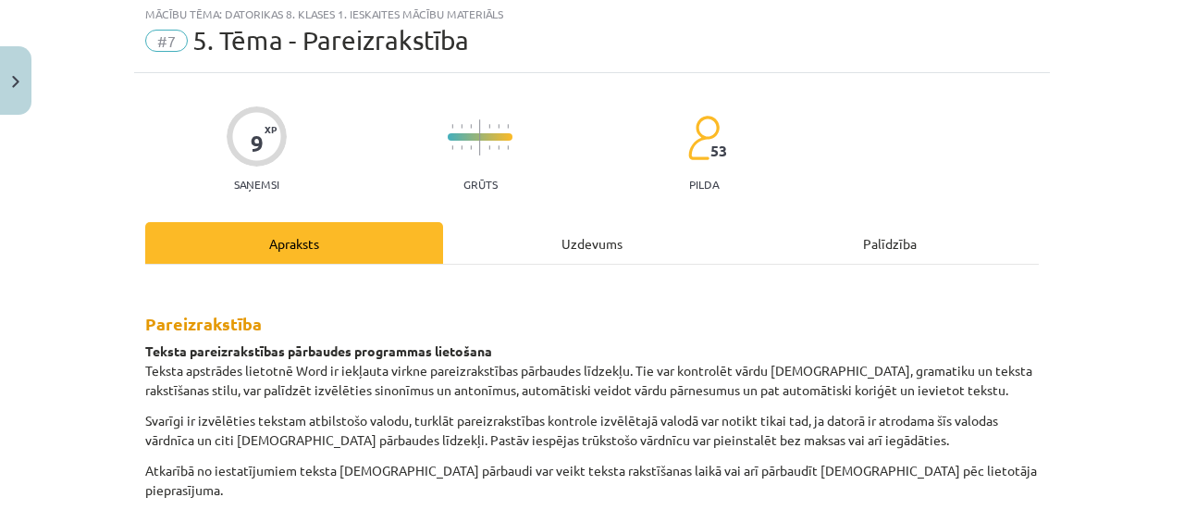
scroll to position [46, 0]
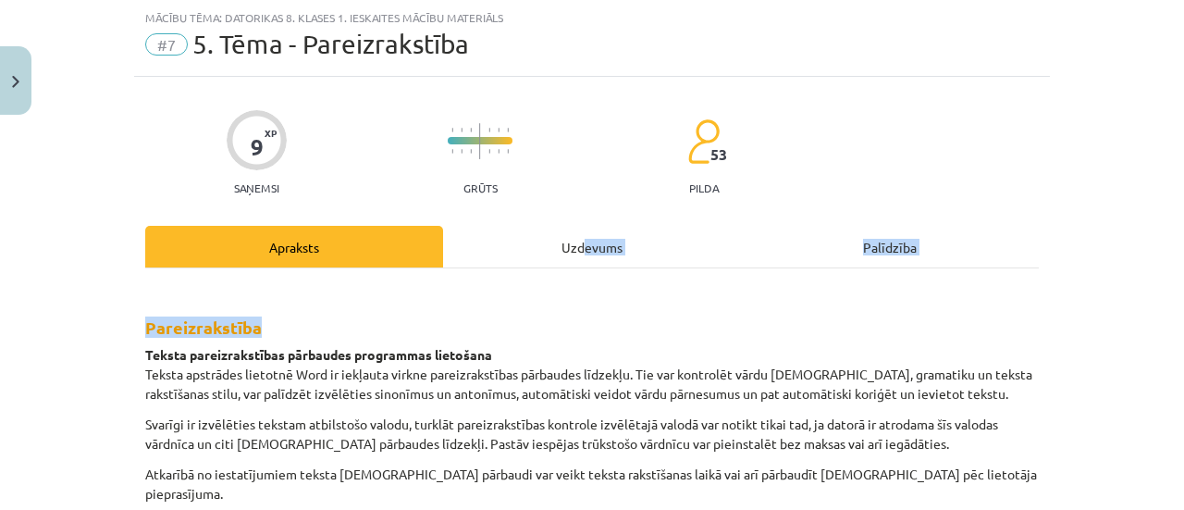
click at [559, 226] on div "Uzdevums" at bounding box center [592, 247] width 298 height 42
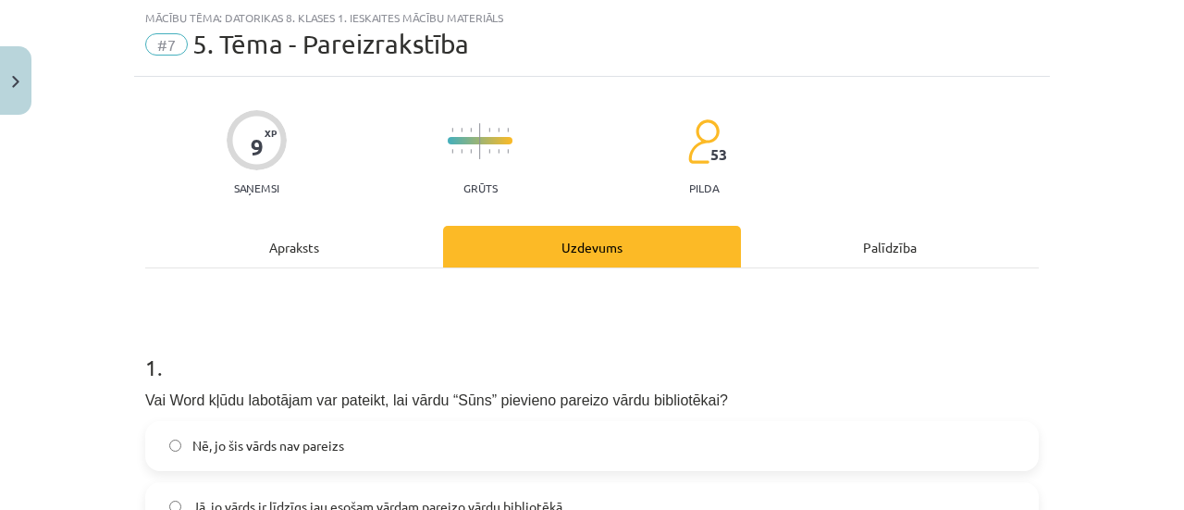
click at [324, 241] on div "Apraksts" at bounding box center [294, 247] width 298 height 42
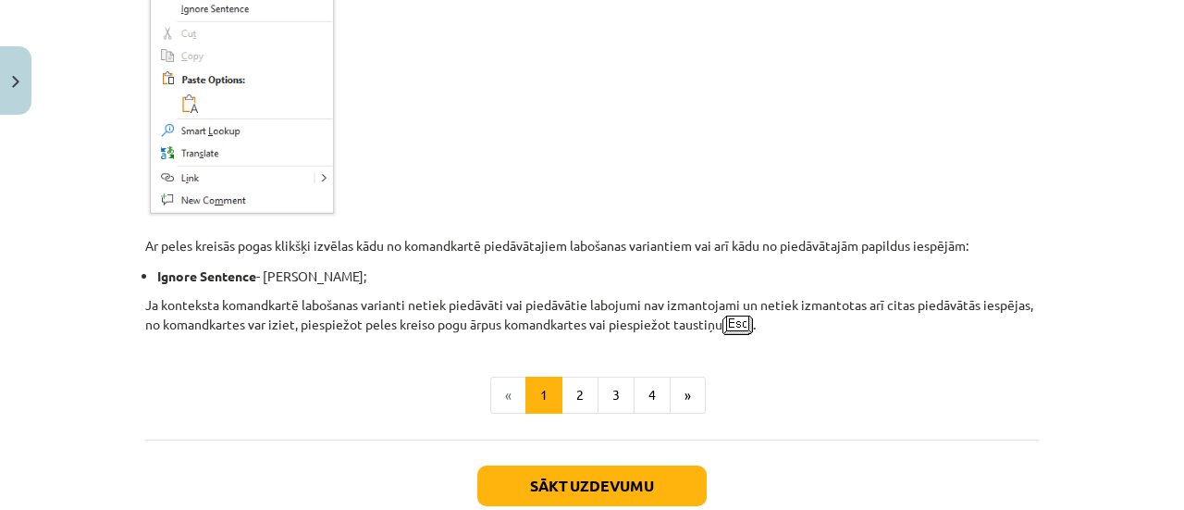
scroll to position [1802, 0]
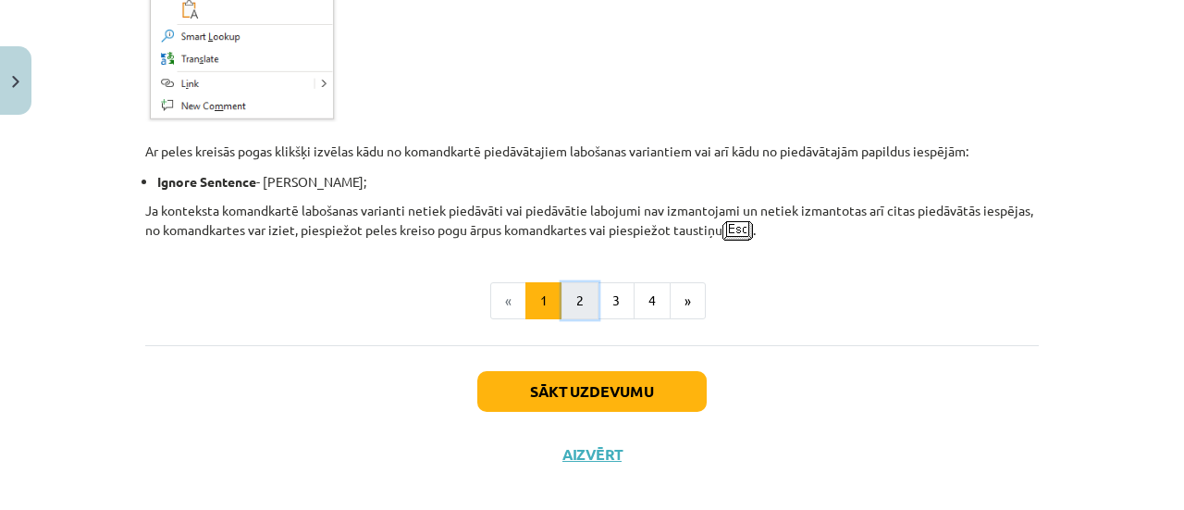
click at [563, 282] on button "2" at bounding box center [579, 300] width 37 height 37
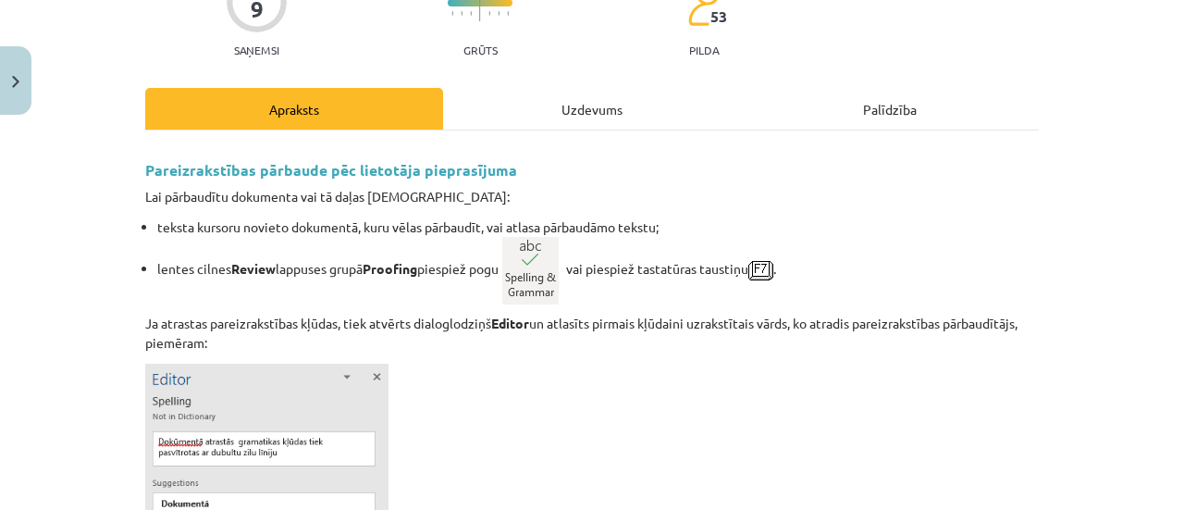
scroll to position [0, 0]
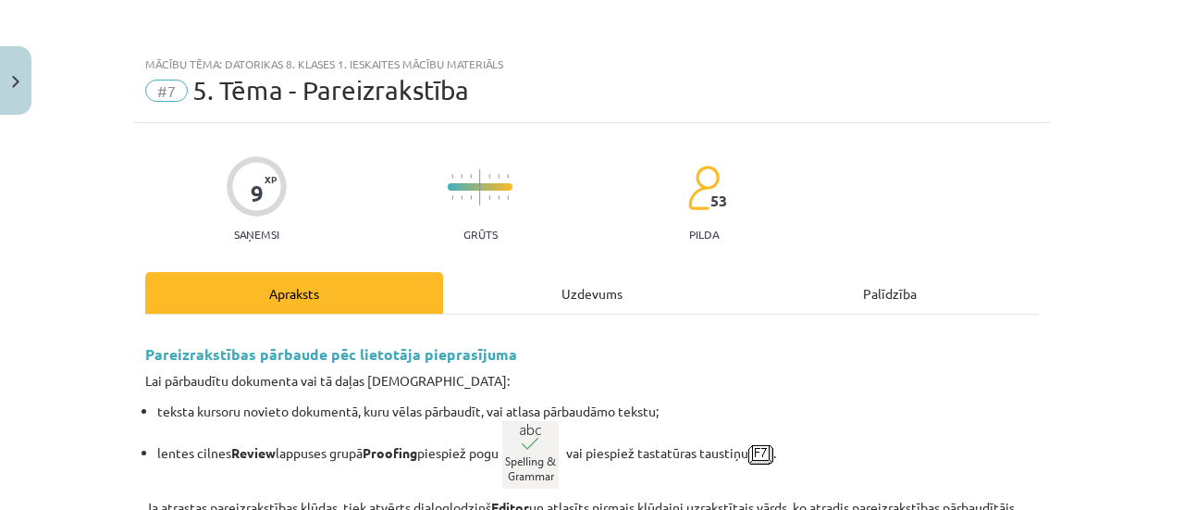
click at [559, 297] on div "Uzdevums" at bounding box center [592, 293] width 298 height 42
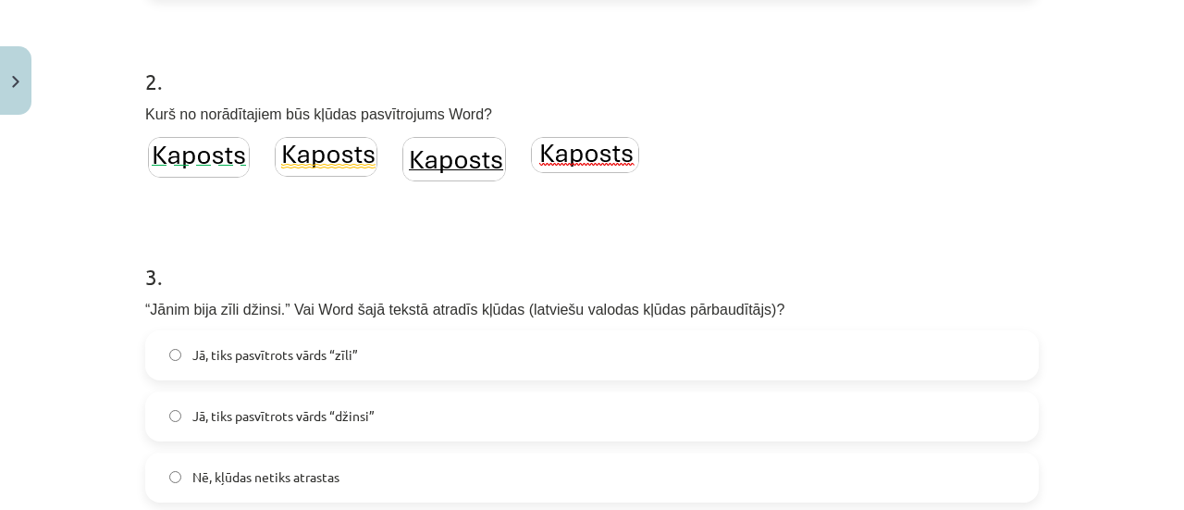
scroll to position [968, 0]
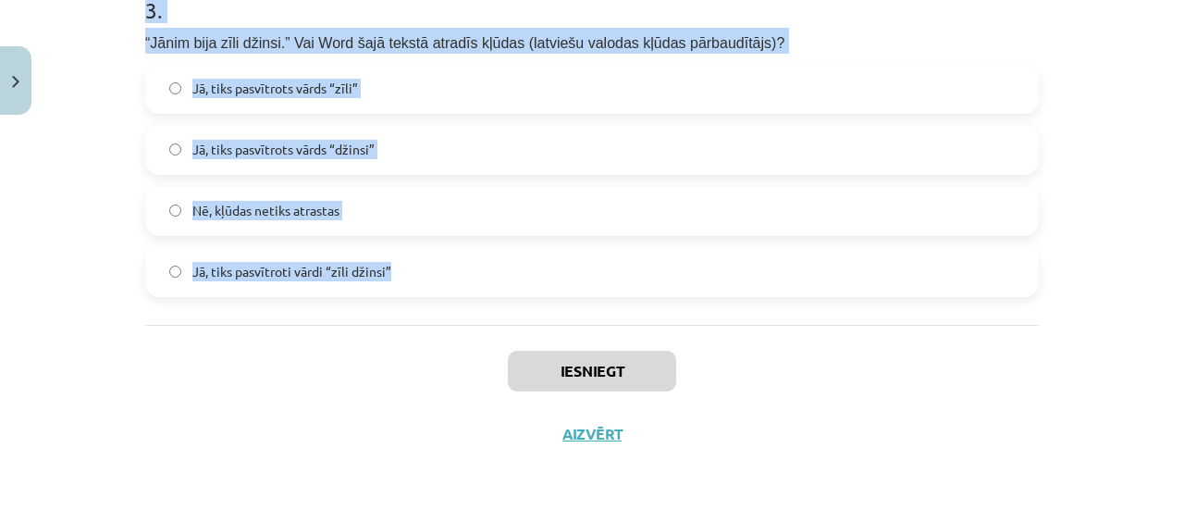
drag, startPoint x: 136, startPoint y: 362, endPoint x: 645, endPoint y: 254, distance: 520.0
copy form "1 . Vai Word kļūdu labotājam var pateikt, lai vārdu “Sūns” pievieno pareizo vār…"
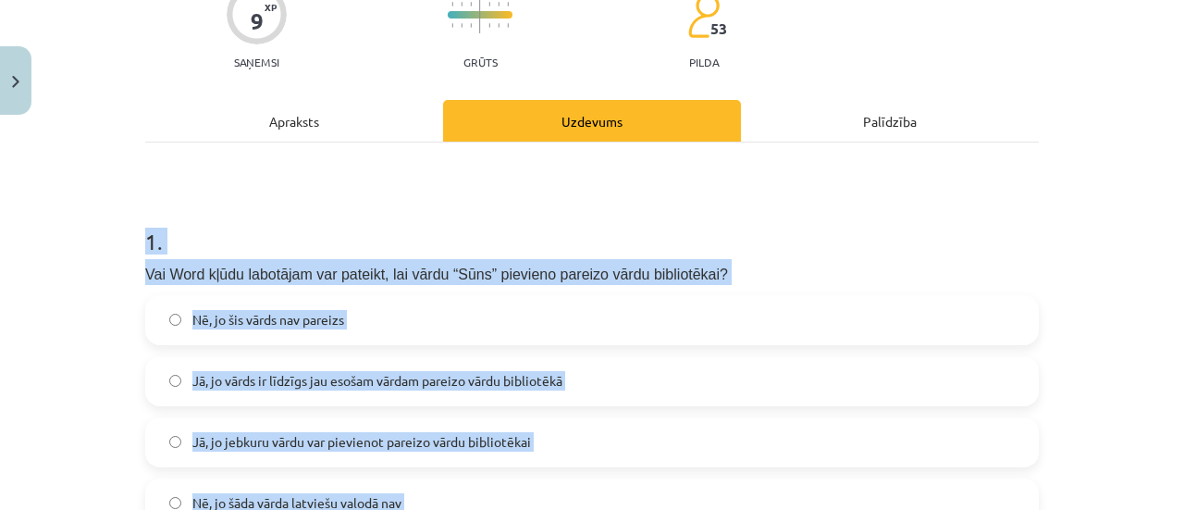
scroll to position [278, 0]
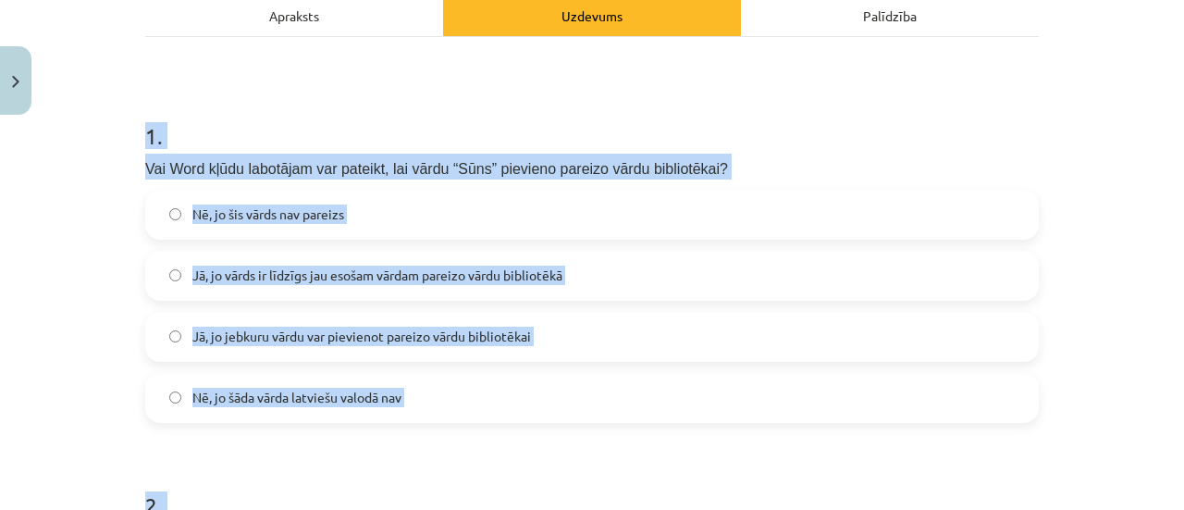
click at [255, 258] on label "Jā, jo vārds ir līdzīgs jau esošam vārdam pareizo vārdu bibliotēkā" at bounding box center [592, 276] width 890 height 46
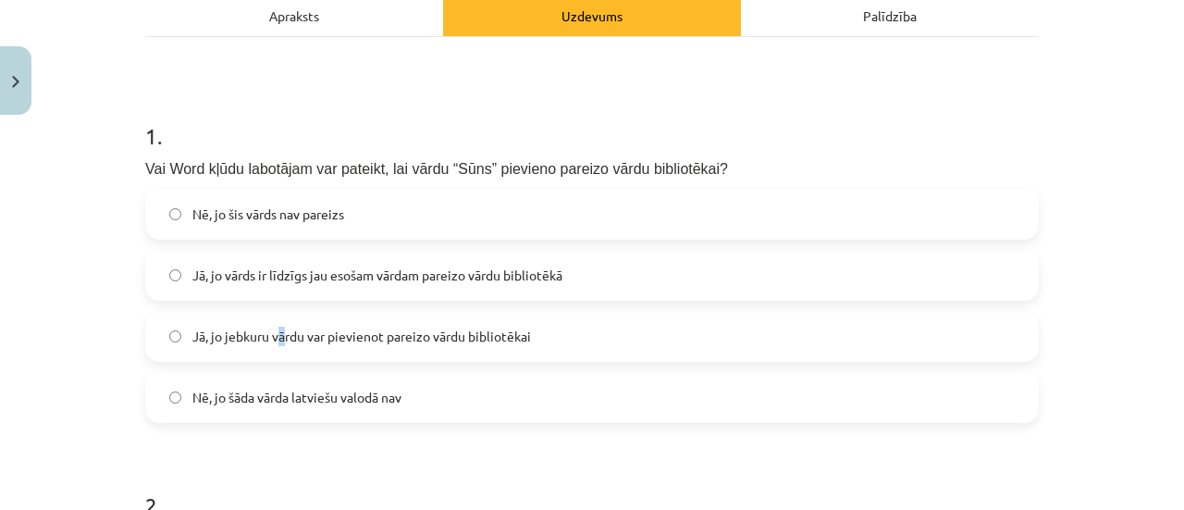
click at [277, 332] on span "Jā, jo jebkuru vārdu var pievienot pareizo vārdu bibliotēkai" at bounding box center [361, 336] width 339 height 19
click at [286, 325] on label "Jā, jo jebkuru vārdu var pievienot pareizo vārdu bibliotēkai" at bounding box center [592, 337] width 890 height 46
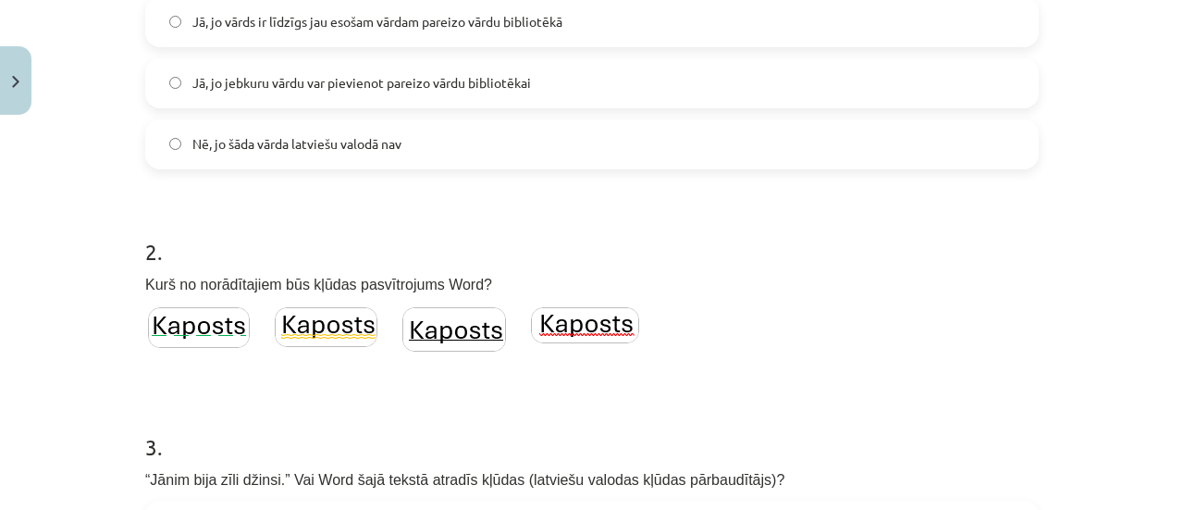
scroll to position [648, 0]
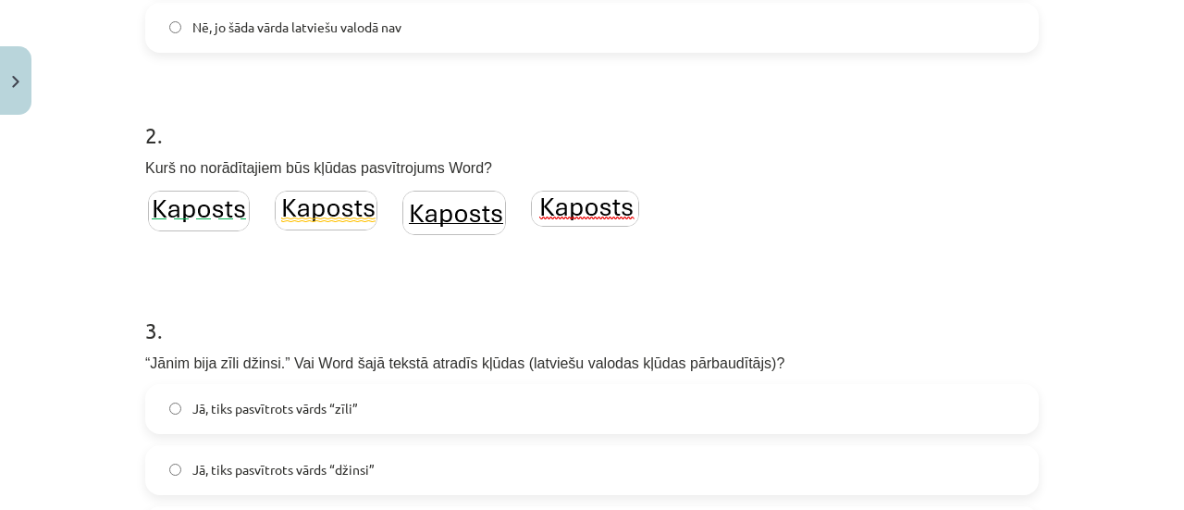
click at [656, 195] on div "2 . Kurš no norādītajiem būs kļūdas pasvītrojums Word?" at bounding box center [592, 169] width 894 height 159
click at [582, 218] on img at bounding box center [585, 209] width 108 height 36
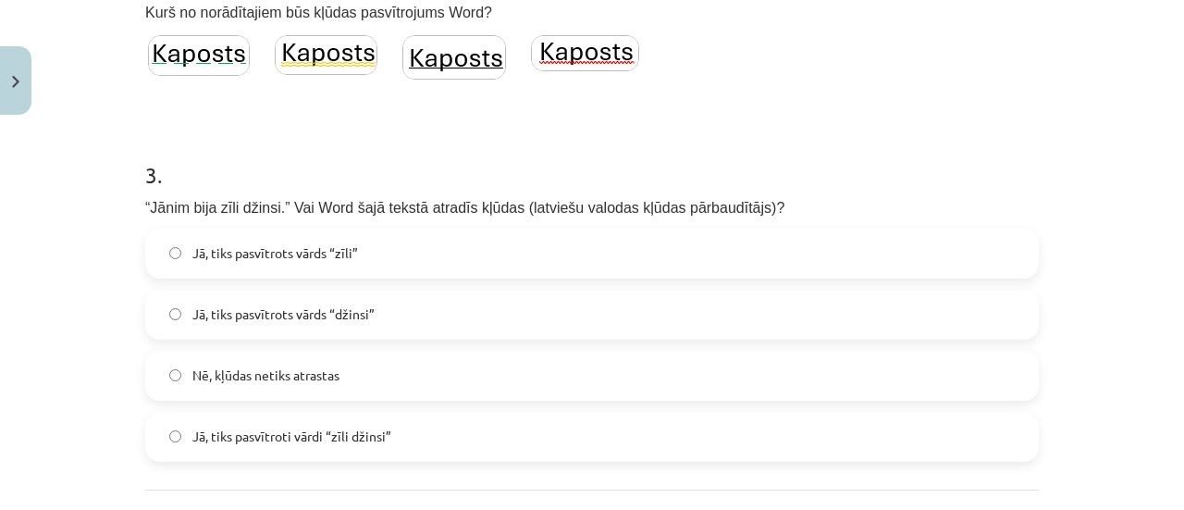
scroll to position [833, 0]
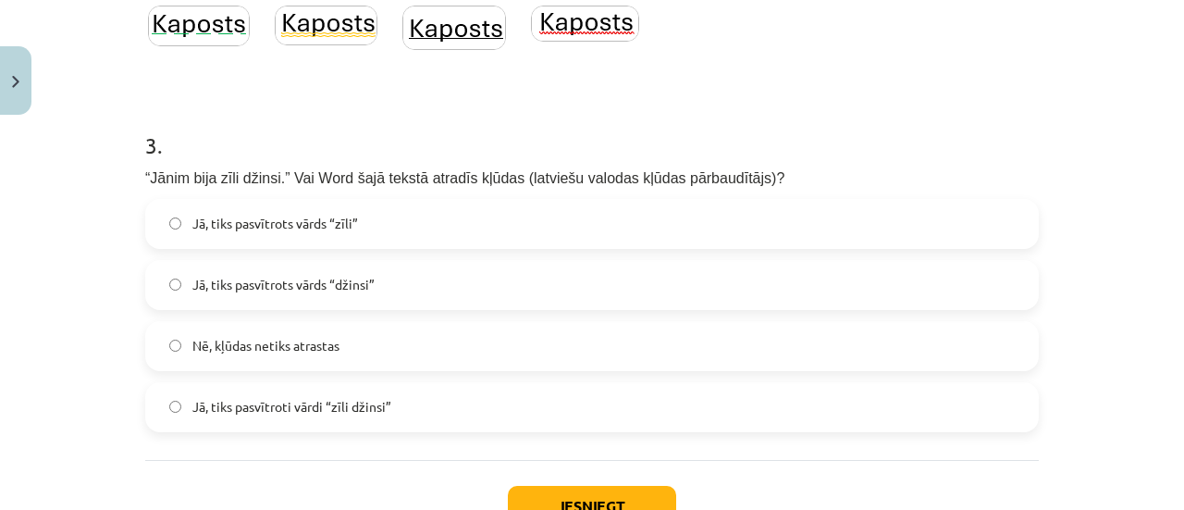
click at [381, 201] on label "Jā, tiks pasvītrots vārds “zīli”" at bounding box center [592, 224] width 890 height 46
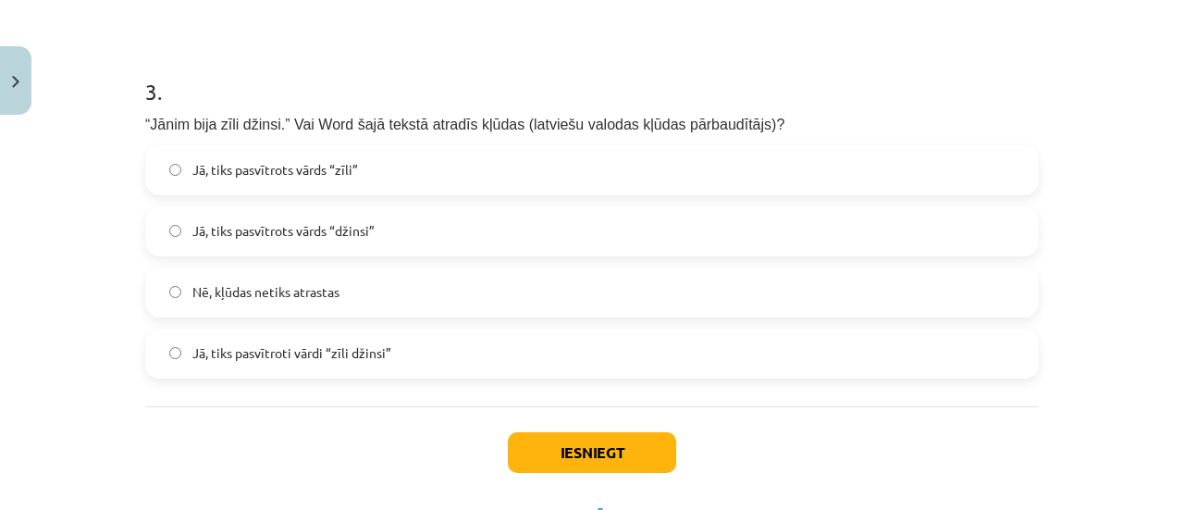
scroll to position [925, 0]
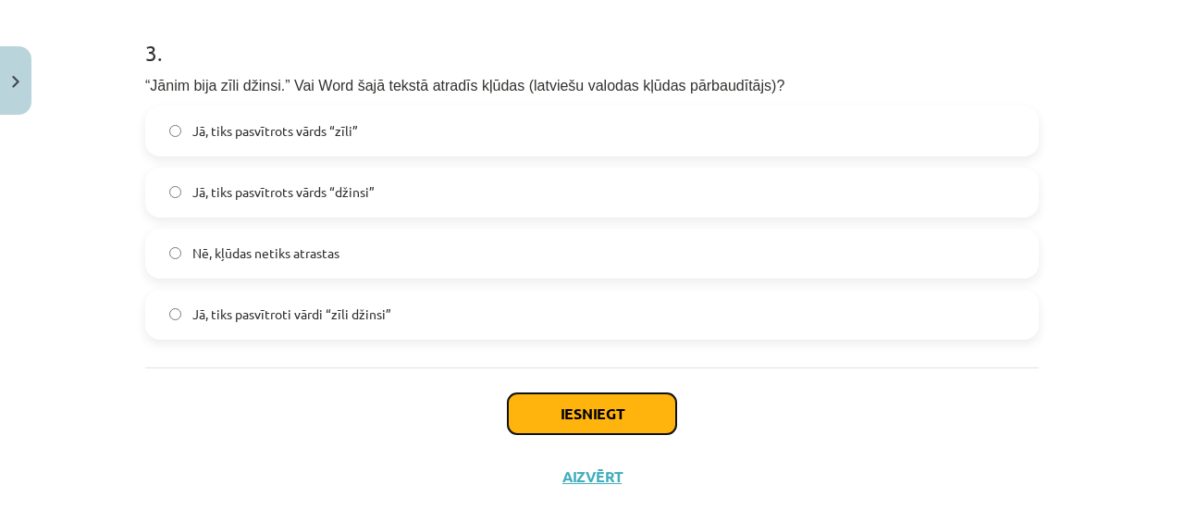
click at [548, 415] on button "Iesniegt" at bounding box center [592, 413] width 168 height 41
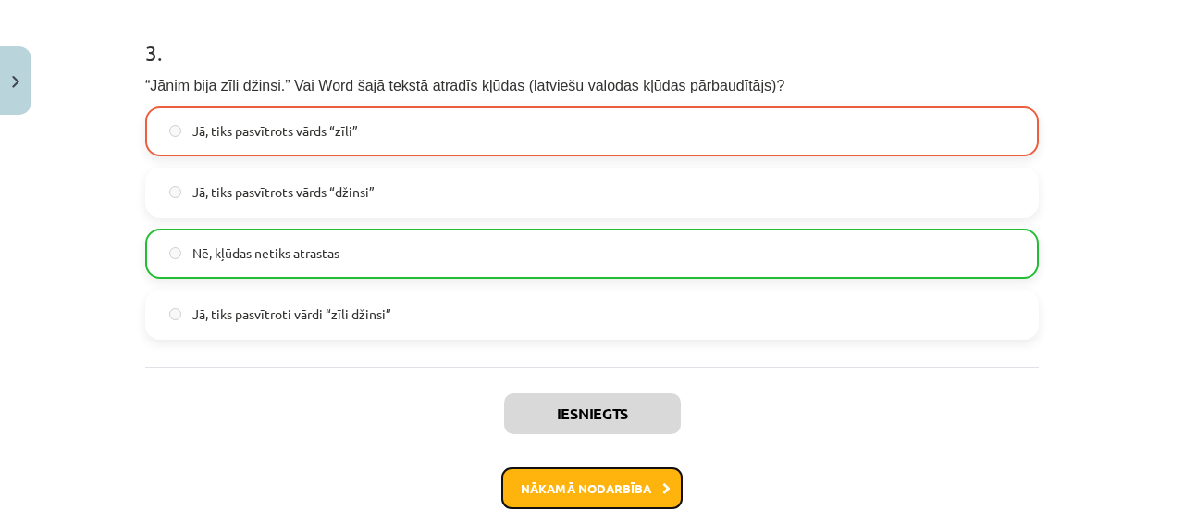
click at [552, 478] on button "Nākamā nodarbība" at bounding box center [591, 488] width 181 height 43
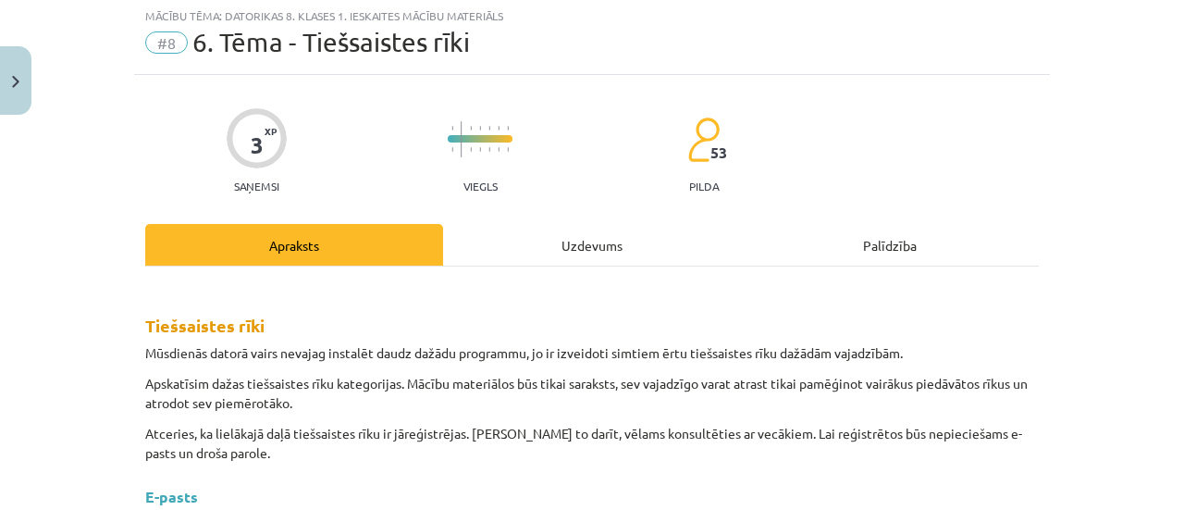
scroll to position [46, 0]
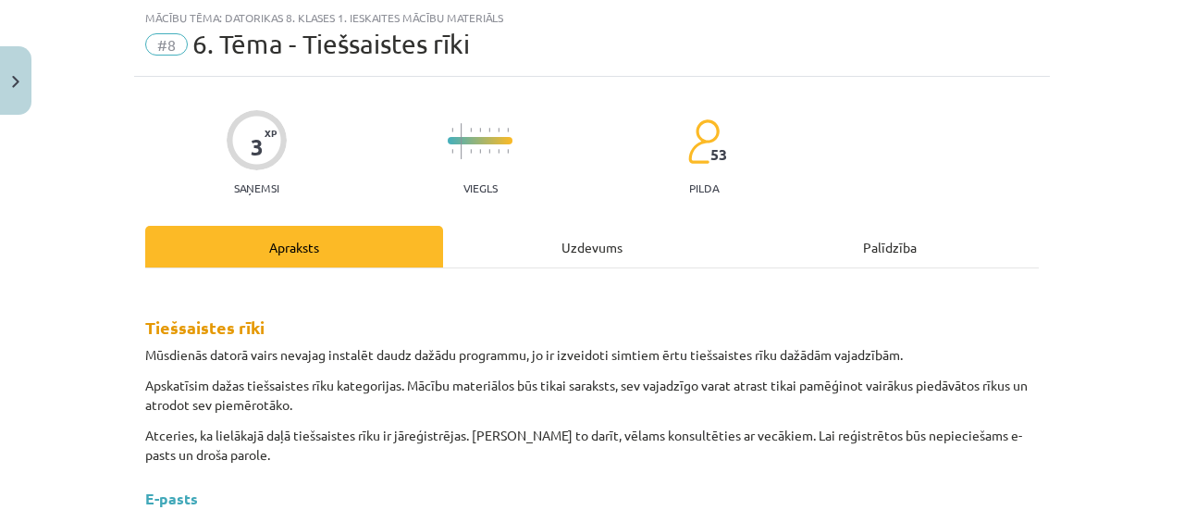
click at [511, 286] on h2 "Tiešsaistes rīki" at bounding box center [592, 312] width 894 height 55
click at [538, 238] on div "Uzdevums" at bounding box center [592, 247] width 298 height 42
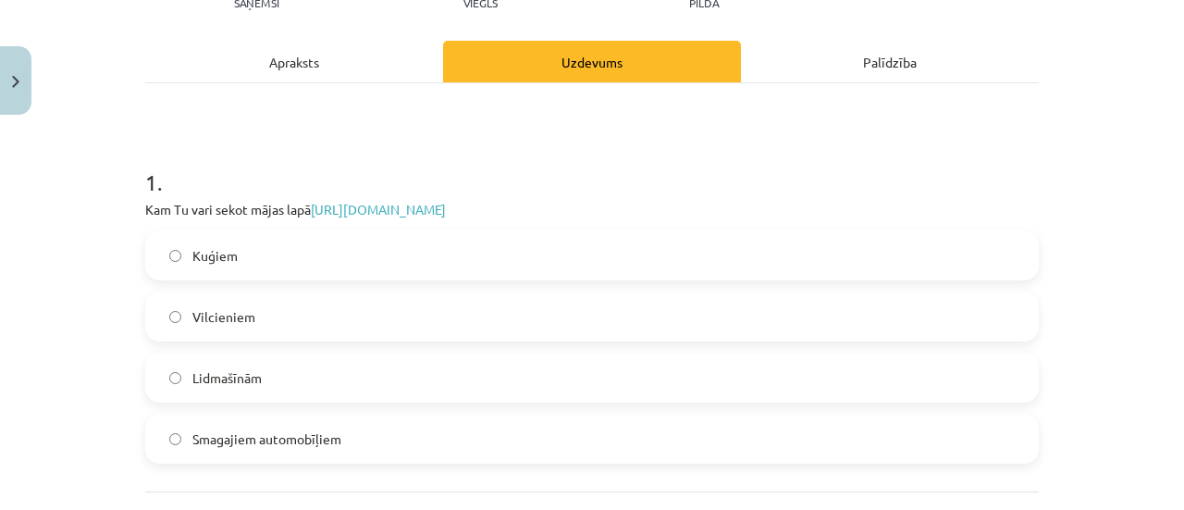
scroll to position [533, 0]
click at [446, 209] on link "https://www.flightradar24.com/56.65,23.73/10" at bounding box center [378, 209] width 135 height 17
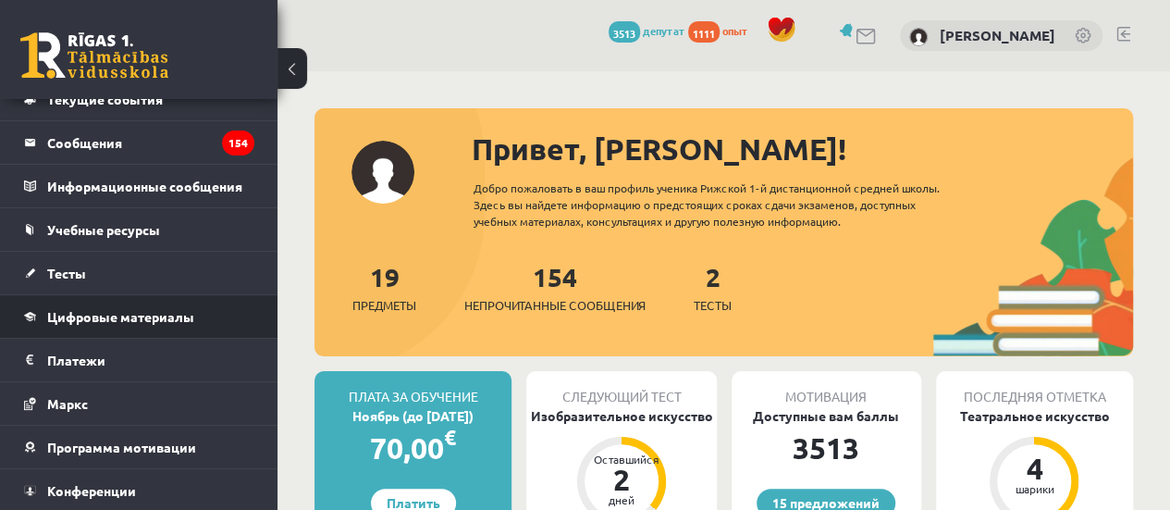
scroll to position [93, 0]
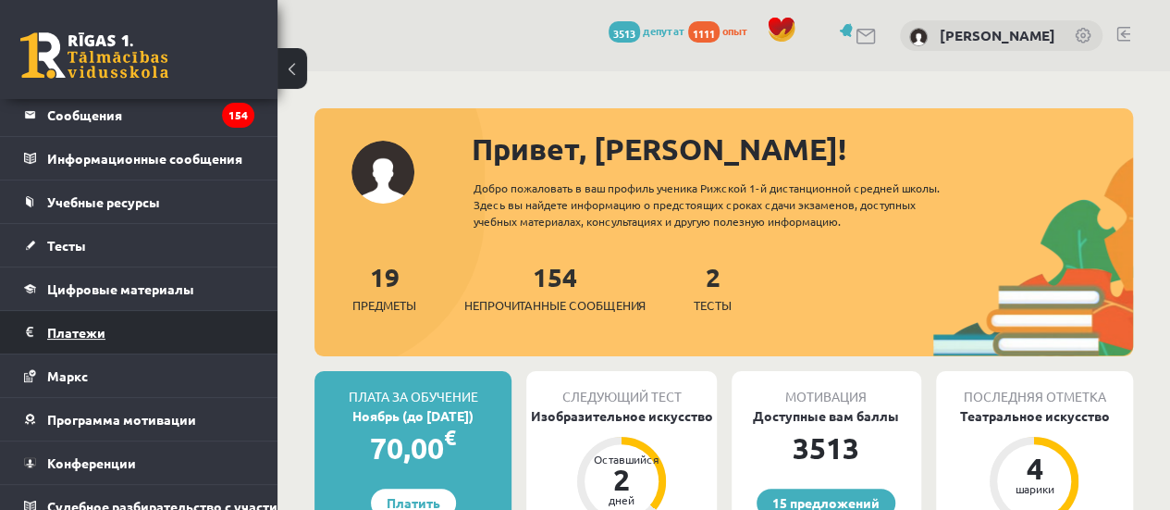
click at [85, 327] on font "Платежи" at bounding box center [76, 332] width 58 height 17
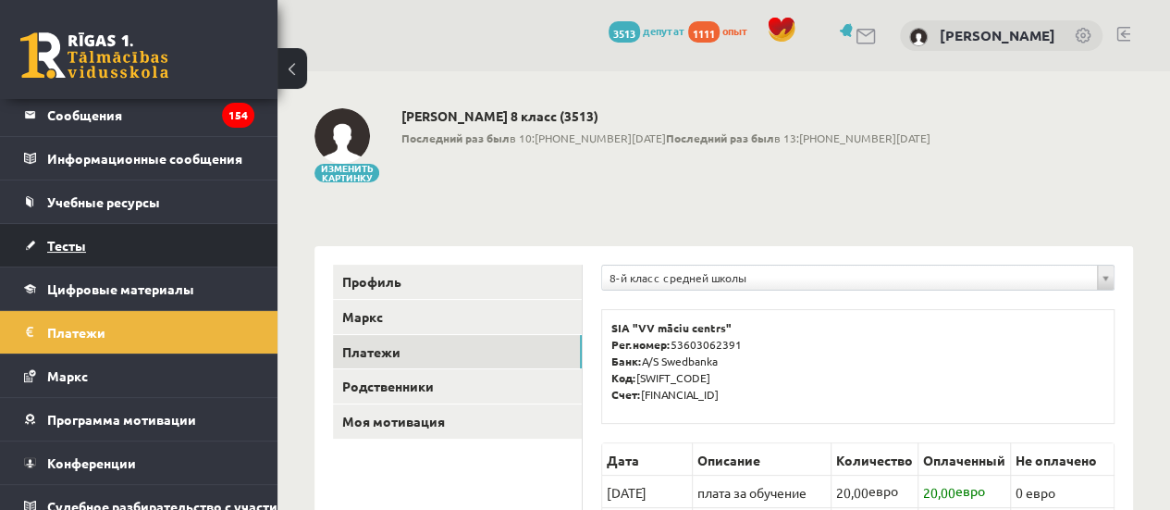
click at [110, 241] on link "Тесты" at bounding box center [139, 245] width 230 height 43
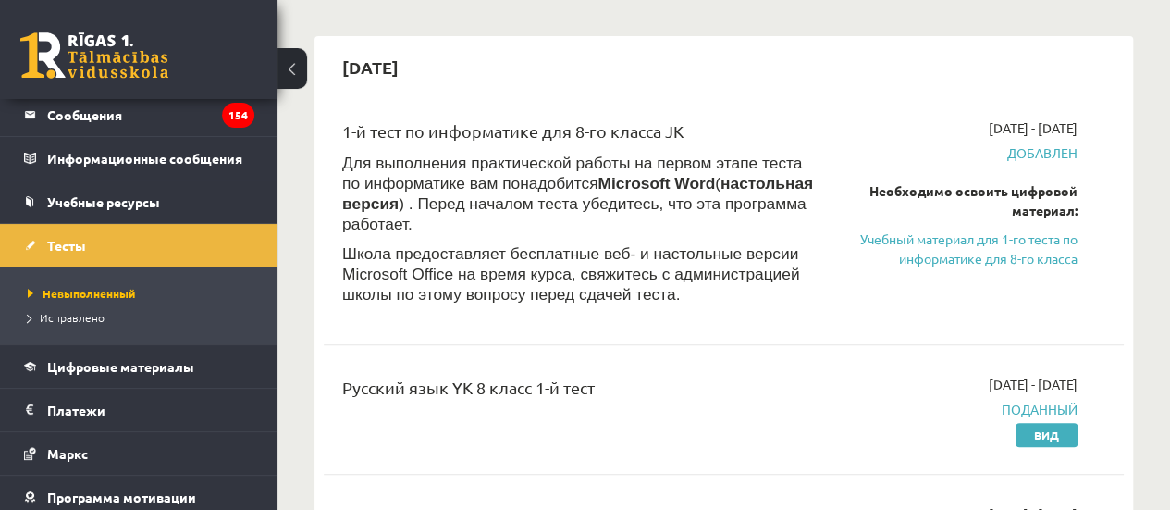
scroll to position [93, 0]
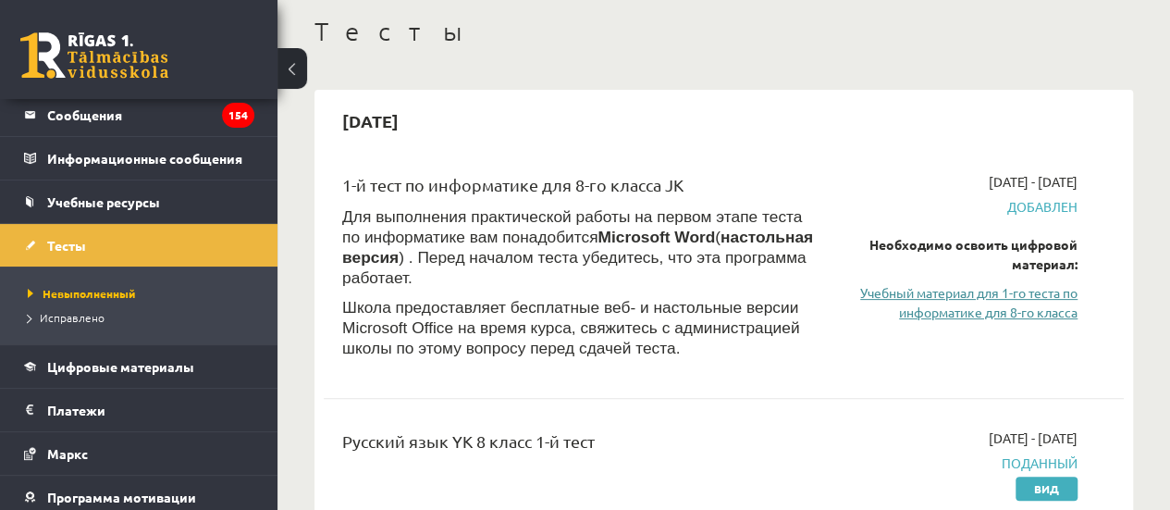
click at [993, 308] on font "Учебный материал для 1-го теста по информатике для 8-го класса" at bounding box center [968, 302] width 217 height 36
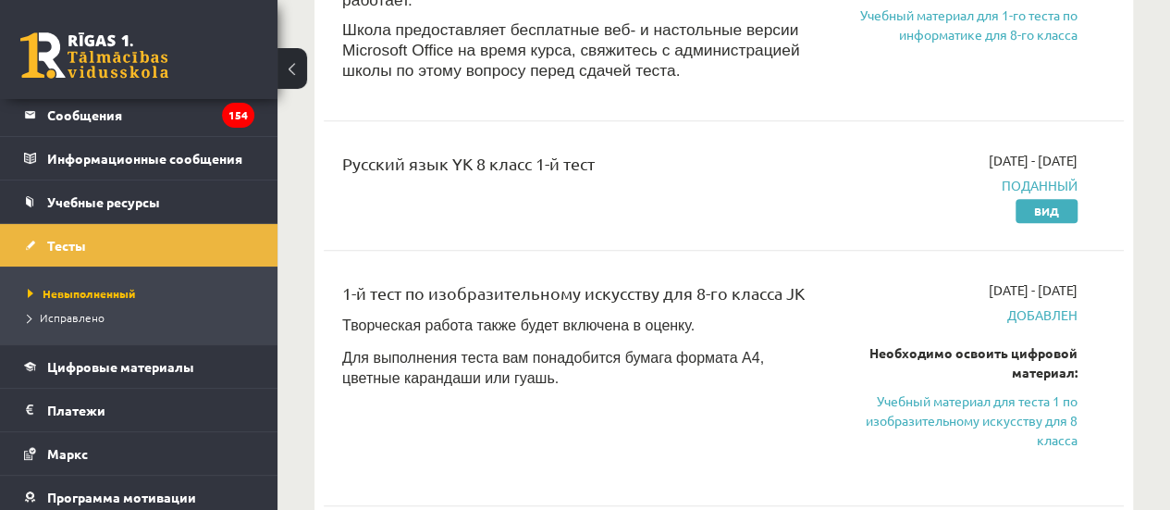
scroll to position [52, 0]
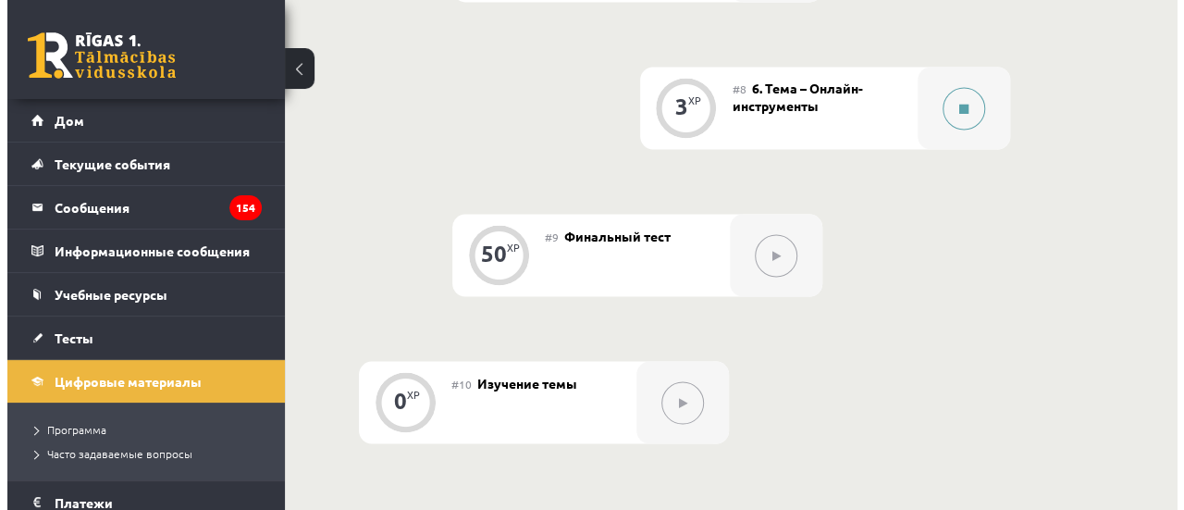
scroll to position [1573, 0]
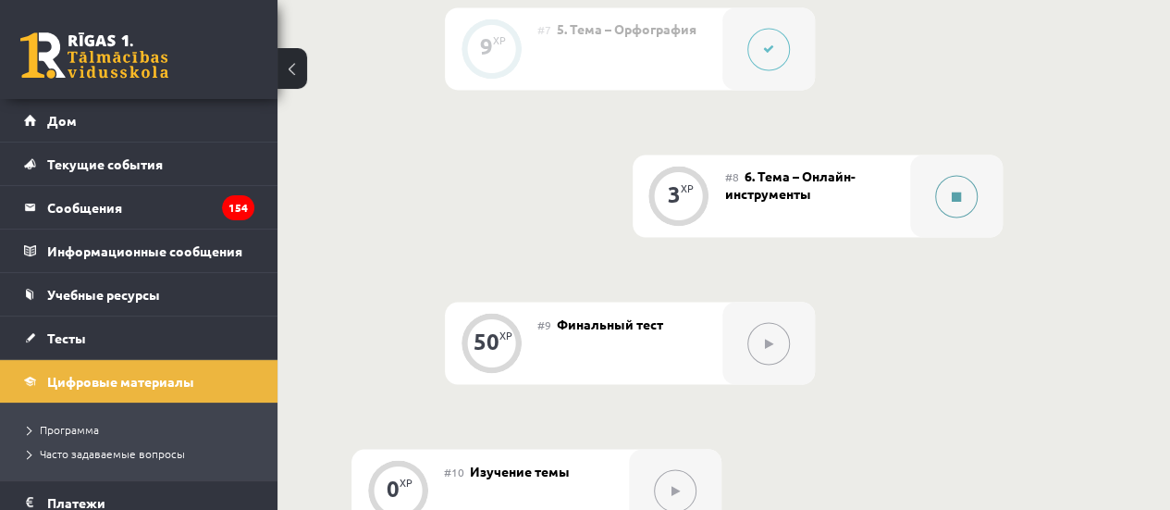
click at [970, 201] on button at bounding box center [956, 196] width 43 height 43
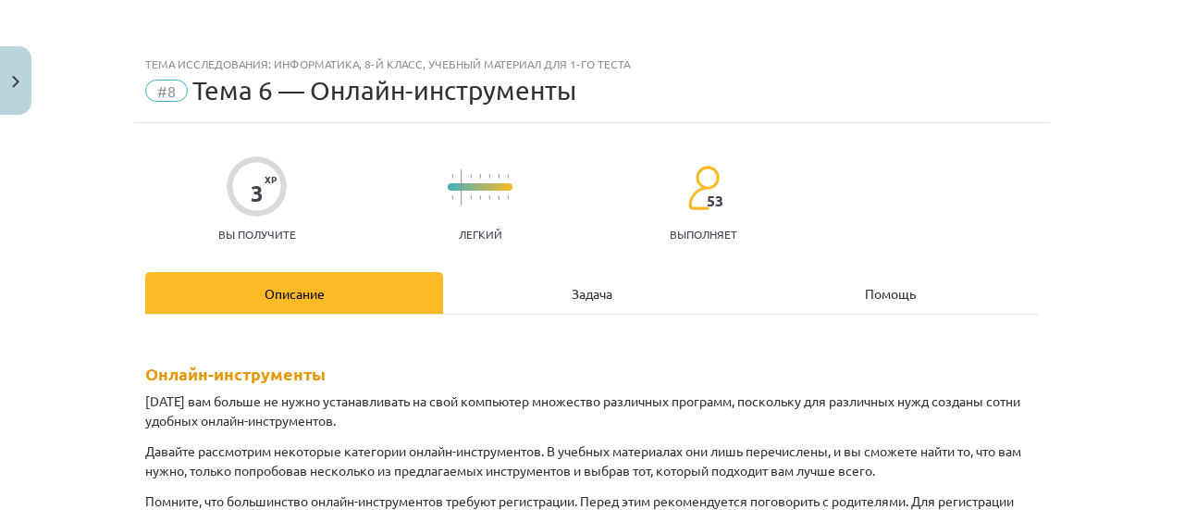
click at [585, 277] on div "Задача" at bounding box center [592, 293] width 298 height 42
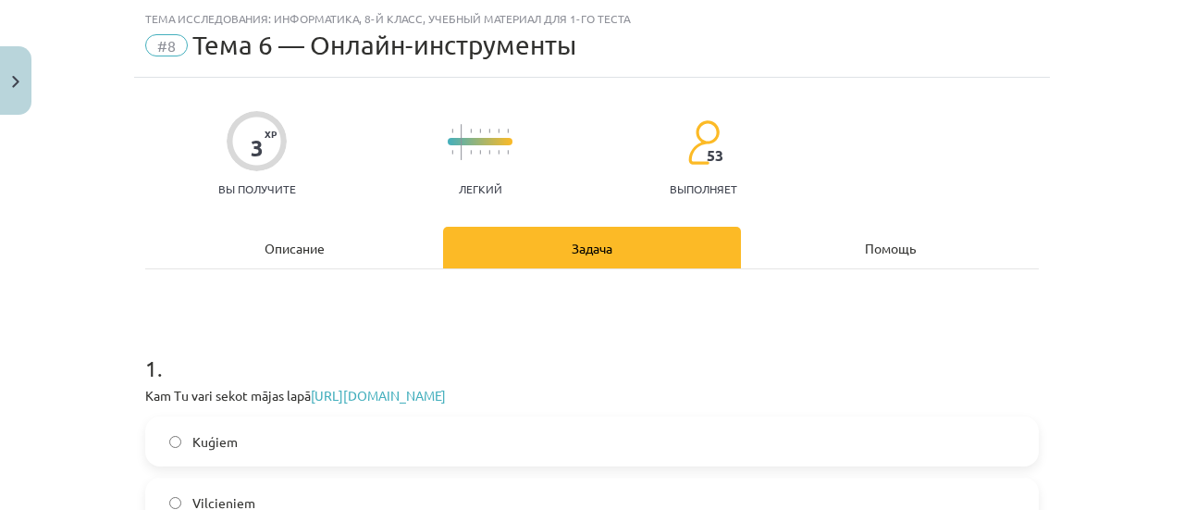
scroll to position [46, 0]
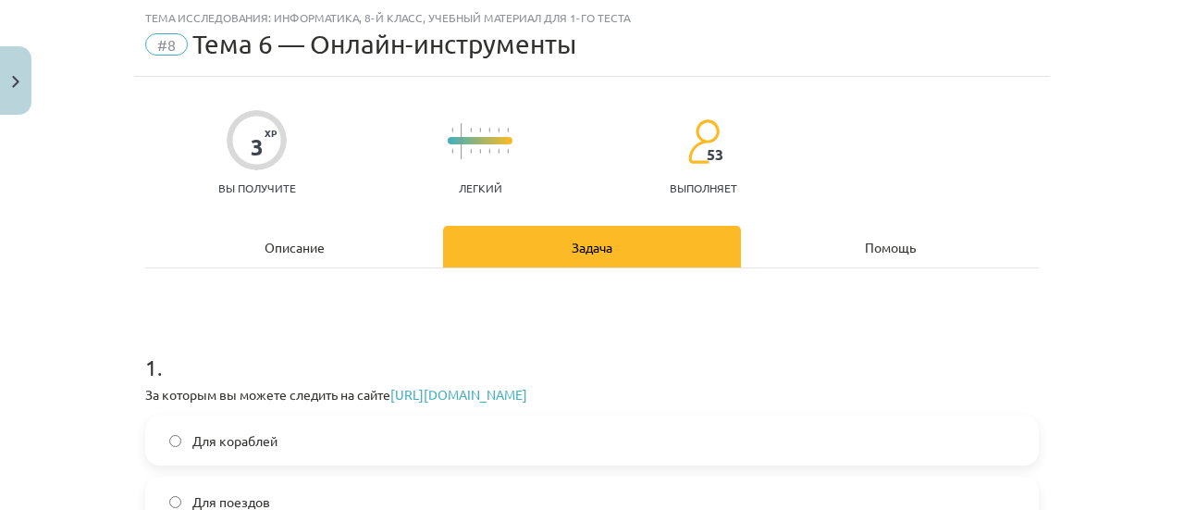
click at [309, 255] on div "Описание" at bounding box center [294, 247] width 298 height 42
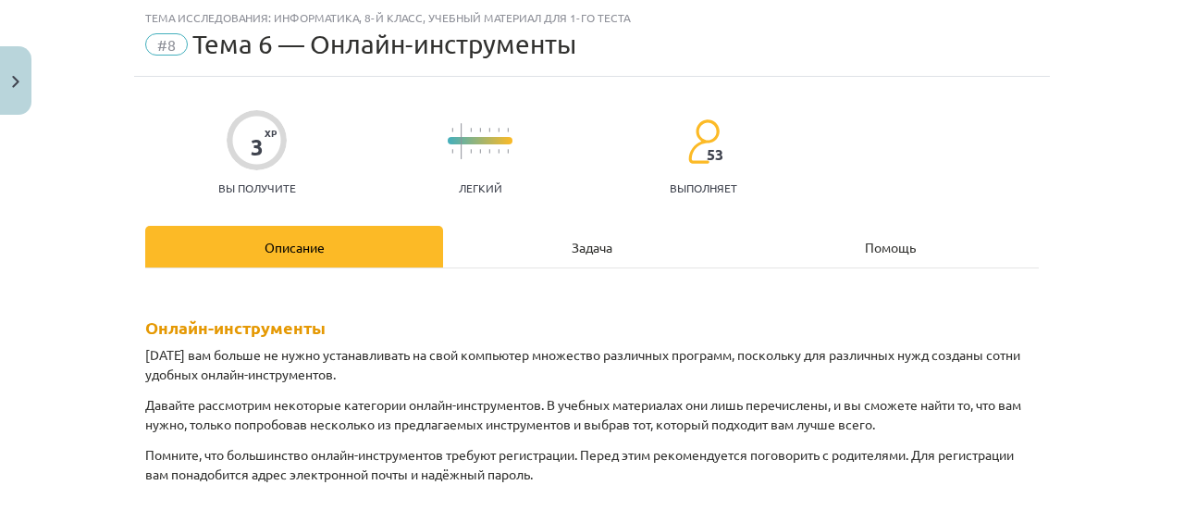
click at [512, 251] on div "Задача" at bounding box center [592, 247] width 298 height 42
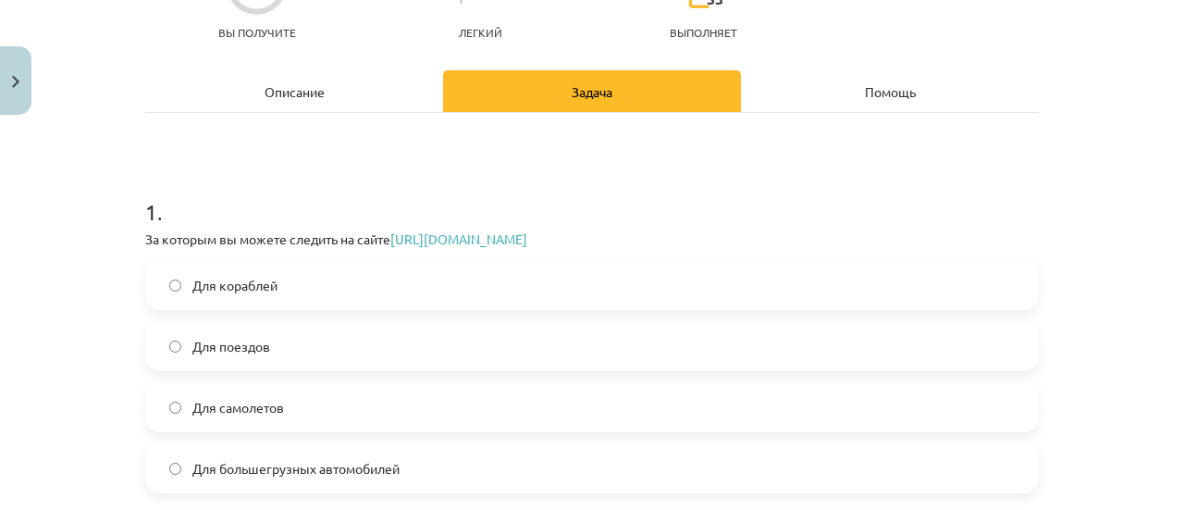
scroll to position [231, 0]
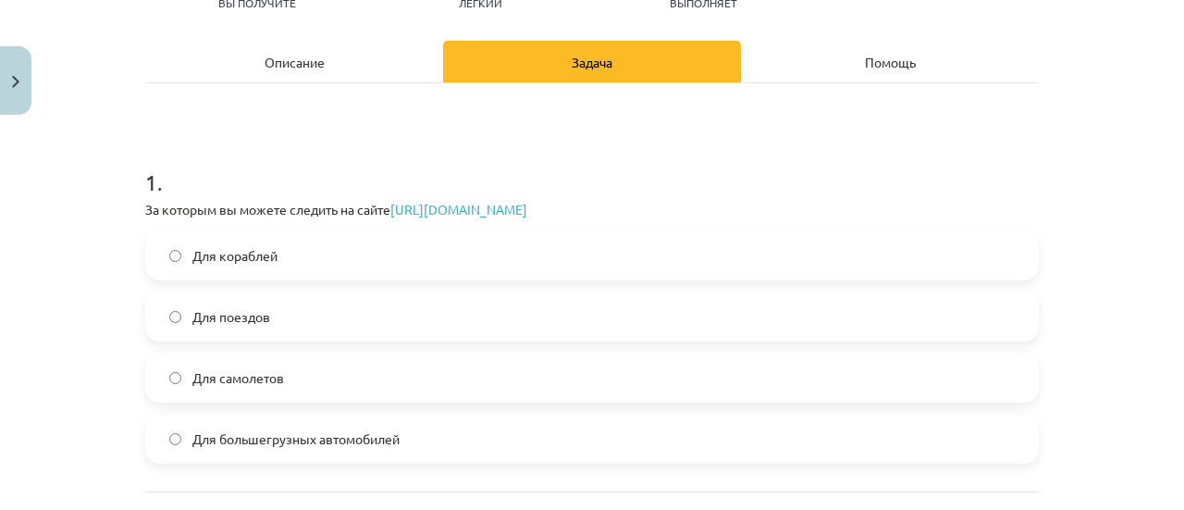
click at [252, 368] on span "Для самолетов" at bounding box center [238, 377] width 92 height 19
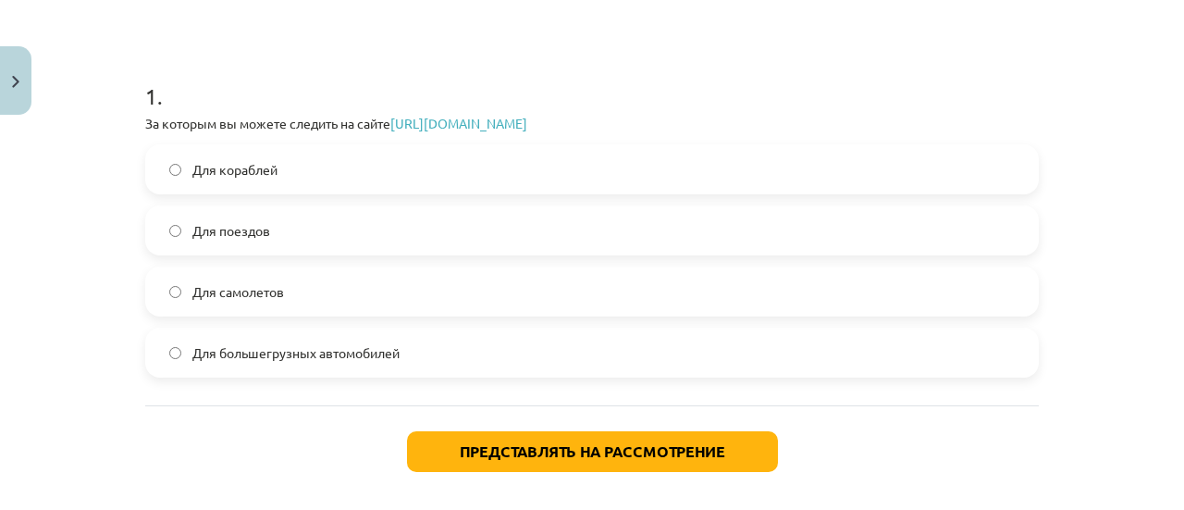
scroll to position [398, 0]
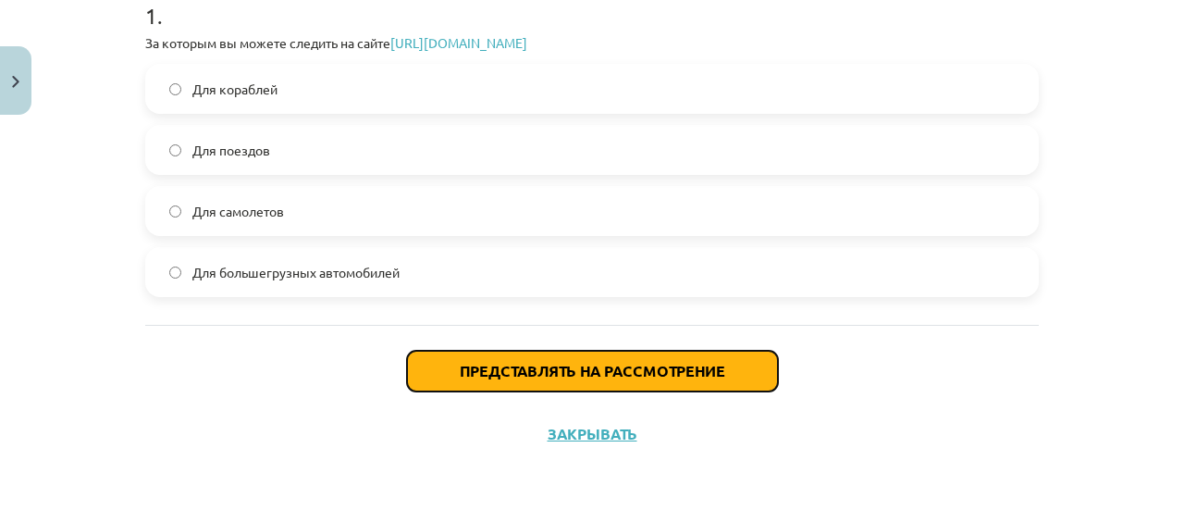
click at [517, 369] on font "Представлять на рассмотрение" at bounding box center [592, 370] width 265 height 19
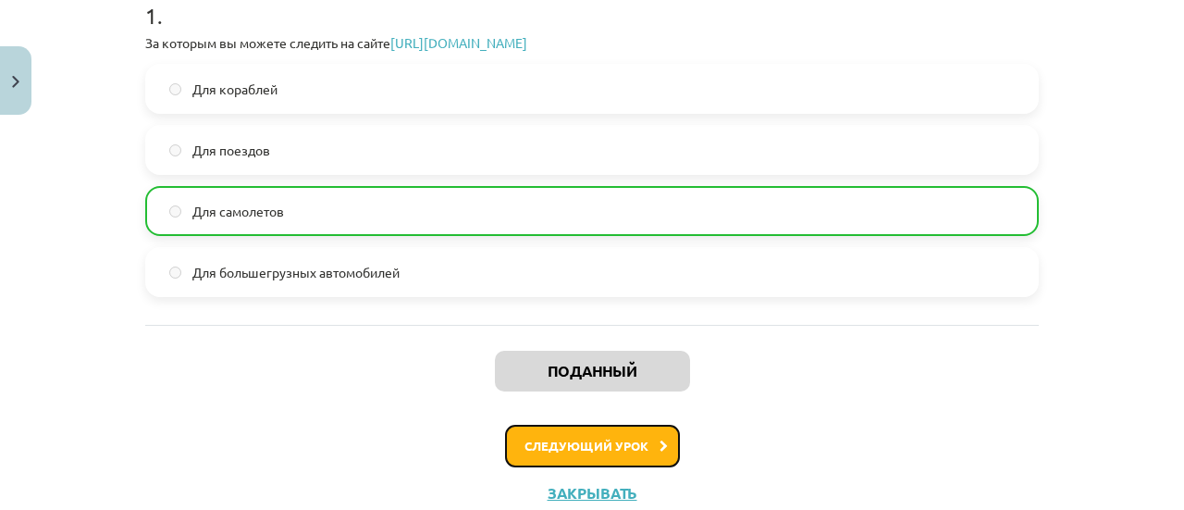
click at [631, 451] on button "Следующий урок" at bounding box center [592, 446] width 175 height 43
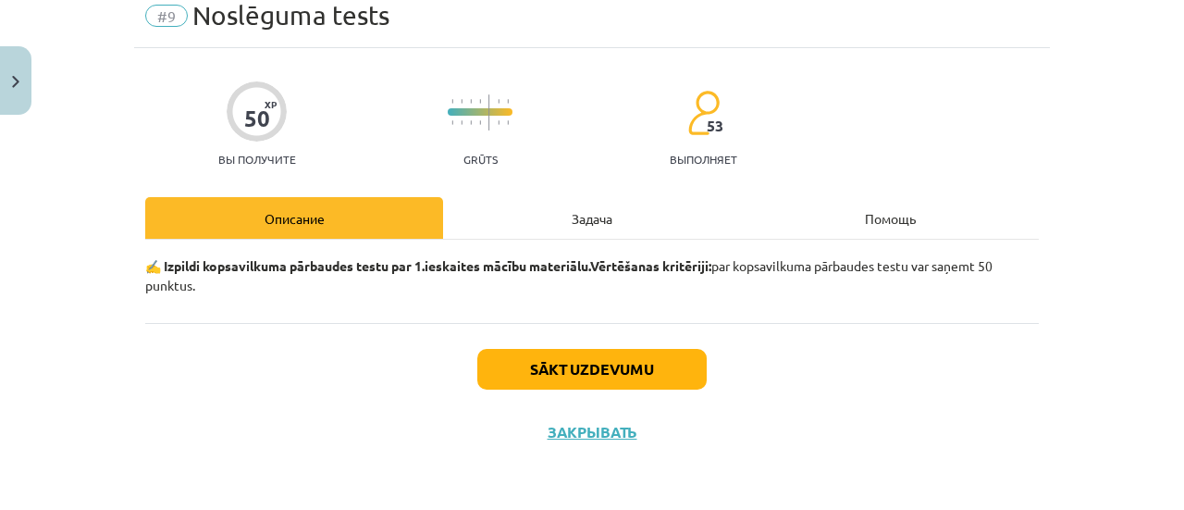
scroll to position [46, 0]
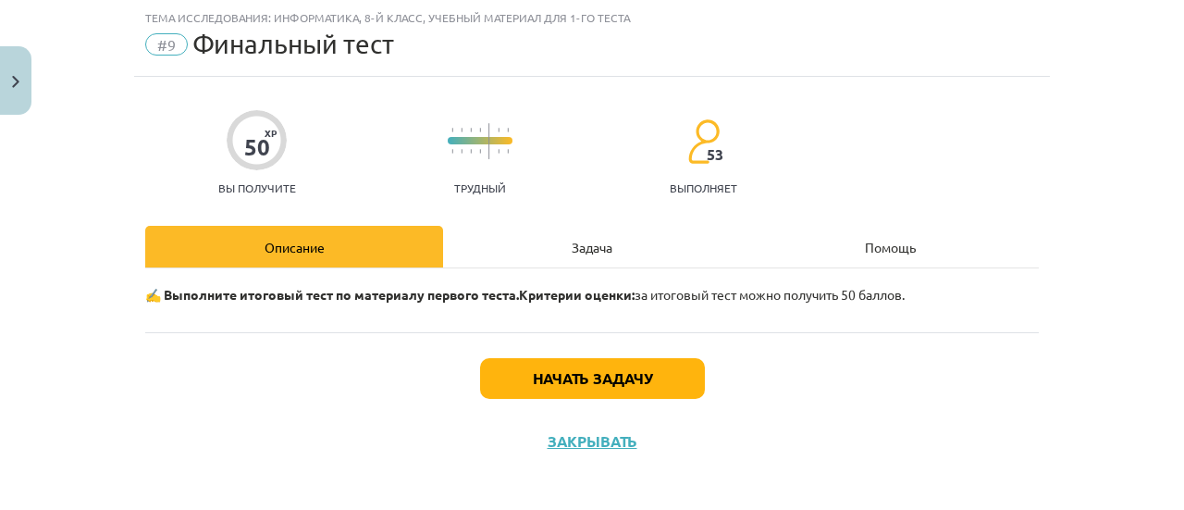
click at [557, 237] on div "Задача" at bounding box center [592, 247] width 298 height 42
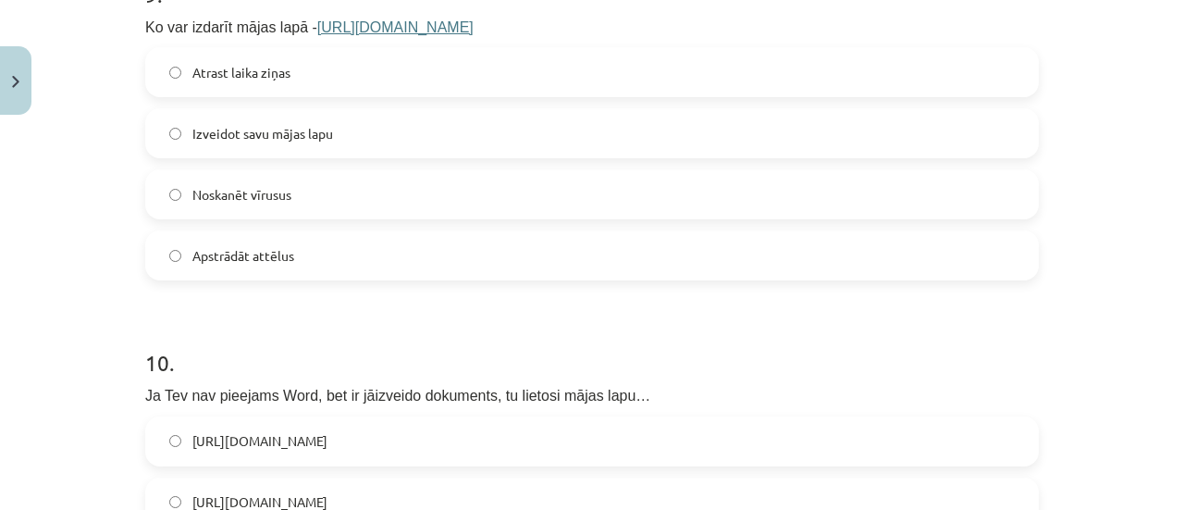
scroll to position [3659, 0]
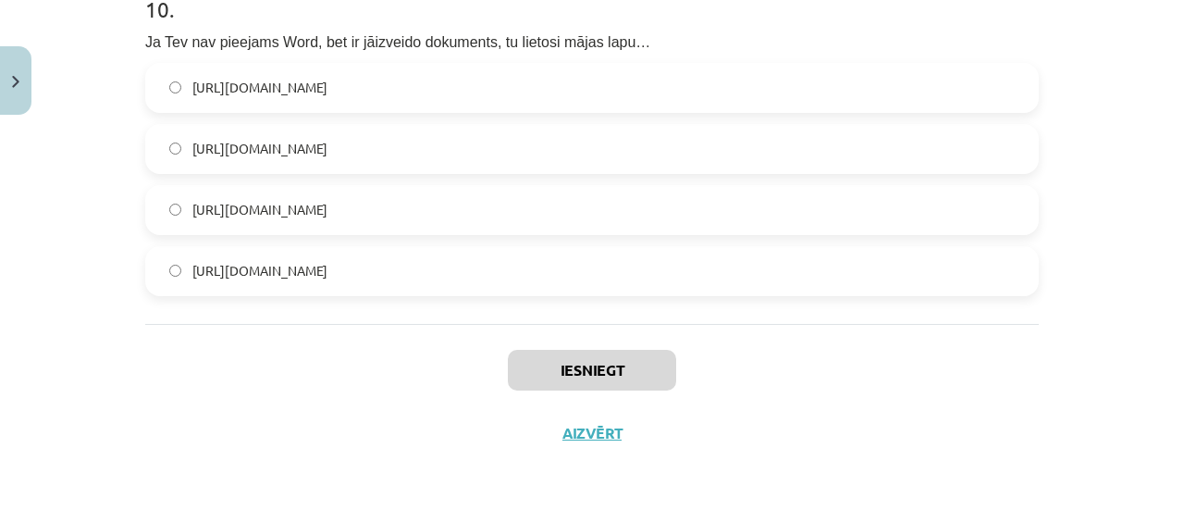
drag, startPoint x: 148, startPoint y: 268, endPoint x: 668, endPoint y: 272, distance: 519.9
copy form ". Kā Word dokumentā izdzēst vēri? Jānospiež “Dzēst vēri” poga Jāizdzēš vēres at…"
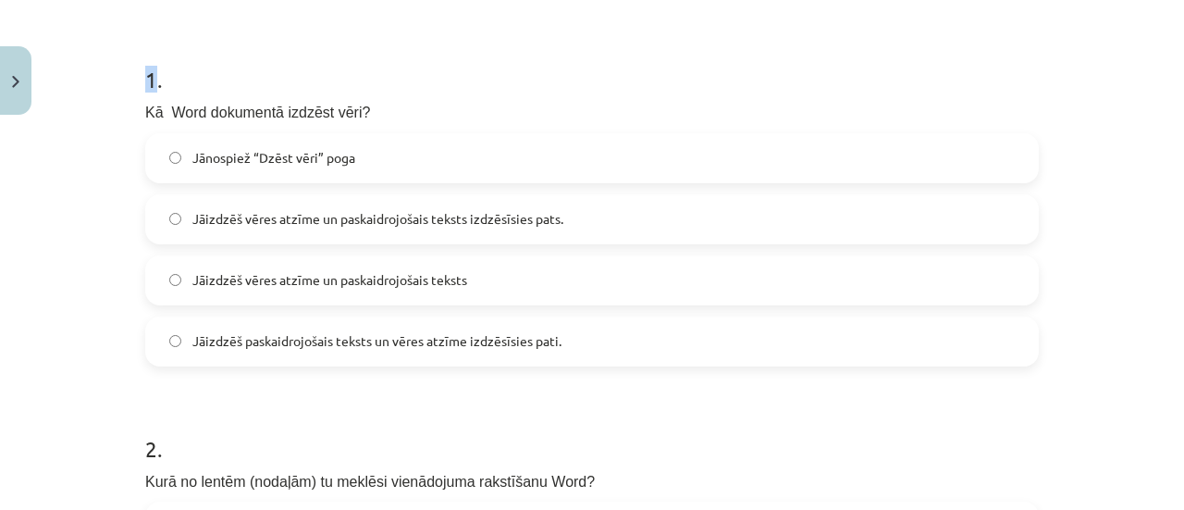
scroll to position [144, 0]
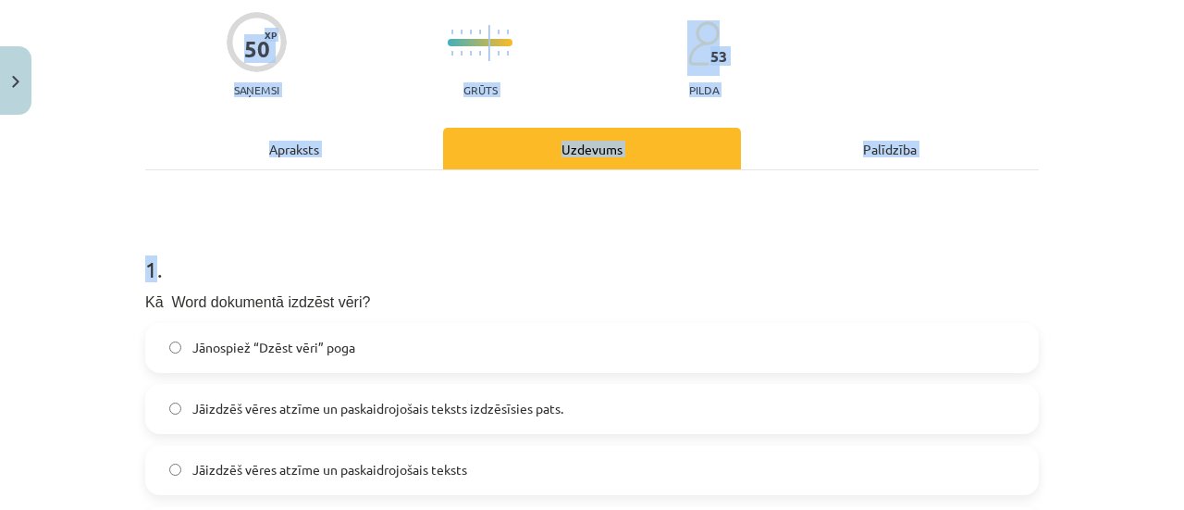
click at [216, 405] on span "Jāizdzēš vēres atzīme un paskaidrojošais teksts izdzēsīsies pats." at bounding box center [377, 408] width 371 height 19
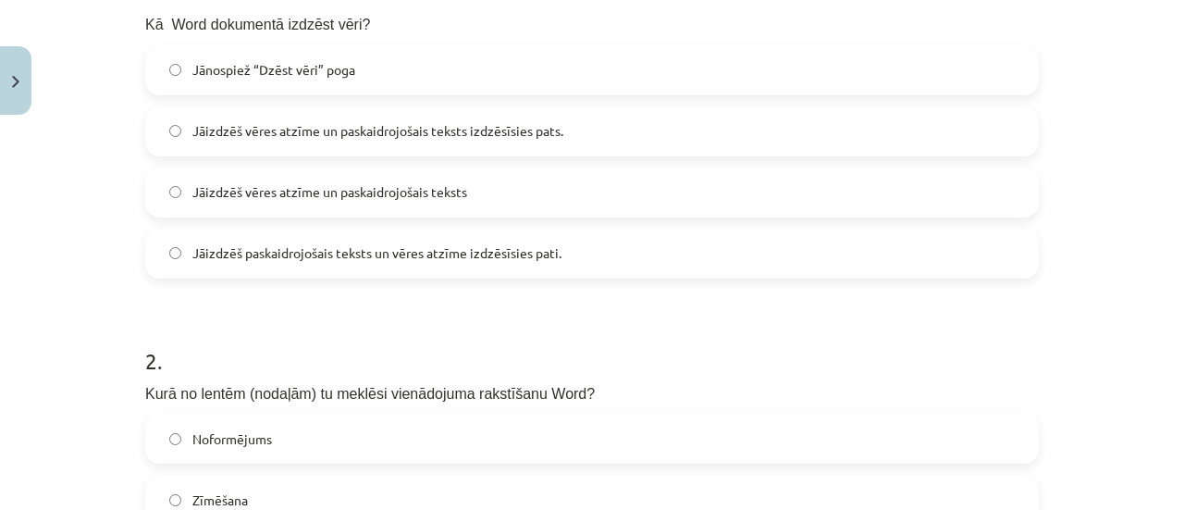
scroll to position [699, 0]
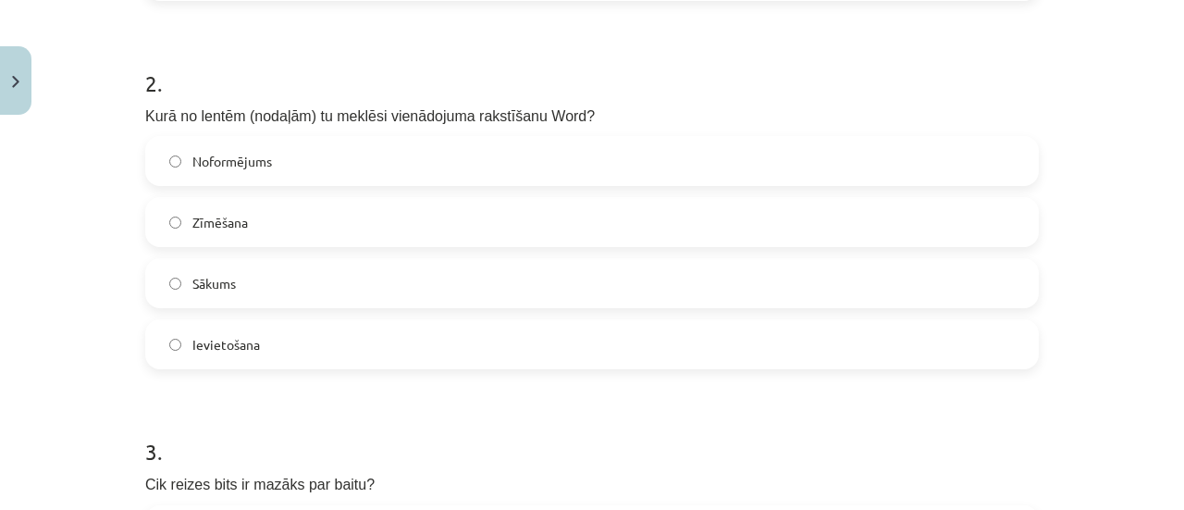
click at [263, 343] on label "Ievietošana" at bounding box center [592, 344] width 890 height 46
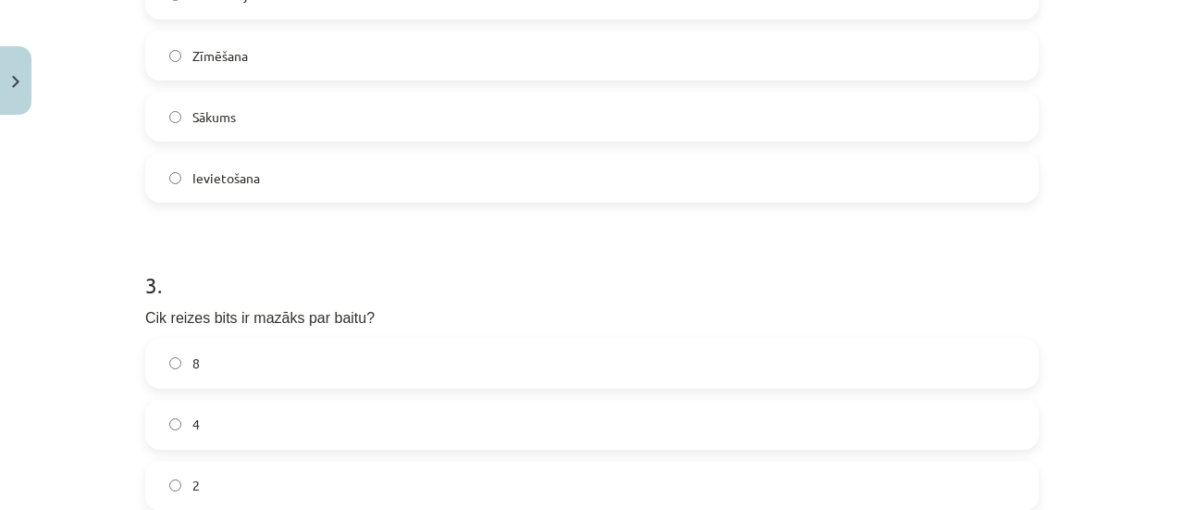
scroll to position [977, 0]
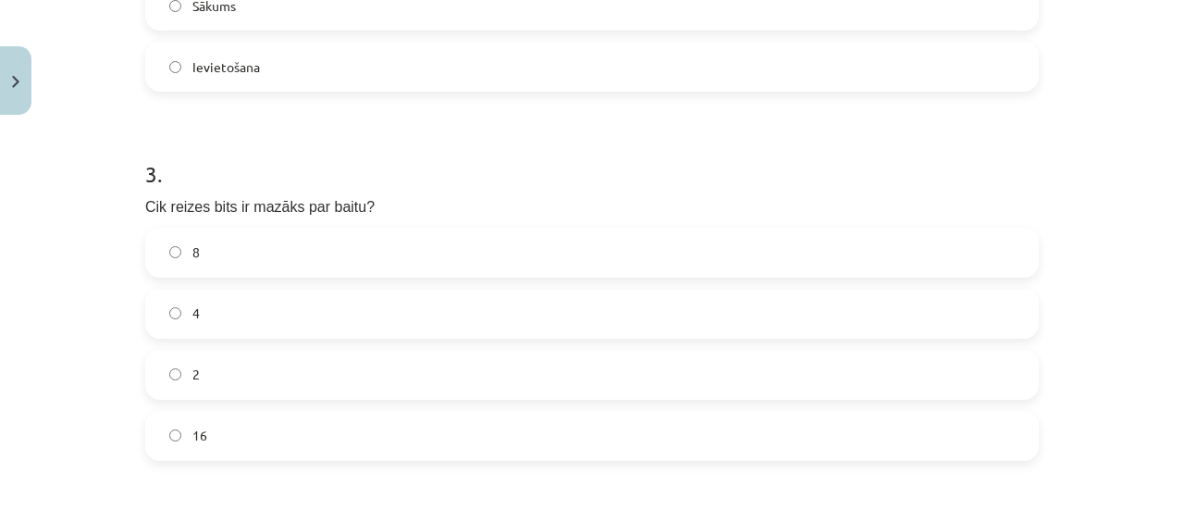
drag, startPoint x: 203, startPoint y: 209, endPoint x: 198, endPoint y: 248, distance: 39.1
click at [203, 211] on span "Cik reizes bits ir mazāks par baitu?" at bounding box center [259, 207] width 229 height 16
click at [198, 257] on label "8" at bounding box center [592, 252] width 890 height 46
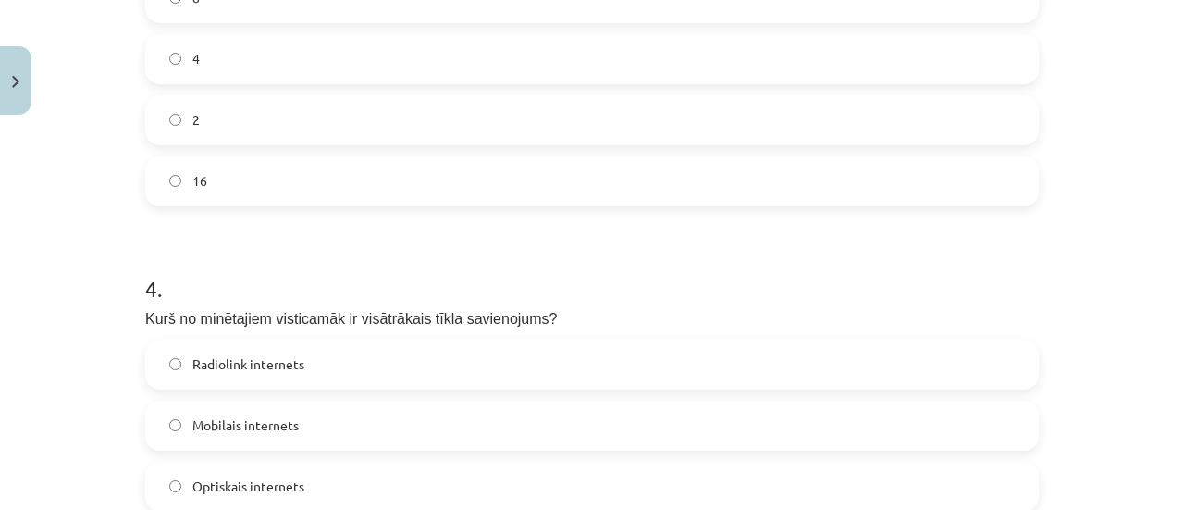
scroll to position [1254, 0]
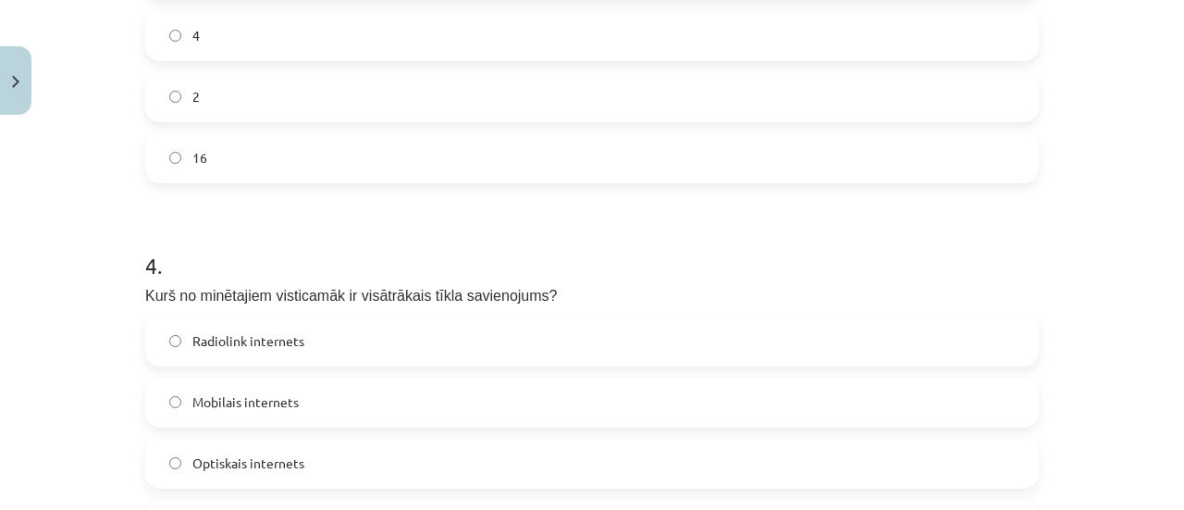
click at [265, 322] on label "Radiolink internets" at bounding box center [592, 341] width 890 height 46
click at [283, 473] on label "Optiskais internets" at bounding box center [592, 463] width 890 height 46
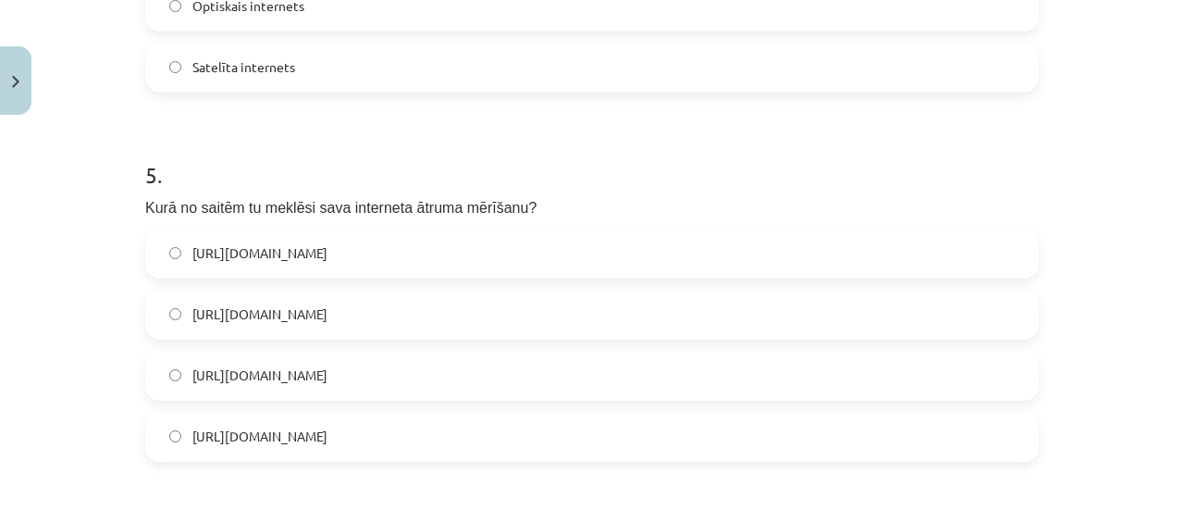
scroll to position [1717, 0]
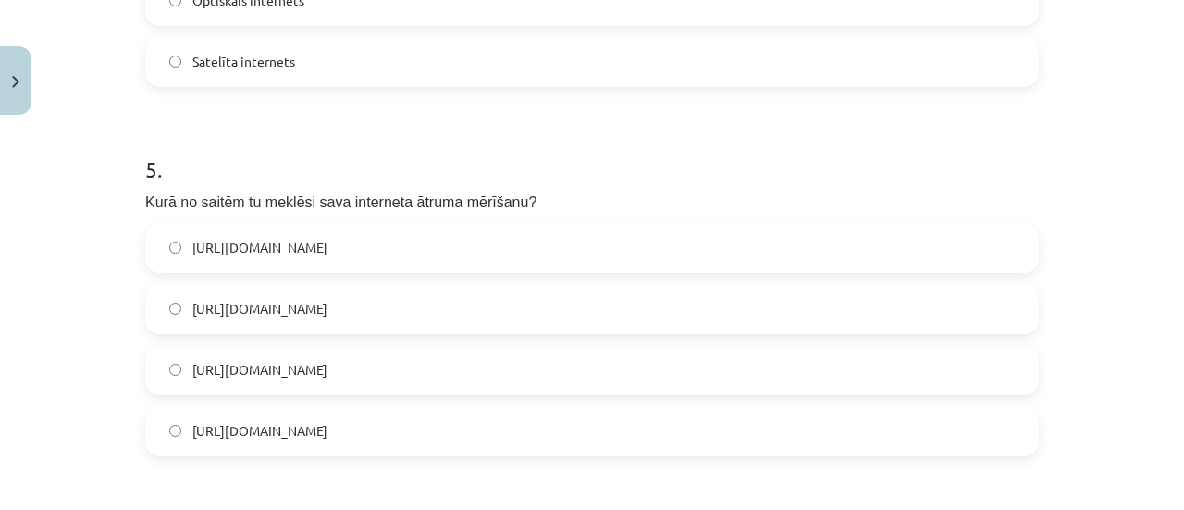
click at [327, 428] on span "https://www.speedtest.net/" at bounding box center [259, 430] width 135 height 19
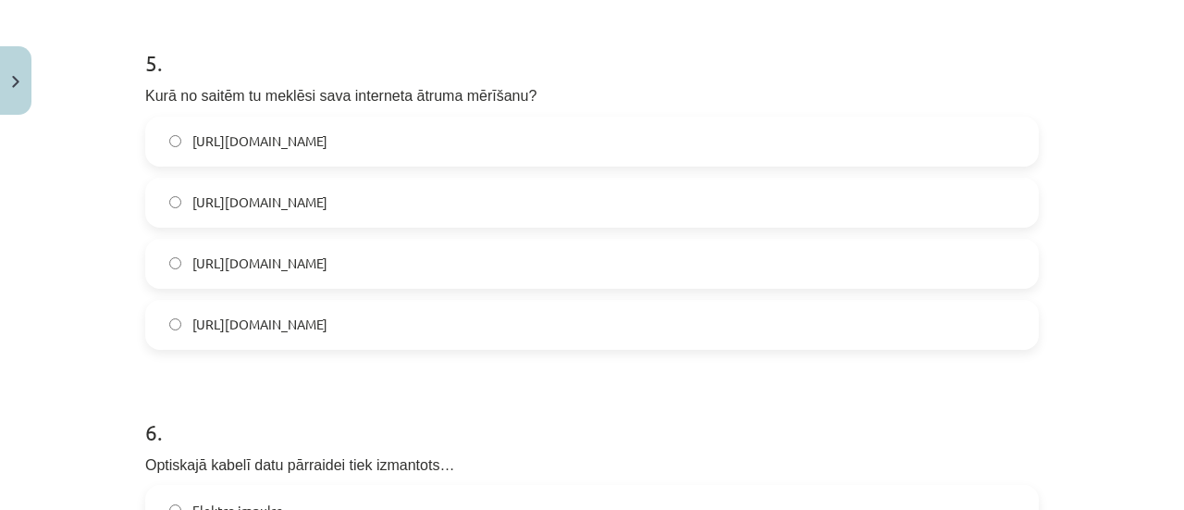
scroll to position [1994, 0]
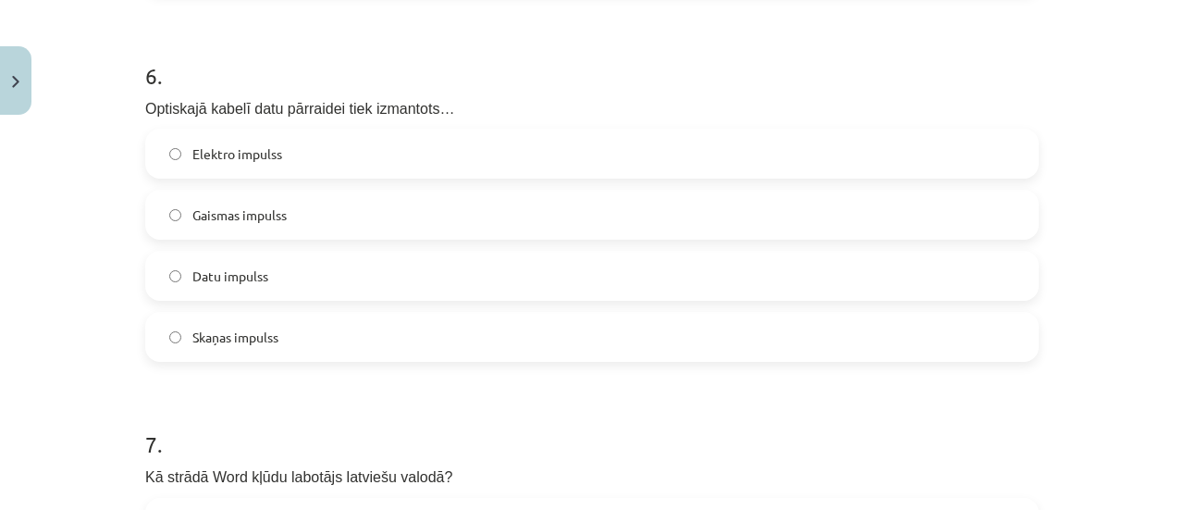
click at [270, 214] on span "Gaismas impulss" at bounding box center [239, 214] width 94 height 19
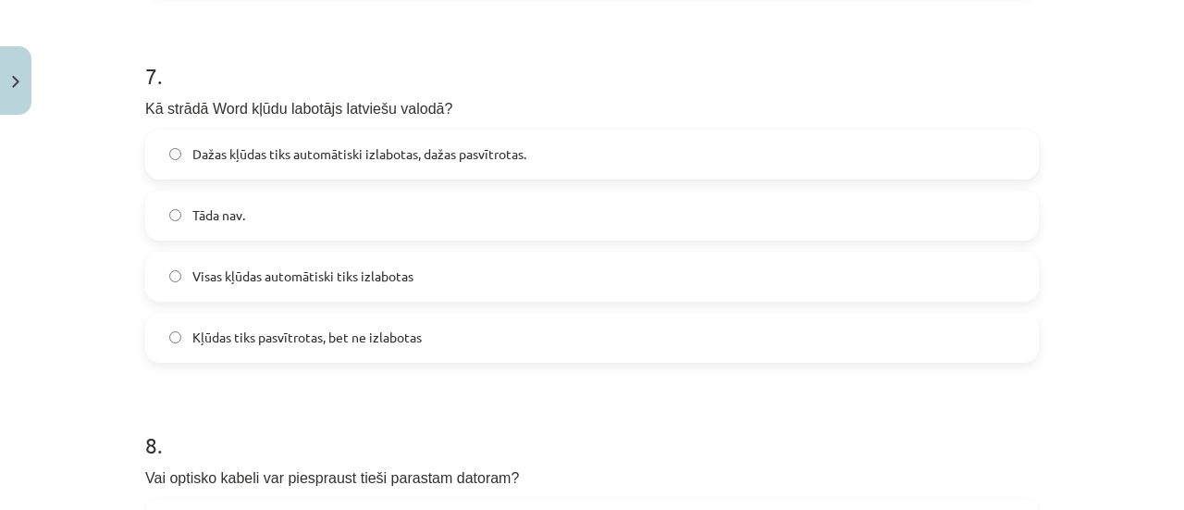
scroll to position [2549, 0]
click at [352, 132] on label "Dažas kļūdas tiks automātiski izlabotas, dažas pasvītrotas." at bounding box center [592, 153] width 890 height 46
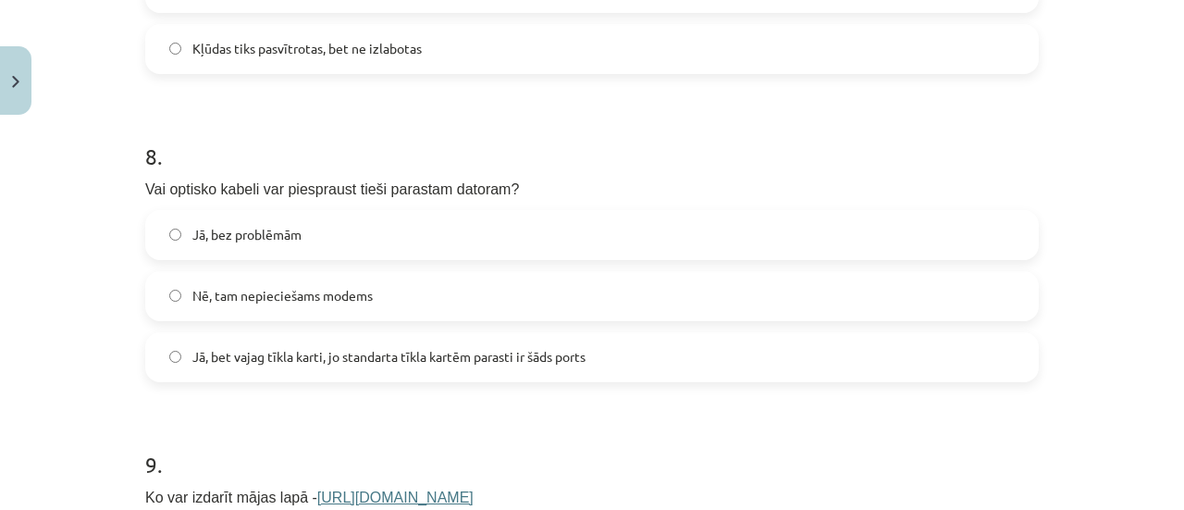
scroll to position [2919, 0]
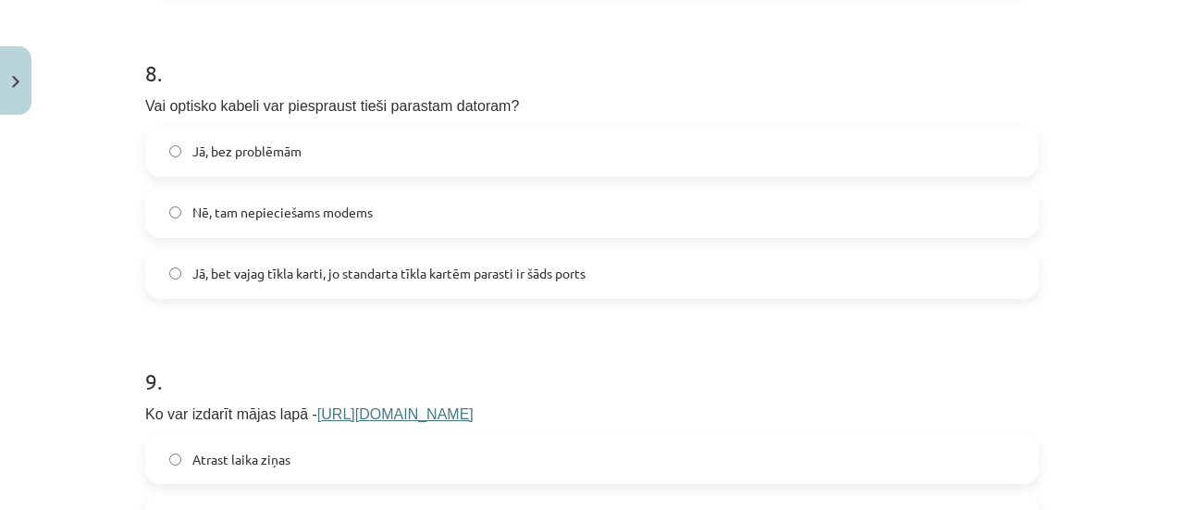
click at [259, 214] on span "Nē, tam nepieciešams modems" at bounding box center [282, 212] width 180 height 19
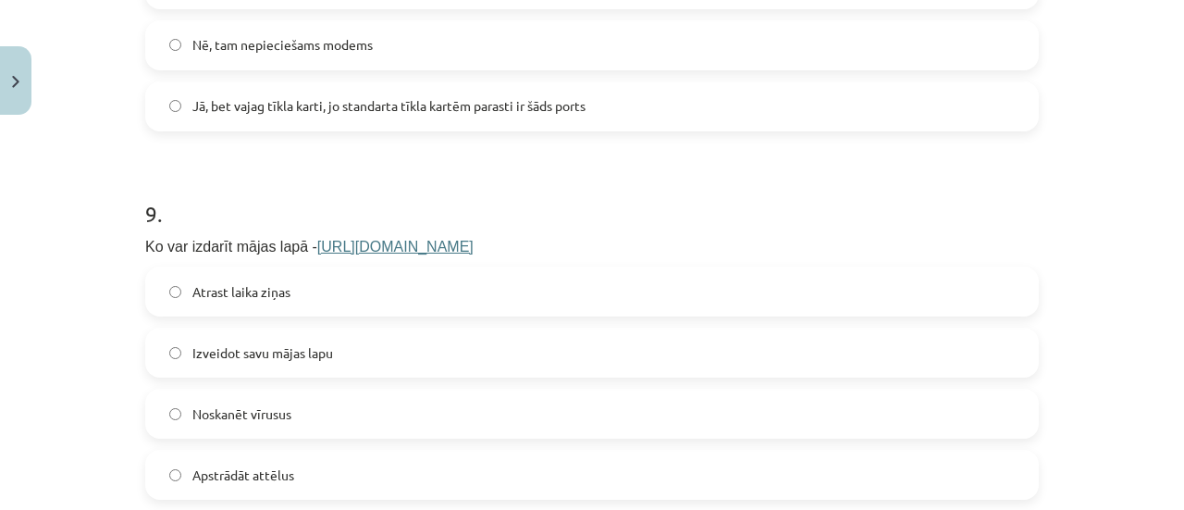
scroll to position [3197, 0]
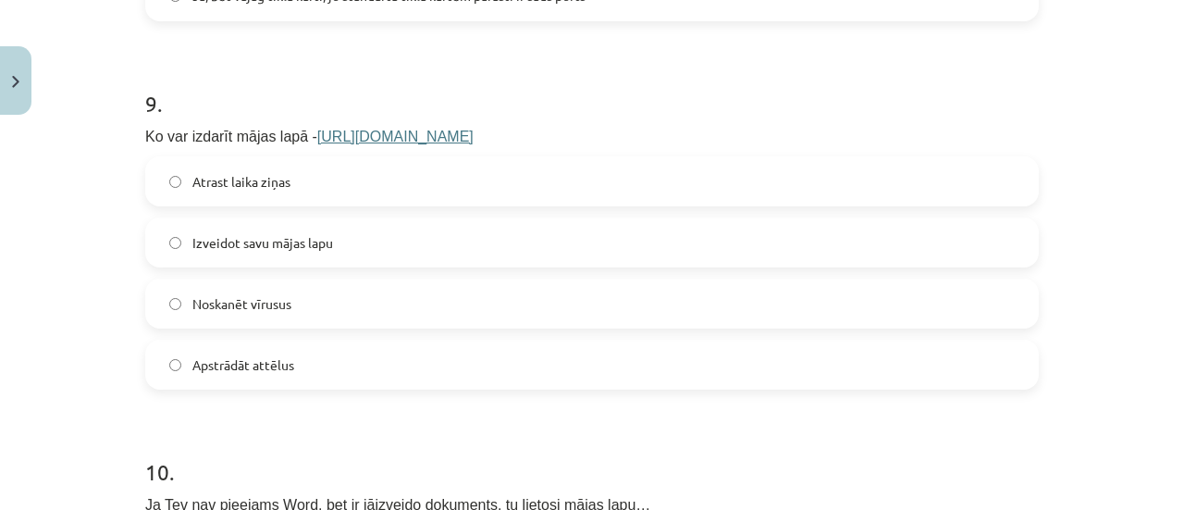
click at [243, 244] on span "Izveidot savu mājas lapu" at bounding box center [262, 242] width 141 height 19
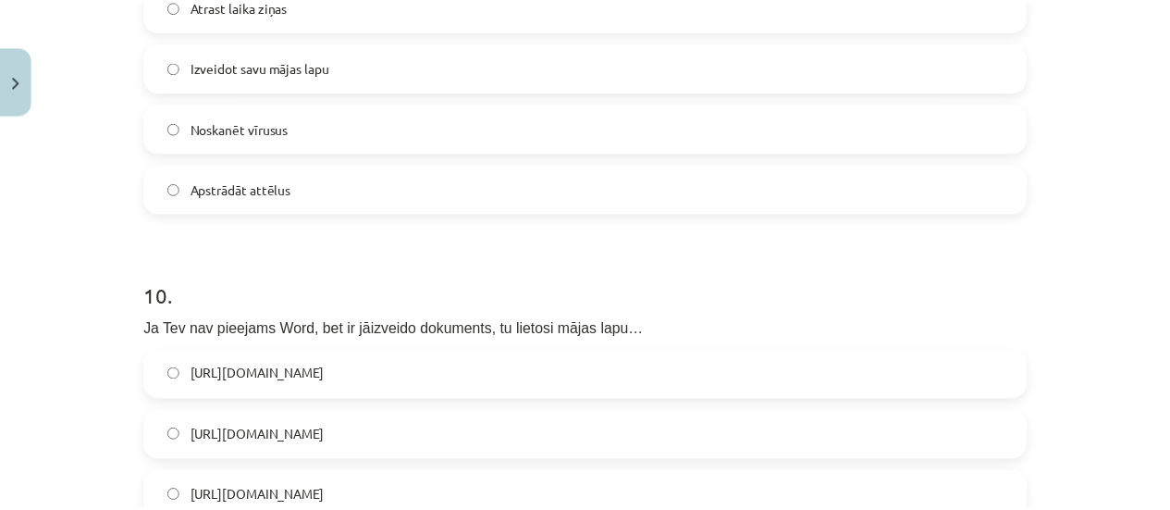
scroll to position [3567, 0]
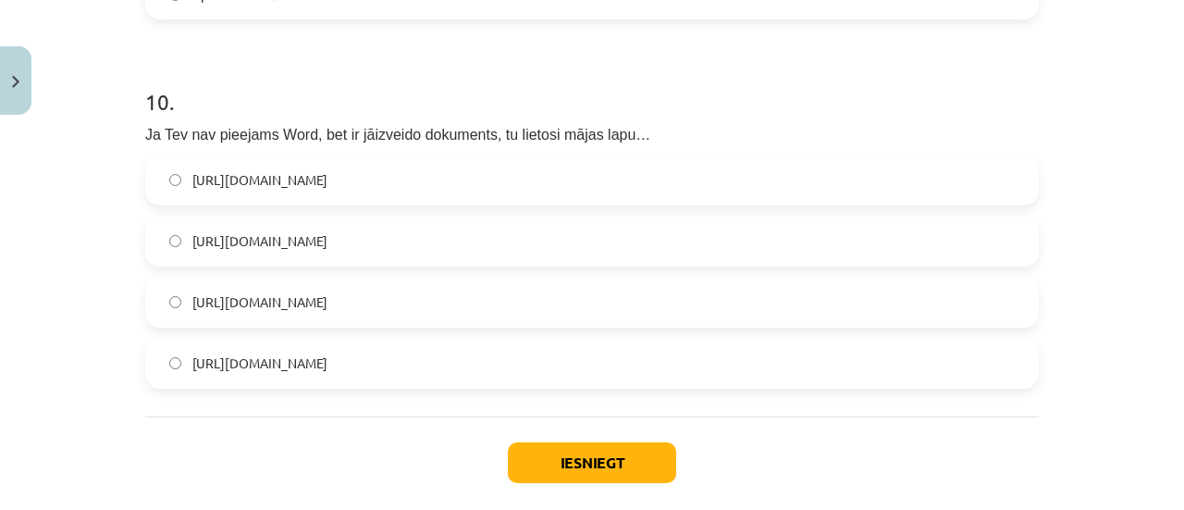
click at [327, 302] on span "https://www.google.com/docs/about/" at bounding box center [259, 301] width 135 height 19
click at [544, 447] on button "Iesniegt" at bounding box center [592, 462] width 168 height 41
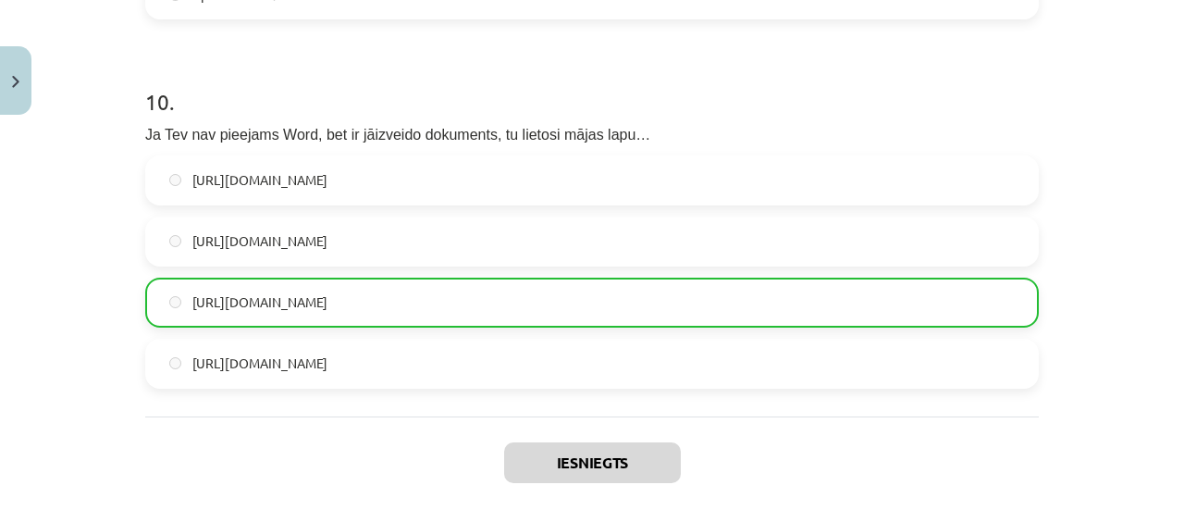
click at [20, 325] on div "Mācību tēma: Datorikas 8. klases 1. ieskaites mācību materiāls #9 Noslēguma tes…" at bounding box center [592, 255] width 1184 height 510
click at [6, 101] on button "Close" at bounding box center [15, 80] width 31 height 68
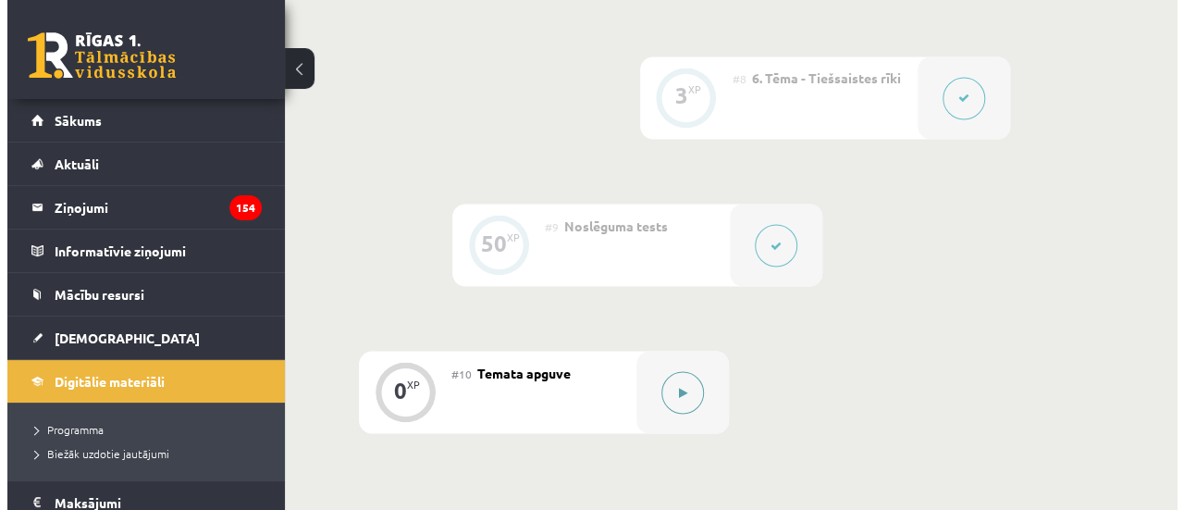
scroll to position [1586, 0]
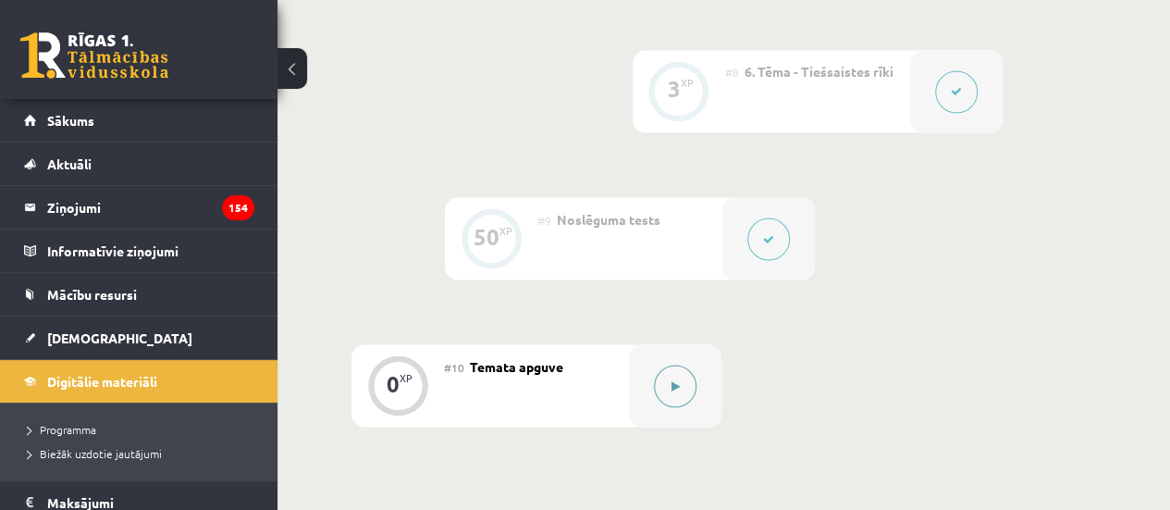
click at [682, 403] on button at bounding box center [675, 385] width 43 height 43
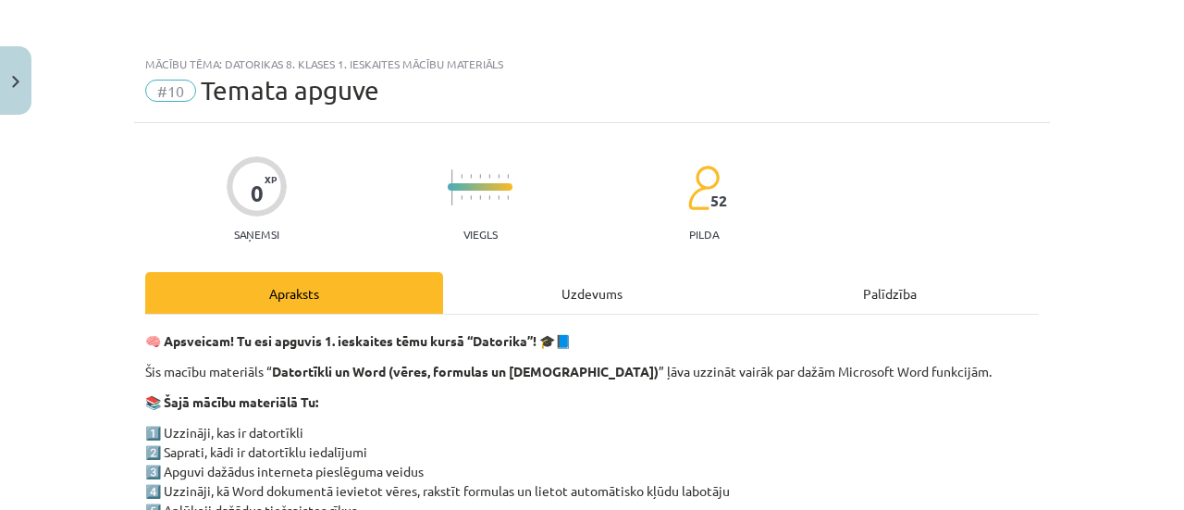
drag, startPoint x: 612, startPoint y: 308, endPoint x: 592, endPoint y: 310, distance: 20.4
click at [608, 310] on div "Uzdevums" at bounding box center [592, 293] width 298 height 42
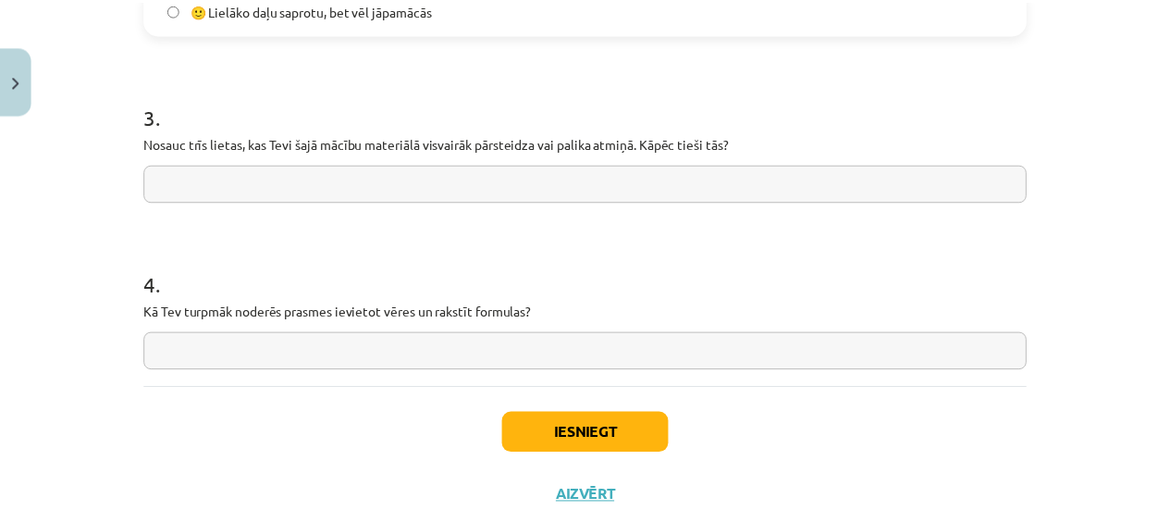
scroll to position [1656, 0]
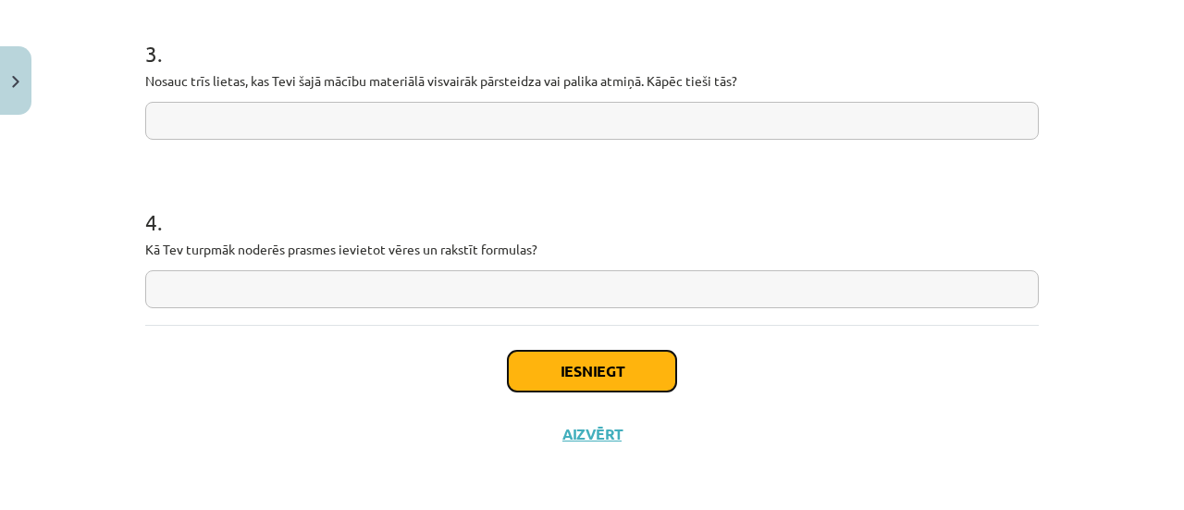
click at [531, 365] on button "Iesniegt" at bounding box center [592, 371] width 168 height 41
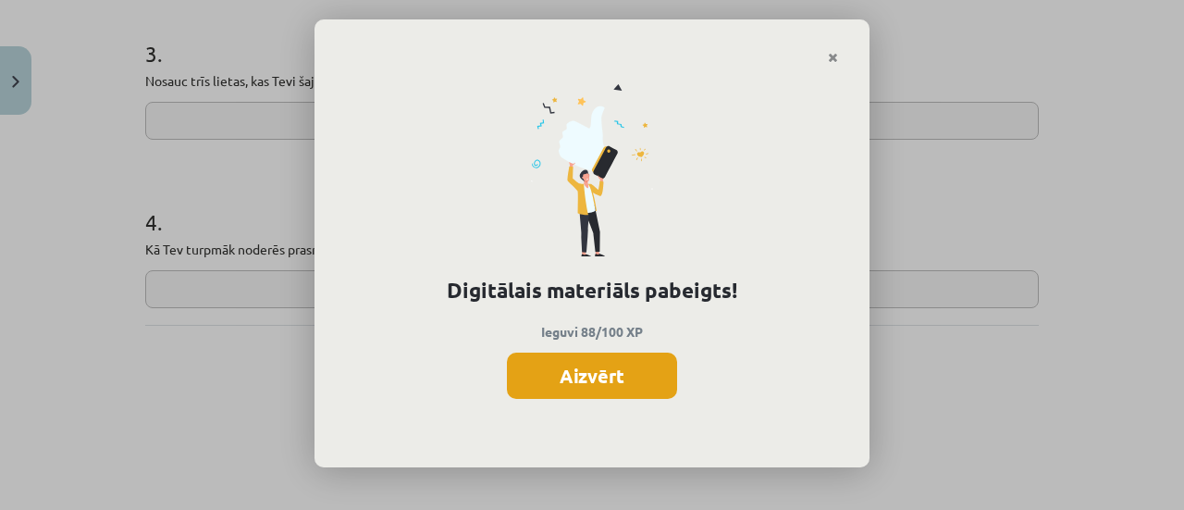
click at [596, 377] on button "Aizvērt" at bounding box center [592, 375] width 170 height 46
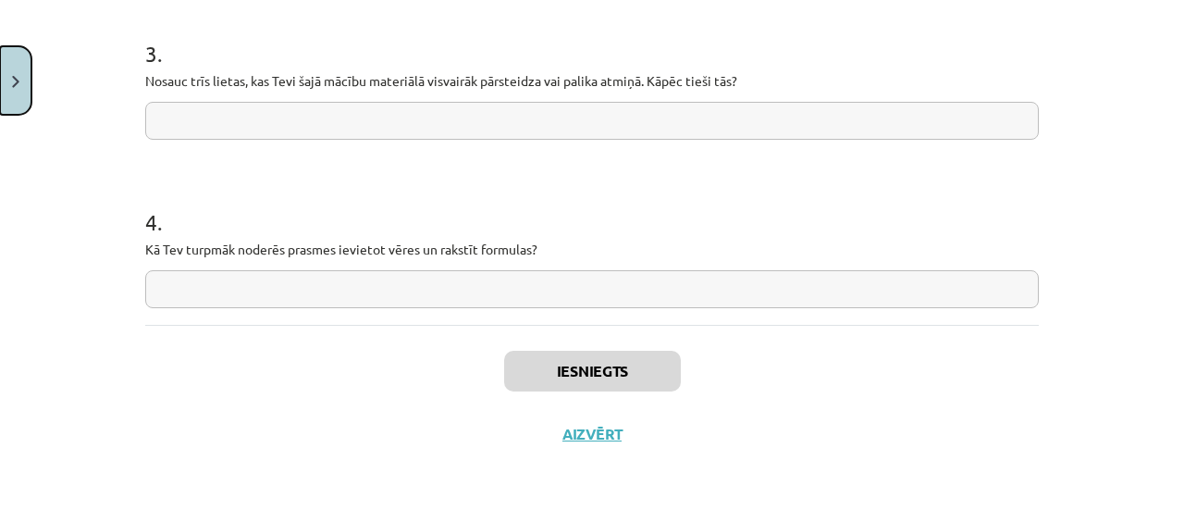
click at [0, 93] on button "Close" at bounding box center [15, 80] width 31 height 68
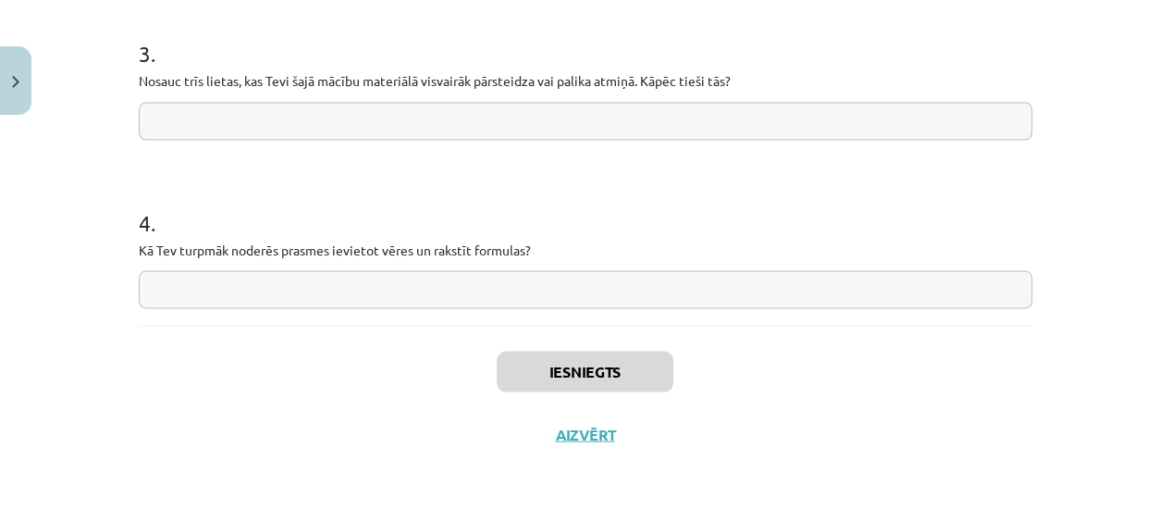
click at [176, 341] on div "Mācību tēma: Datorikas 8. klases 1. ieskaites mācību materiāls #10 Temata apguv…" at bounding box center [585, 255] width 1170 height 510
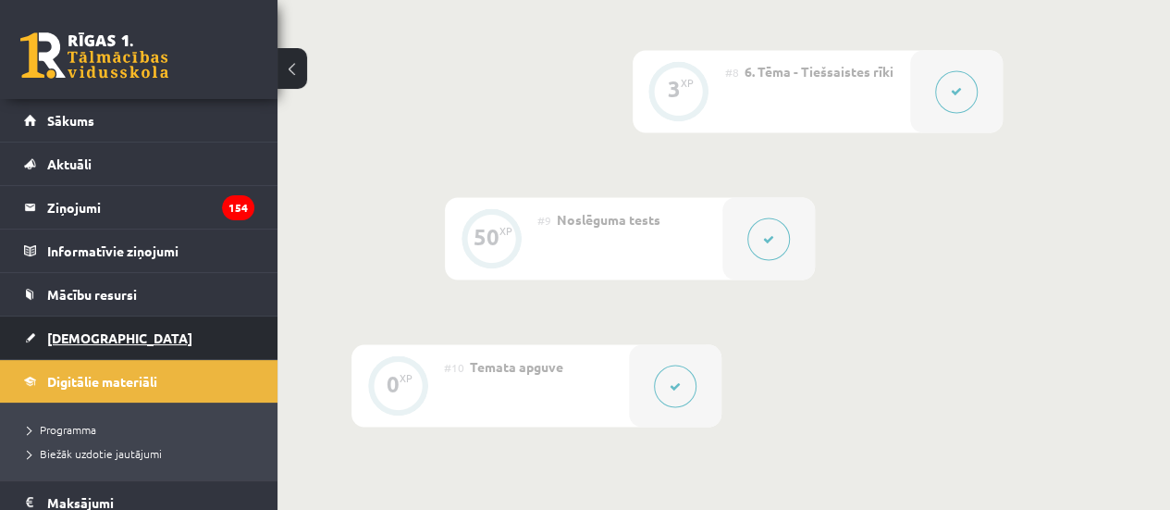
click at [153, 327] on link "[DEMOGRAPHIC_DATA]" at bounding box center [139, 337] width 230 height 43
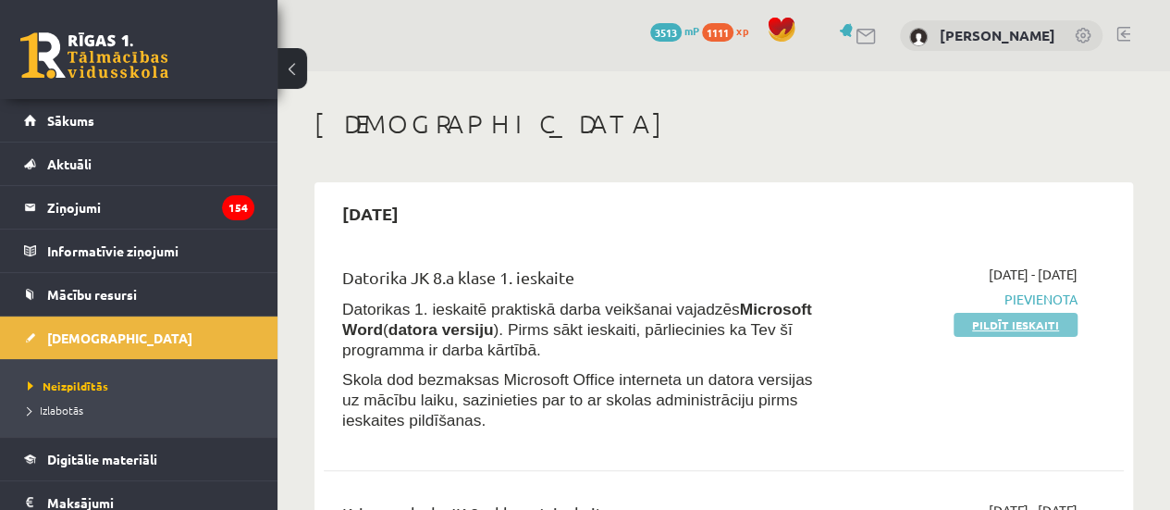
click at [980, 317] on link "Pildīt ieskaiti" at bounding box center [1016, 325] width 124 height 24
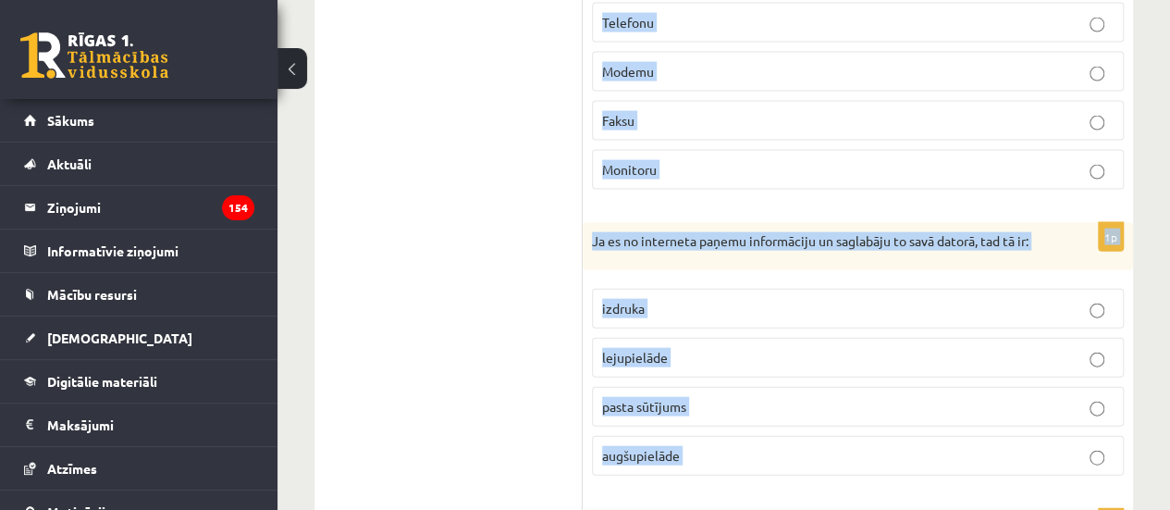
scroll to position [2551, 0]
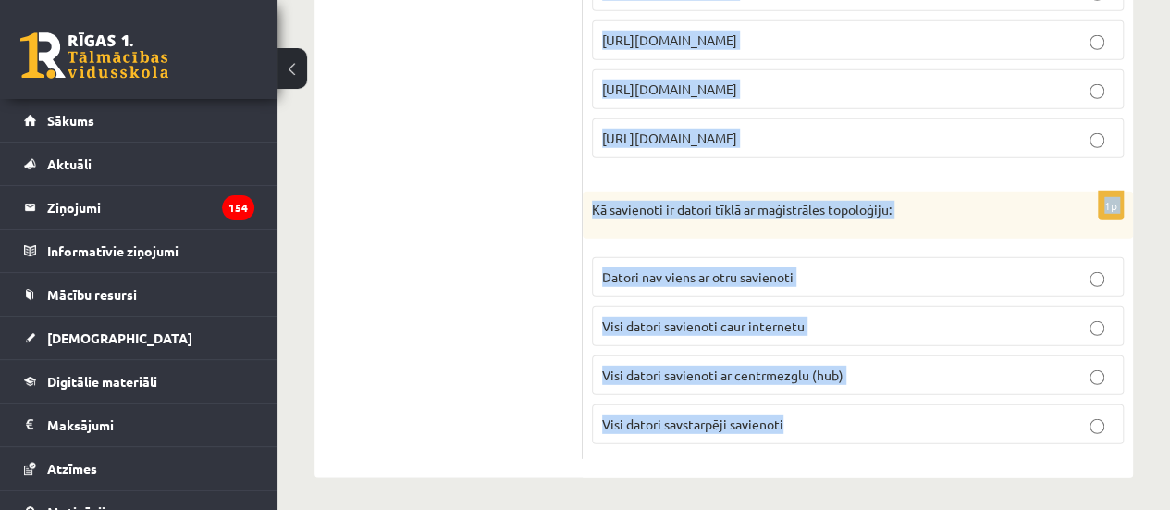
drag, startPoint x: 589, startPoint y: 95, endPoint x: 1001, endPoint y: 544, distance: 608.9
copy form "Lore ip dolo sitametcon adipi elitsedd ei temporinci utlabo: etdolor magnaa eni…"
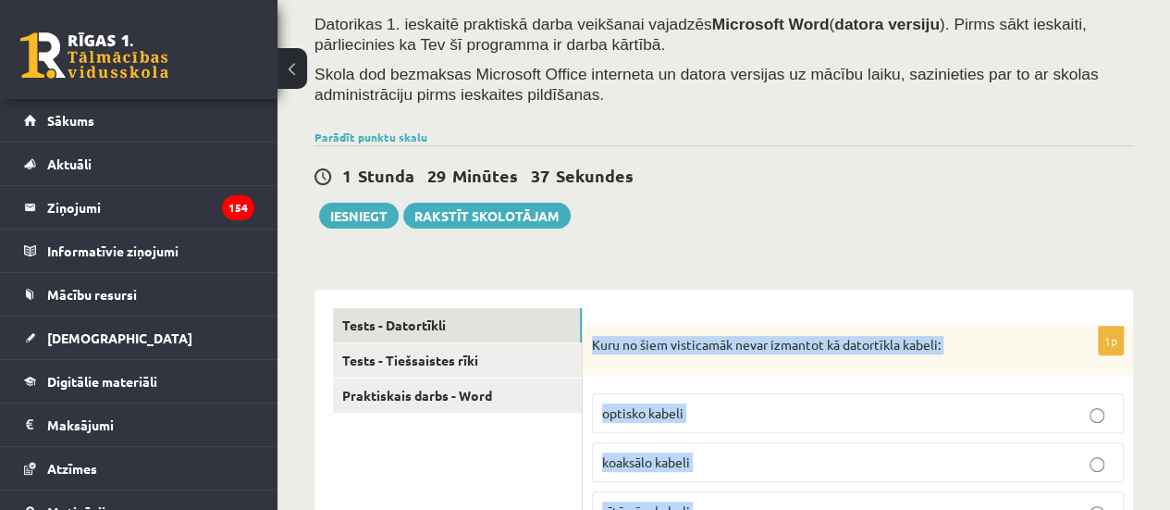
scroll to position [278, 0]
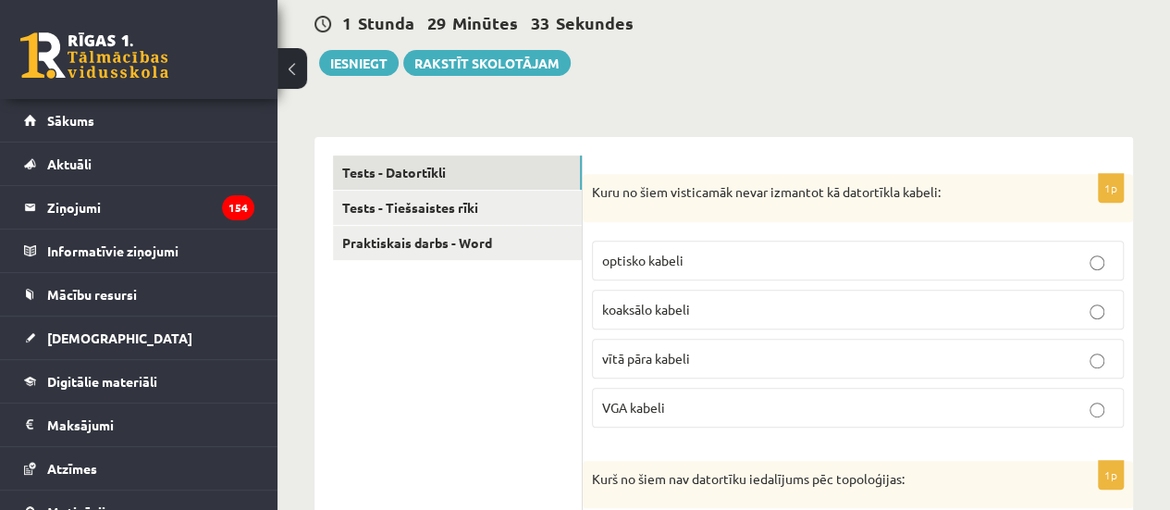
click at [668, 436] on div "1p Kuru no šiem visticamāk nevar izmantot kā datortīkla kabeli: optisko kabeli …" at bounding box center [858, 308] width 550 height 268
click at [668, 420] on label "VGA kabeli" at bounding box center [858, 408] width 532 height 40
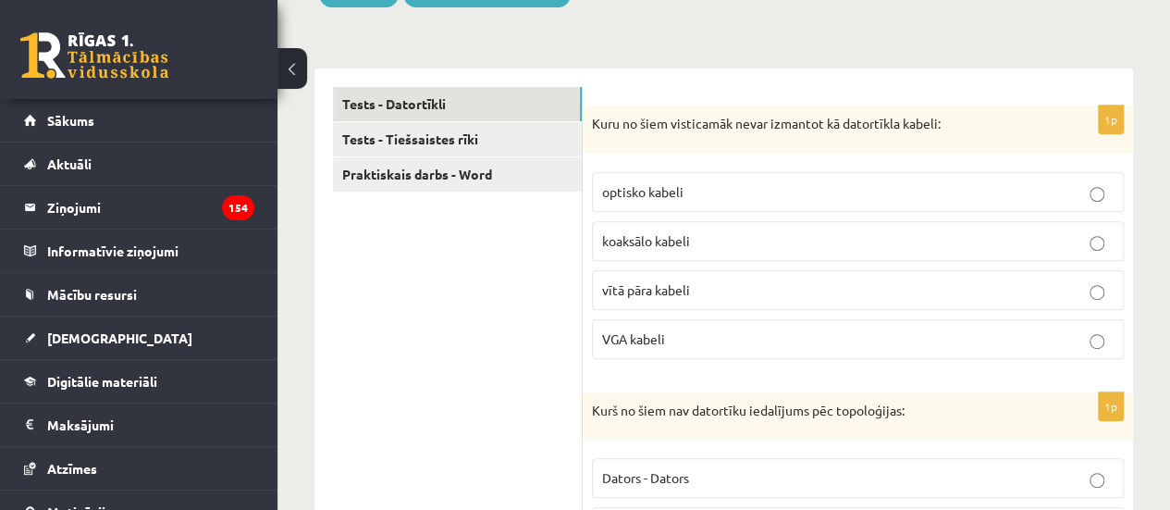
scroll to position [555, 0]
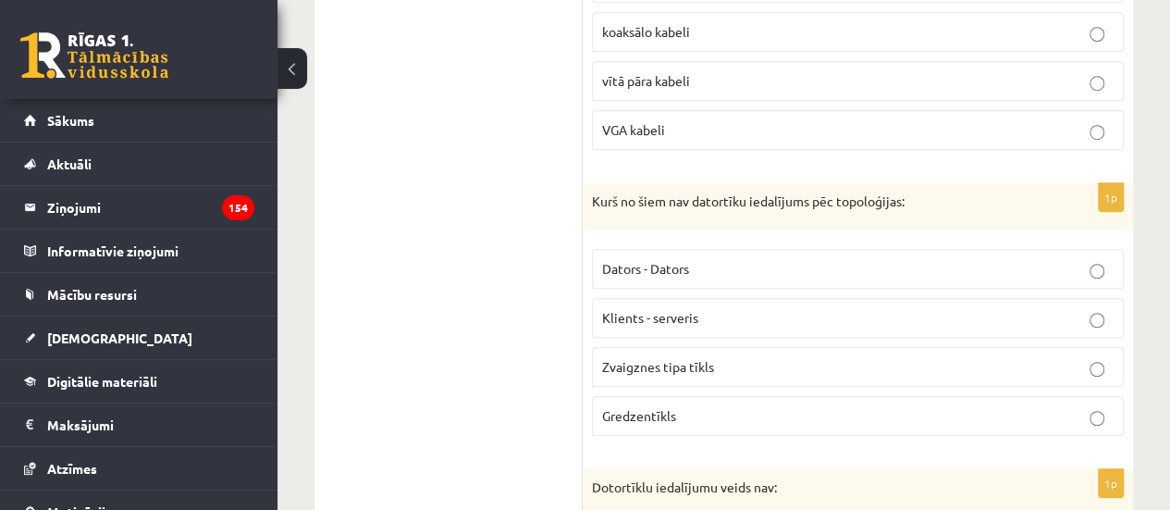
click at [745, 241] on fieldset "Dators - Dators Klients - serveris Zvaigznes tipa tīkls Gredzentīkls" at bounding box center [858, 341] width 532 height 202
click at [724, 253] on label "Dators - Dators" at bounding box center [858, 269] width 532 height 40
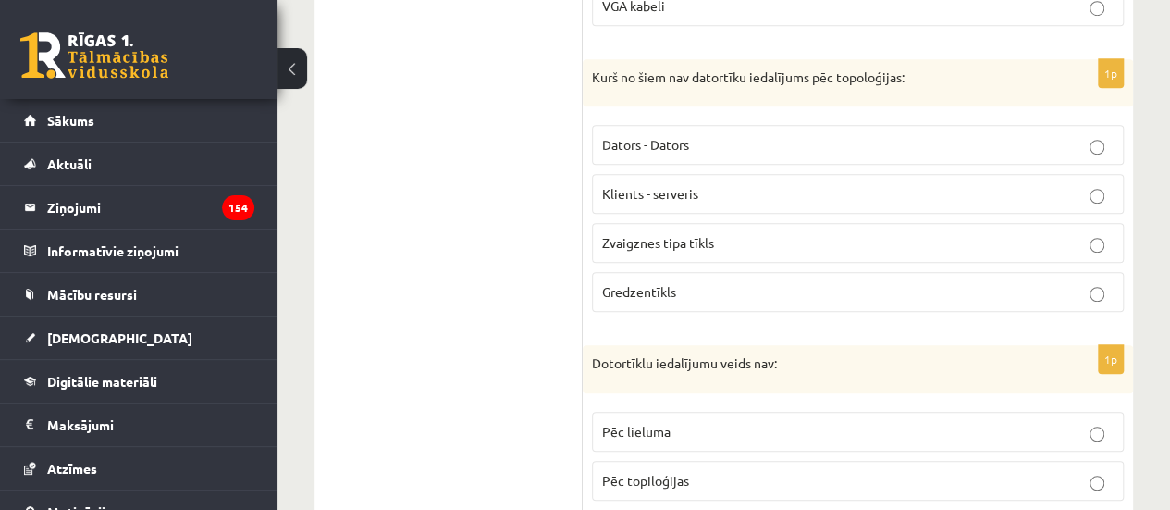
scroll to position [925, 0]
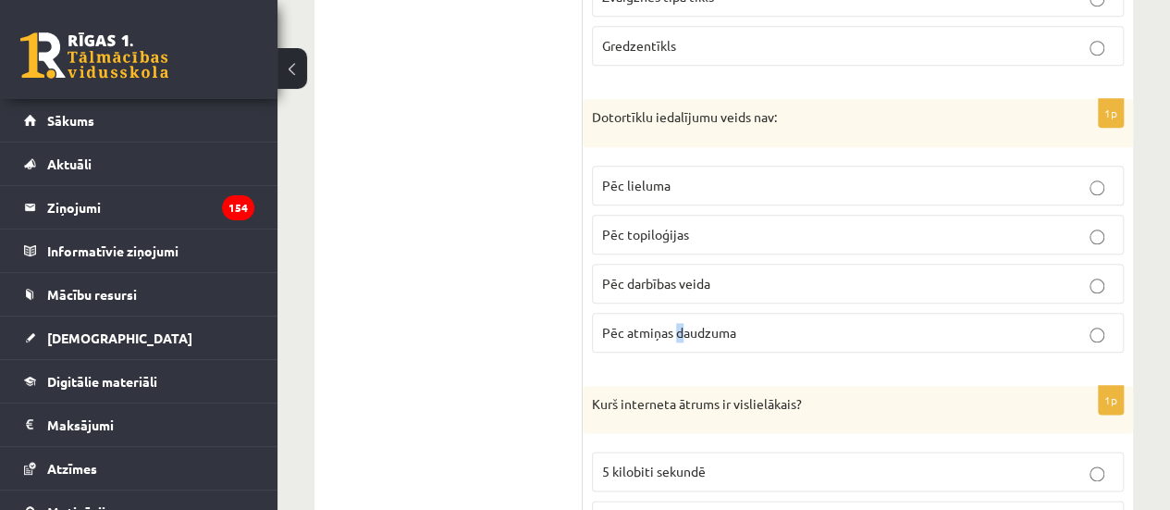
click at [680, 343] on label "Pēc atmiņas daudzuma" at bounding box center [858, 333] width 532 height 40
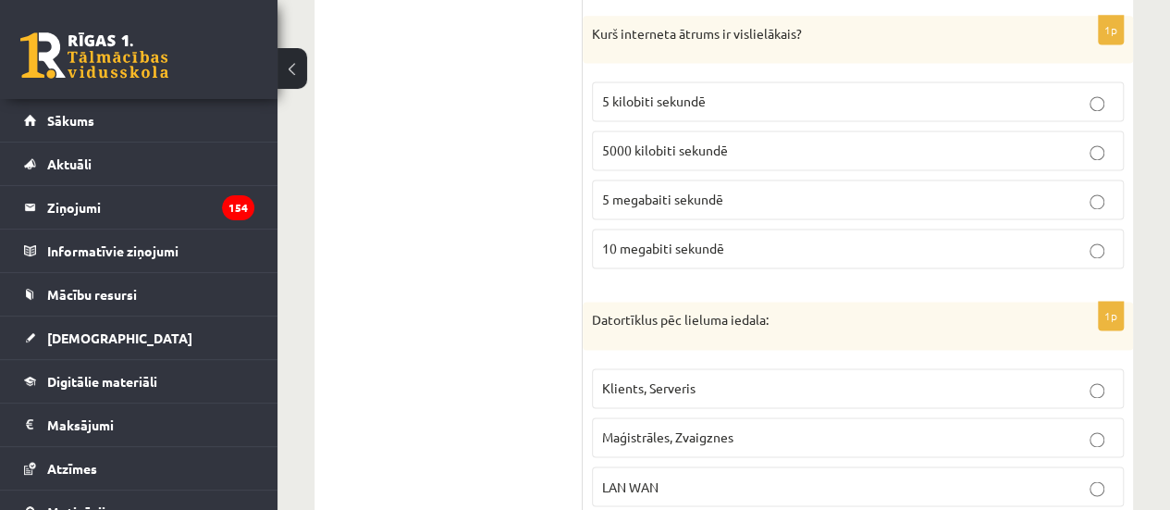
scroll to position [1110, 0]
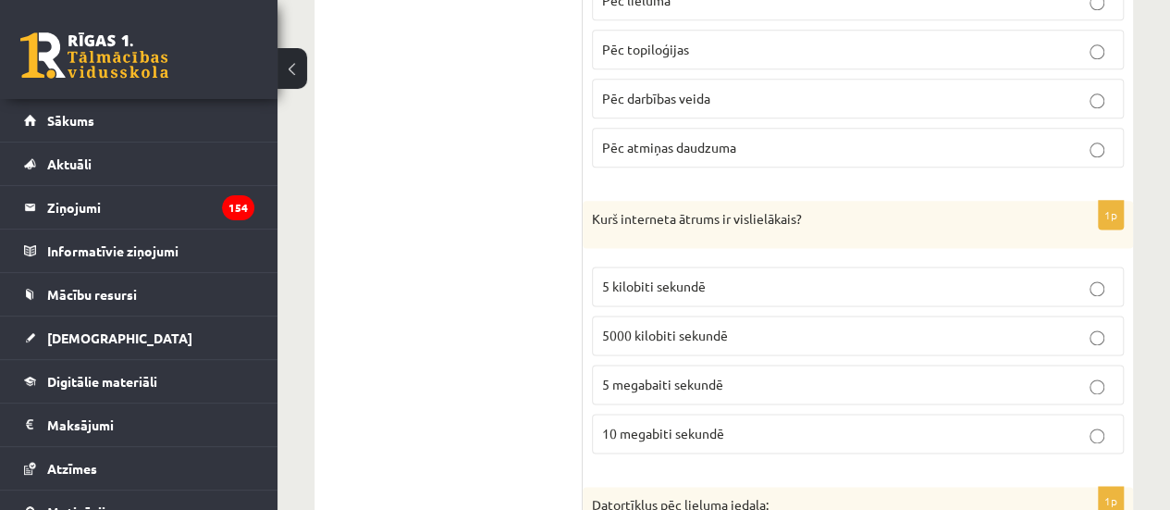
click at [698, 158] on label "Pēc atmiņas daudzuma" at bounding box center [858, 148] width 532 height 40
click at [714, 329] on span "5000 kilobiti sekundē" at bounding box center [665, 335] width 126 height 17
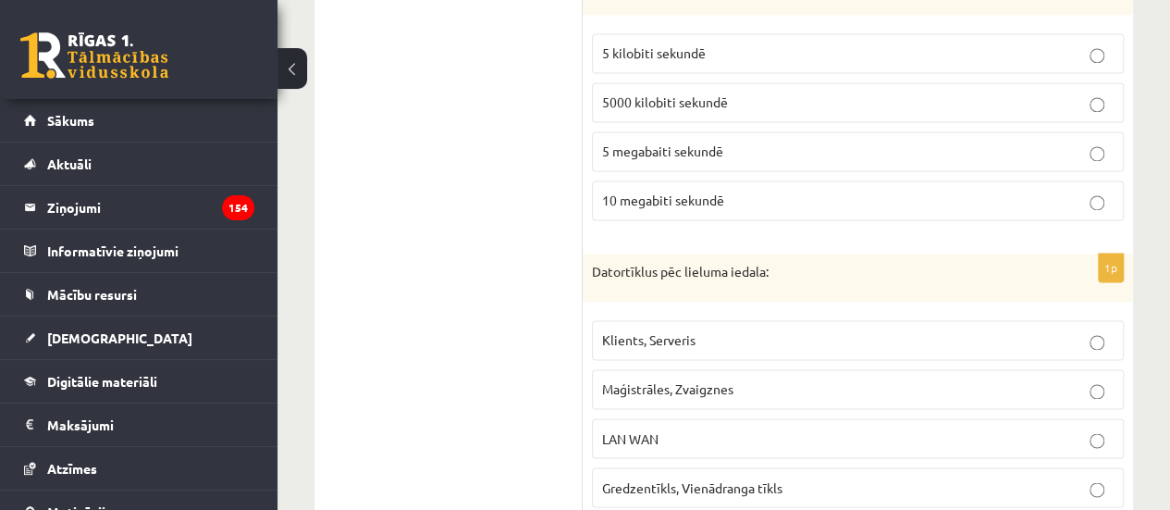
scroll to position [1388, 0]
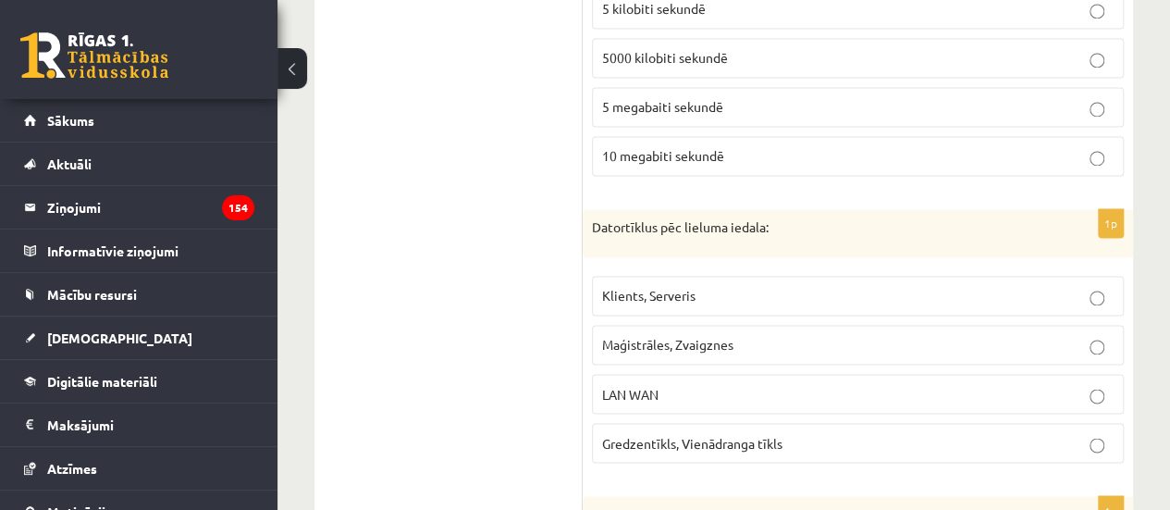
drag, startPoint x: 743, startPoint y: 387, endPoint x: 715, endPoint y: 396, distance: 29.3
click at [740, 387] on p "LAN WAN" at bounding box center [858, 393] width 512 height 19
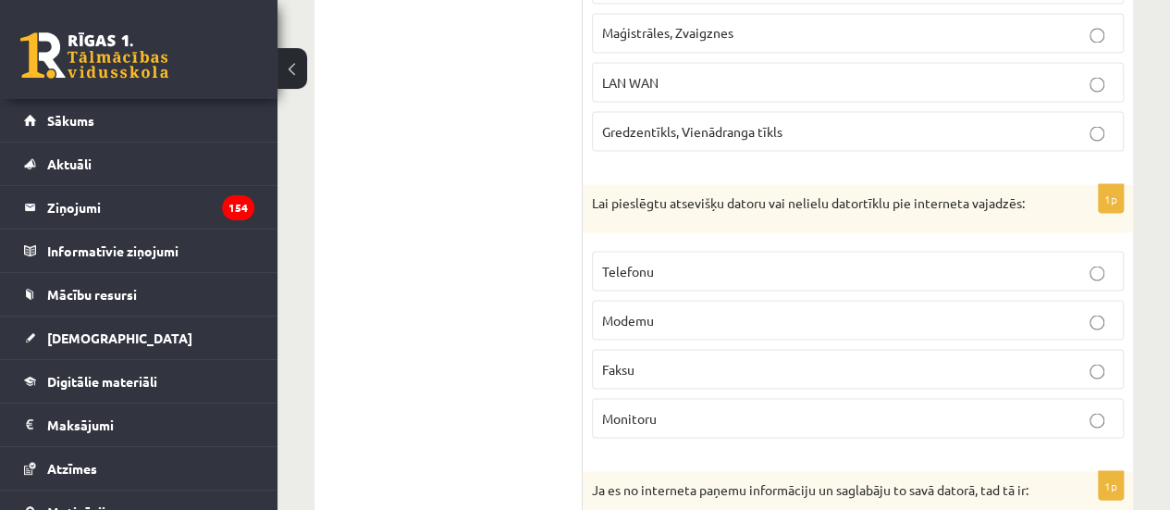
scroll to position [1758, 0]
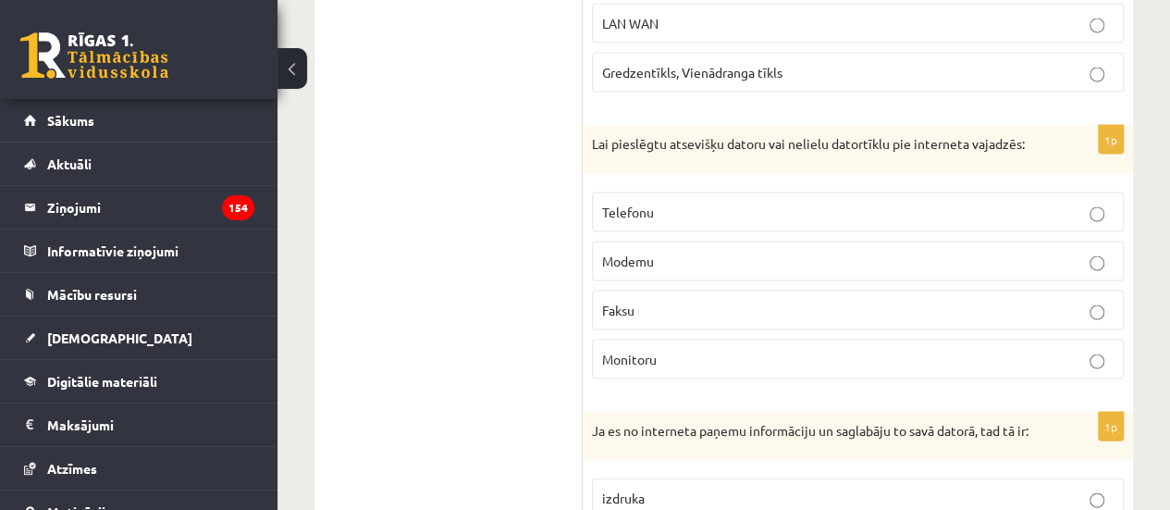
drag, startPoint x: 729, startPoint y: 249, endPoint x: 710, endPoint y: 237, distance: 22.1
click at [726, 252] on p "Modemu" at bounding box center [858, 261] width 512 height 19
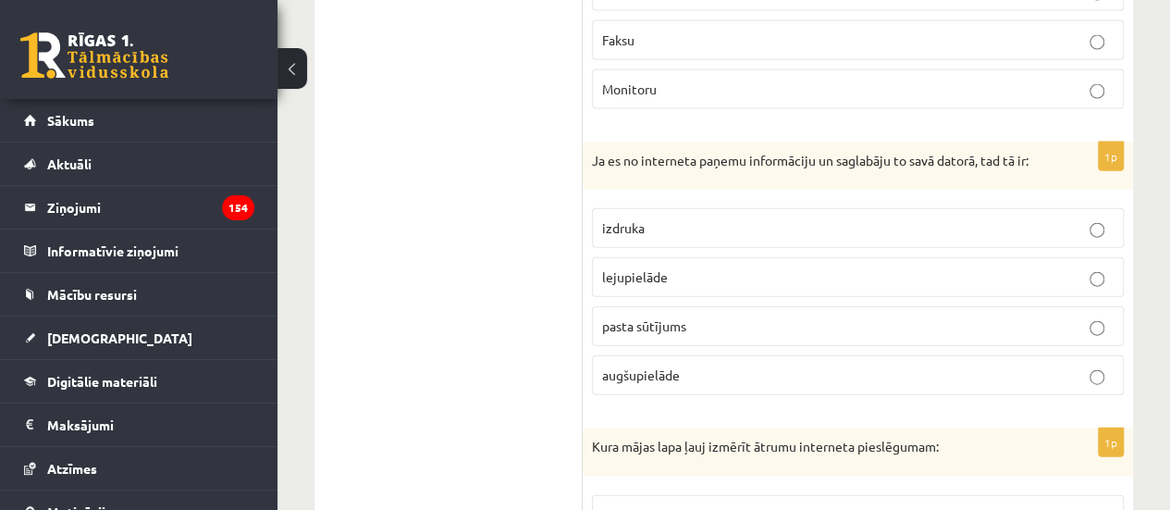
scroll to position [2035, 0]
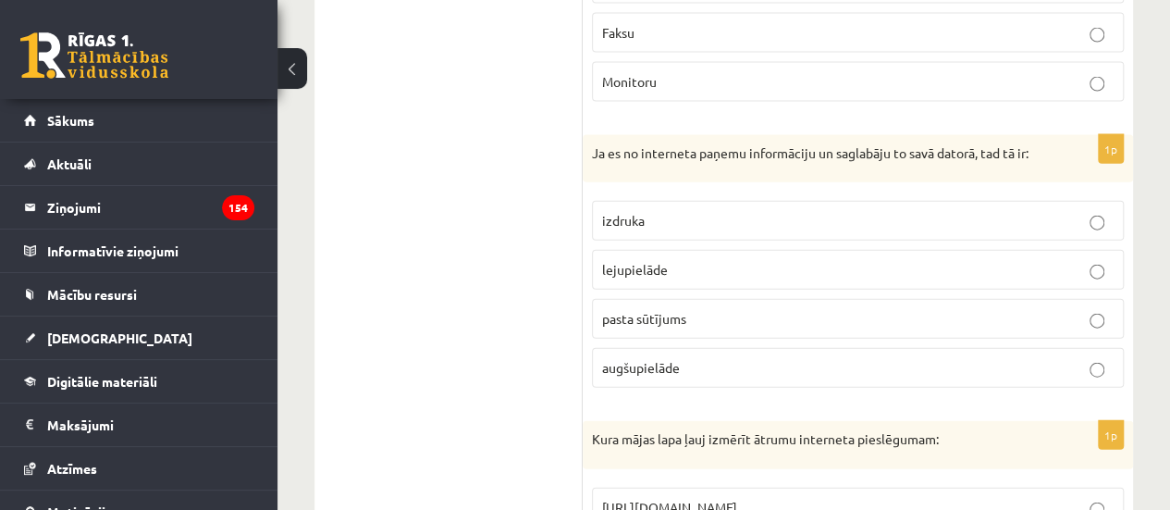
click at [664, 271] on span "lejupielāde" at bounding box center [635, 269] width 66 height 17
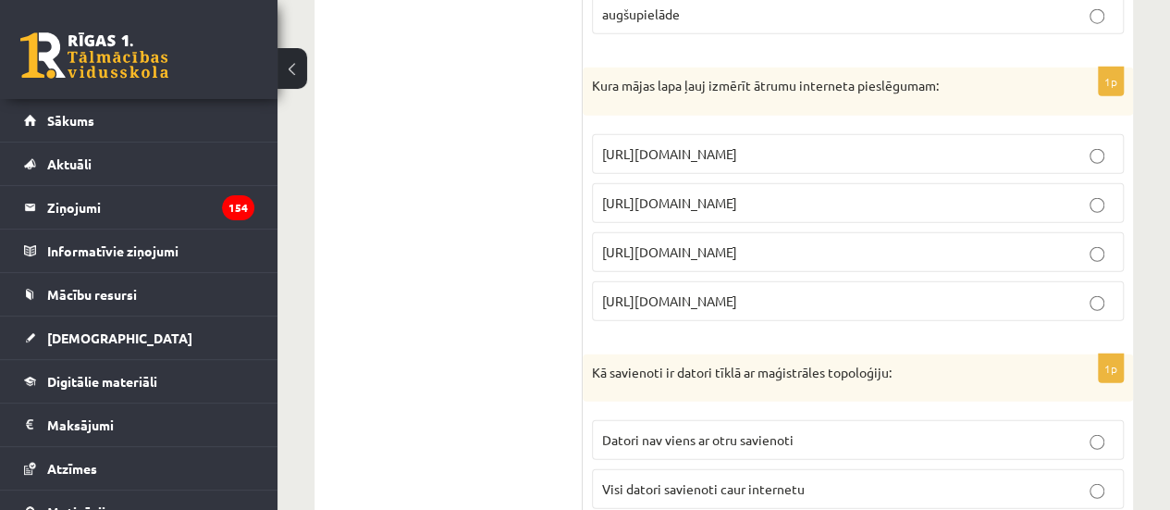
scroll to position [2405, 0]
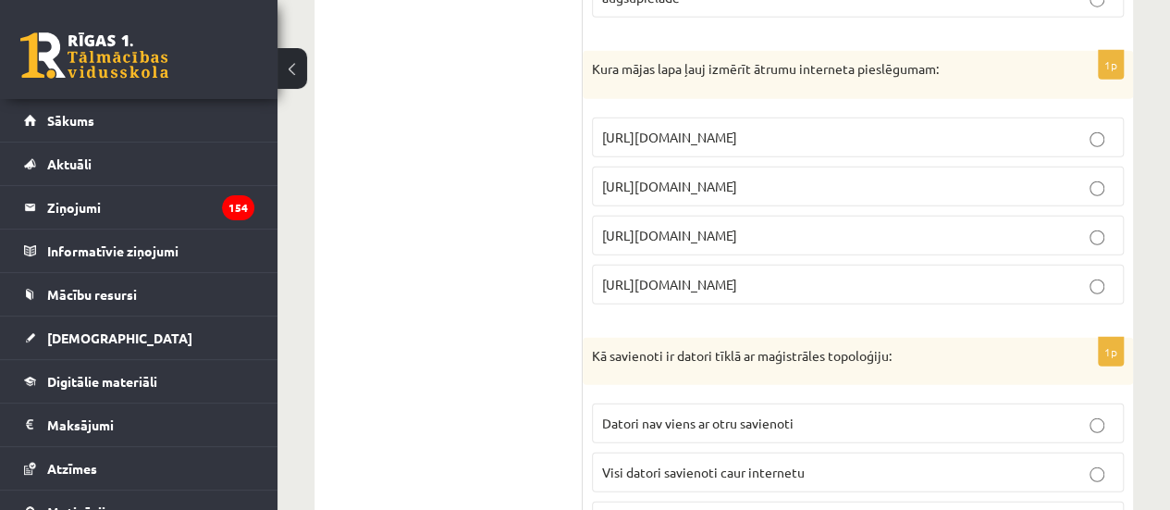
click at [657, 193] on p "[URL][DOMAIN_NAME]" at bounding box center [858, 186] width 512 height 19
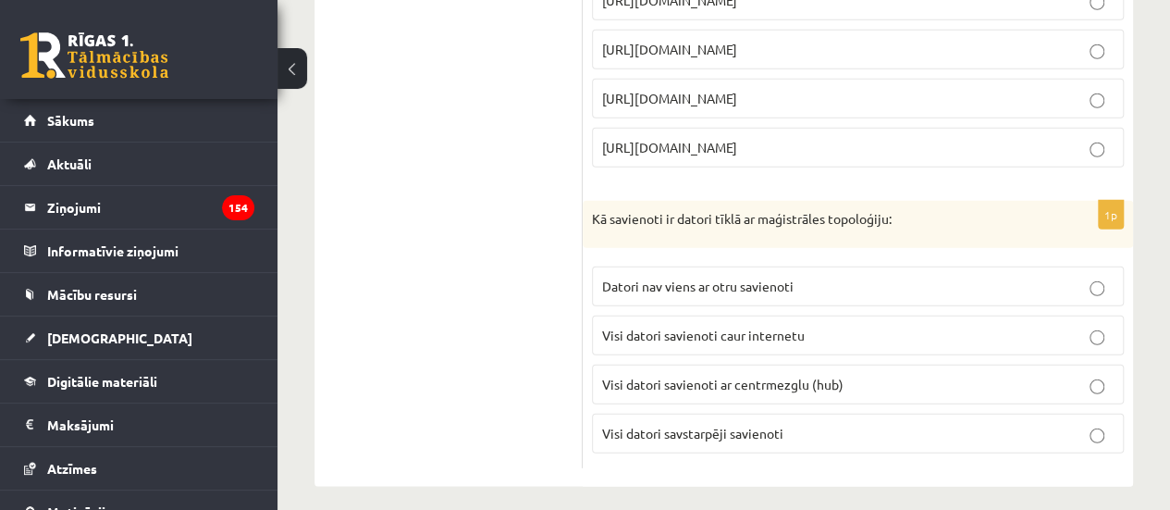
scroll to position [2551, 0]
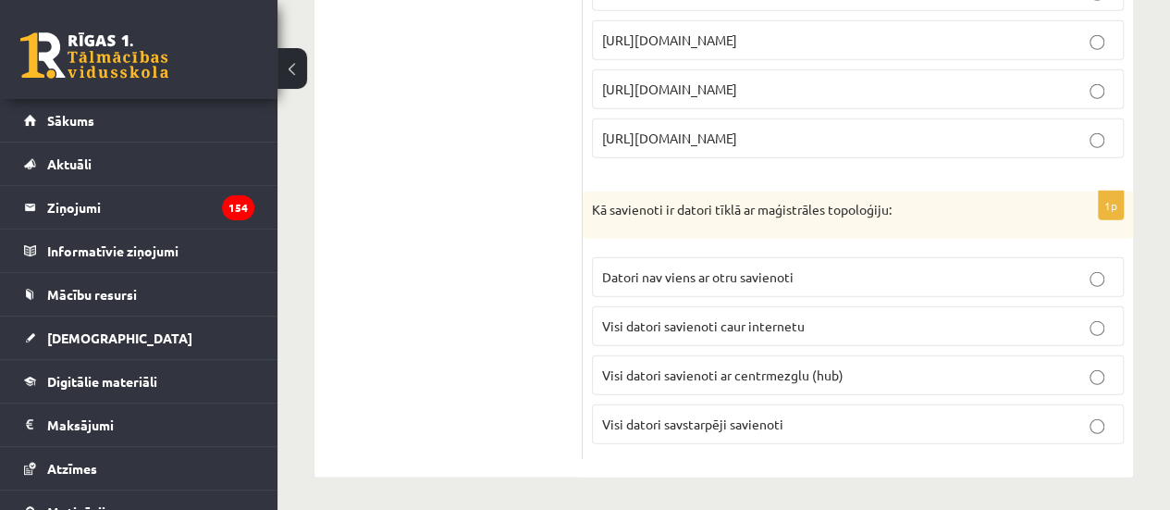
click at [696, 369] on span "Visi datori savienoti ar centrmezglu (hub)" at bounding box center [722, 374] width 241 height 17
click at [677, 439] on fieldset "Datori nav viens ar otru savienoti Visi datori savienoti caur internetu Visi da…" at bounding box center [858, 349] width 532 height 202
click at [673, 425] on span "Visi datori savstarpēji savienoti" at bounding box center [692, 423] width 181 height 17
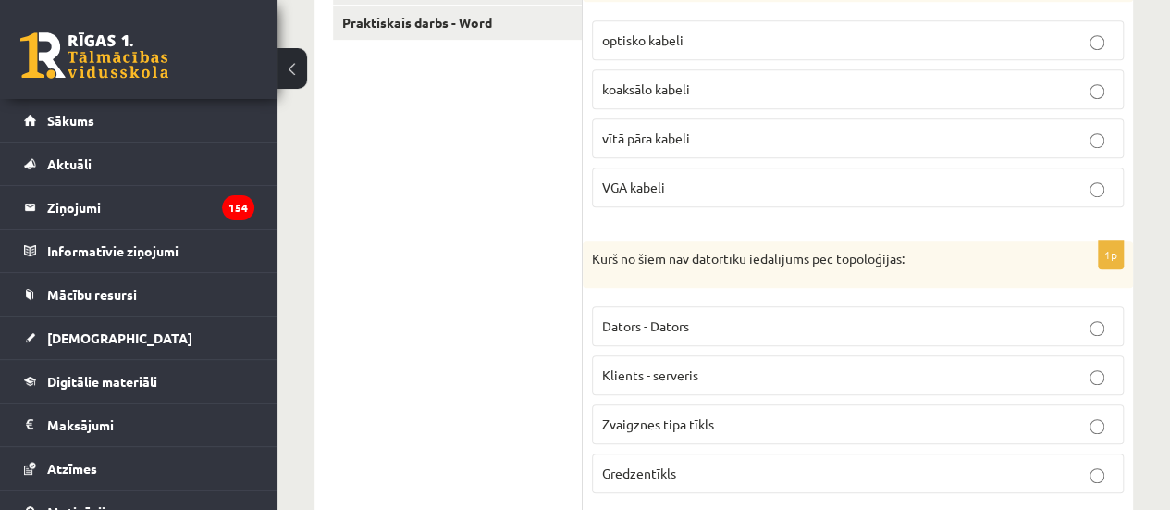
scroll to position [331, 0]
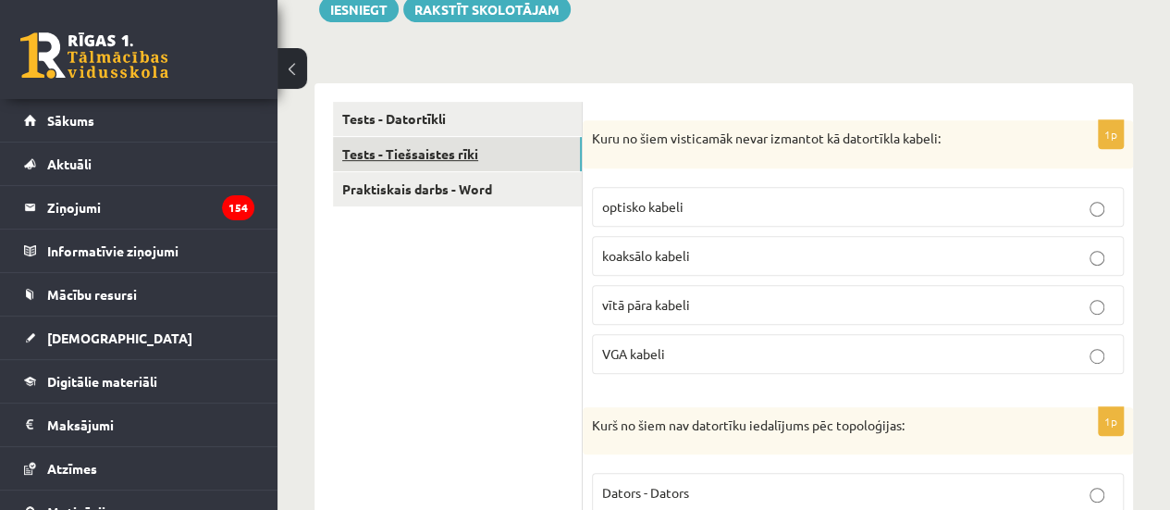
click at [500, 158] on link "Tests - Tiešsaistes rīki" at bounding box center [457, 154] width 249 height 34
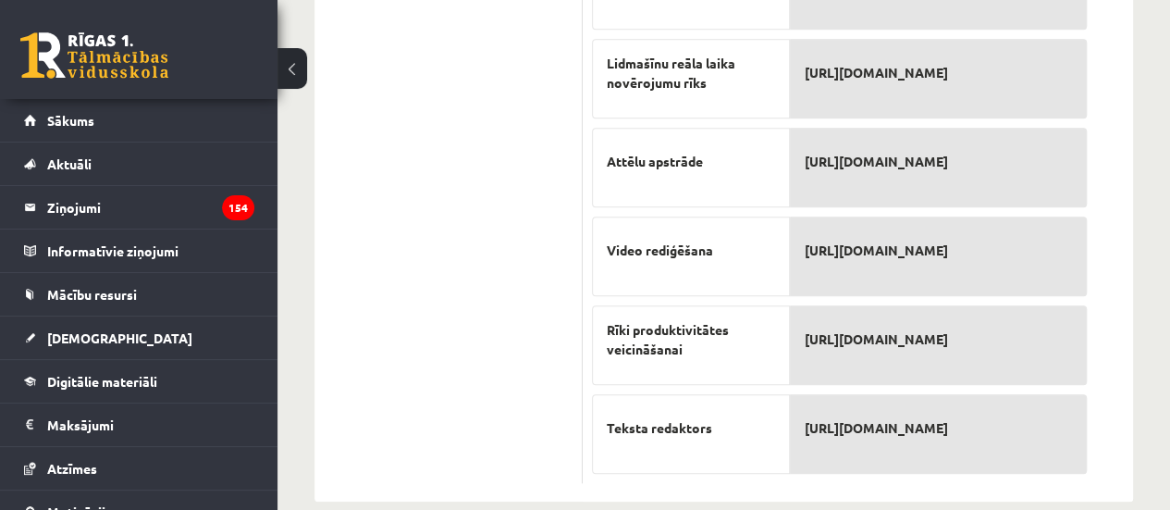
scroll to position [769, 0]
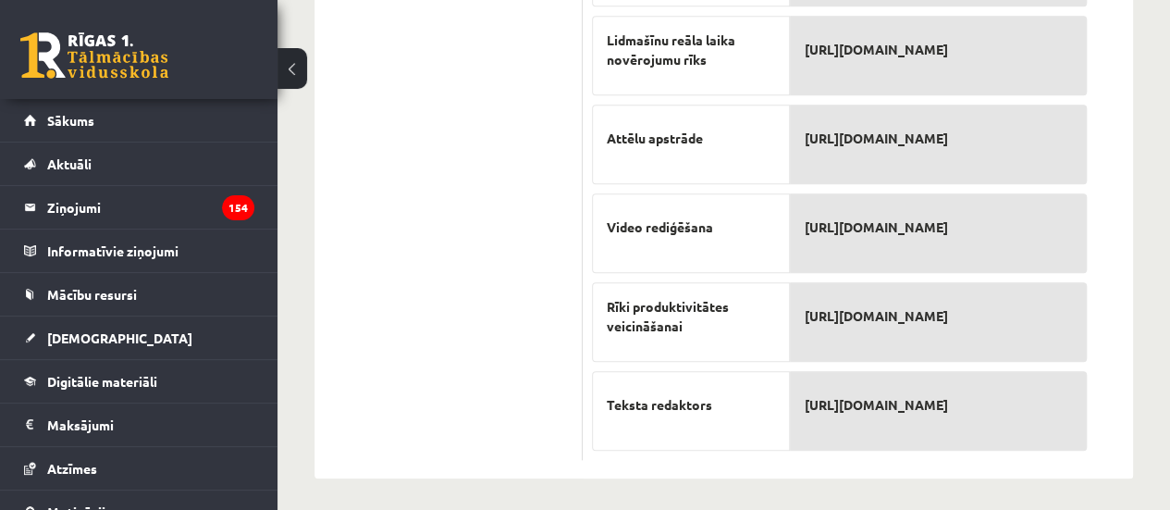
drag, startPoint x: 597, startPoint y: 128, endPoint x: 966, endPoint y: 447, distance: 487.9
click at [964, 447] on div "8p Savieno atbilstošos tiešsaistes rīkus ar to funkcijām Mājaslapas veidošana I…" at bounding box center [839, 71] width 513 height 777
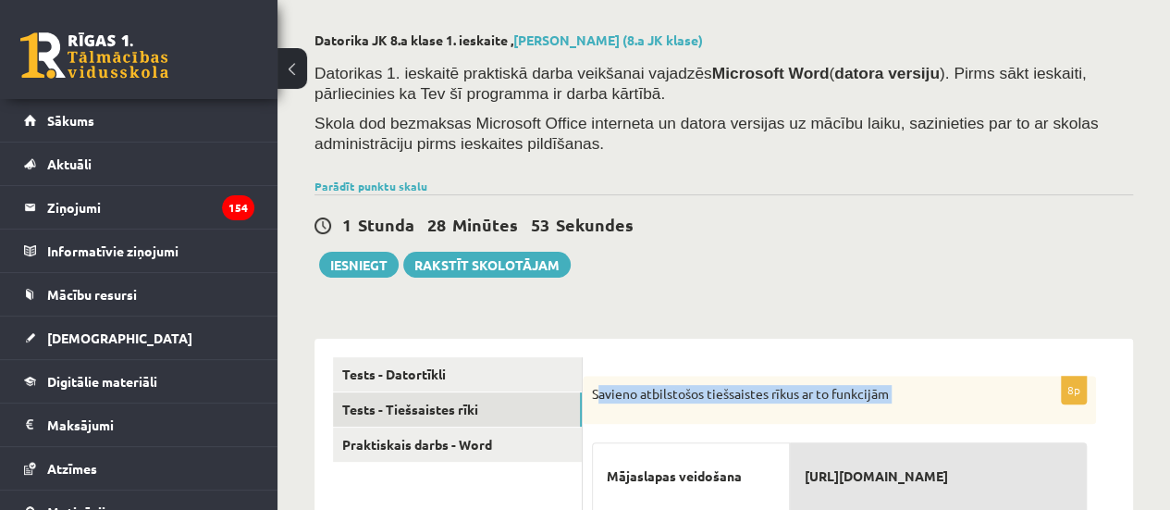
scroll to position [0, 0]
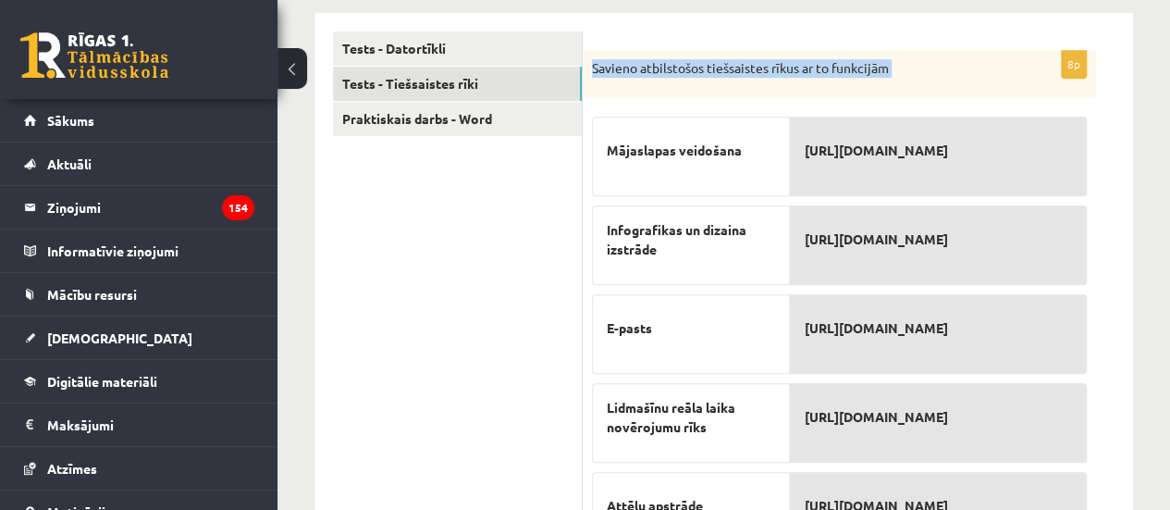
scroll to position [769, 0]
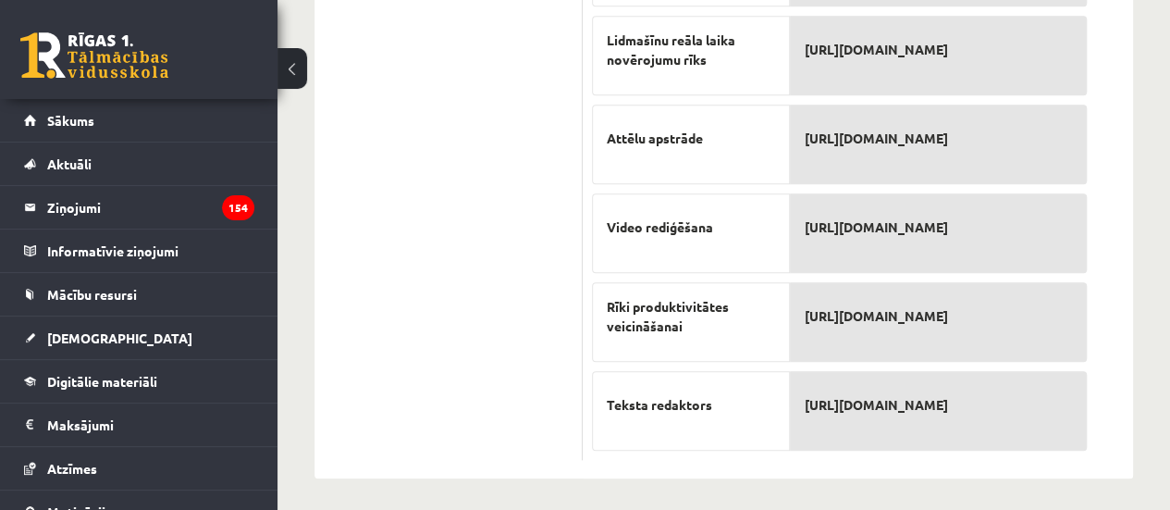
drag, startPoint x: 585, startPoint y: 458, endPoint x: 1024, endPoint y: 417, distance: 441.3
click at [1024, 417] on div "8p Savieno atbilstošos tiešsaistes rīkus ar to funkcijām Mājaslapas veidošana I…" at bounding box center [839, 71] width 513 height 777
copy div "Savieno atbilstošos tiešsaistes rīkus ar to funkcijām Mājaslapas veidošana Info…"
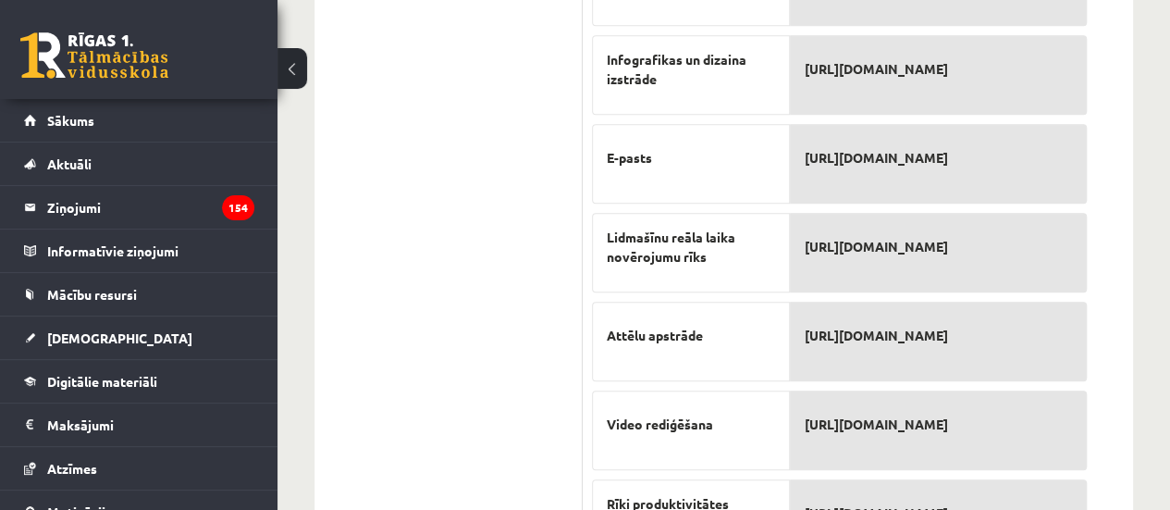
scroll to position [491, 0]
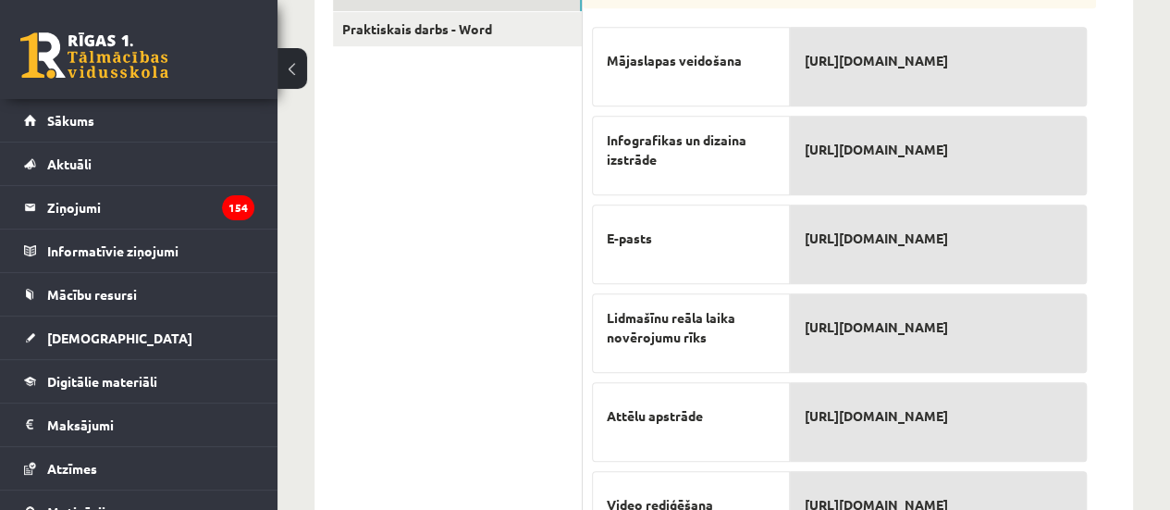
click at [407, 315] on ul "Tests - Datortīkli Tests - Tiešsaistes rīki Praktiskais darbs - Word" at bounding box center [458, 340] width 250 height 796
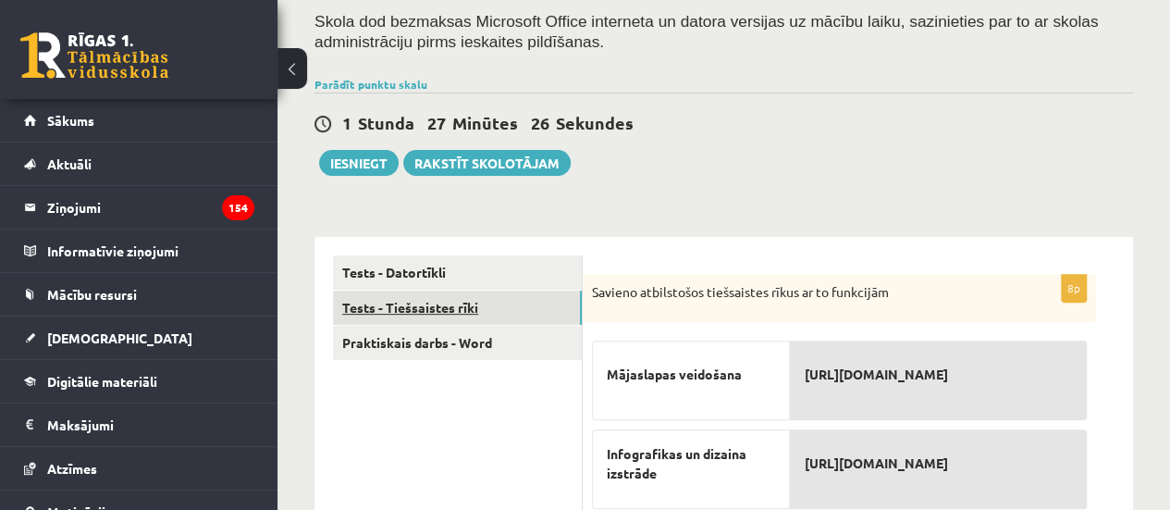
scroll to position [121, 0]
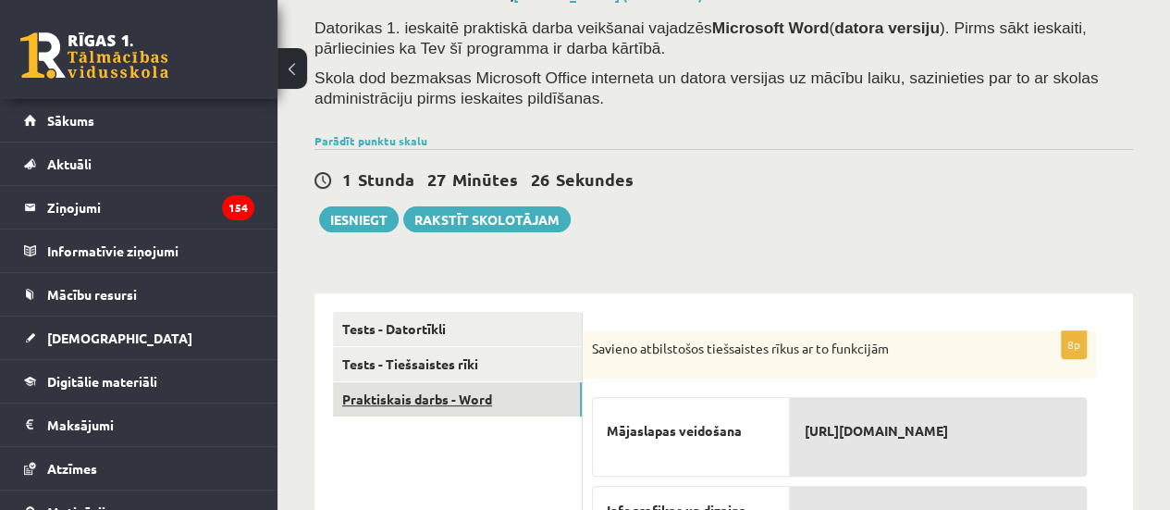
click at [464, 387] on link "Praktiskais darbs - Word" at bounding box center [457, 399] width 249 height 34
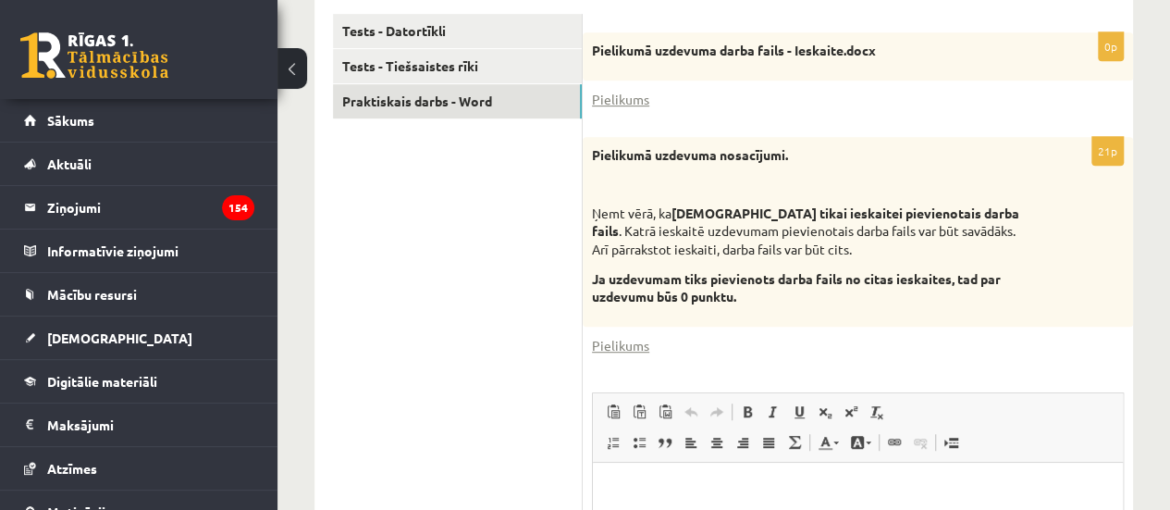
scroll to position [371, 0]
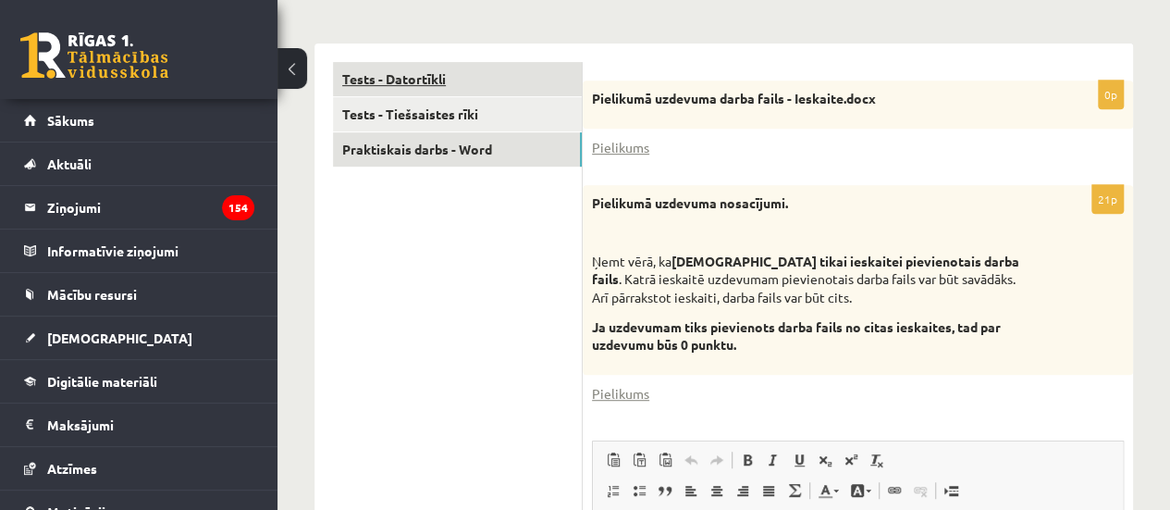
click at [472, 64] on link "Tests - Datortīkli" at bounding box center [457, 79] width 249 height 34
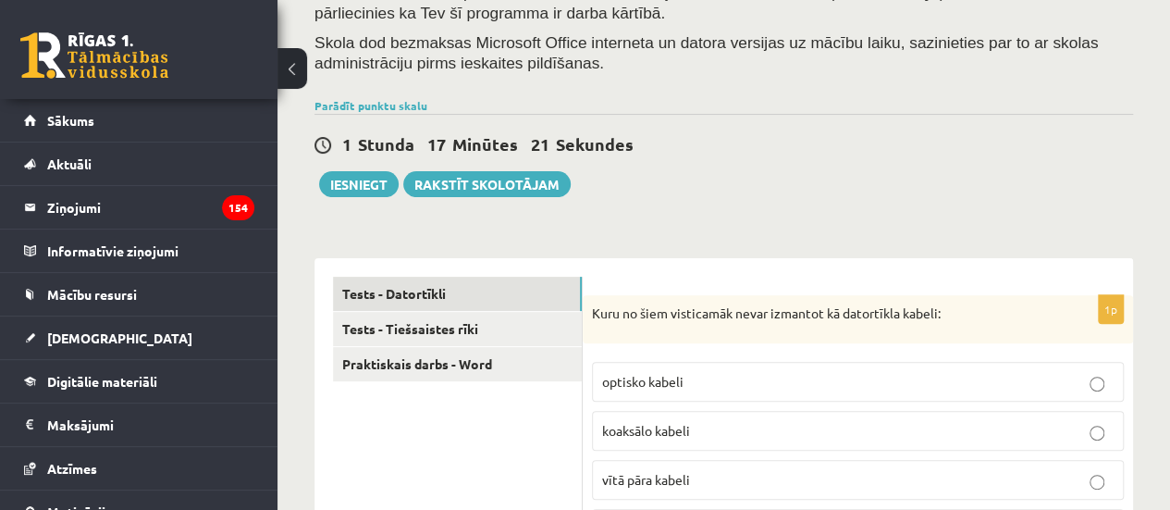
scroll to position [55, 0]
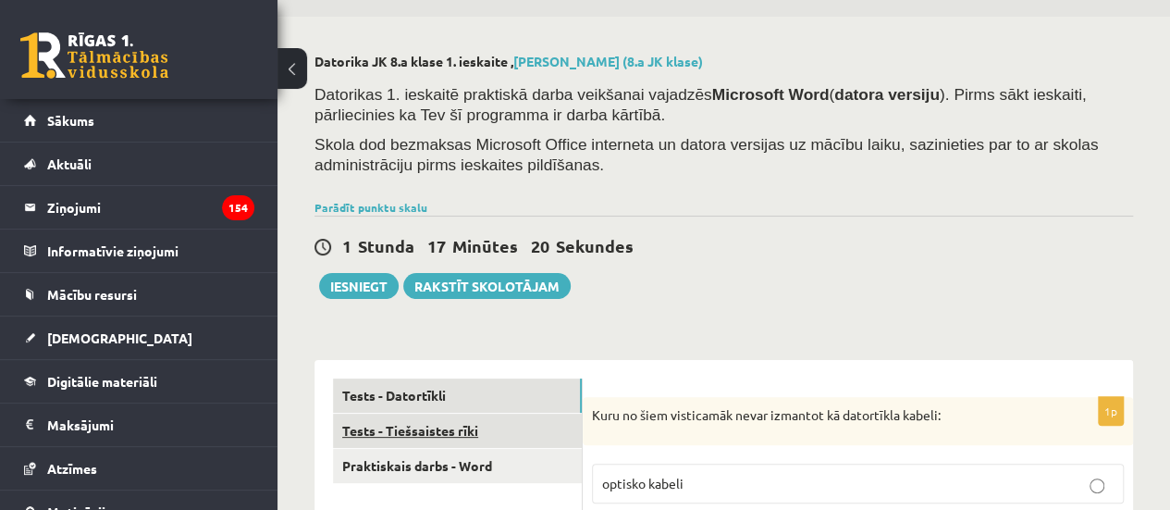
click at [472, 422] on link "Tests - Tiešsaistes rīki" at bounding box center [457, 430] width 249 height 34
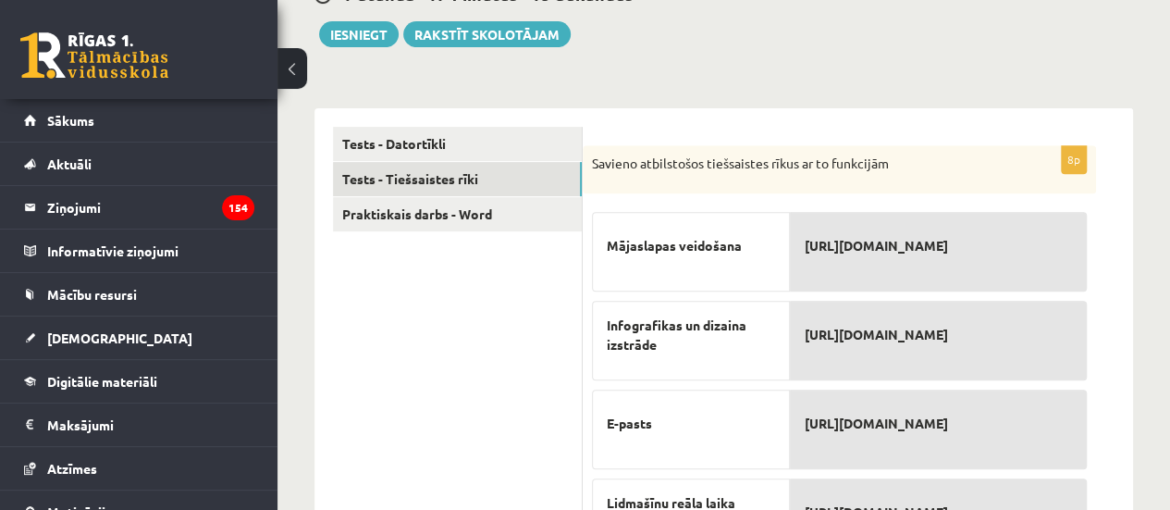
scroll to position [147, 0]
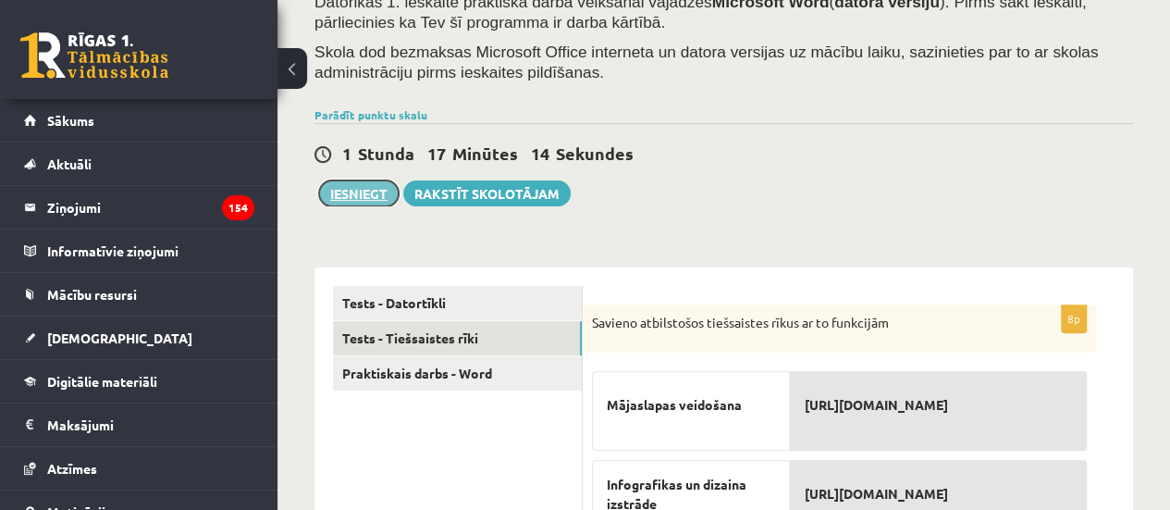
click at [353, 195] on button "Iesniegt" at bounding box center [359, 193] width 80 height 26
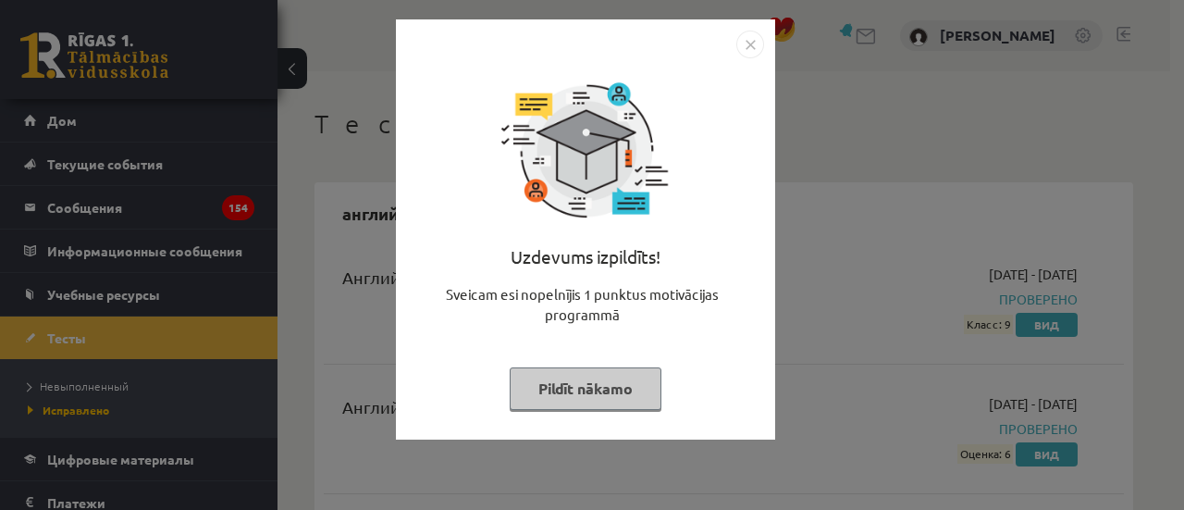
click at [574, 419] on div "Uzdevums izpildīts! Sveicam esi nopelnījis 1 punktus motivācijas programmā Pild…" at bounding box center [585, 243] width 357 height 370
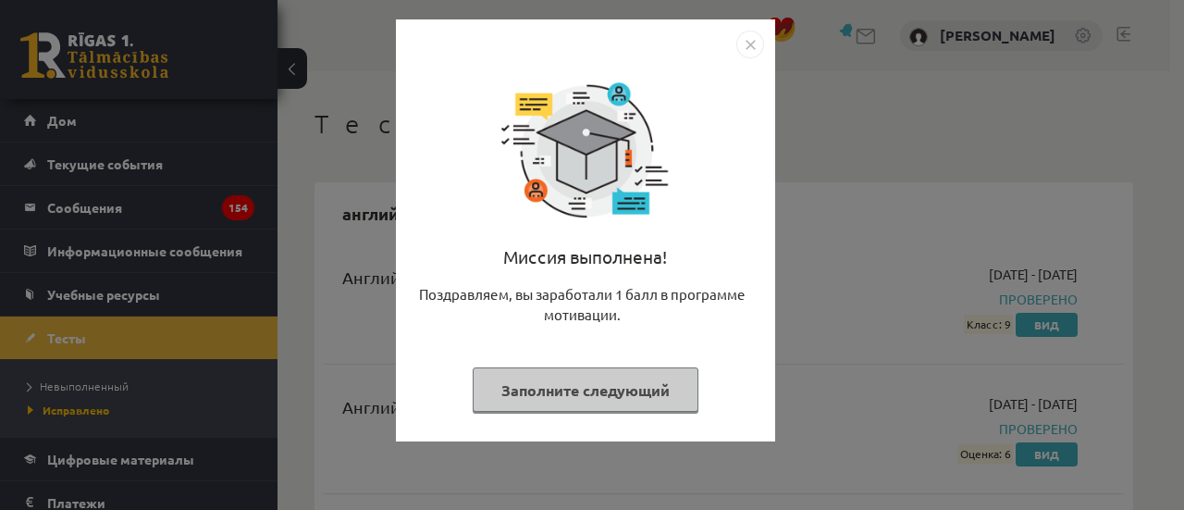
click at [550, 374] on button "Заполните следующий" at bounding box center [586, 389] width 226 height 45
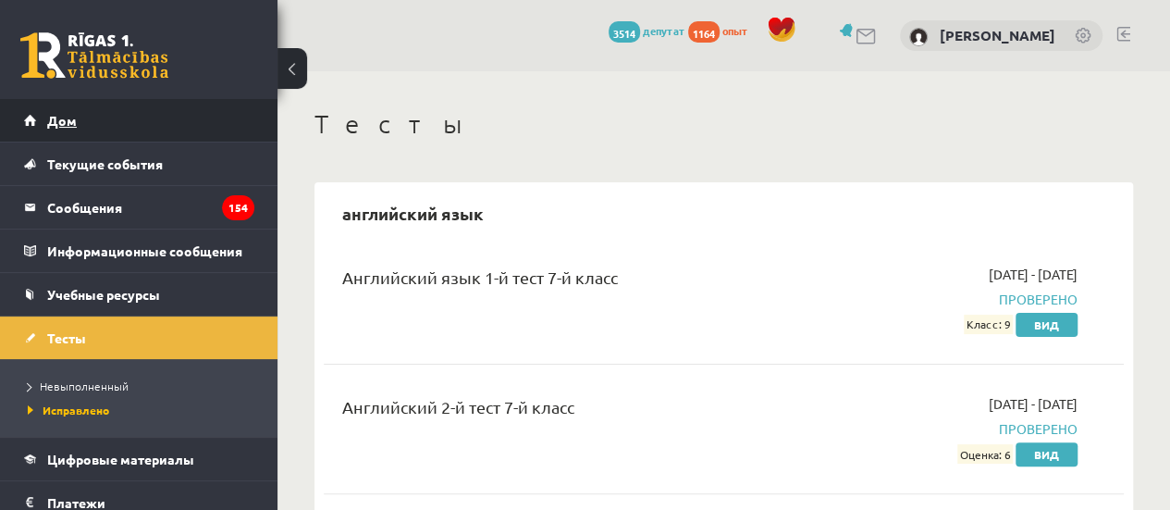
click at [180, 126] on link "Дом" at bounding box center [139, 120] width 230 height 43
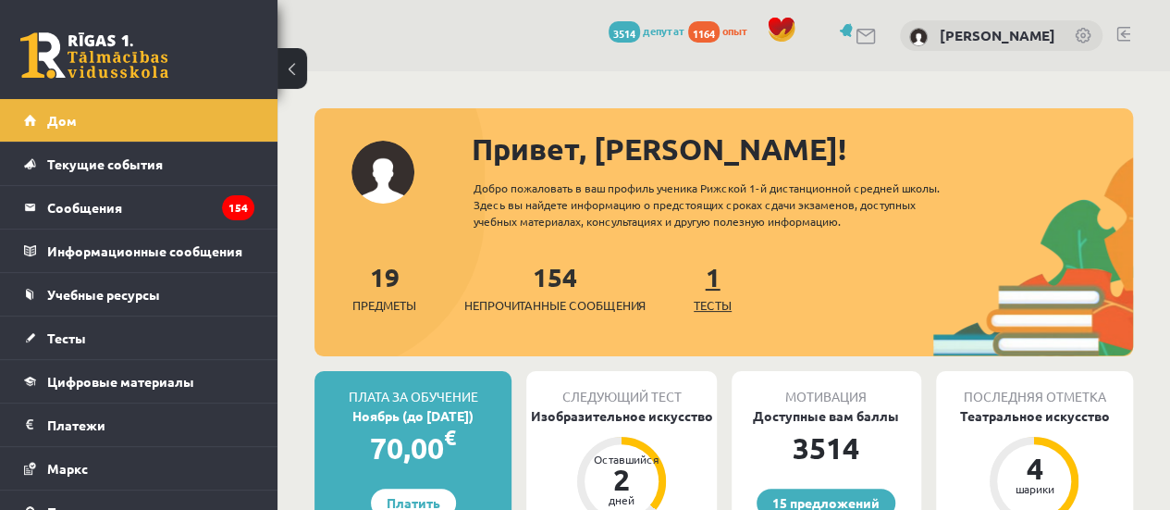
drag, startPoint x: 754, startPoint y: 304, endPoint x: 733, endPoint y: 300, distance: 21.8
click at [751, 304] on div "19 Предметы 154 Непрочитанные сообщения 1 Тесты" at bounding box center [724, 306] width 819 height 99
click at [698, 290] on div "1 Тесты" at bounding box center [713, 285] width 38 height 57
click at [714, 304] on font "Тесты" at bounding box center [713, 305] width 38 height 16
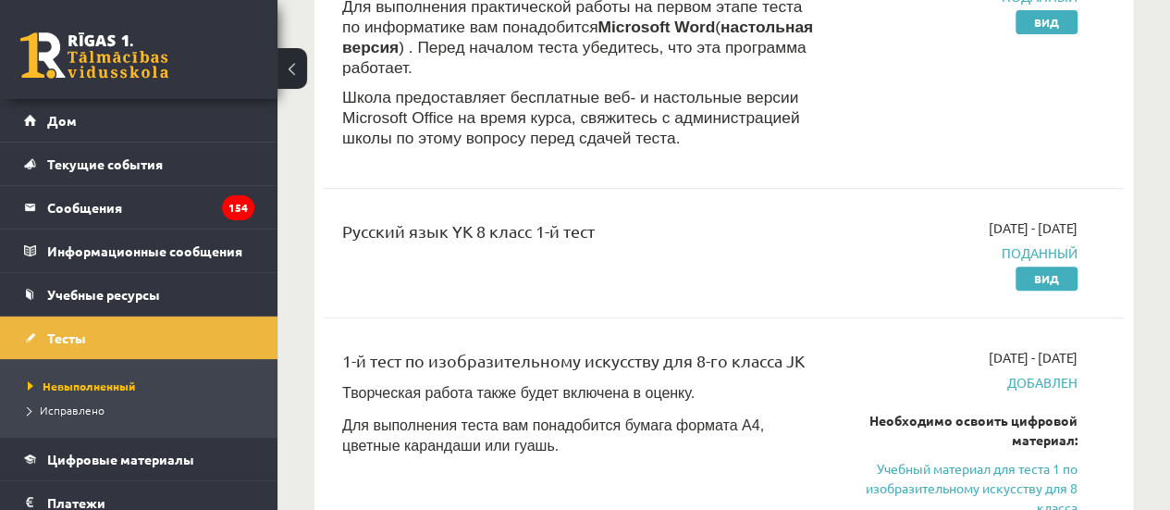
scroll to position [463, 0]
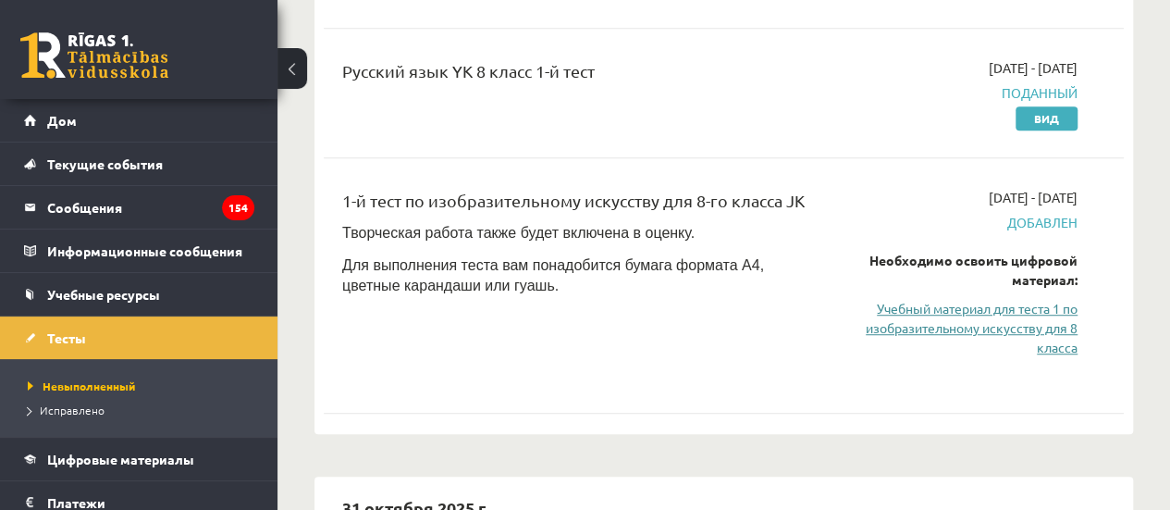
click at [890, 299] on link "Учебный материал для теста 1 по изобразительному искусству для 8 класса" at bounding box center [964, 328] width 227 height 58
